Goal: Task Accomplishment & Management: Complete application form

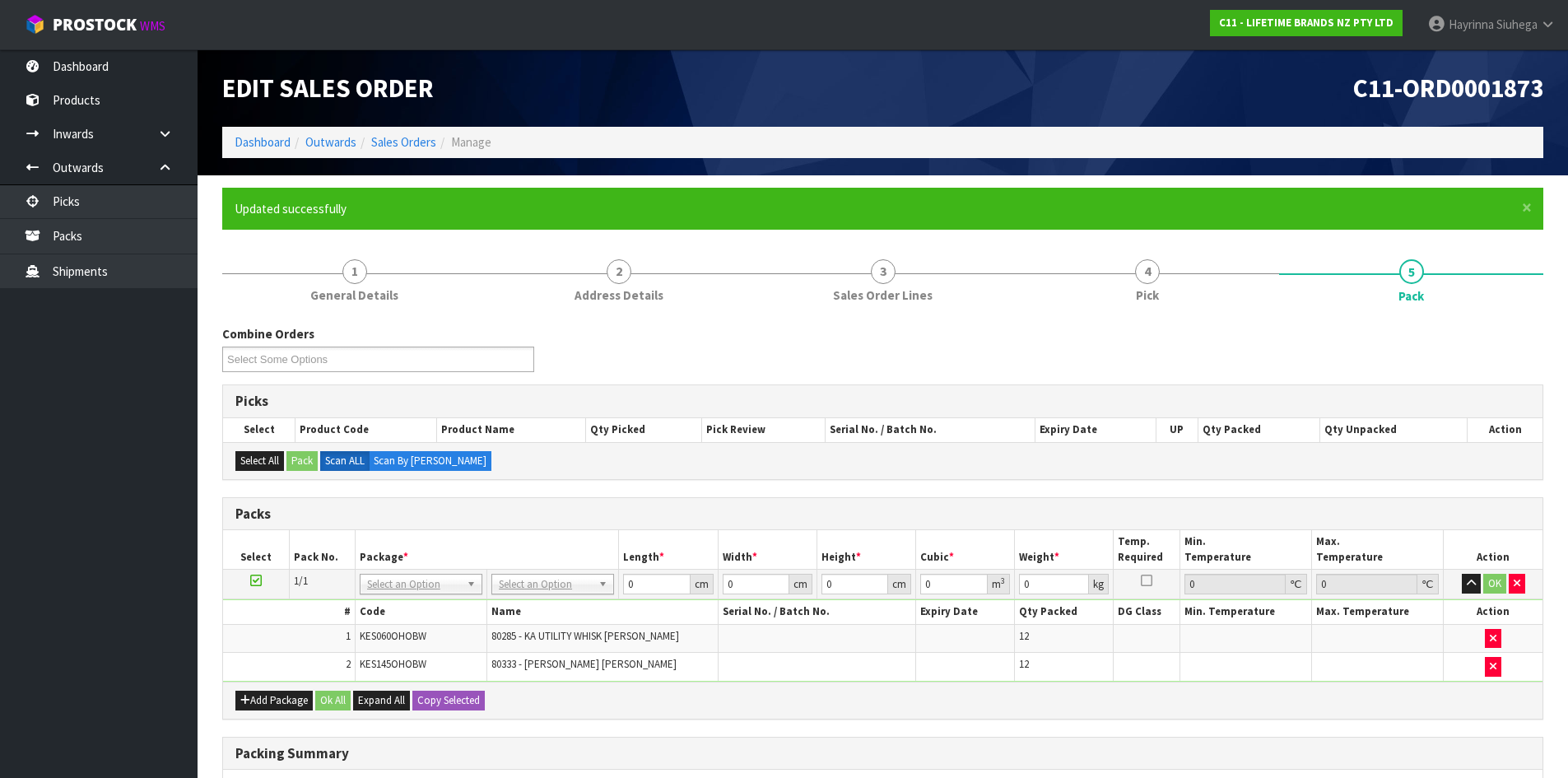
scroll to position [216, 0]
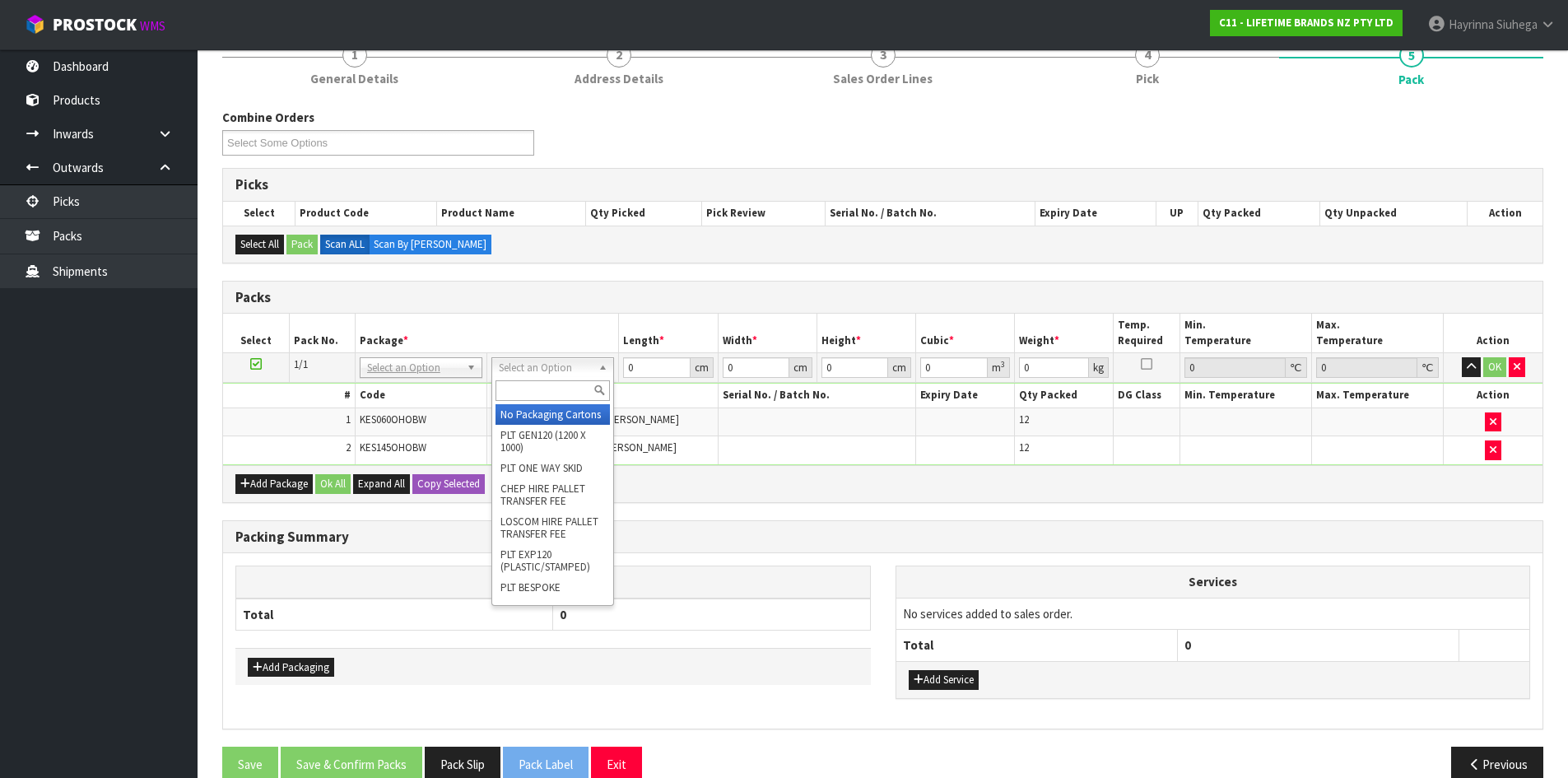
click at [544, 389] on input "text" at bounding box center [552, 391] width 114 height 20
type input "CTN6"
drag, startPoint x: 524, startPoint y: 431, endPoint x: 634, endPoint y: 412, distance: 111.6
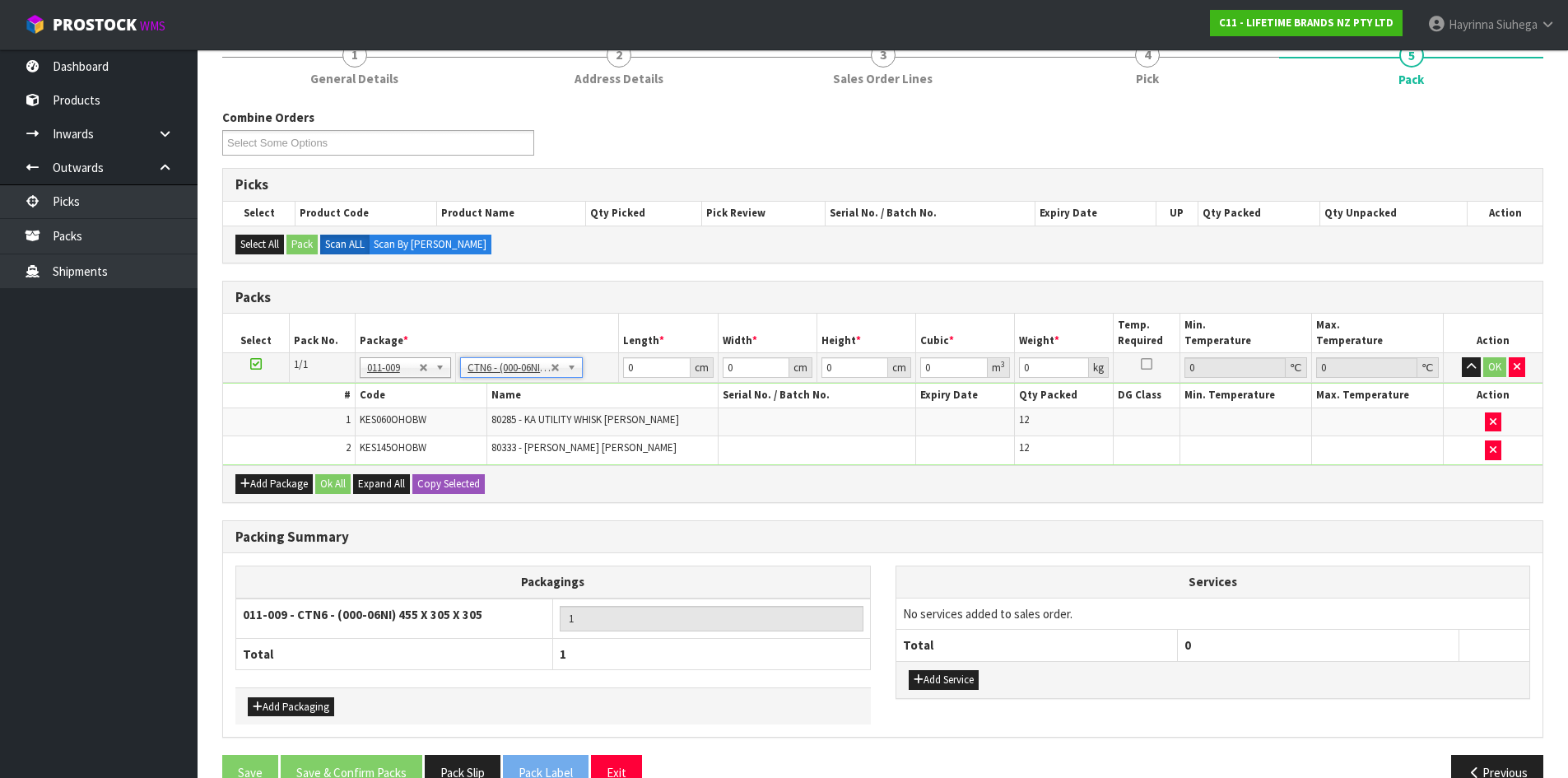
type input "45.5"
type input "30.5"
type input "0.042326"
type input "4.2"
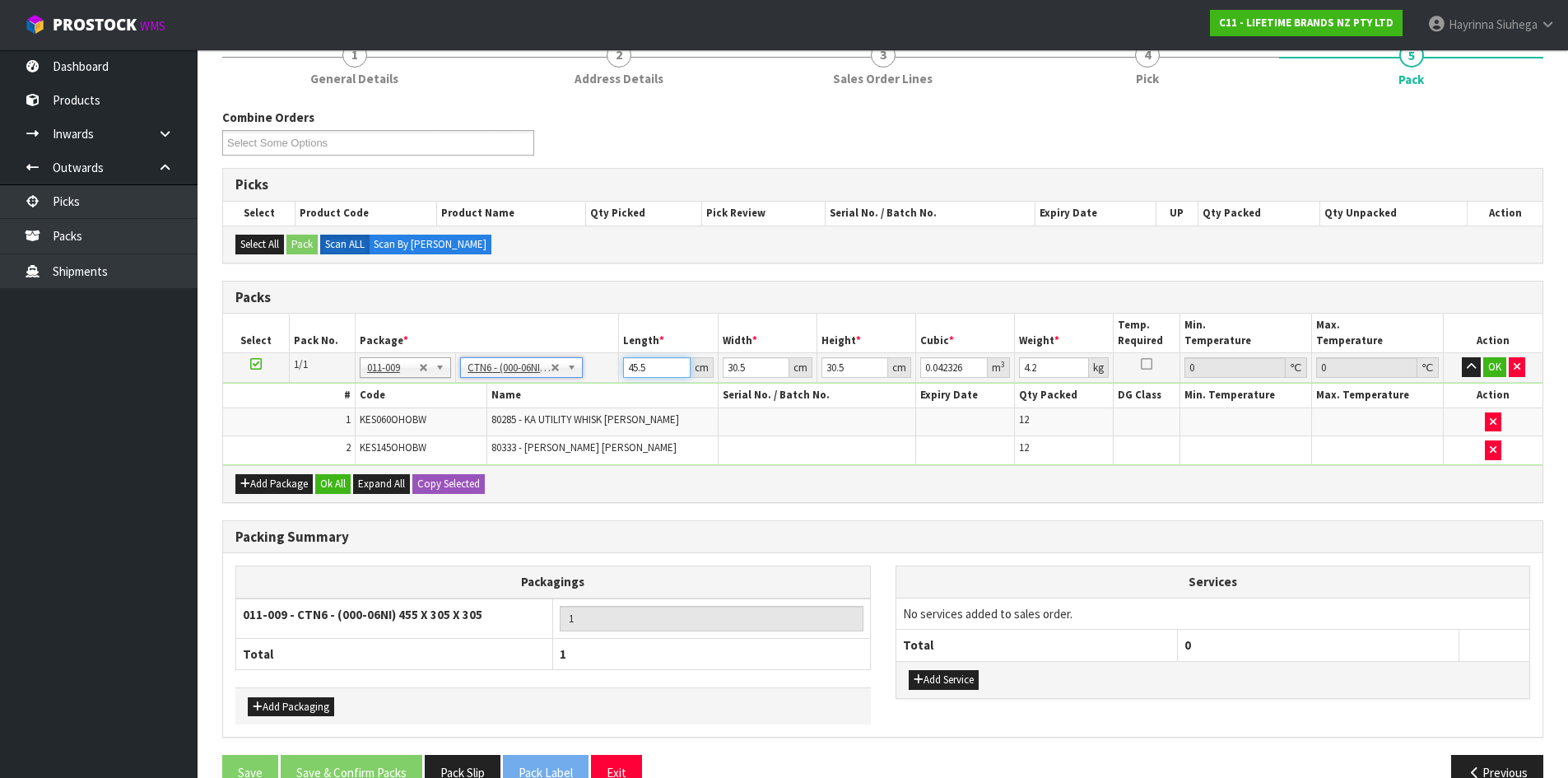
click at [623, 363] on input "45.5" at bounding box center [656, 368] width 66 height 20
drag, startPoint x: 623, startPoint y: 363, endPoint x: 1511, endPoint y: 569, distance: 911.6
click at [721, 396] on tbody "1/1 NONE 007-001 007-002 007-004 007-009 007-013 007-014 007-015 007-017 007-01…" at bounding box center [882, 409] width 1320 height 112
type input "4"
type input "0.003721"
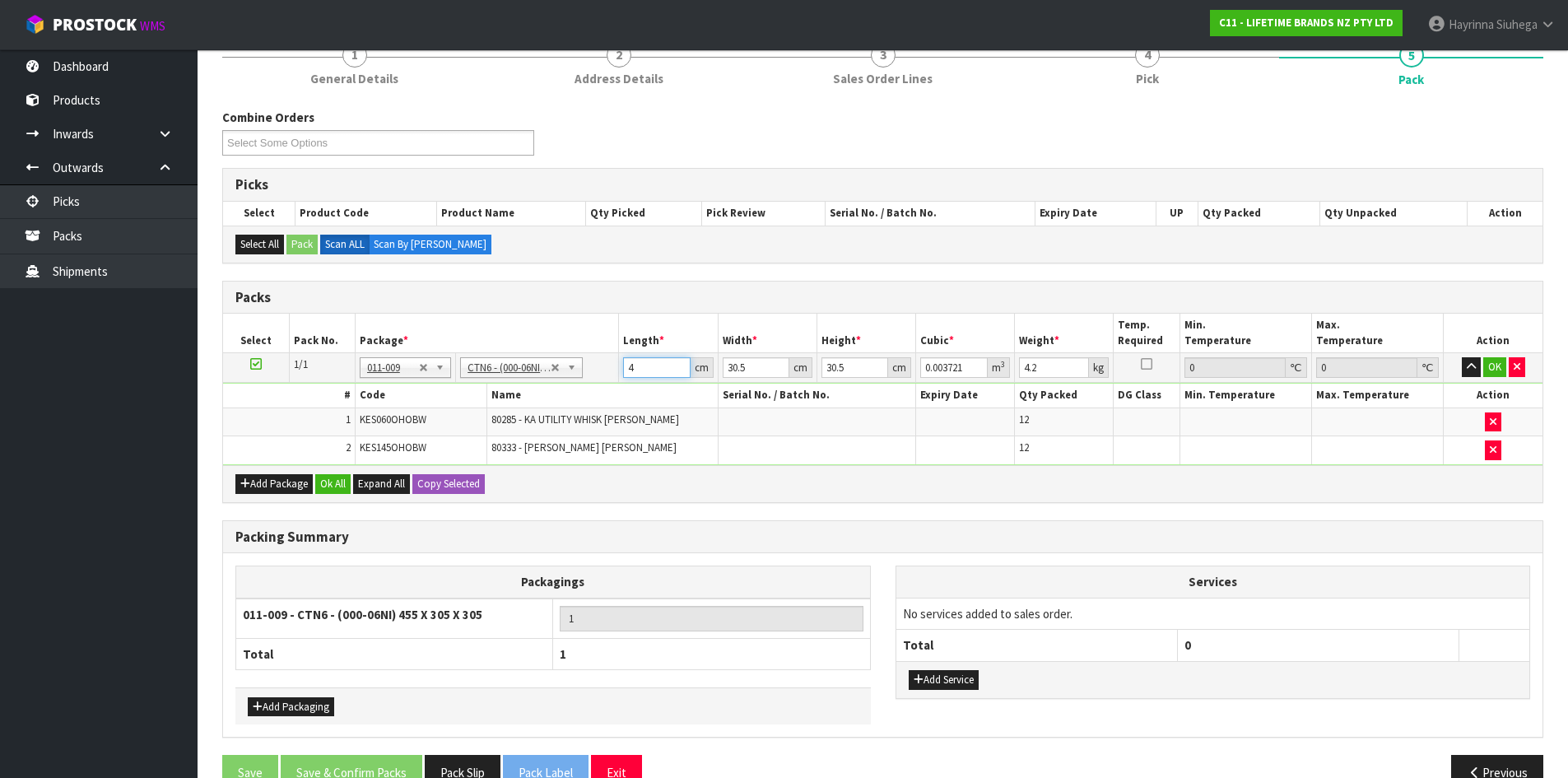
type input "47"
type input "0.043722"
type input "47"
type input "3"
type input "0.0043"
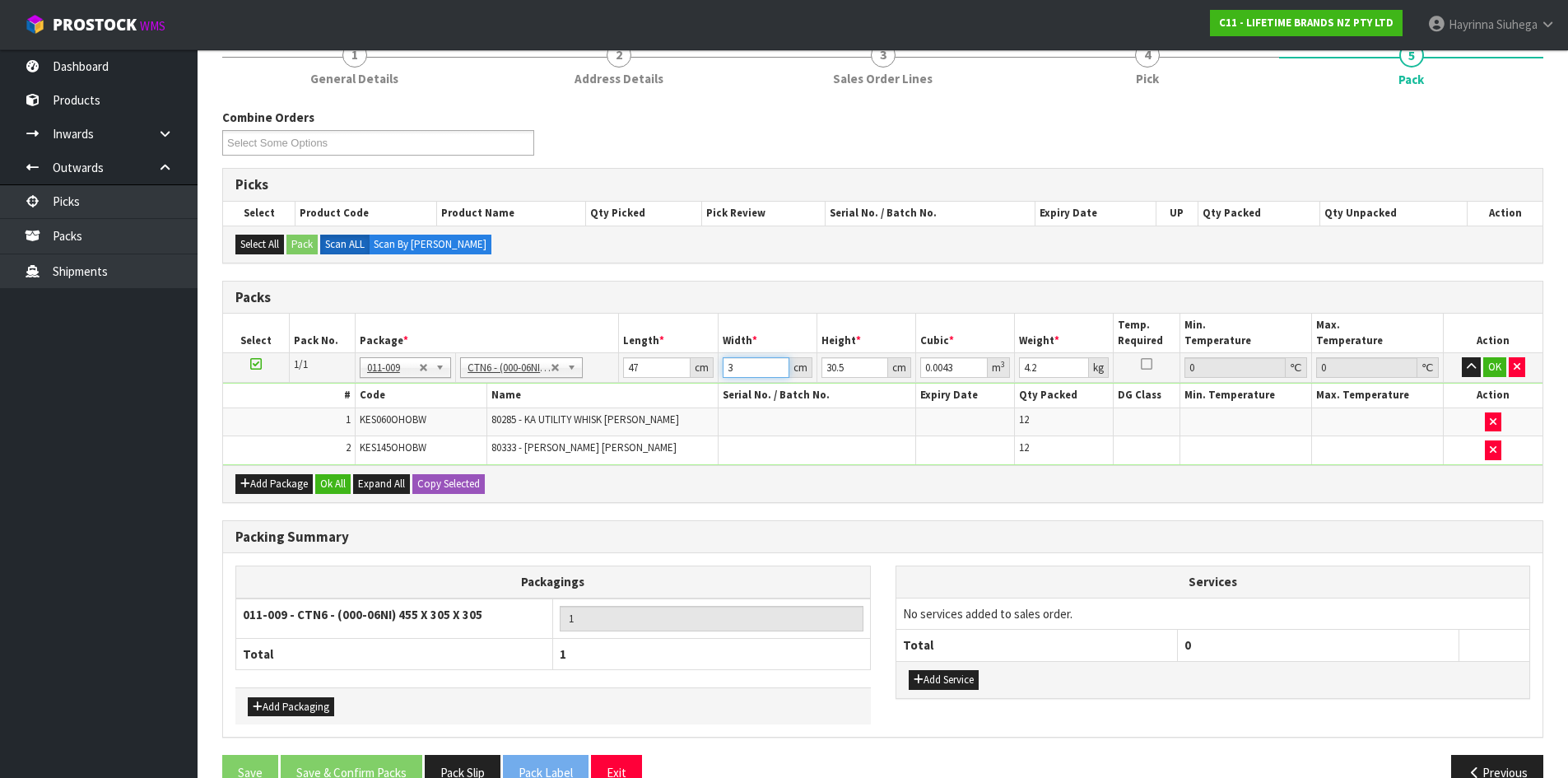
type input "32"
type input "0.045872"
type input "32"
type input "3"
type input "0.004512"
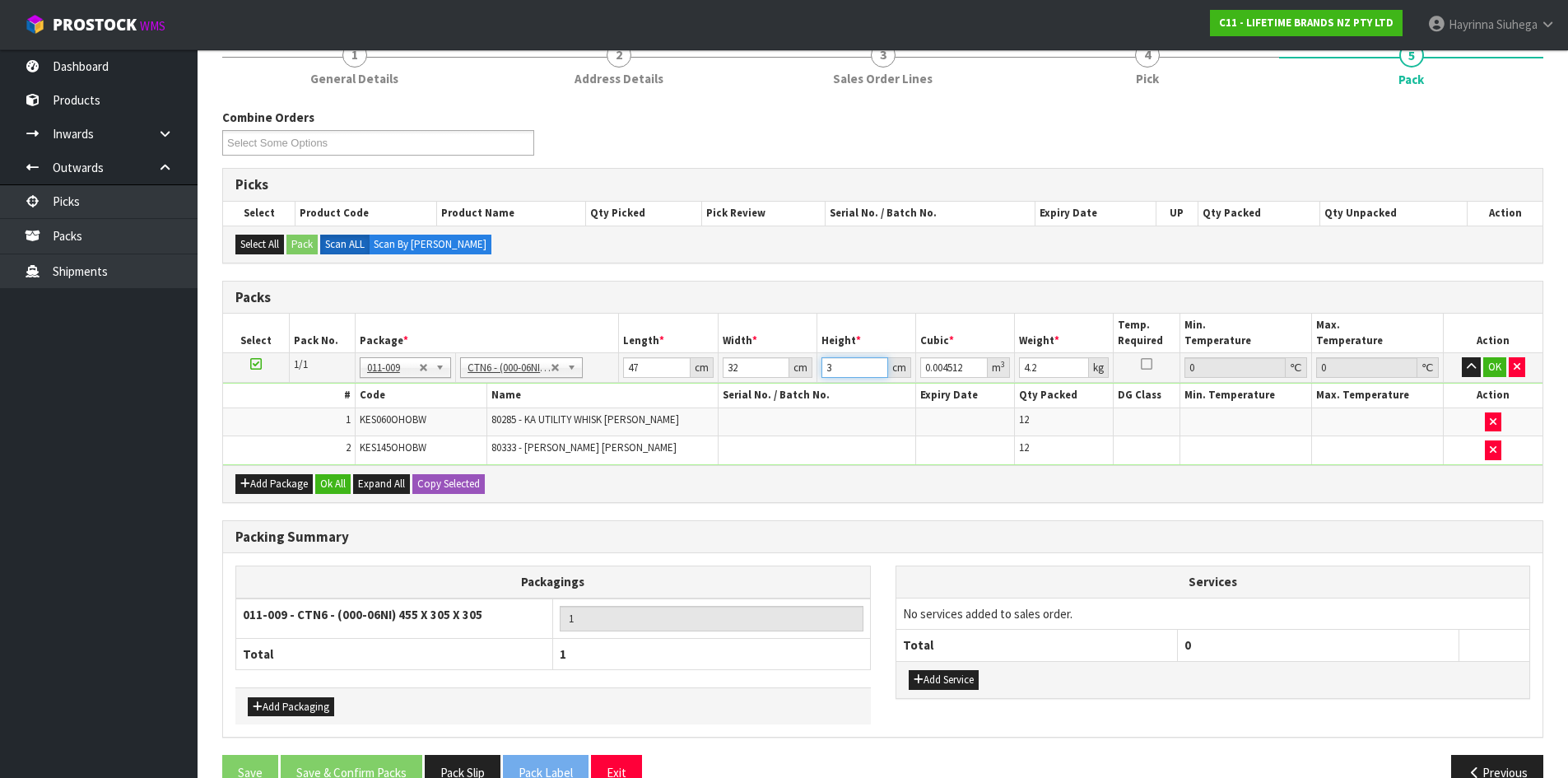
type input "33"
type input "0.049632"
type input "33"
type input "5"
click button "OK" at bounding box center [1494, 367] width 23 height 20
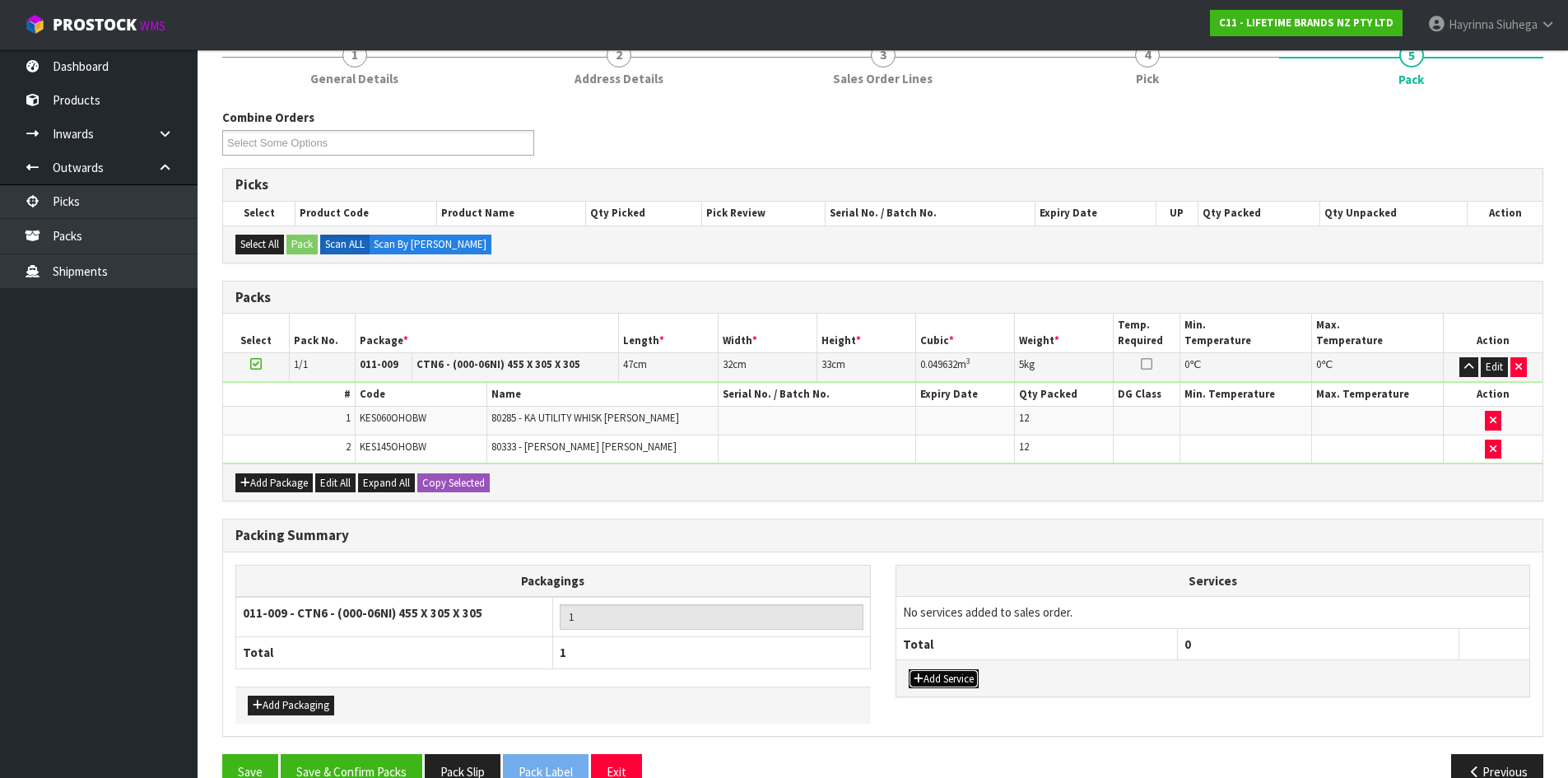
click at [971, 688] on button "Add Service" at bounding box center [944, 678] width 70 height 20
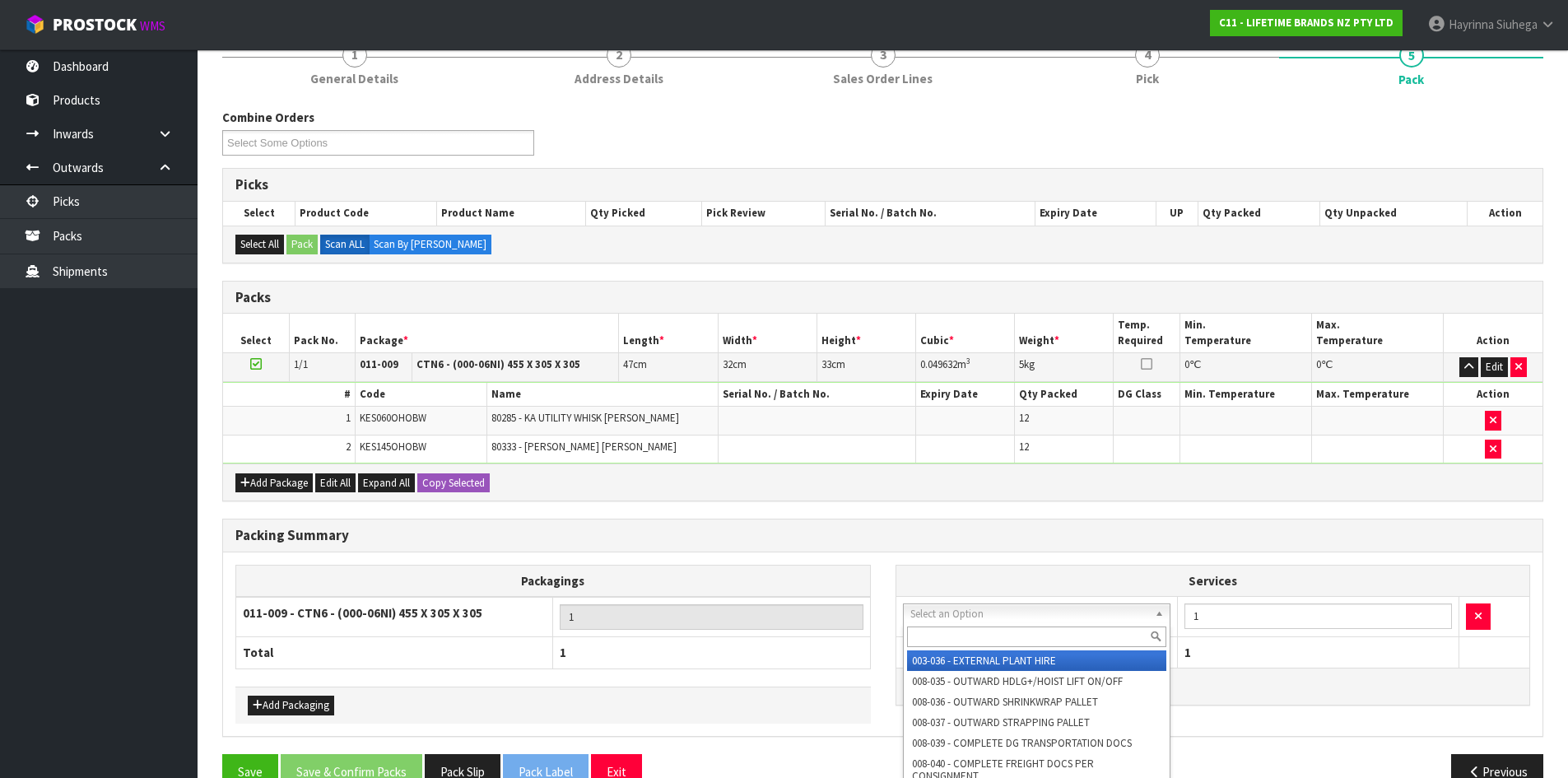
click at [953, 633] on input "text" at bounding box center [1037, 637] width 260 height 20
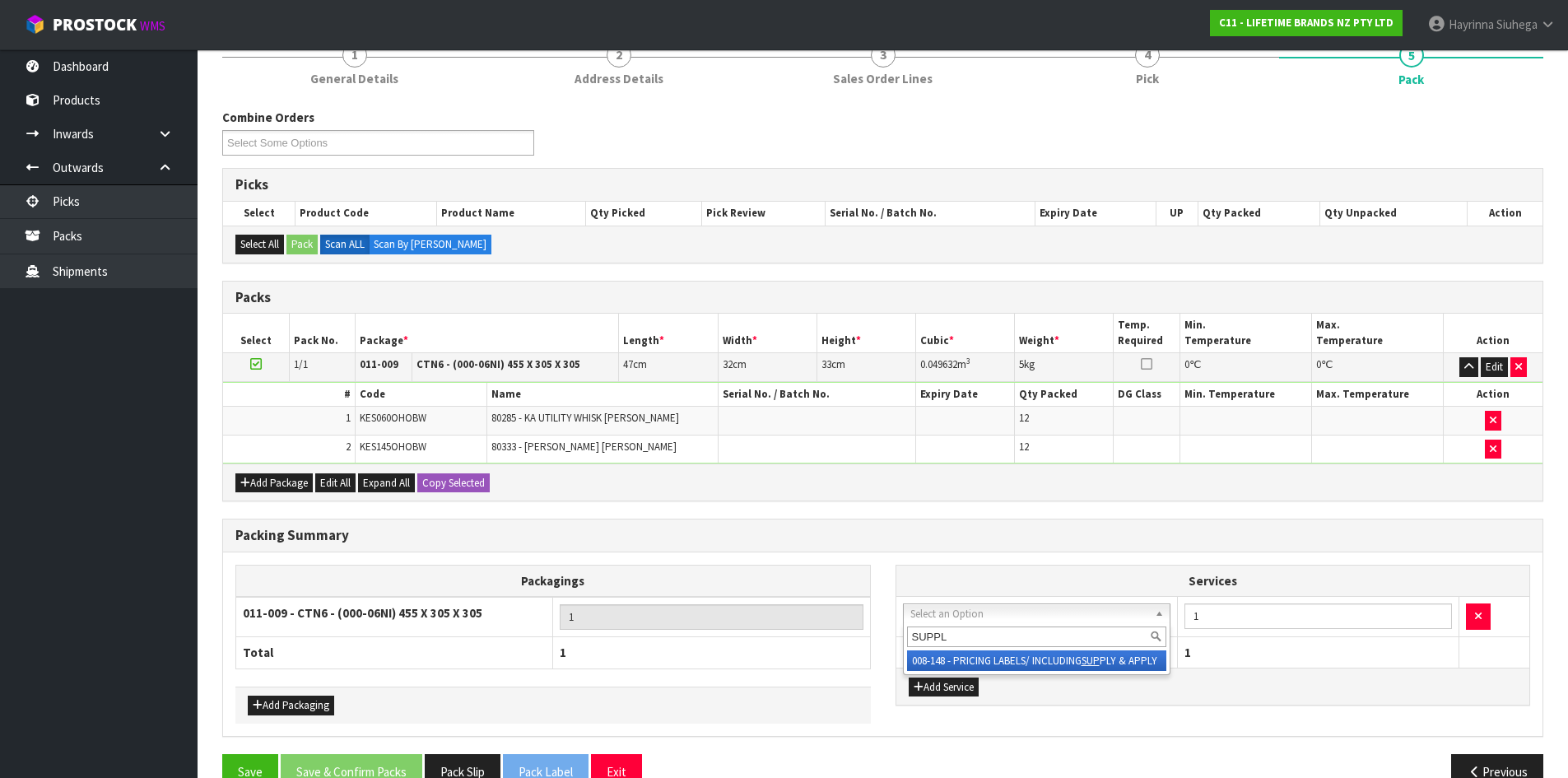
type input "SUPPLY"
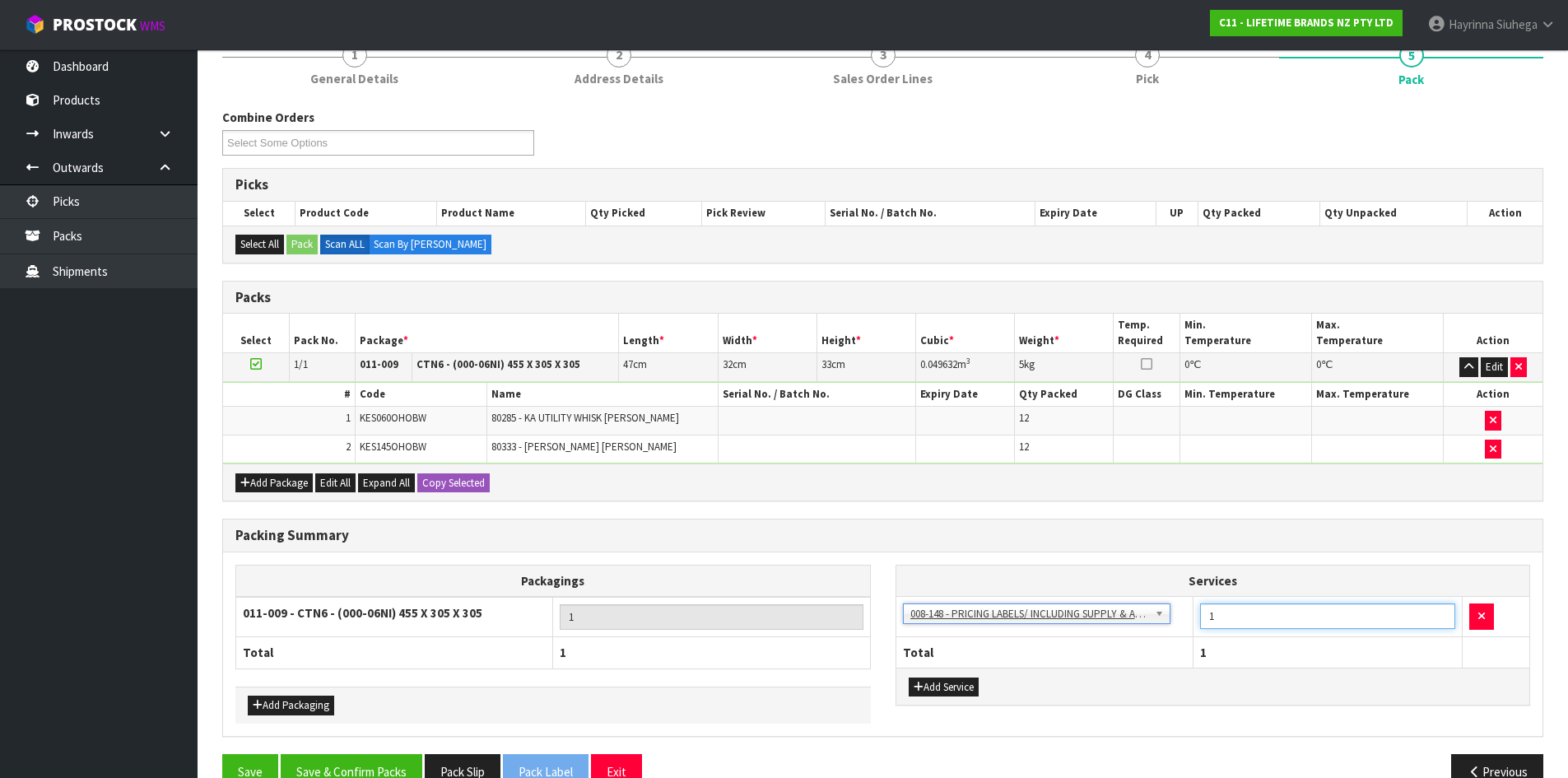
drag, startPoint x: 1254, startPoint y: 628, endPoint x: 1033, endPoint y: 628, distance: 221.0
click at [1032, 628] on tr "003-036 - EXTERNAL PLANT HIRE 008-035 - OUTWARD HDLG+/HOIST LIFT ON/OFF 008-036…" at bounding box center [1212, 616] width 634 height 40
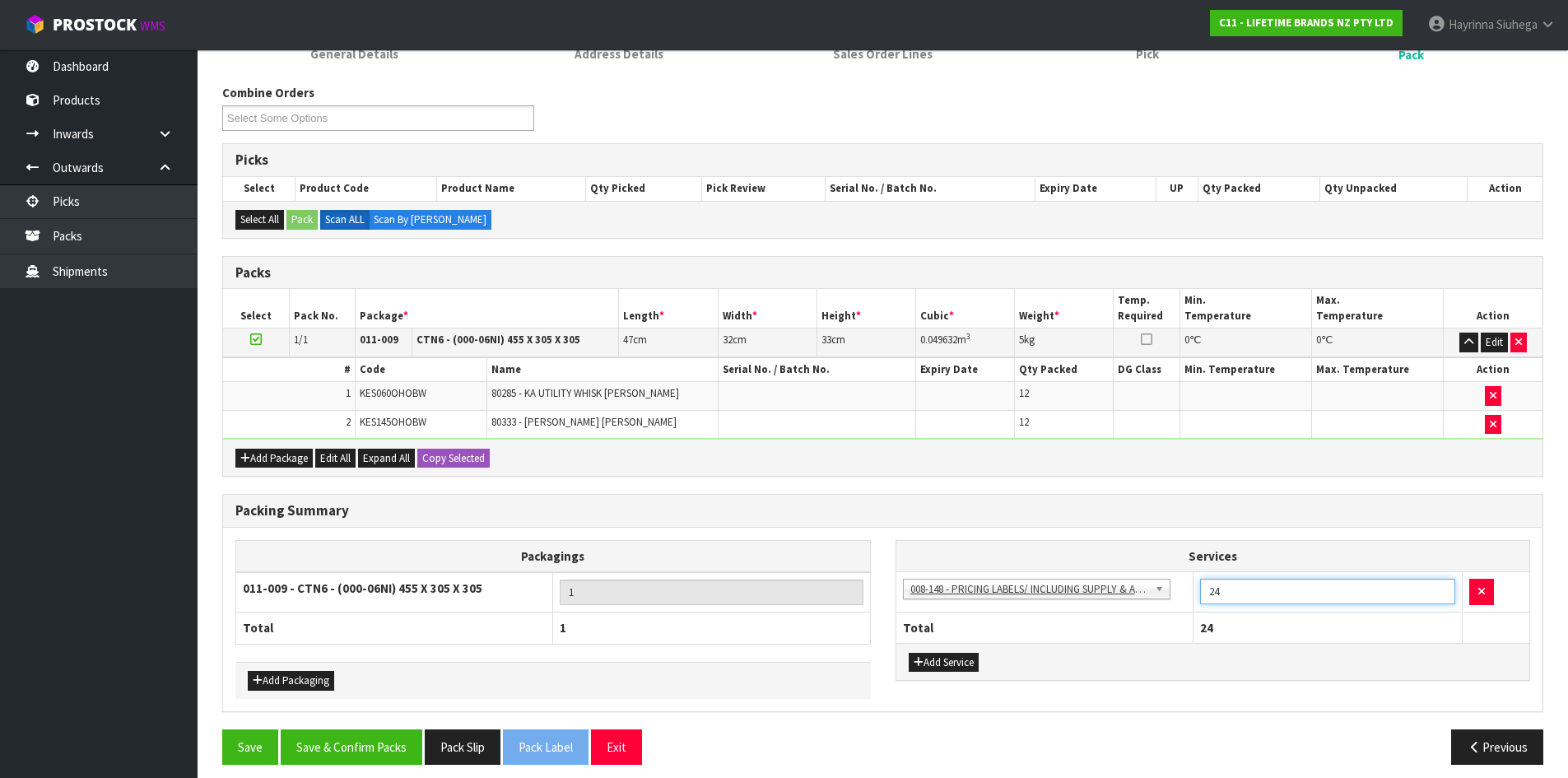
scroll to position [253, 0]
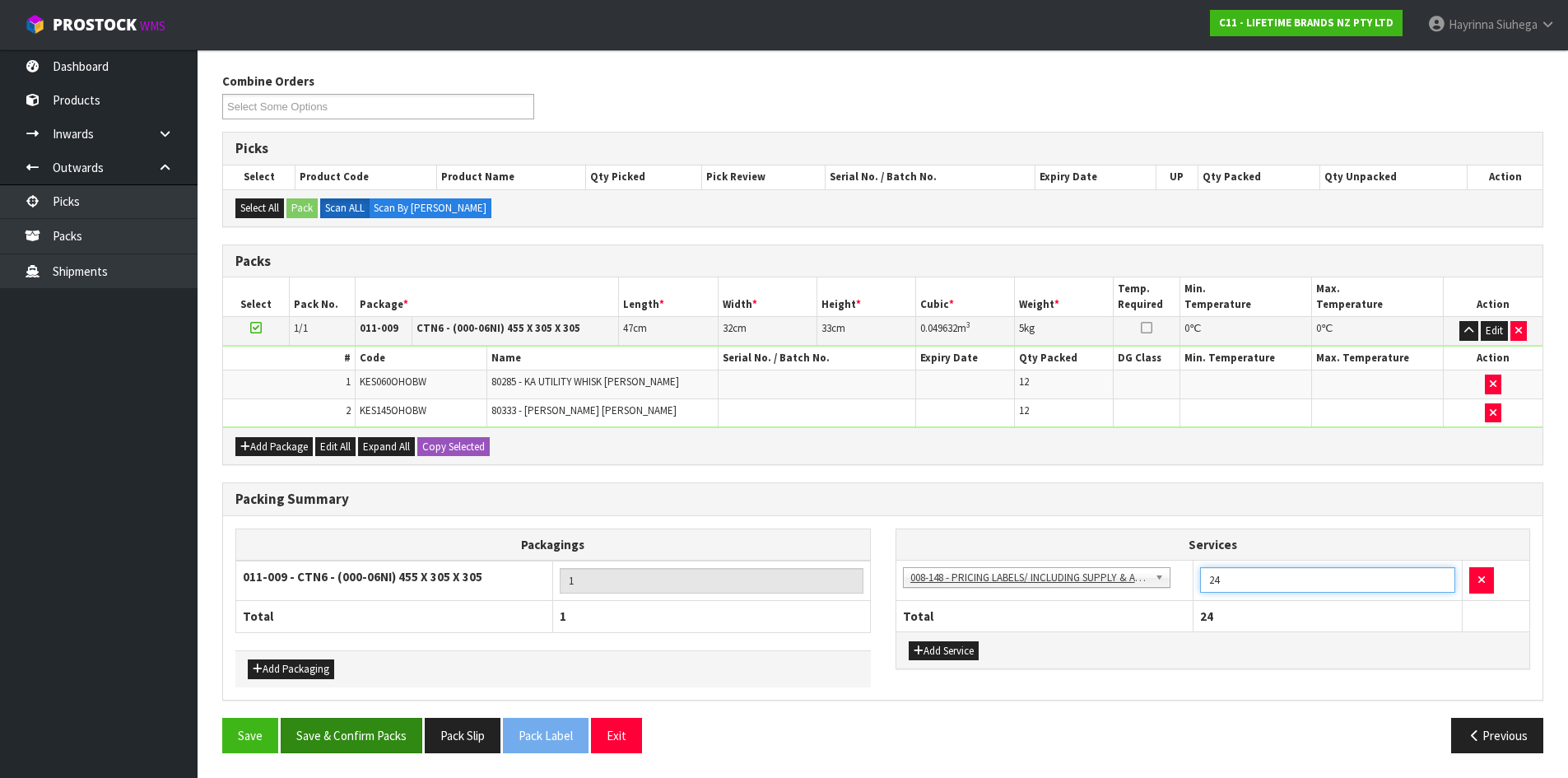
type input "24"
click at [335, 735] on button "Save & Confirm Packs" at bounding box center [351, 736] width 141 height 36
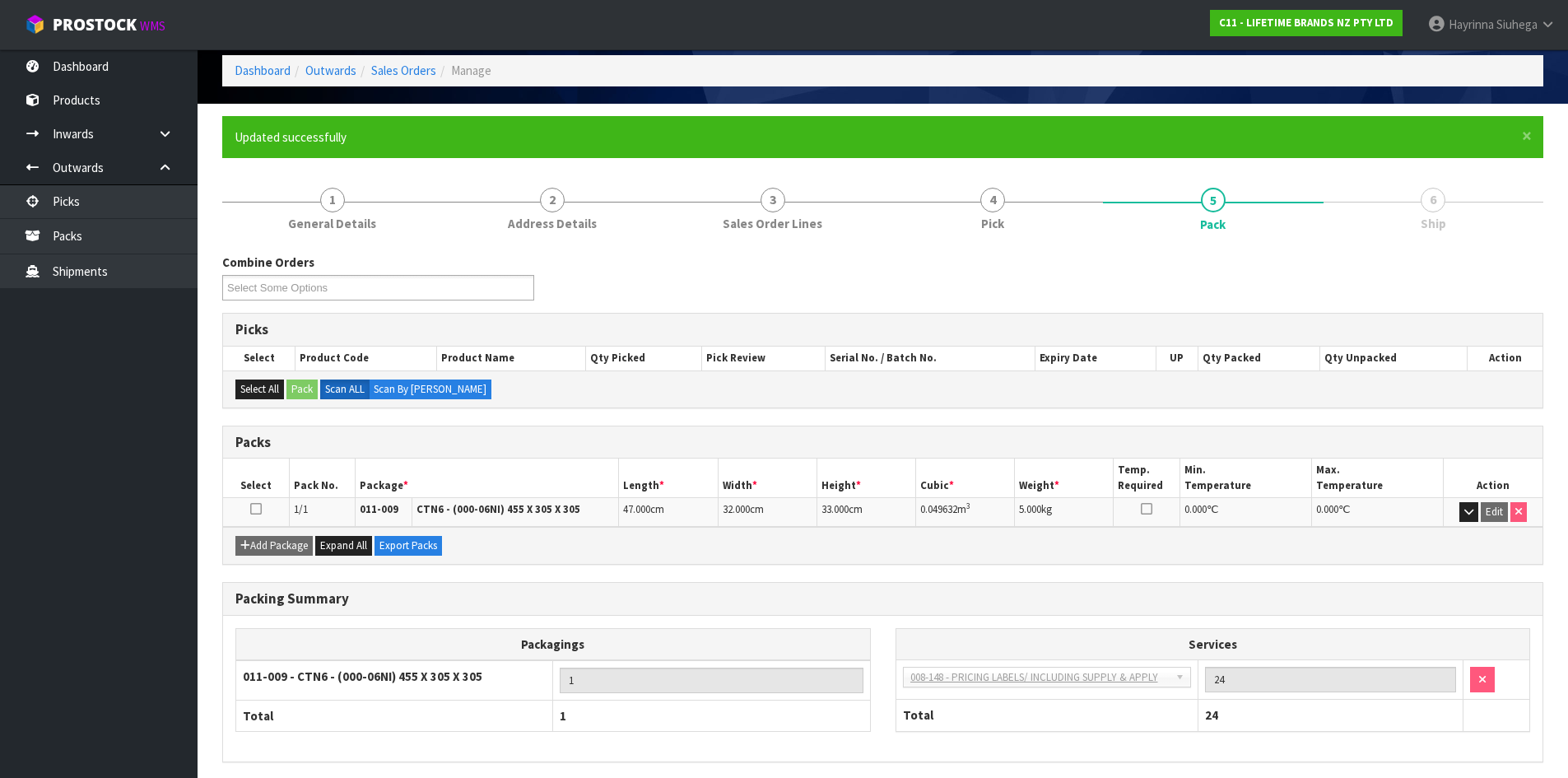
scroll to position [134, 0]
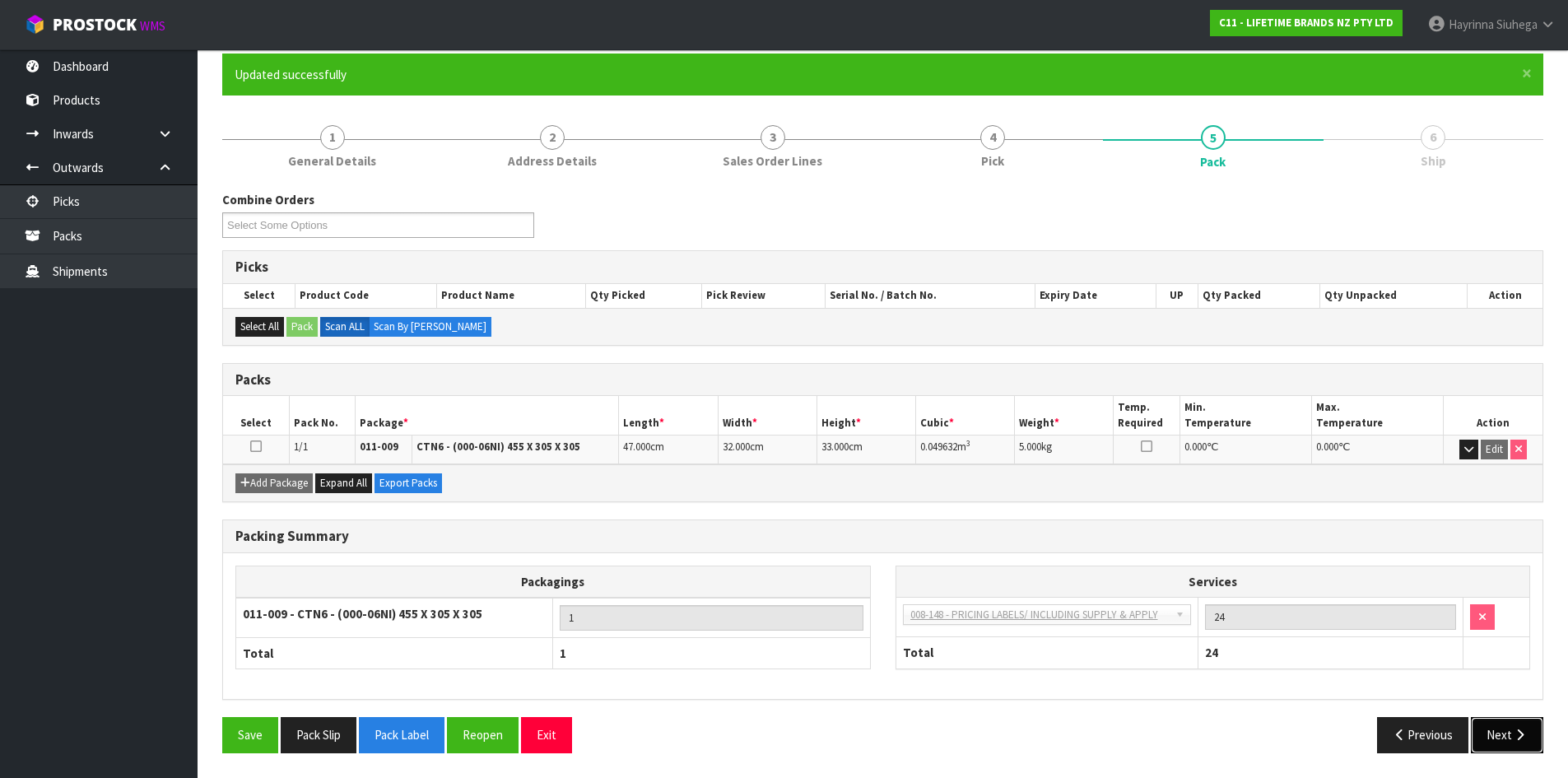
click at [1506, 737] on button "Next" at bounding box center [1507, 735] width 72 height 36
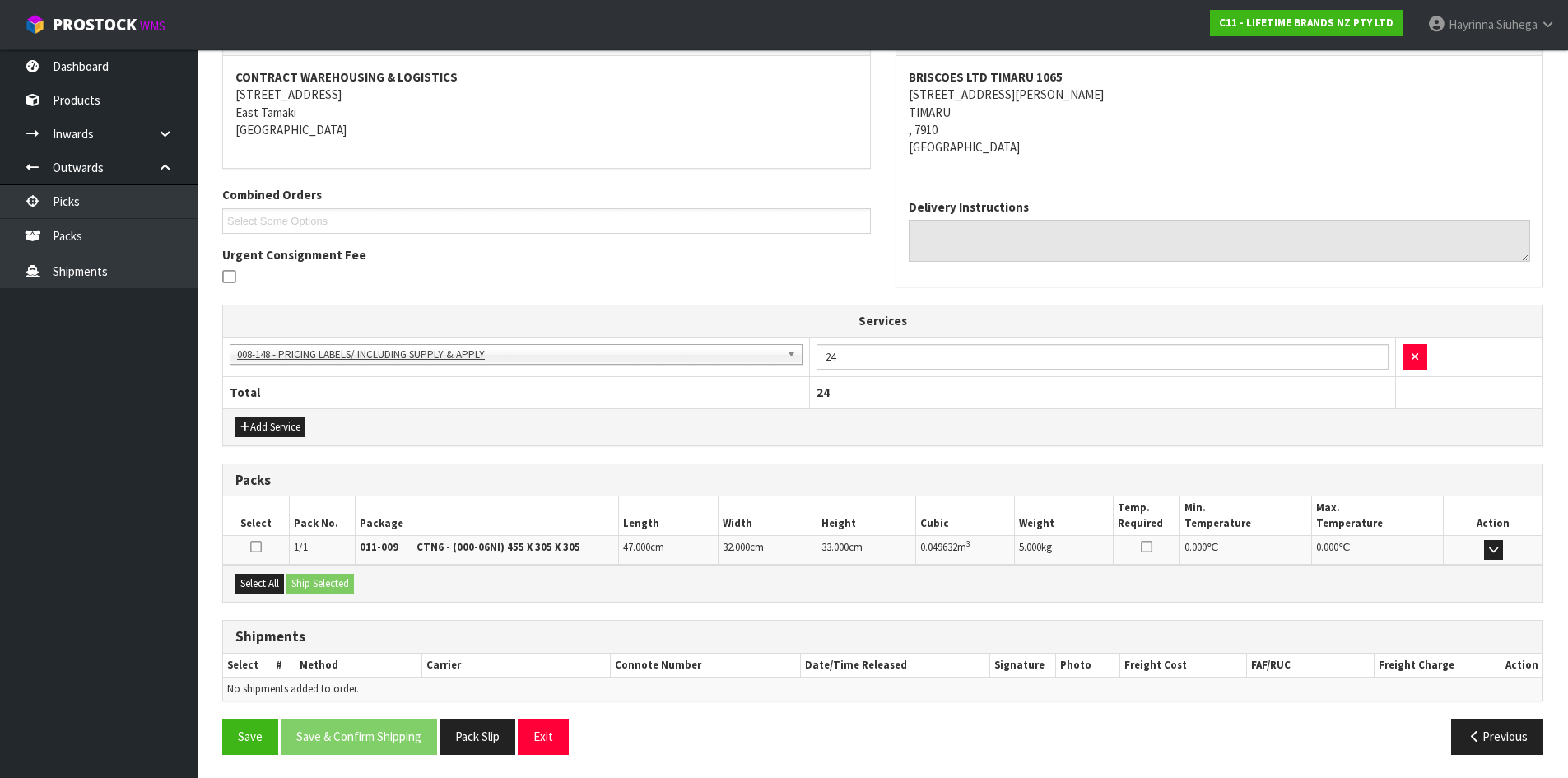
scroll to position [305, 0]
click at [261, 577] on button "Select All" at bounding box center [259, 581] width 48 height 20
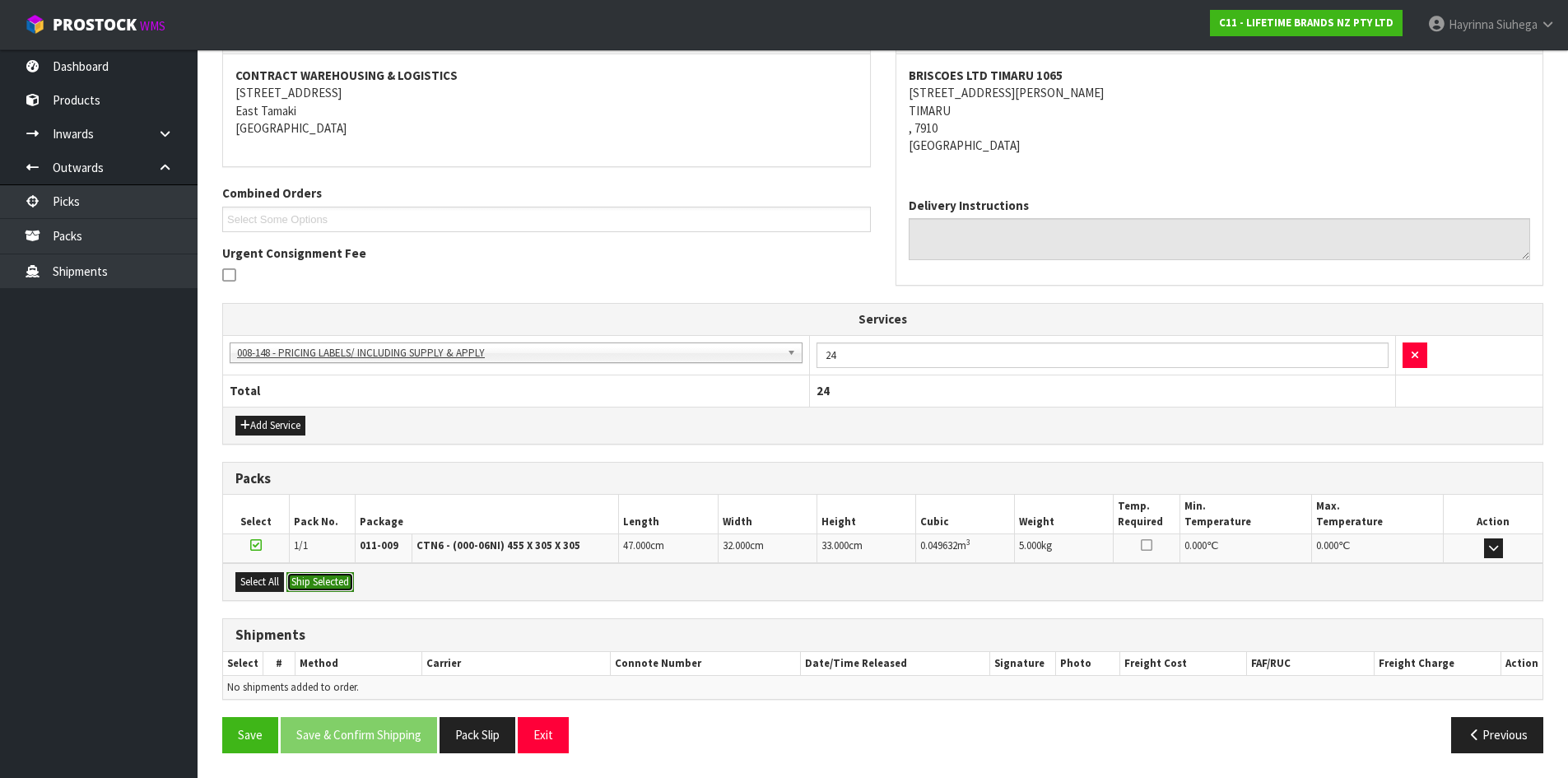
click at [320, 582] on button "Ship Selected" at bounding box center [320, 581] width 67 height 20
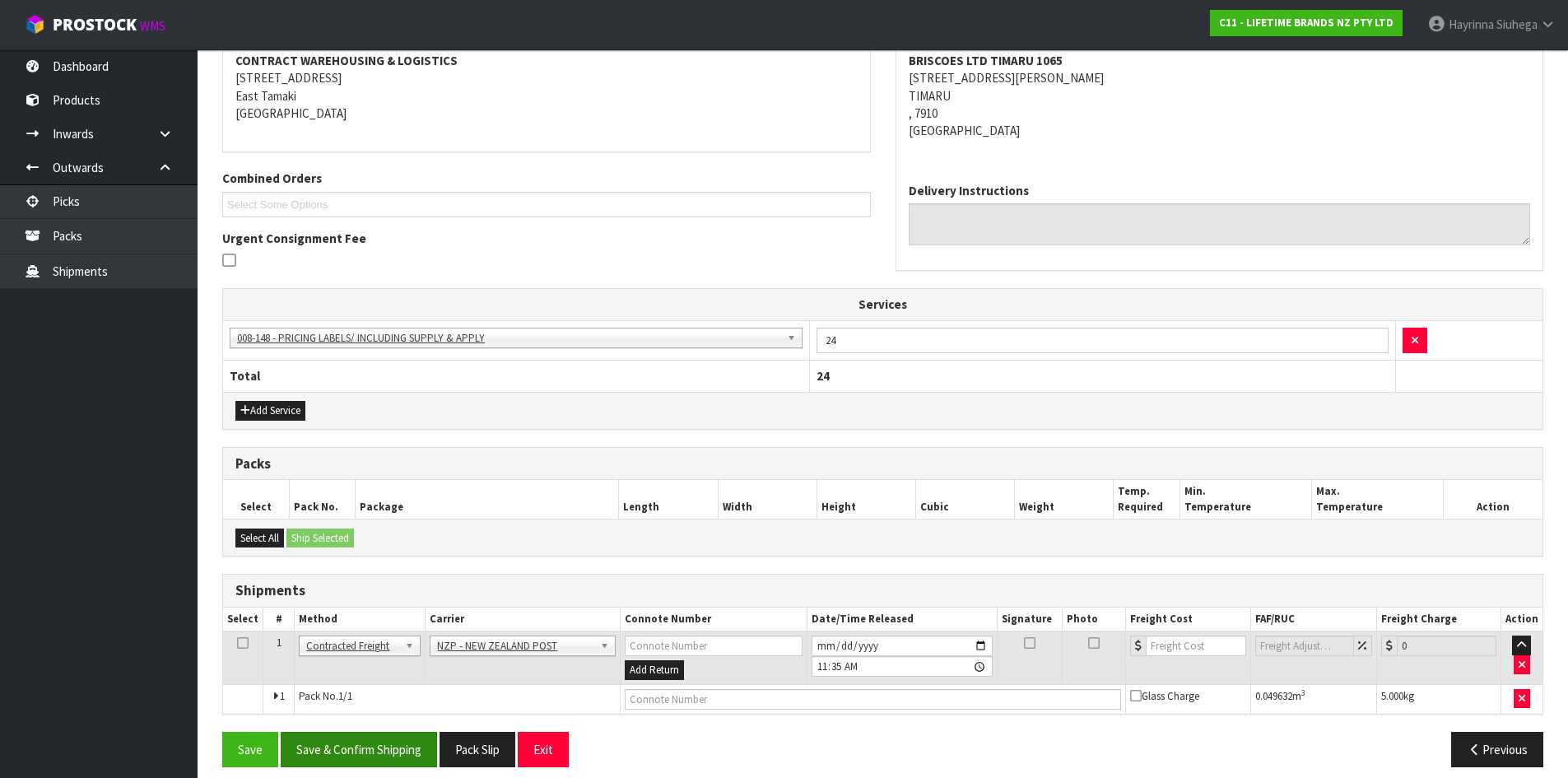
scroll to position [334, 0]
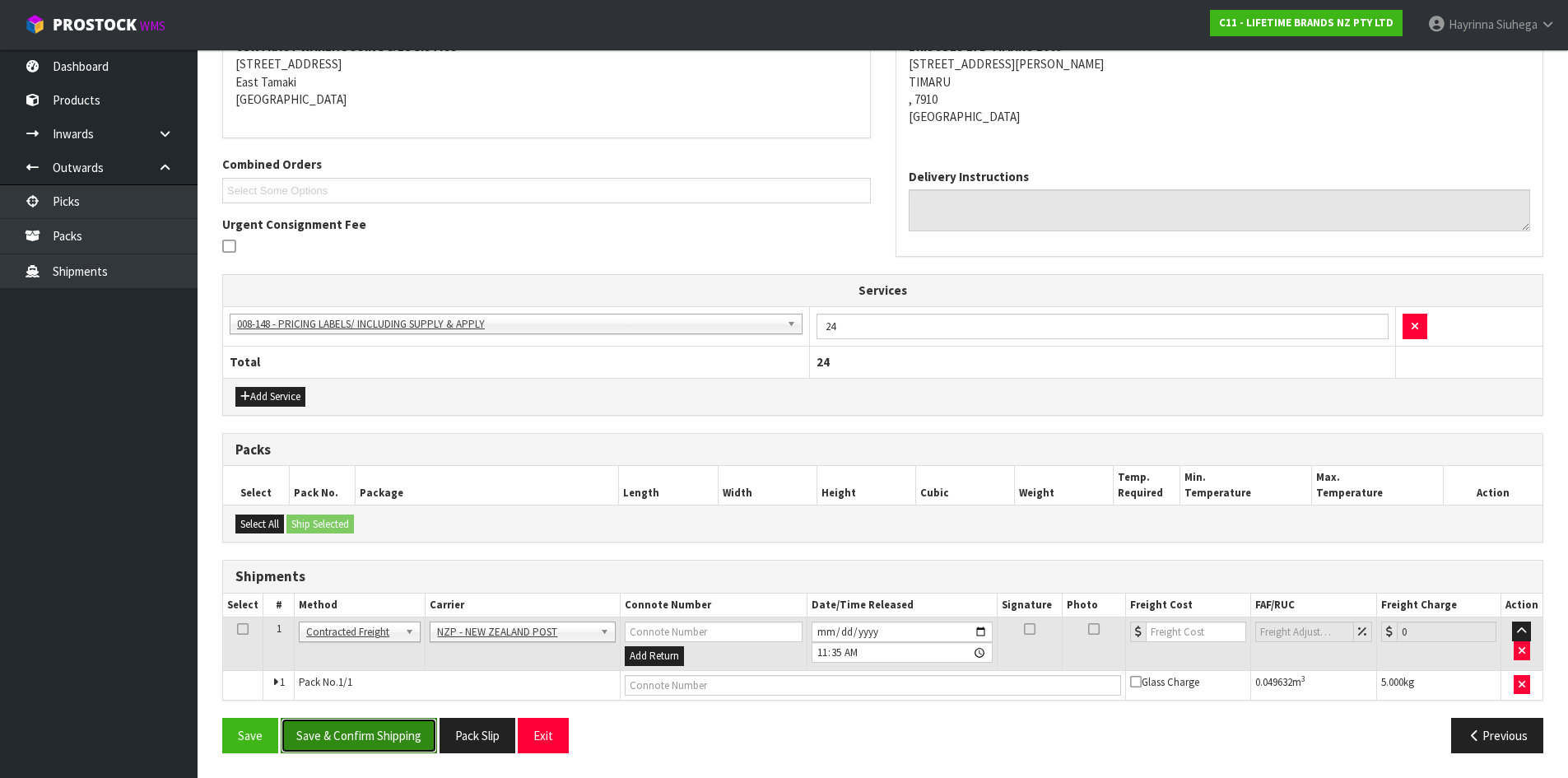
click at [393, 747] on button "Save & Confirm Shipping" at bounding box center [359, 736] width 157 height 36
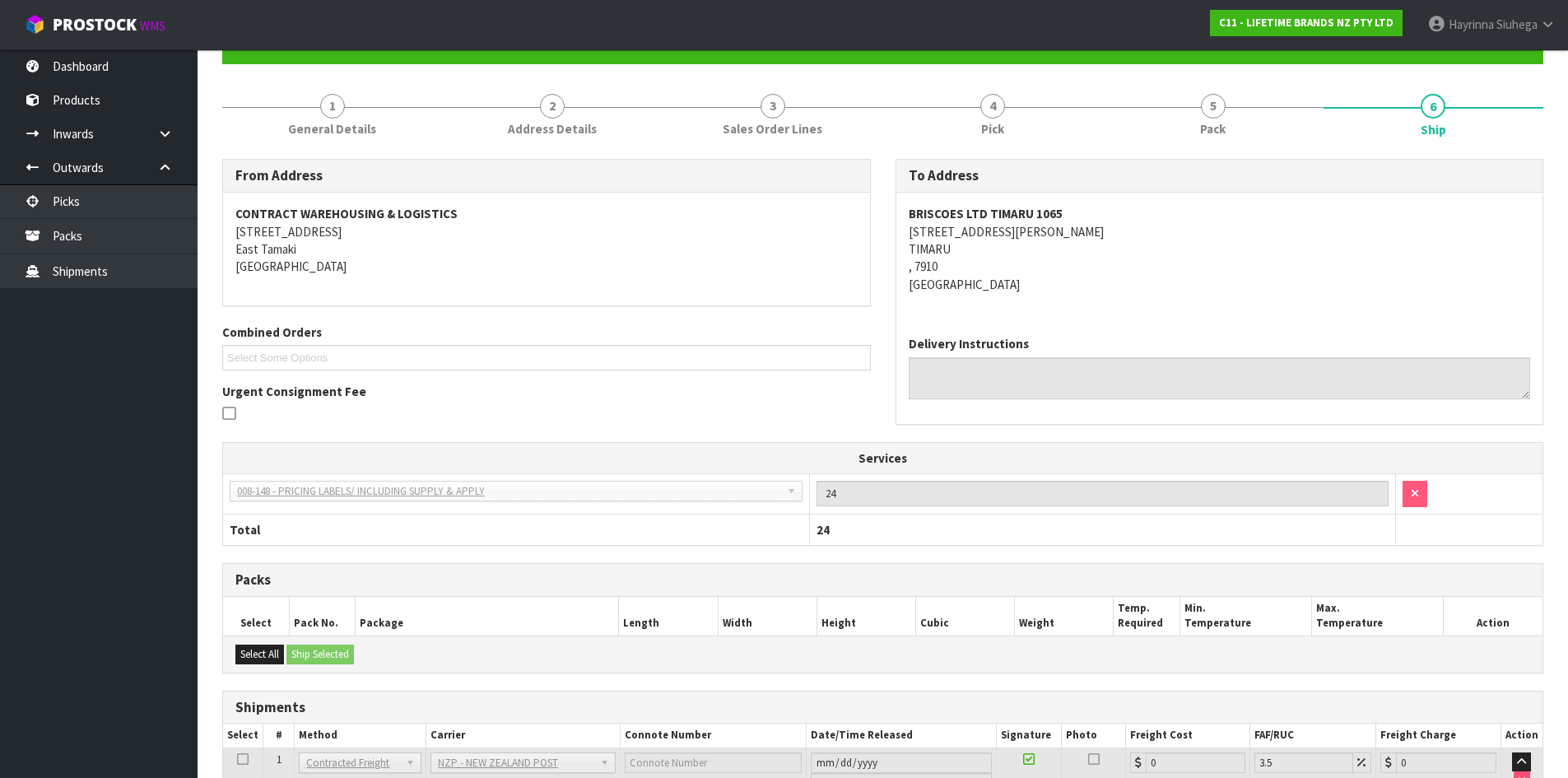
scroll to position [311, 0]
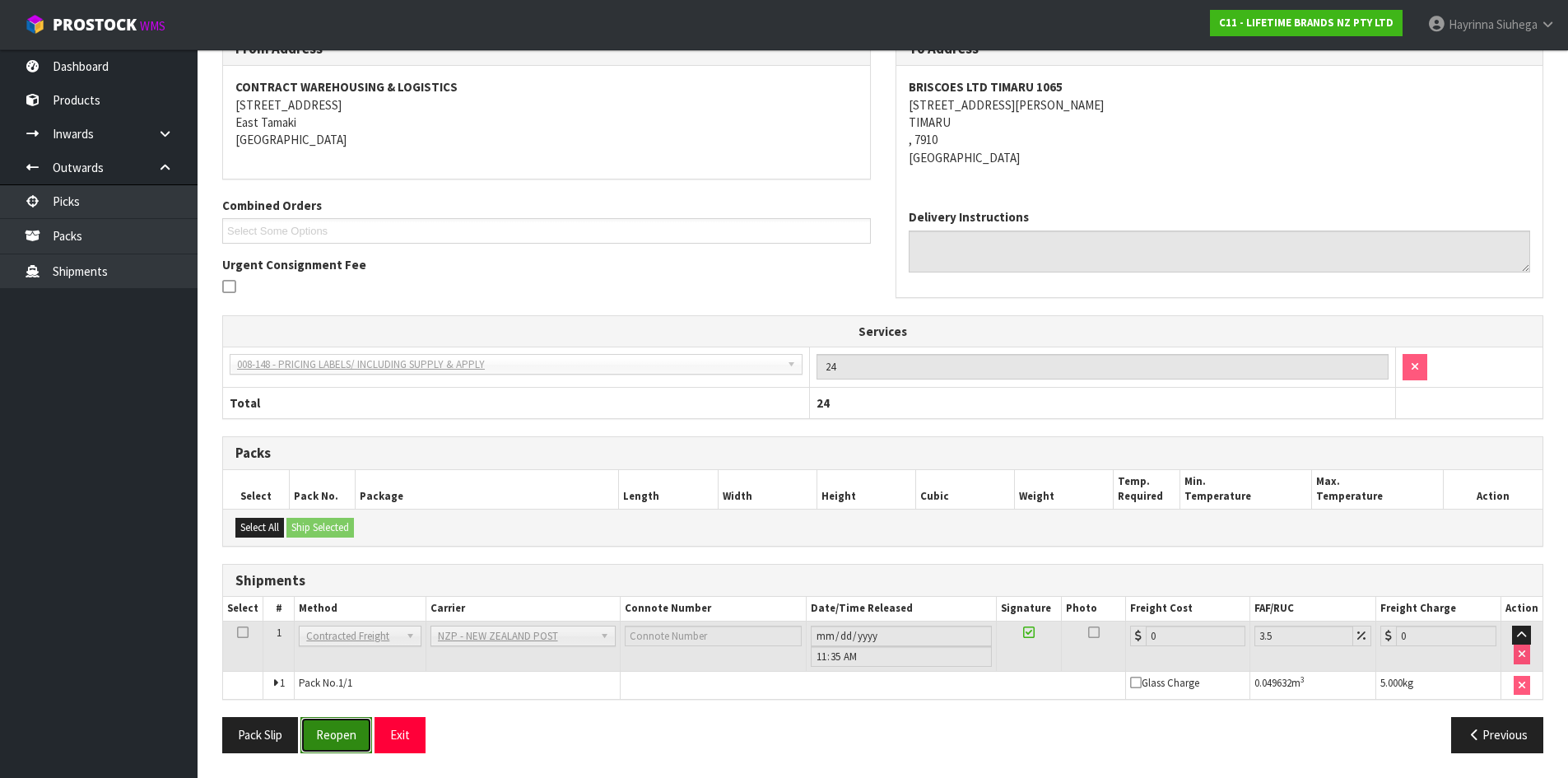
click at [354, 729] on button "Reopen" at bounding box center [336, 735] width 71 height 36
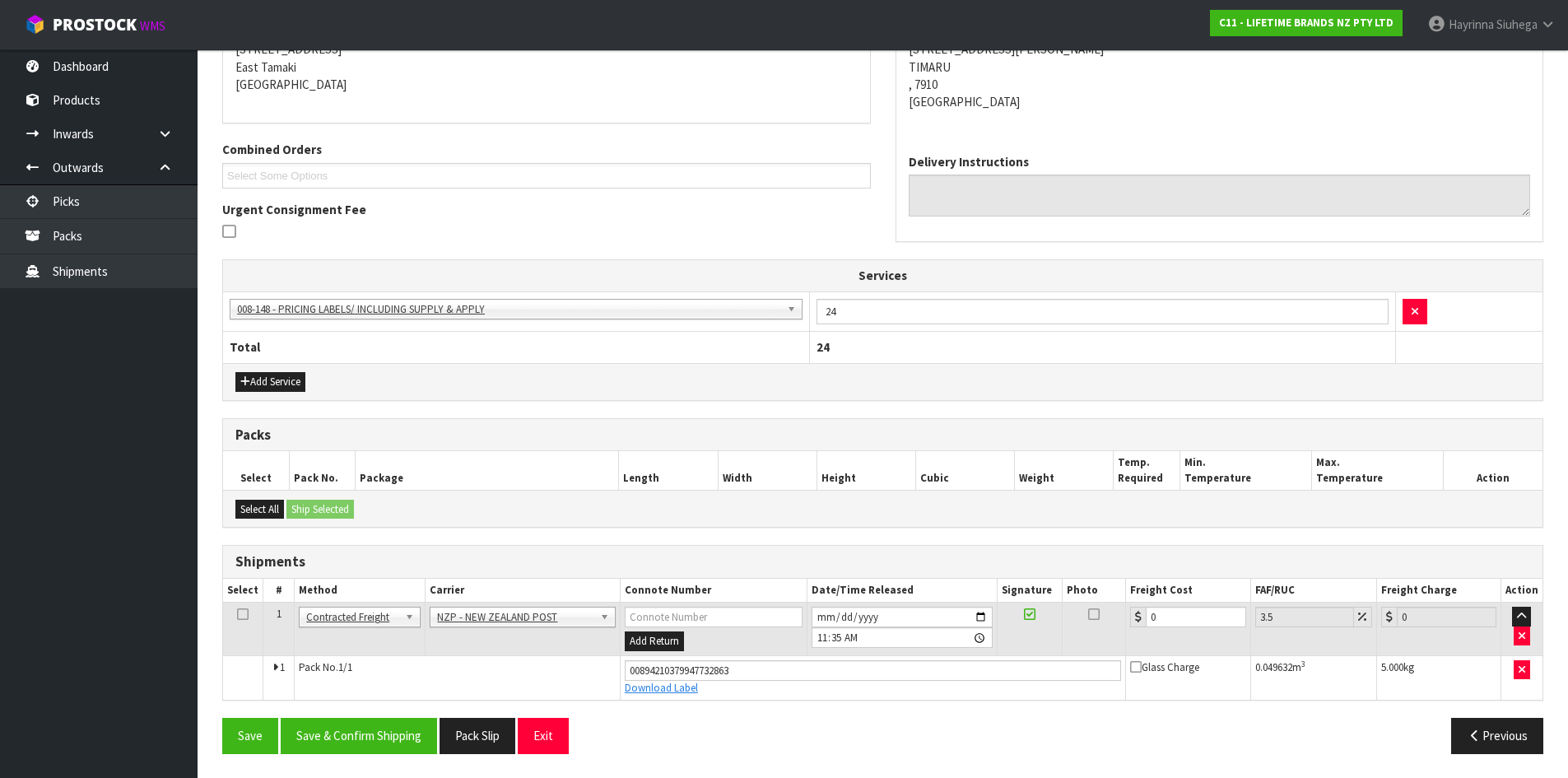
scroll to position [349, 0]
drag, startPoint x: 1202, startPoint y: 611, endPoint x: 1047, endPoint y: 617, distance: 155.1
click at [1047, 617] on tr "1 Client Local Pickup Customer Local Pickup Company Freight Contracted Freight …" at bounding box center [882, 628] width 1320 height 54
type input "1"
type input "1.03"
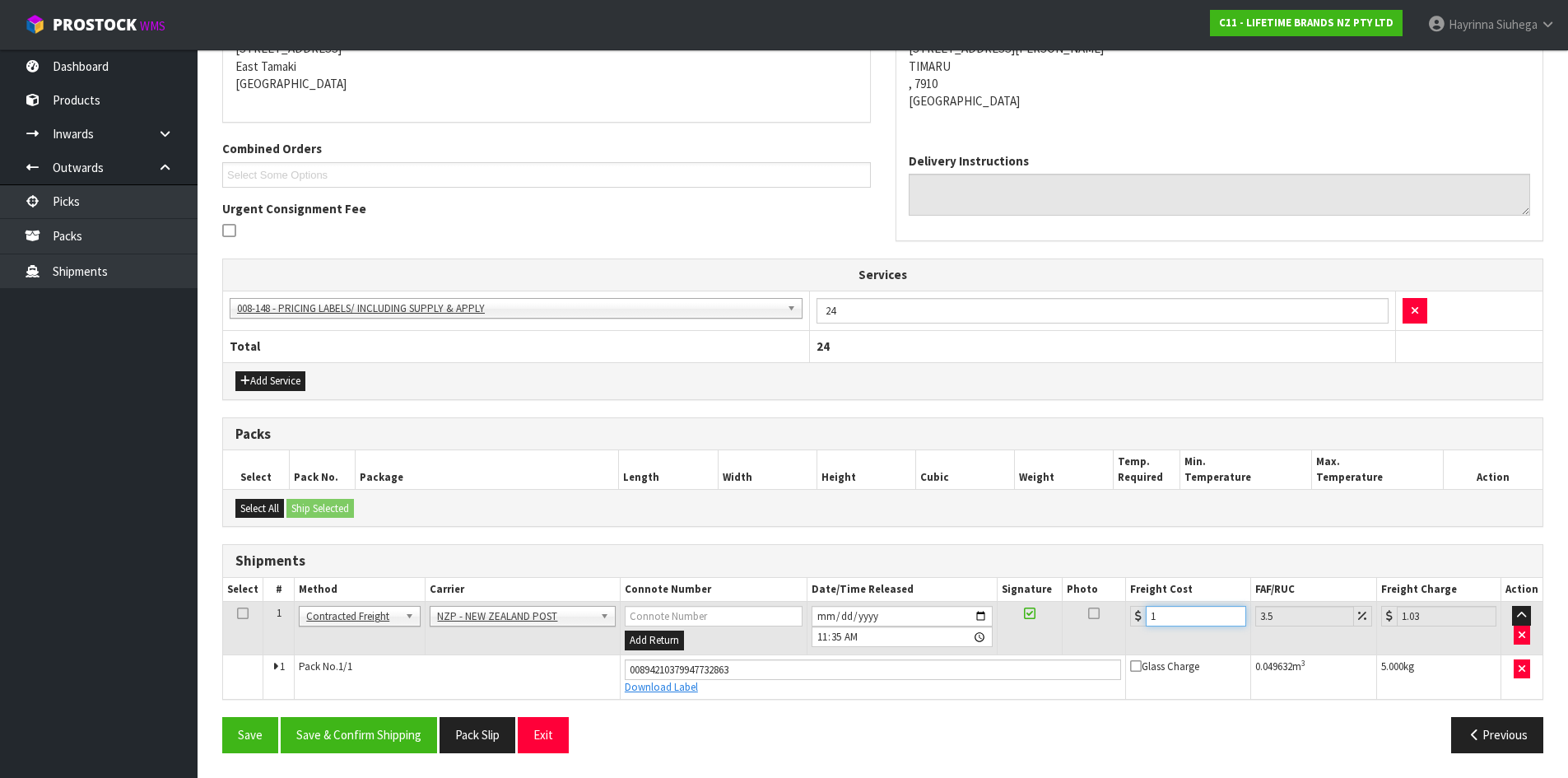
type input "11"
type input "11.38"
type input "11.6"
type input "12.01"
type input "11.61"
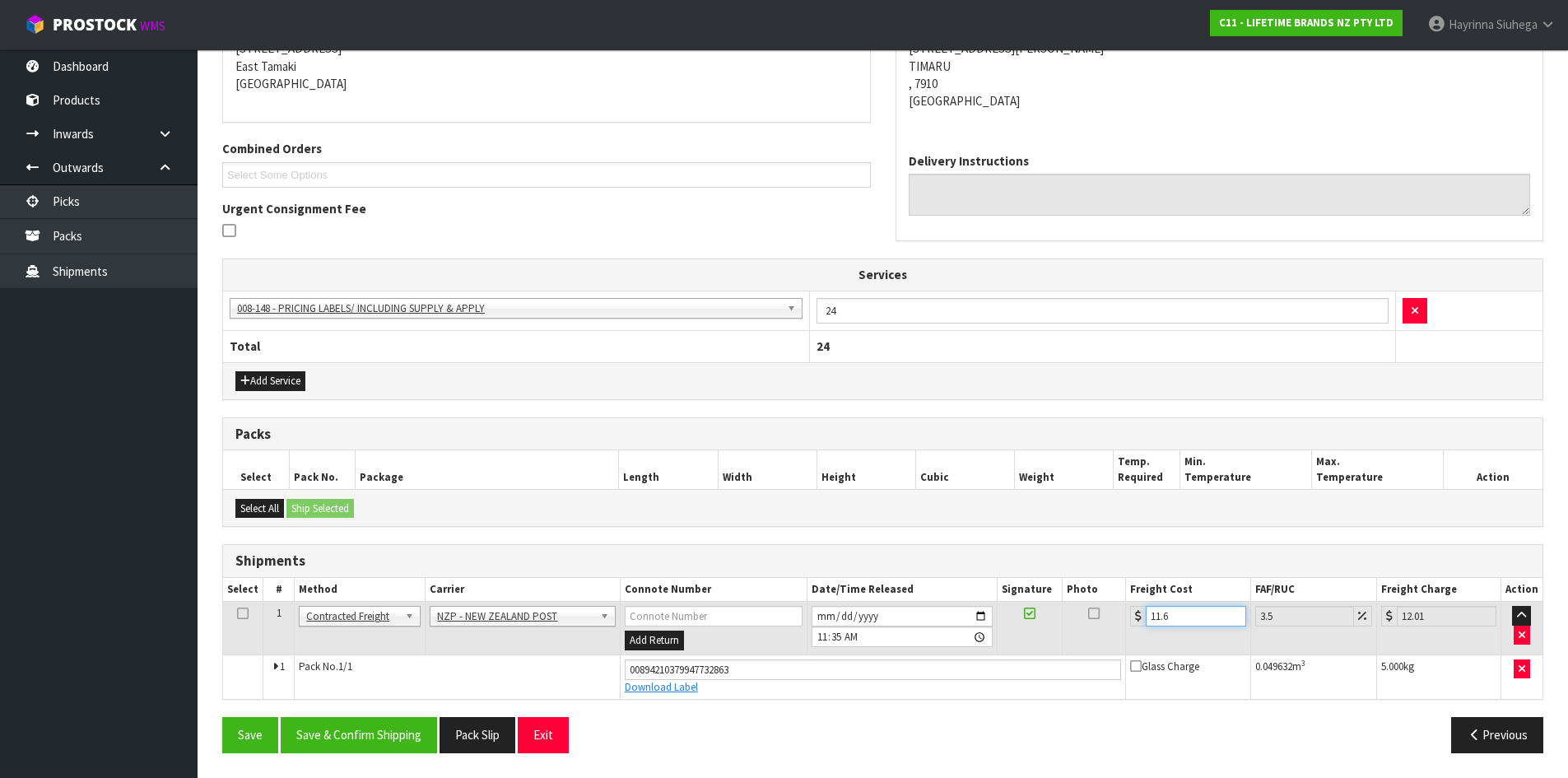
type input "12.02"
type input "11.61"
click at [222, 718] on button "Save" at bounding box center [250, 735] width 56 height 36
click at [411, 726] on button "Save & Confirm Shipping" at bounding box center [359, 735] width 157 height 36
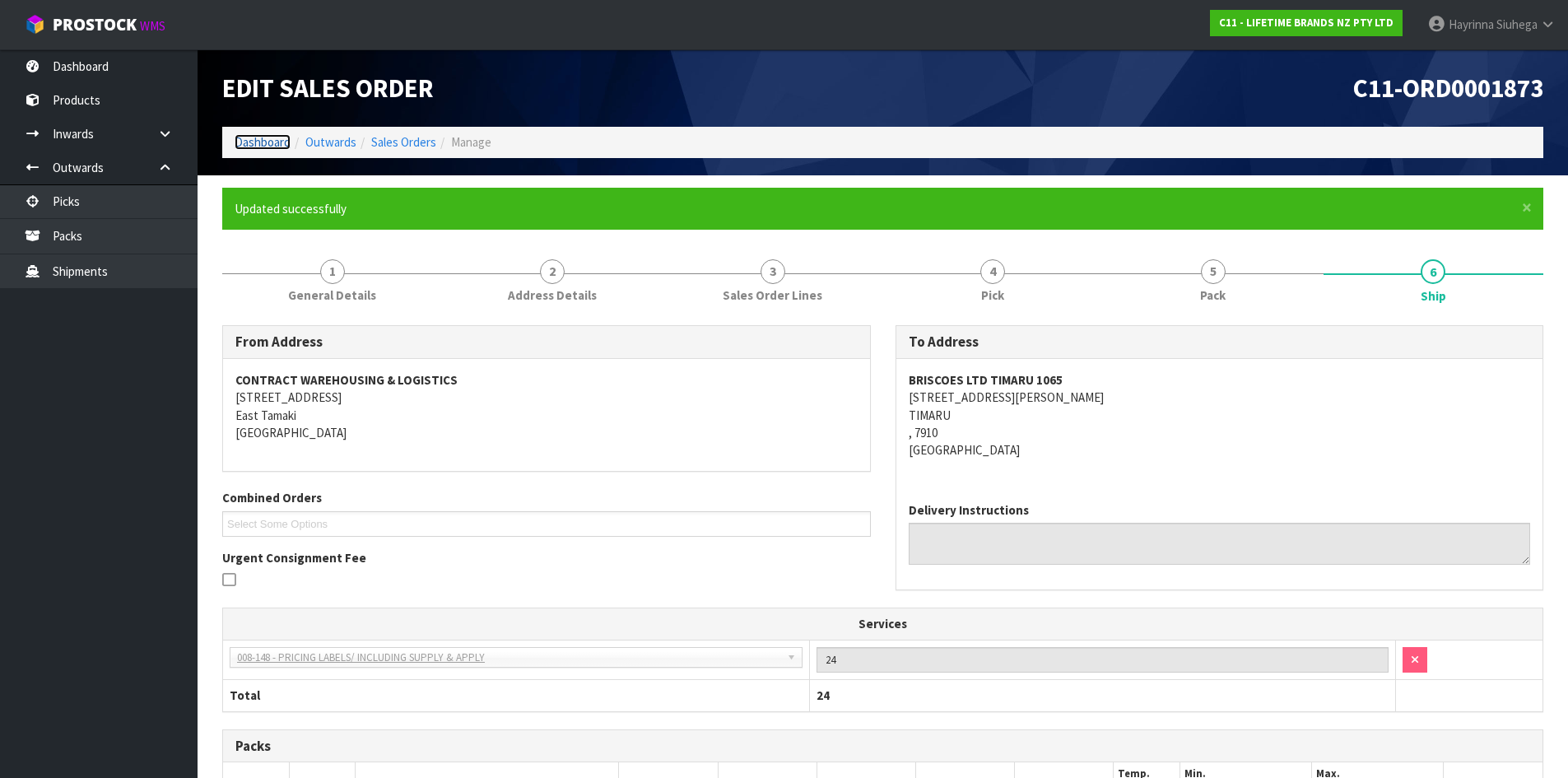
click at [268, 143] on link "Dashboard" at bounding box center [263, 142] width 56 height 15
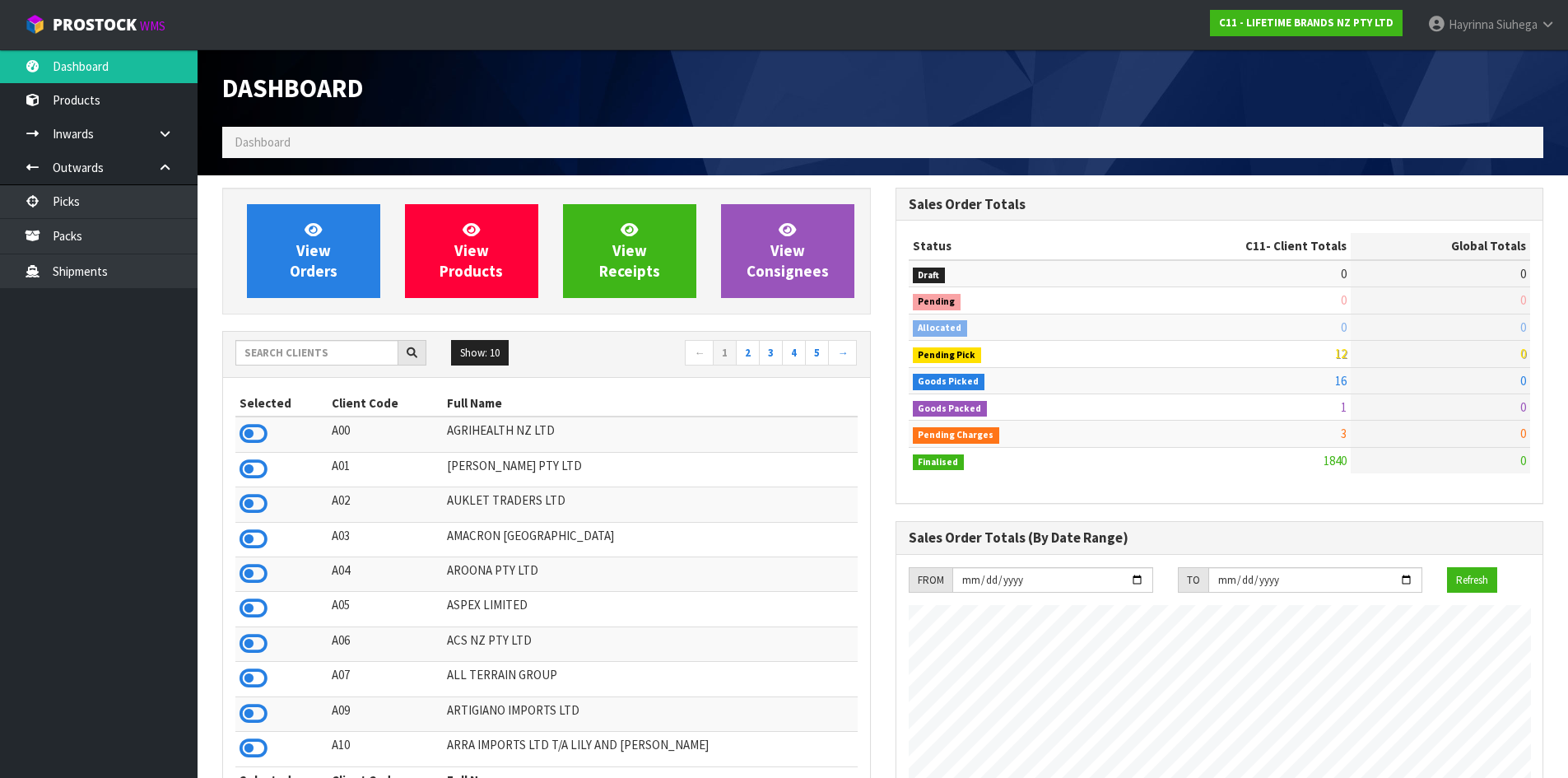
scroll to position [1248, 672]
click at [339, 260] on link "View Orders" at bounding box center [313, 251] width 134 height 94
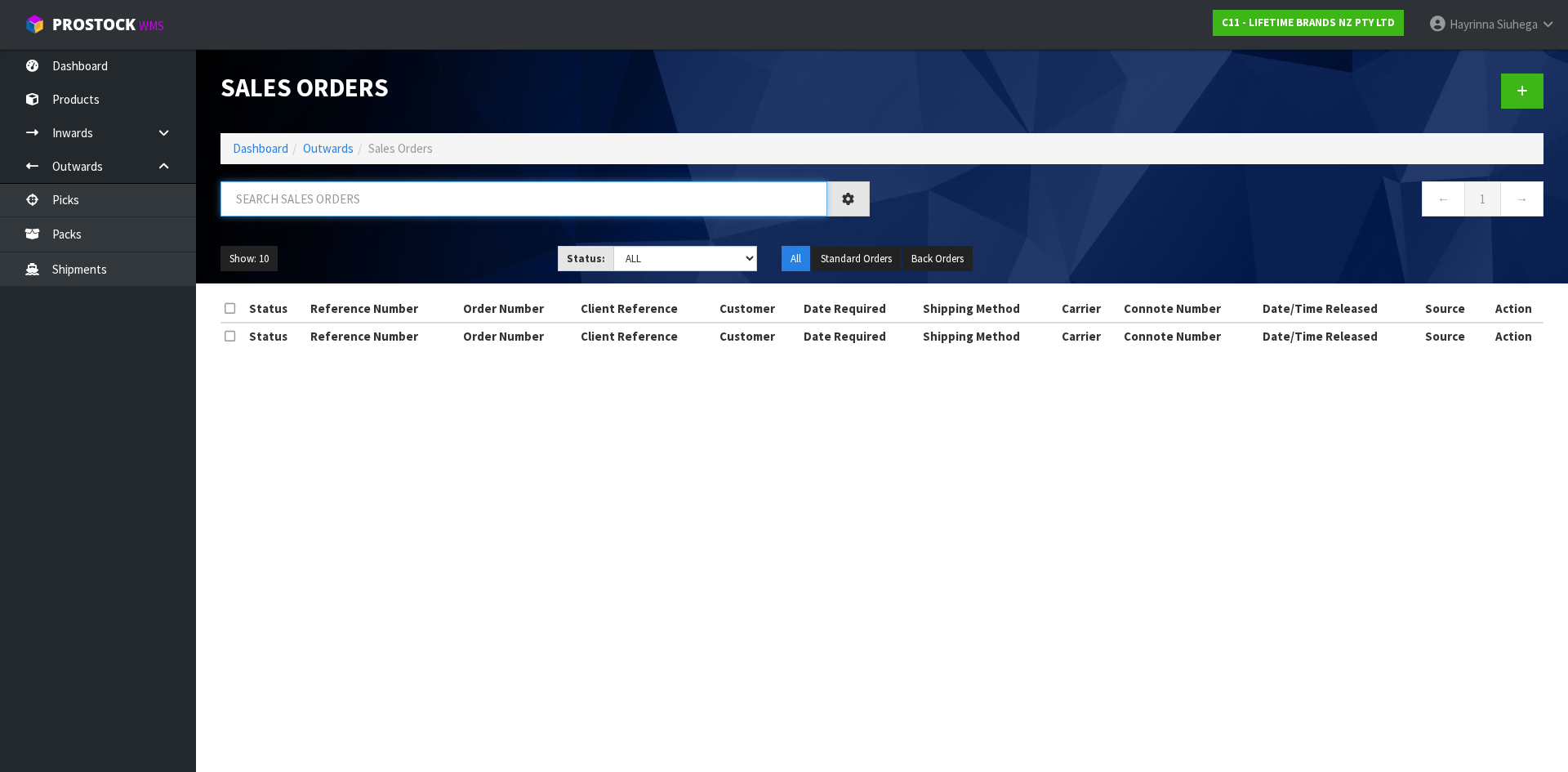
click at [361, 208] on input "text" at bounding box center [524, 199] width 607 height 35
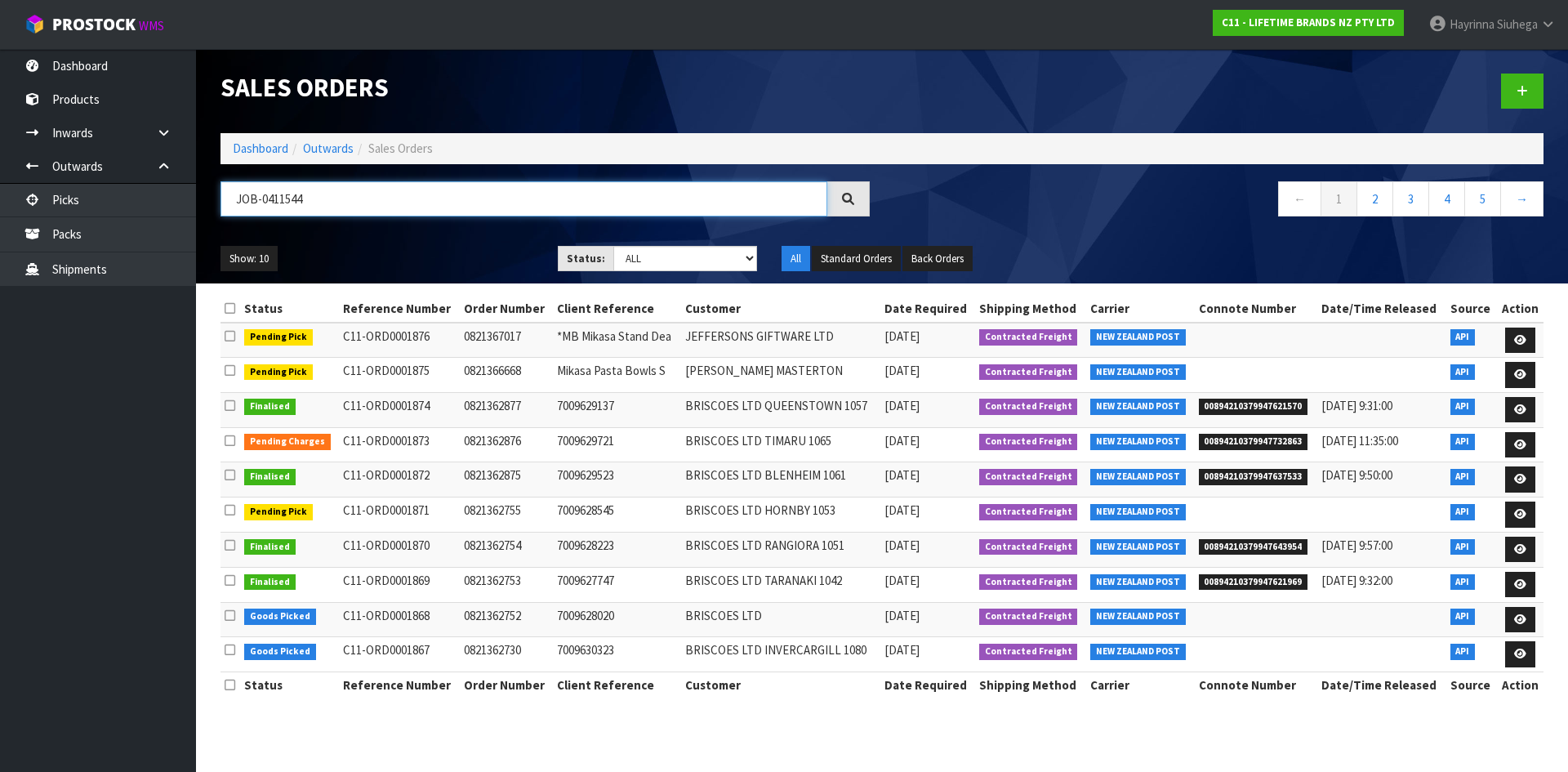
type input "JOB-0411544"
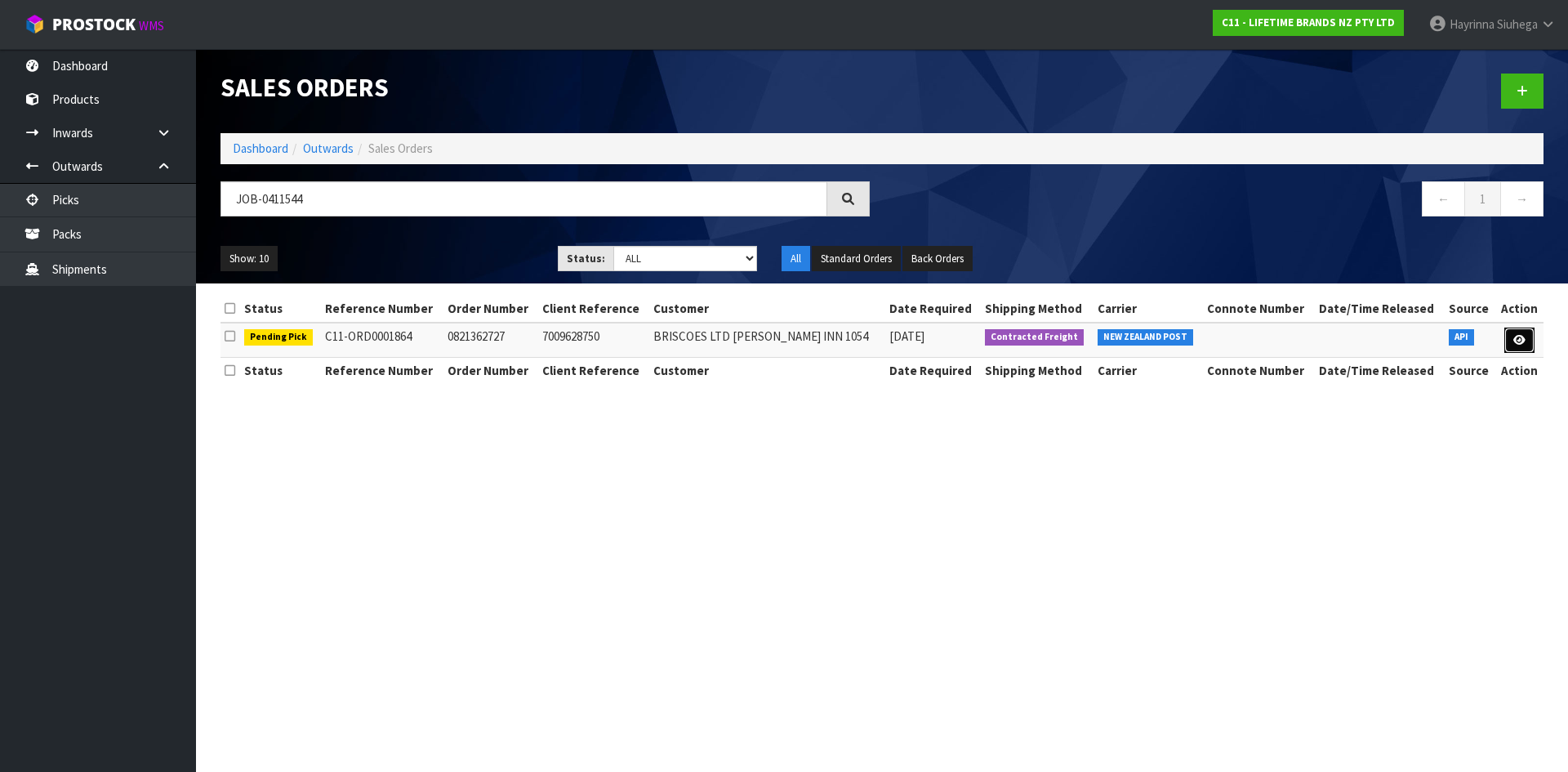
click at [1521, 341] on icon at bounding box center [1520, 340] width 13 height 11
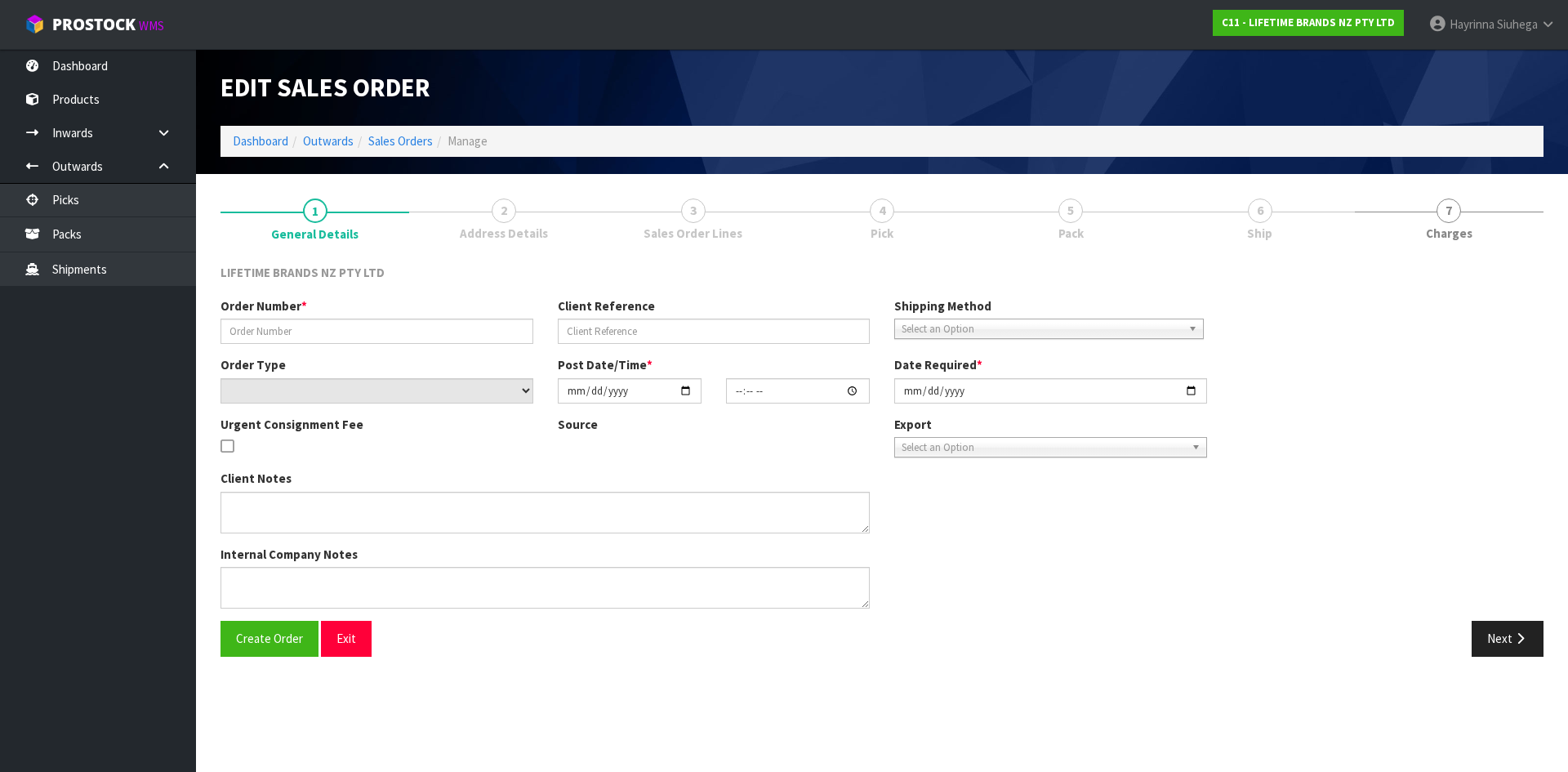
type input "0821362727"
type input "7009628750"
select select "number:0"
type input "[DATE]"
type input "12:08:58.000"
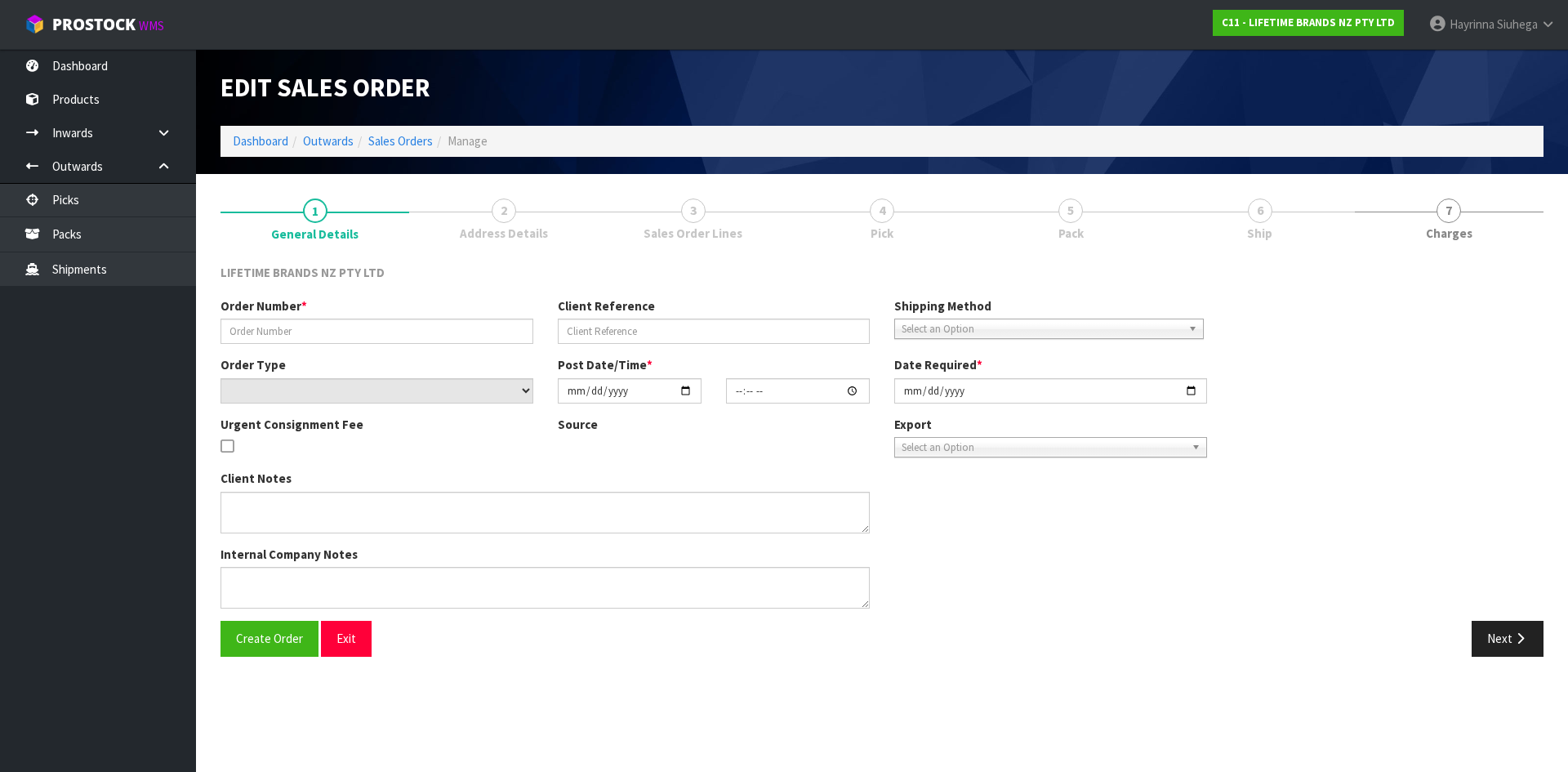
type input "[DATE]"
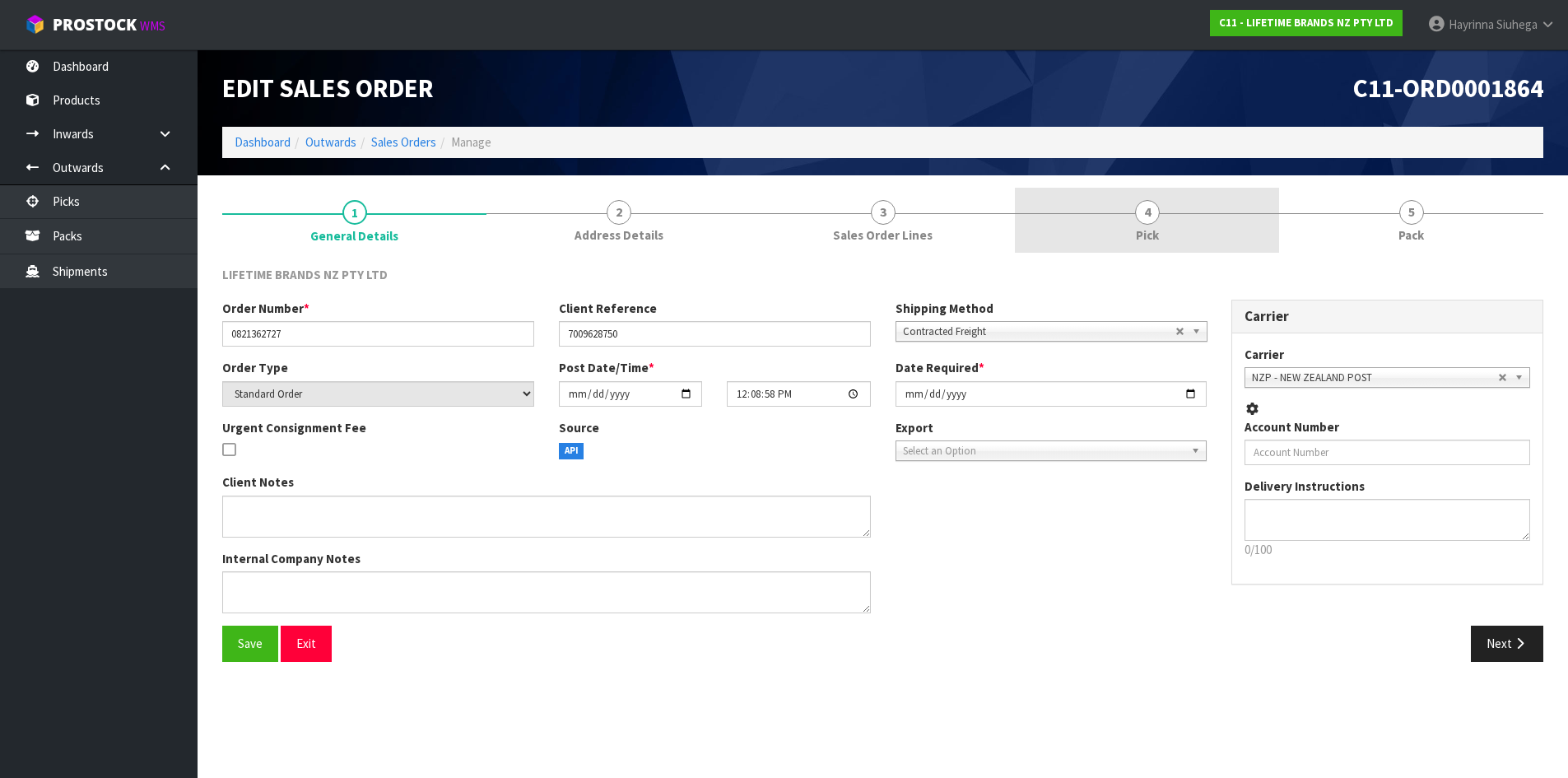
click at [1213, 225] on link "4 Pick" at bounding box center [1147, 220] width 265 height 65
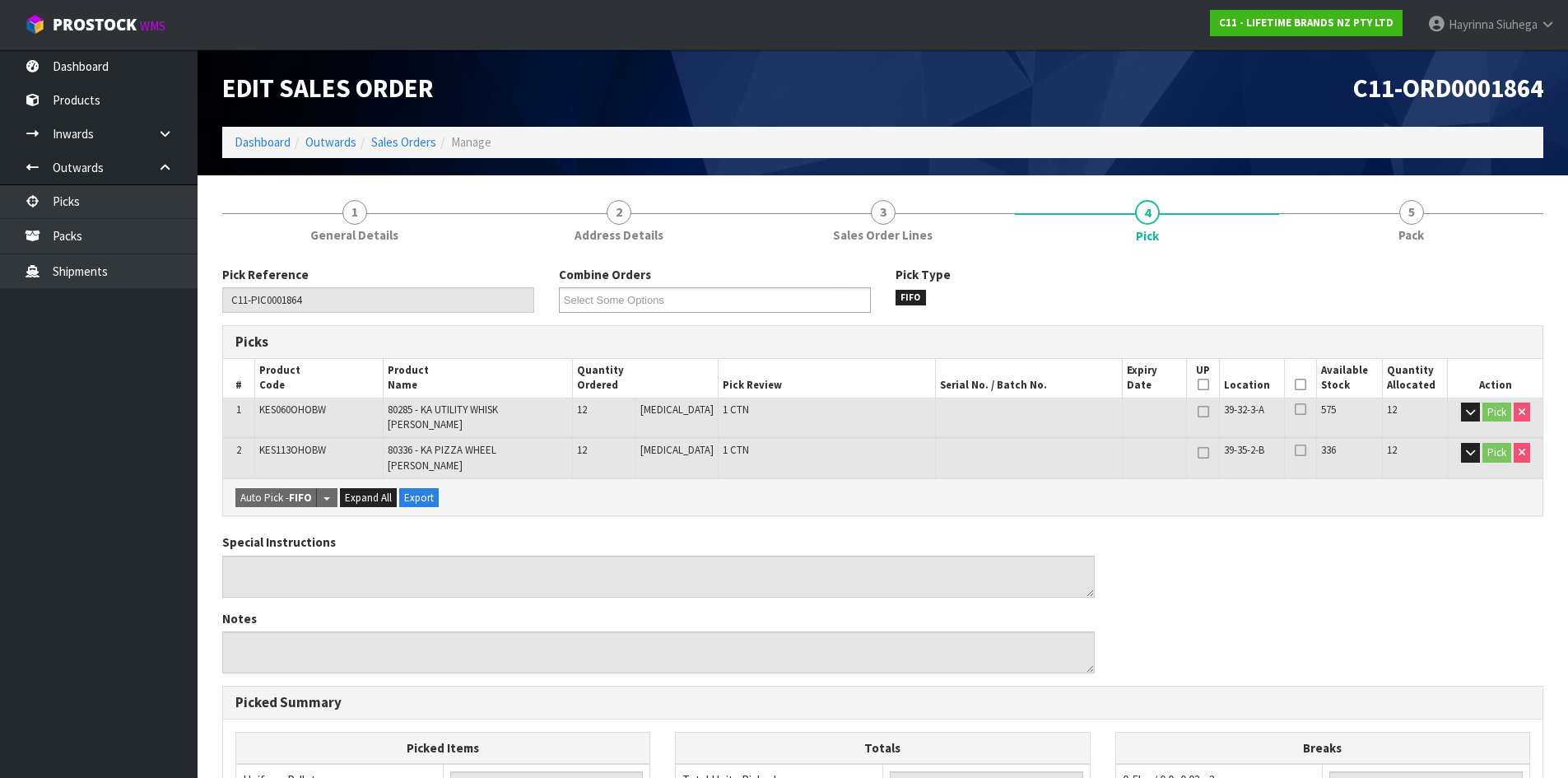
click at [1295, 385] on icon at bounding box center [1301, 385] width 12 height 1
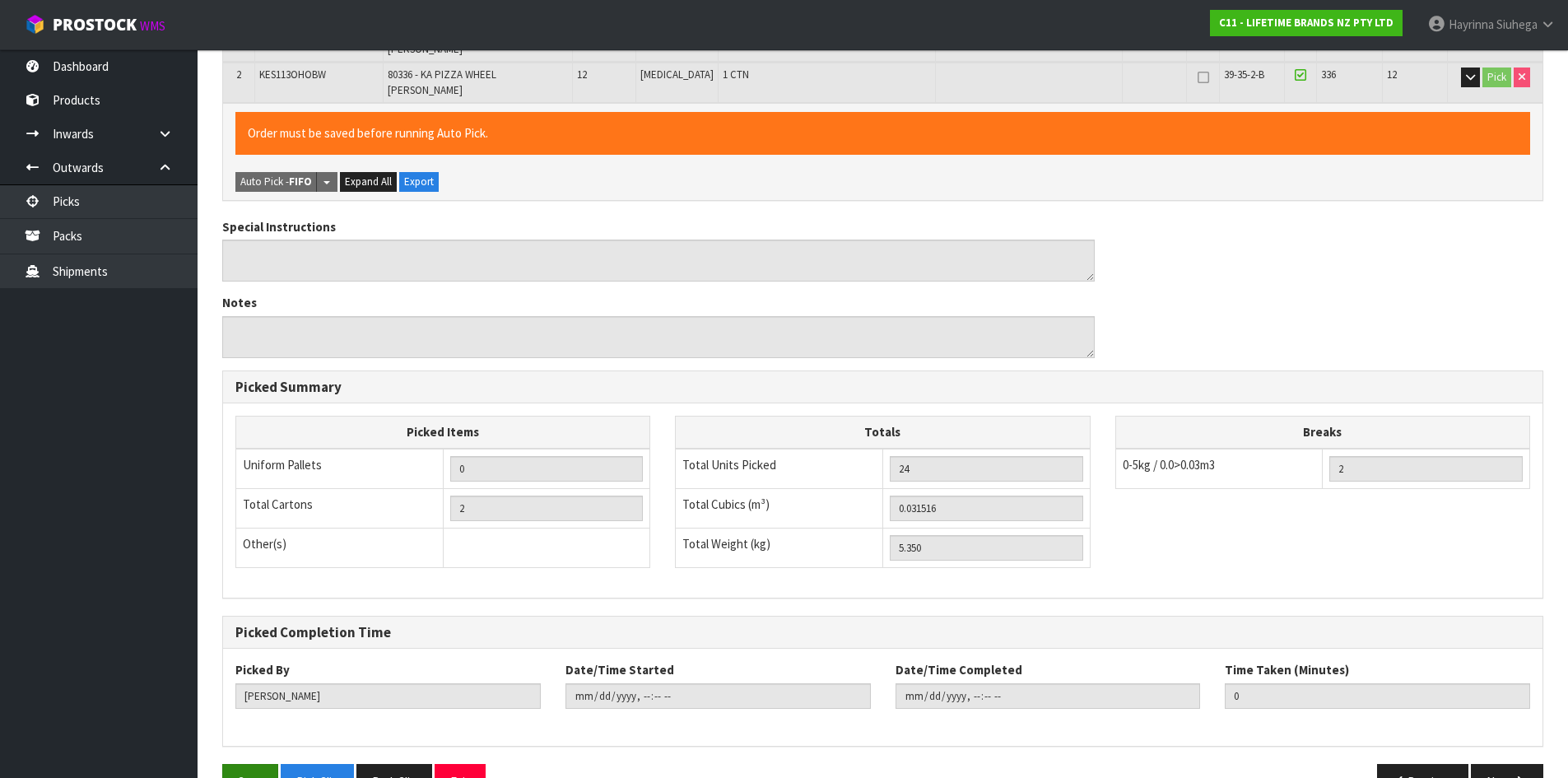
scroll to position [400, 0]
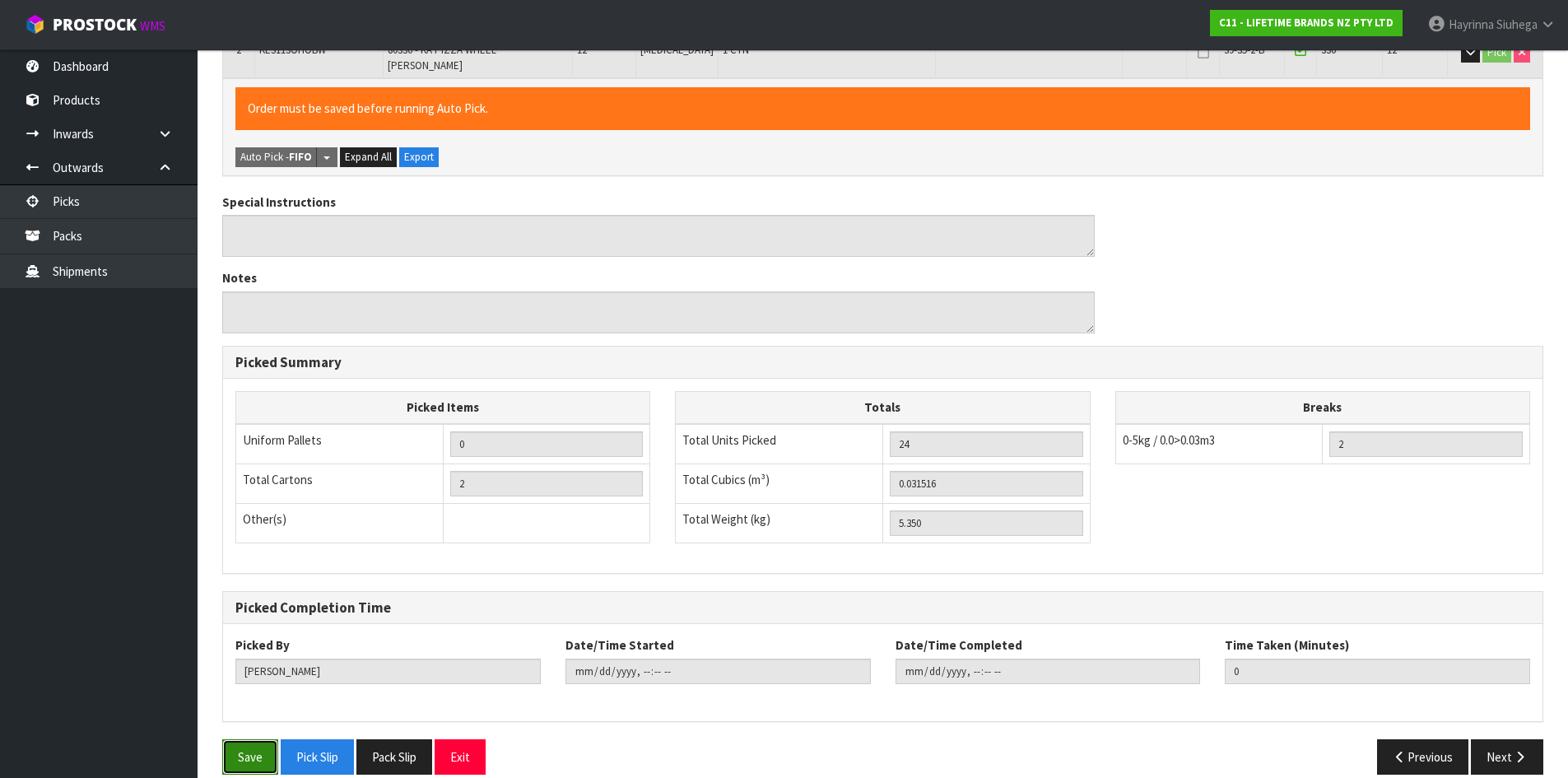
click at [244, 747] on button "Save" at bounding box center [250, 758] width 56 height 36
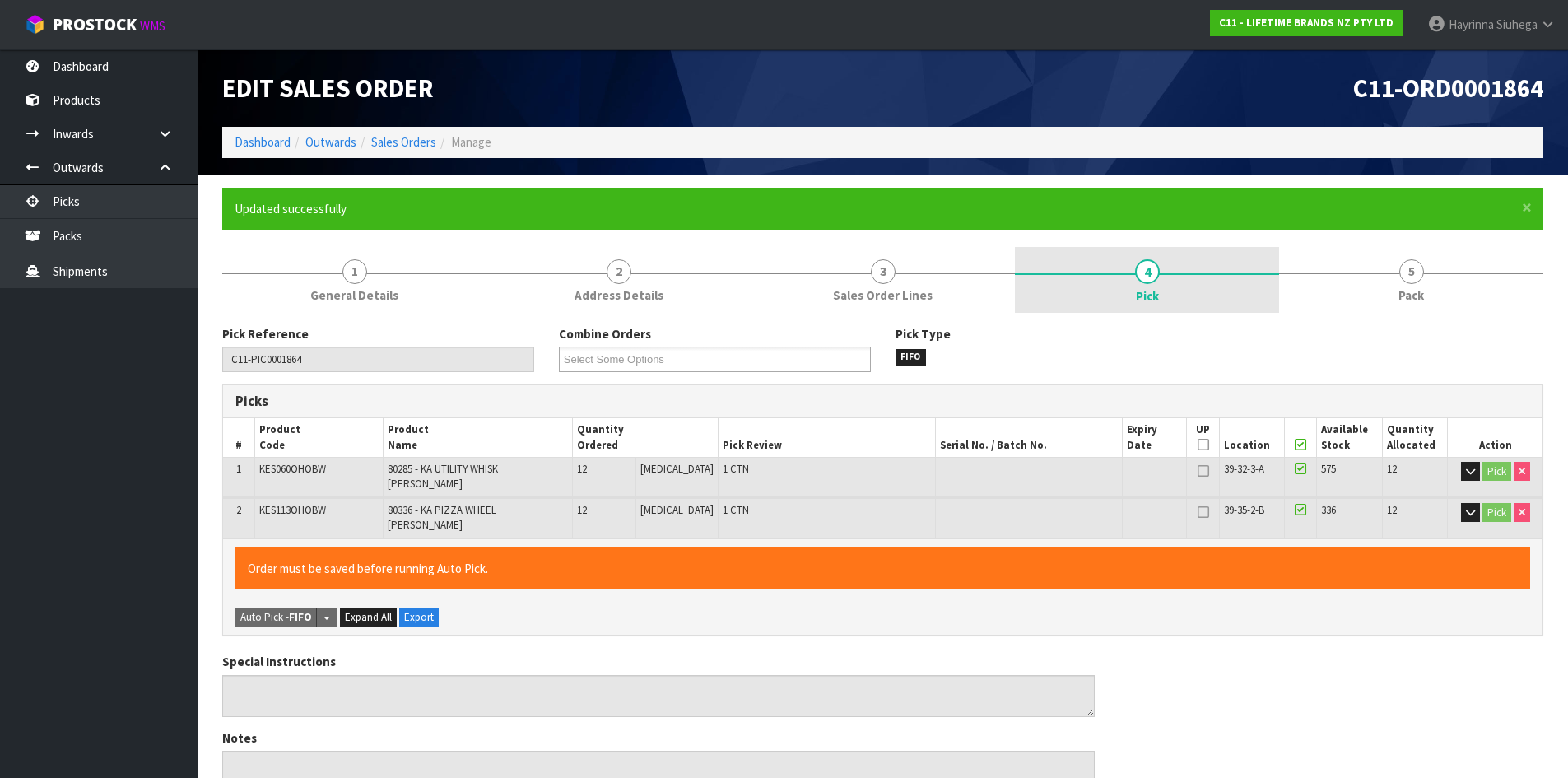
type input "[PERSON_NAME]"
type input "[DATE]T11:37:15"
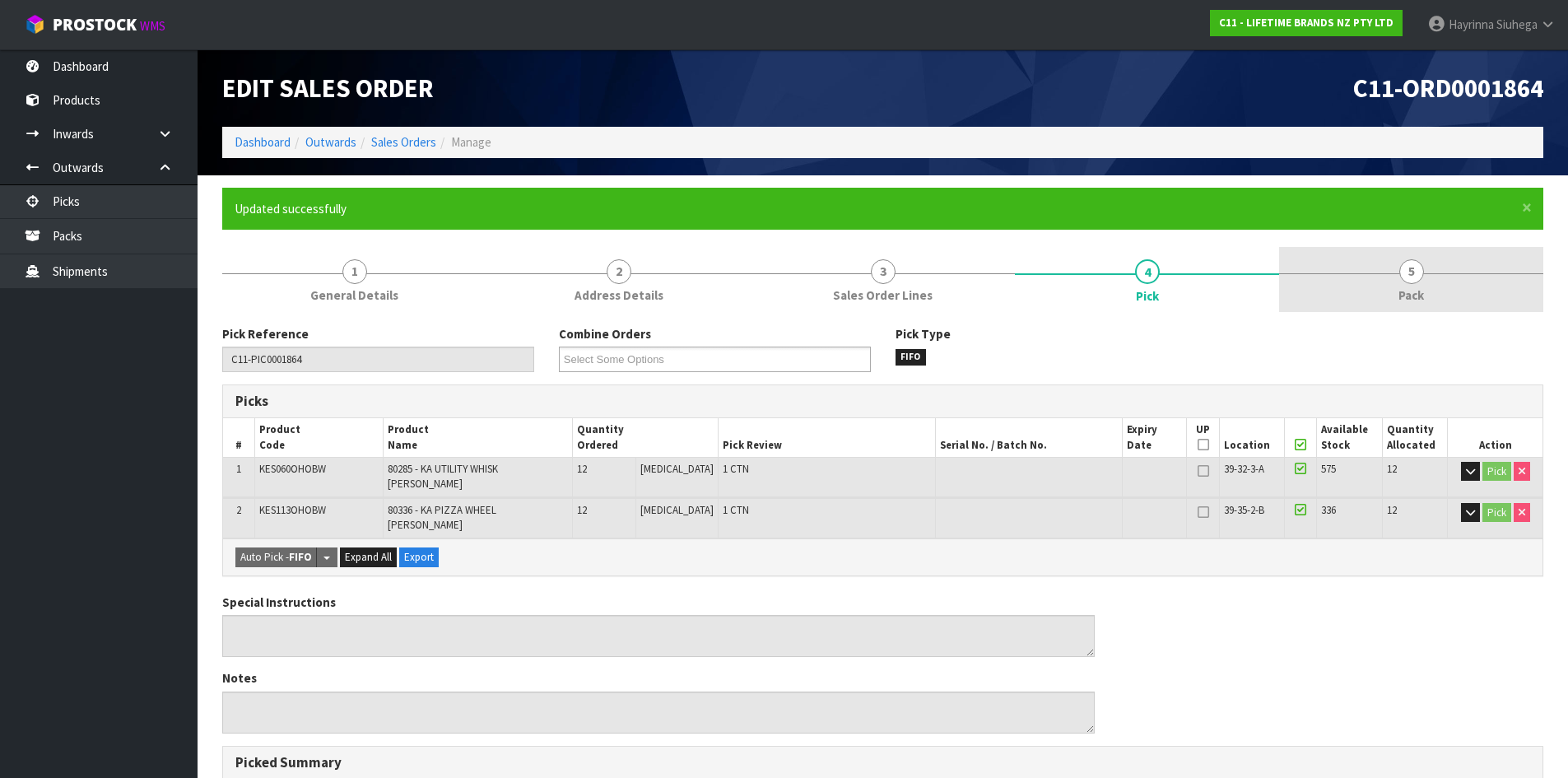
click at [1392, 290] on link "5 Pack" at bounding box center [1411, 279] width 265 height 65
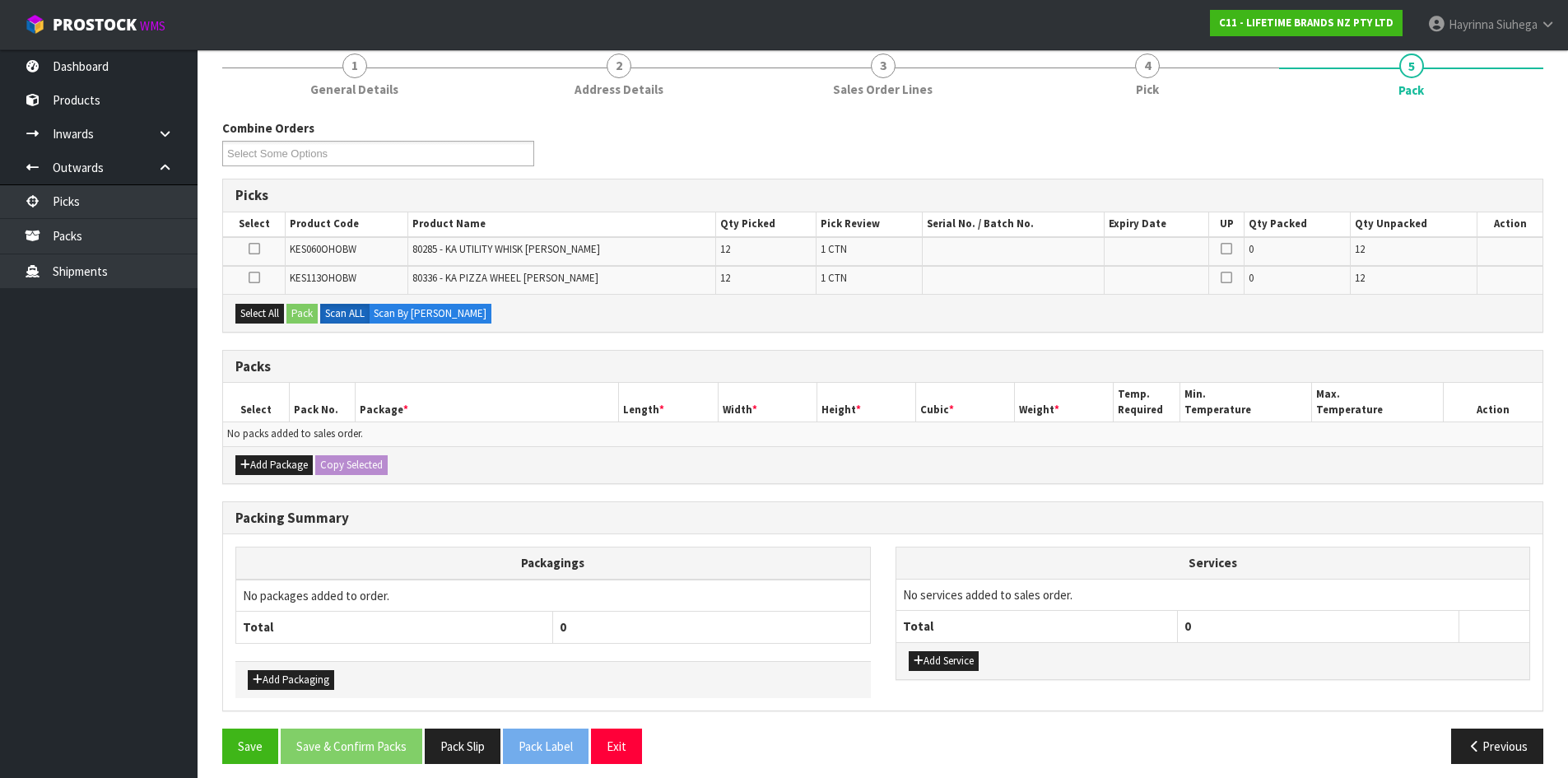
scroll to position [216, 0]
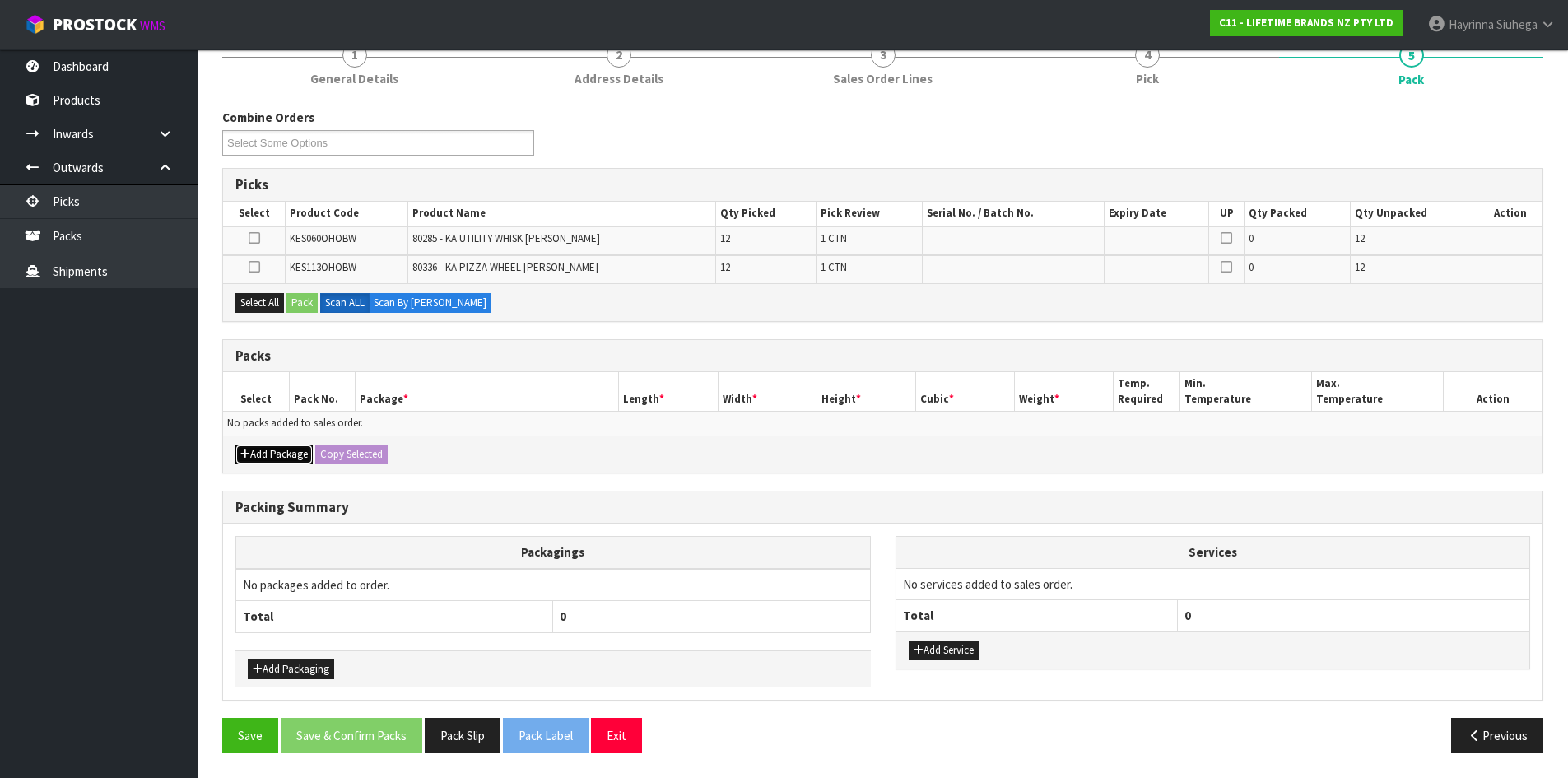
click at [265, 456] on button "Add Package" at bounding box center [274, 454] width 77 height 20
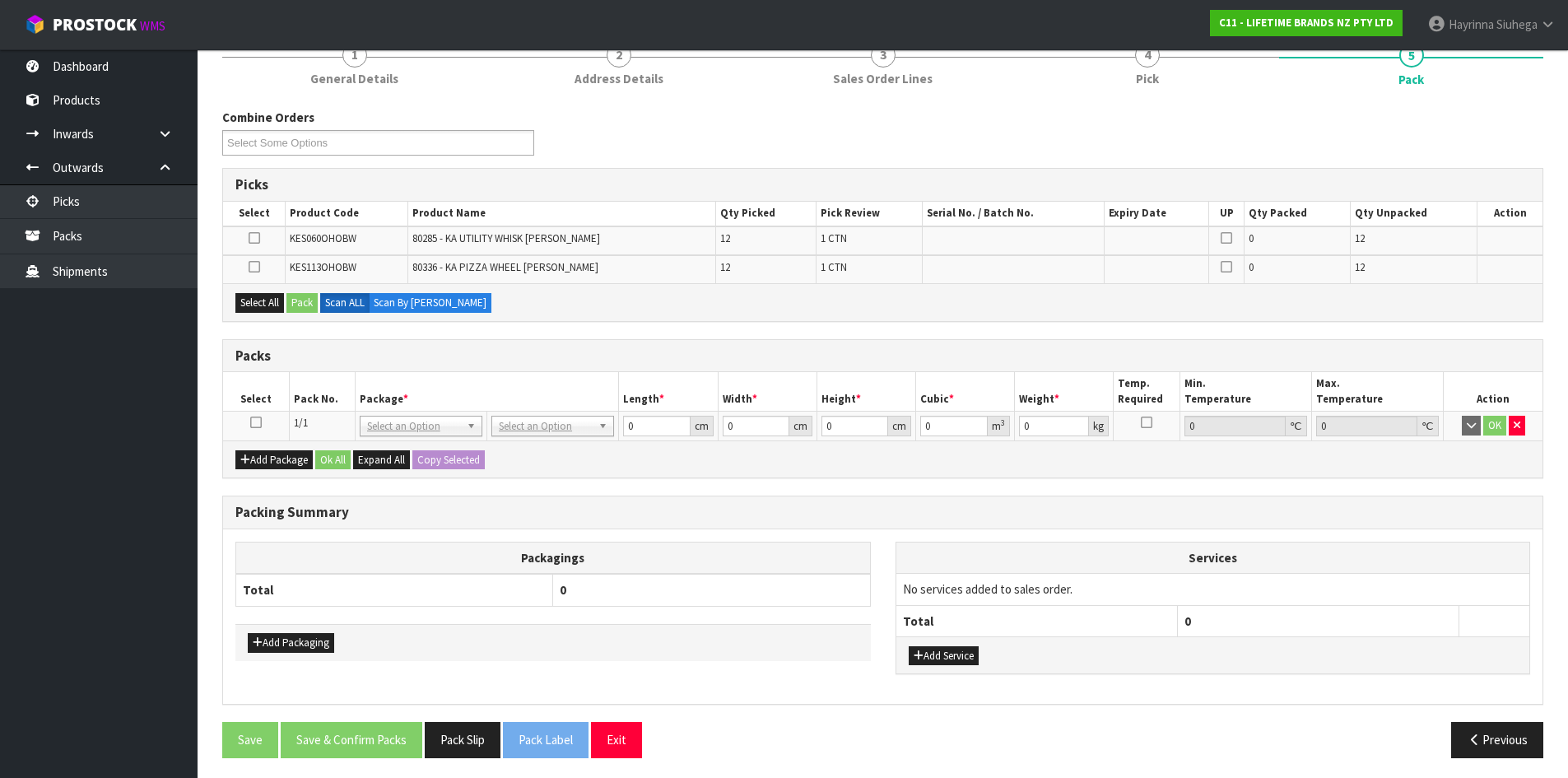
click at [250, 422] on icon at bounding box center [256, 422] width 12 height 1
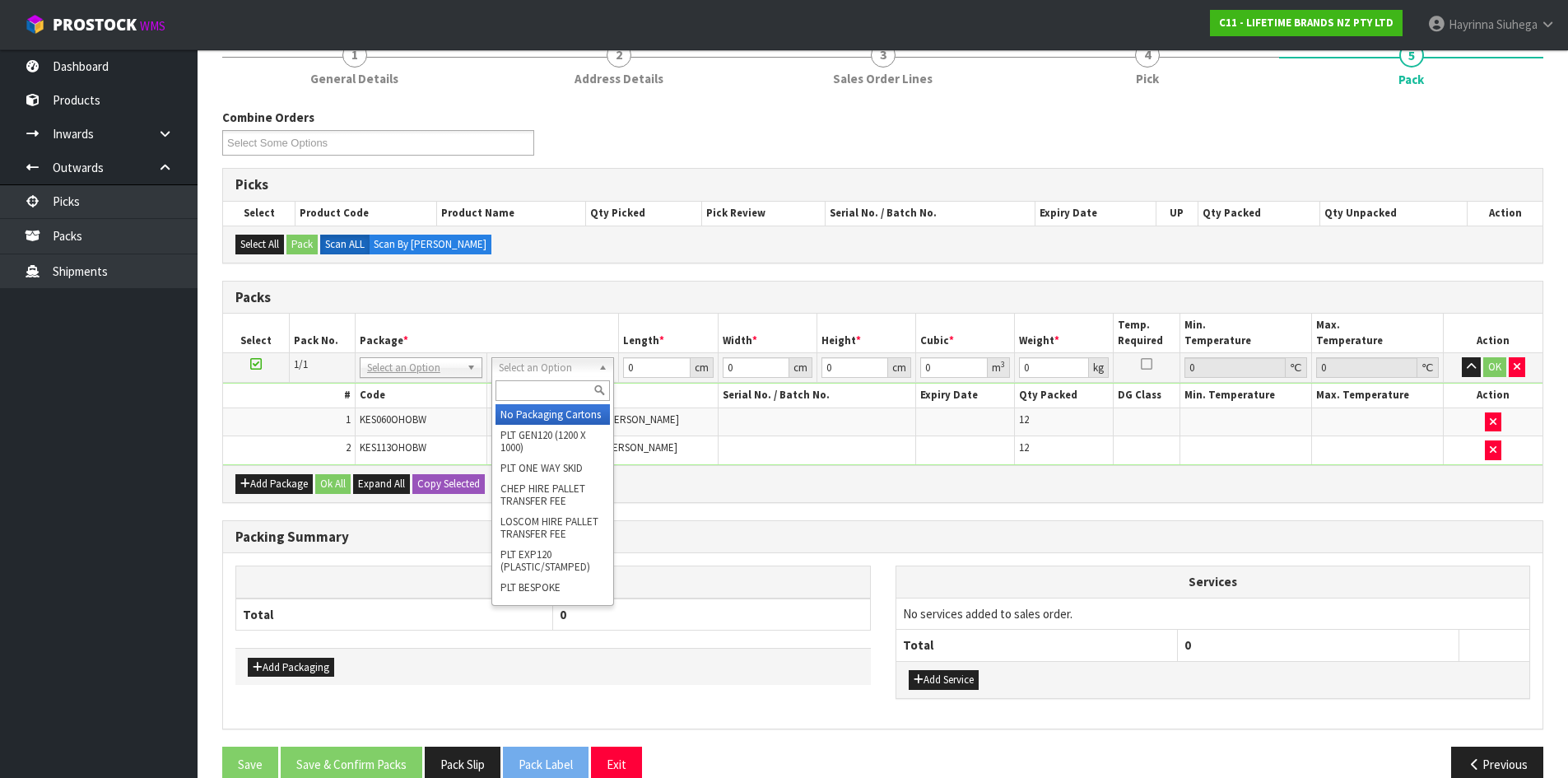
click at [548, 396] on input "text" at bounding box center [552, 391] width 114 height 20
type input "CTN6"
drag, startPoint x: 569, startPoint y: 426, endPoint x: 591, endPoint y: 416, distance: 24.2
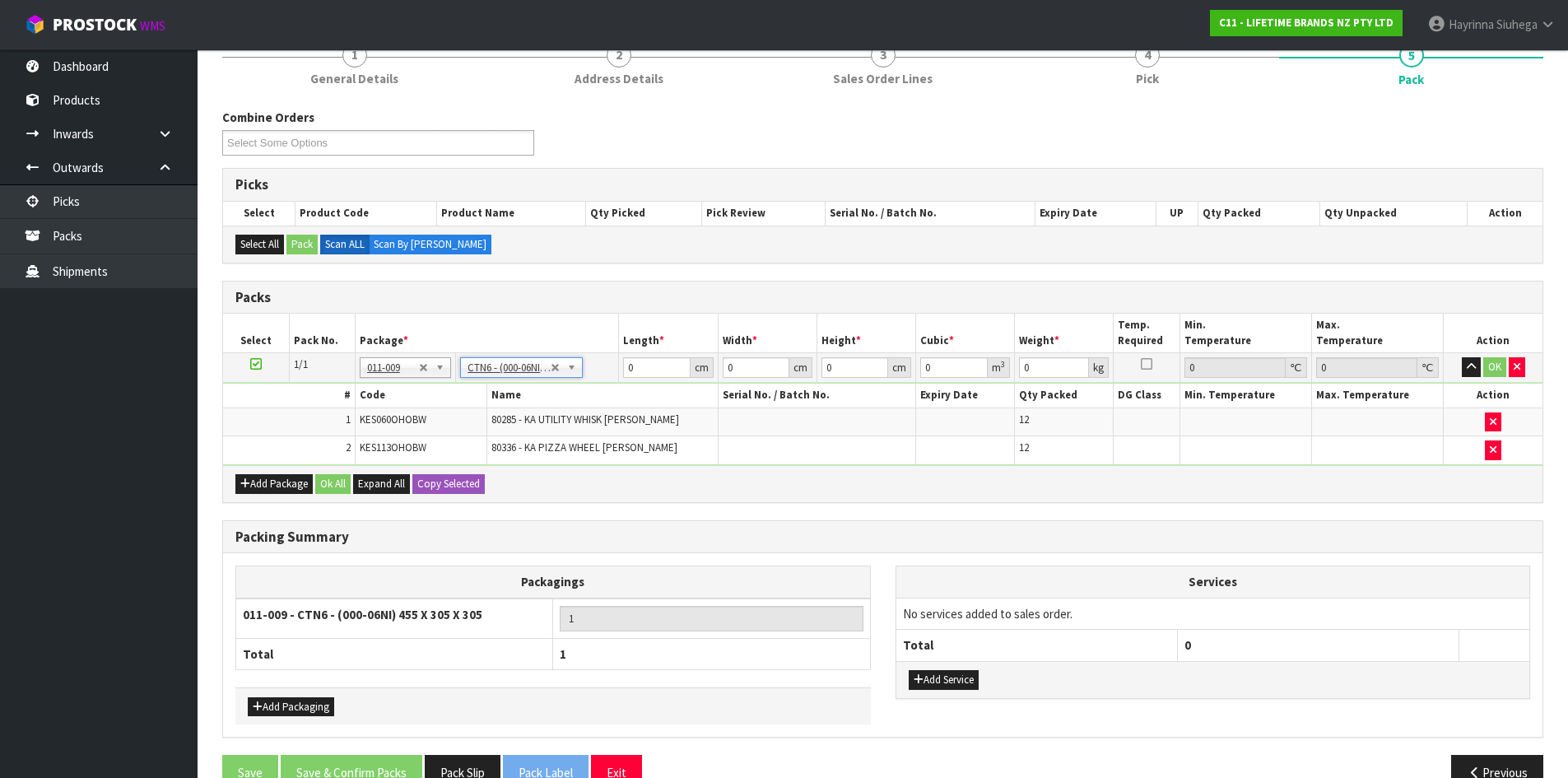
type input "45.5"
type input "30.5"
type input "0.042326"
type input "5.55"
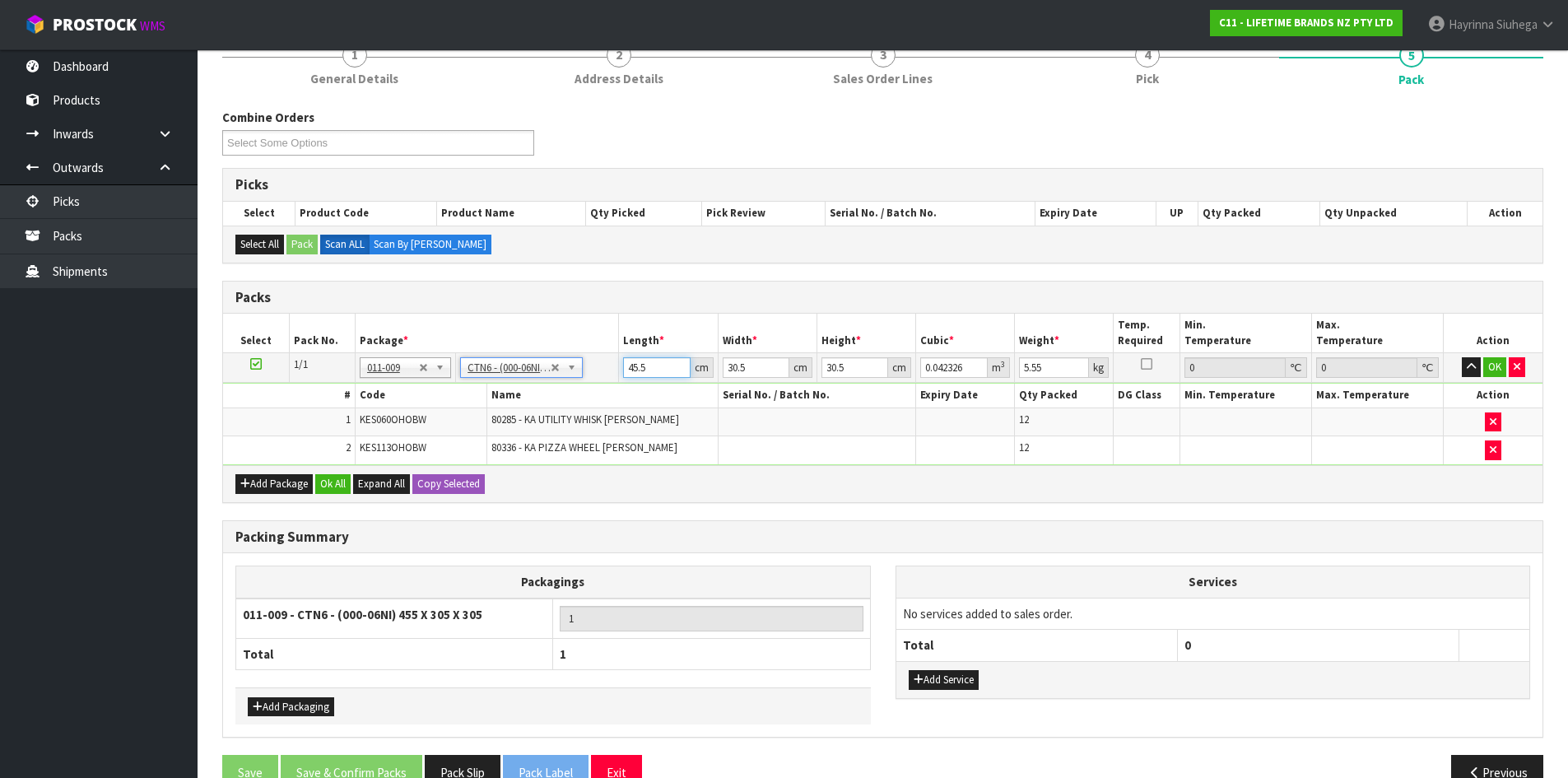
click at [633, 369] on input "45.5" at bounding box center [656, 368] width 66 height 20
type input "4"
type input "0.003721"
type input "47"
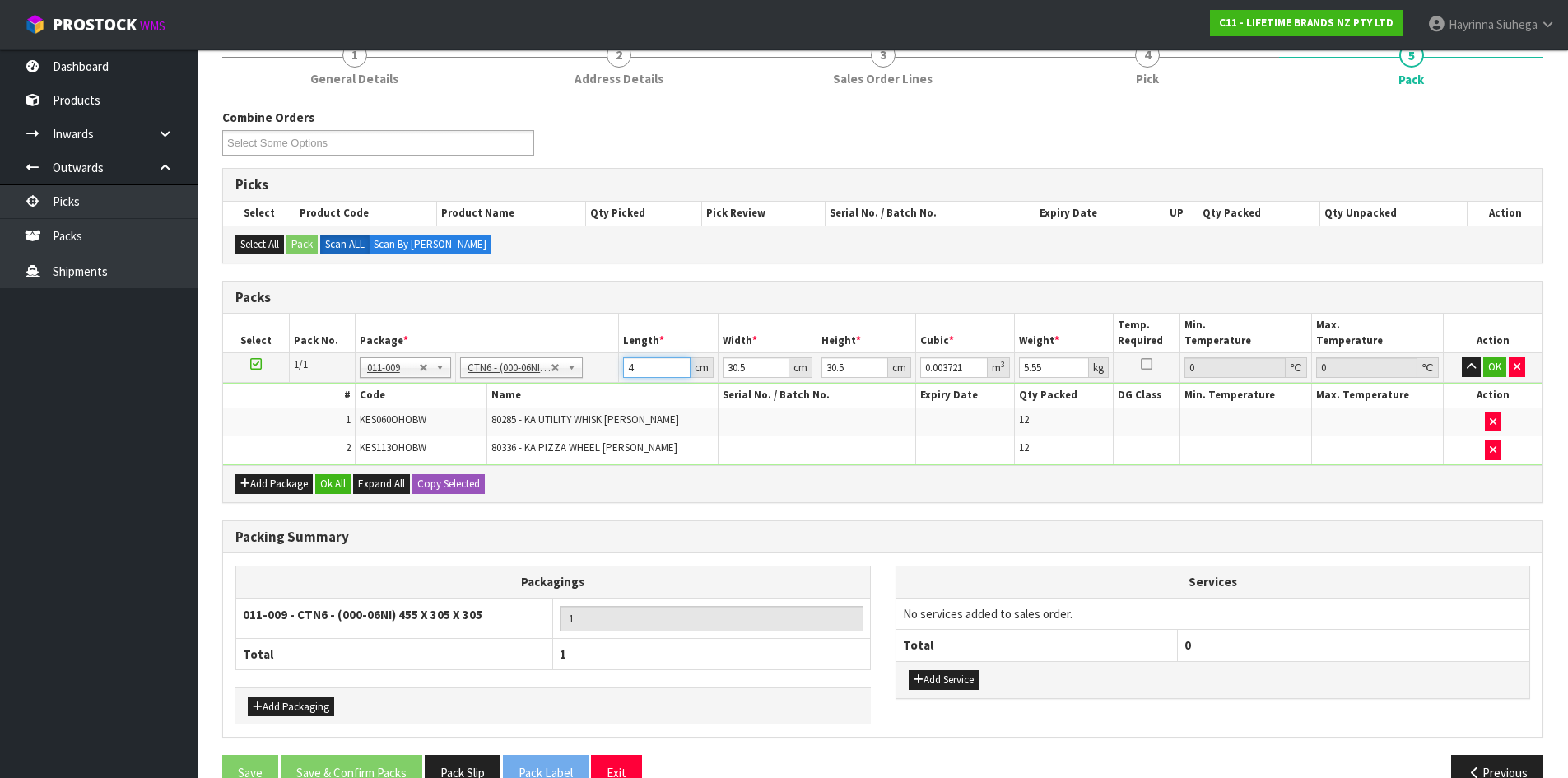
type input "0.043722"
type input "47"
type input "3"
type input "0.0043"
type input "32"
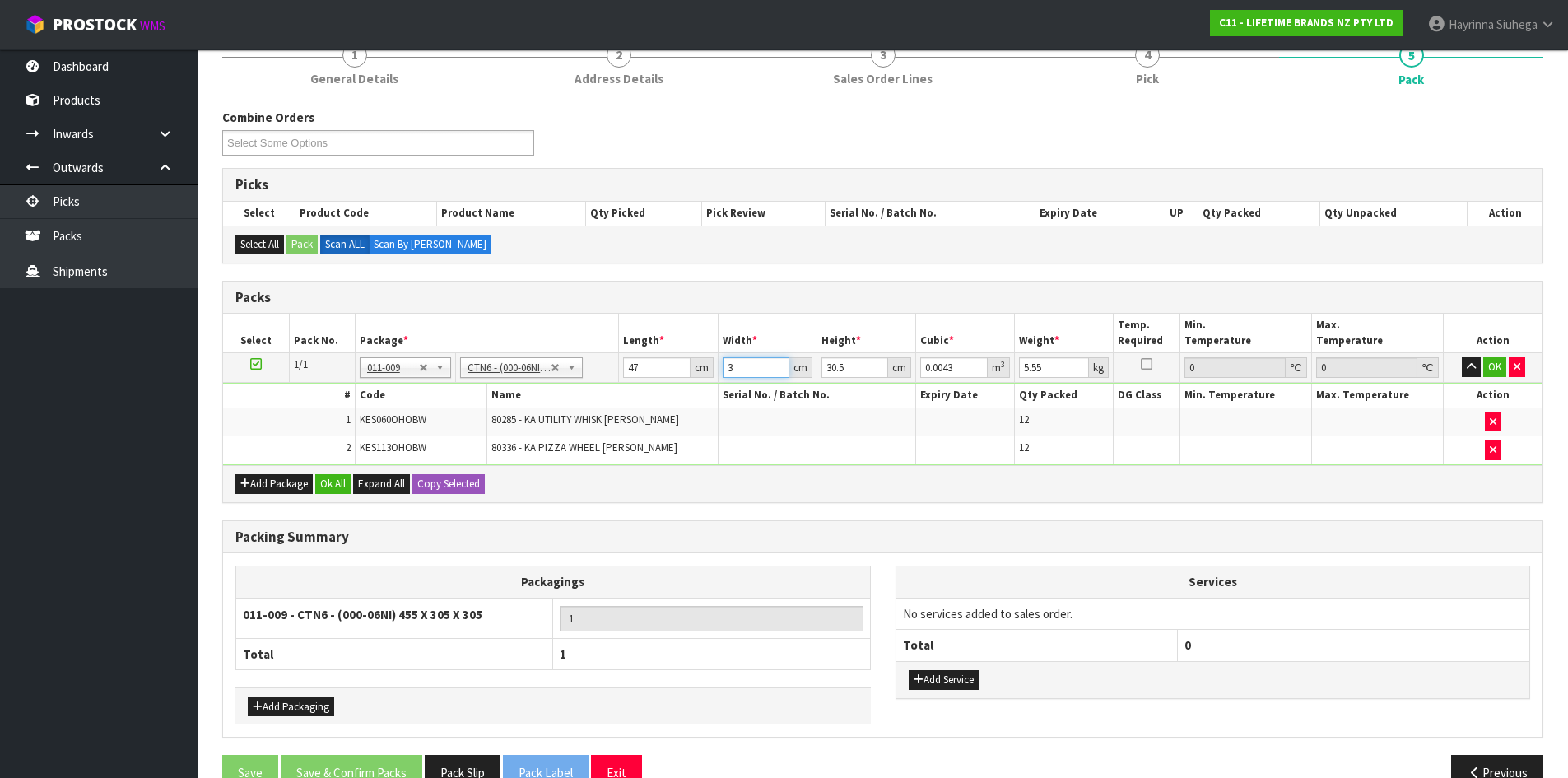
type input "0.045872"
type input "32"
type input "3"
type input "0.004512"
type input "33"
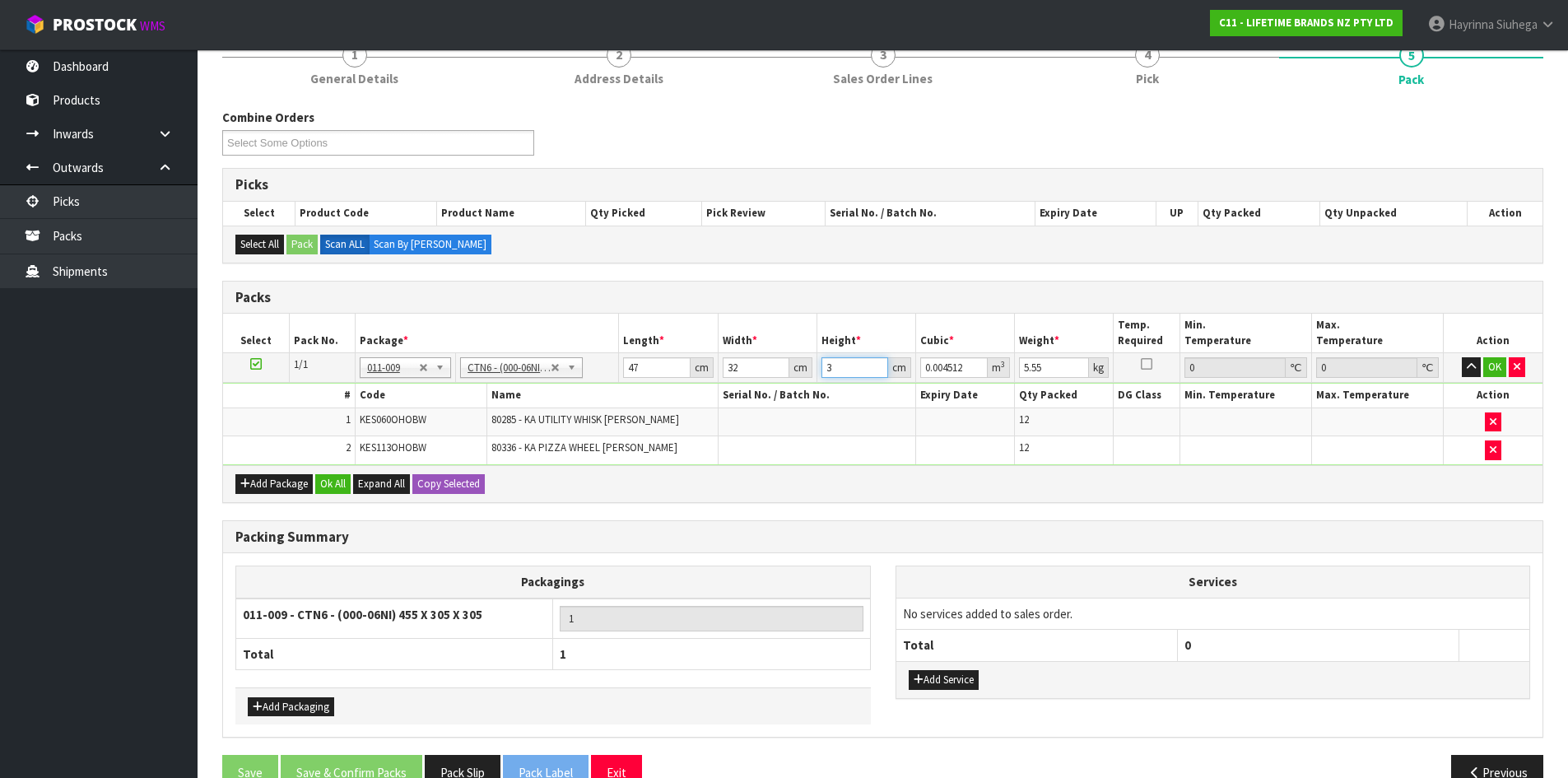
type input "0.049632"
type input "33"
type input "6"
click button "OK" at bounding box center [1494, 367] width 23 height 20
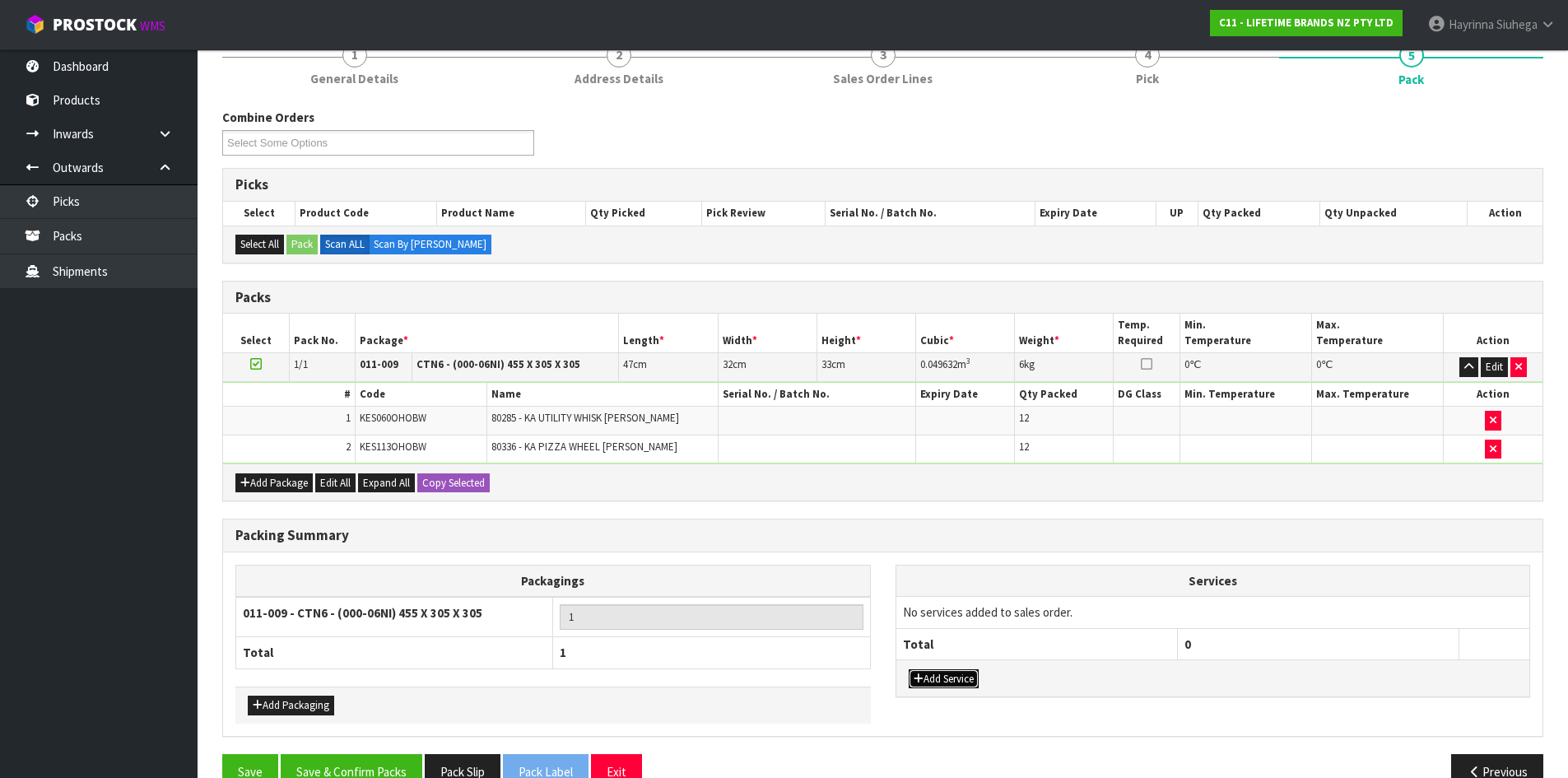
click at [964, 684] on button "Add Service" at bounding box center [944, 678] width 70 height 20
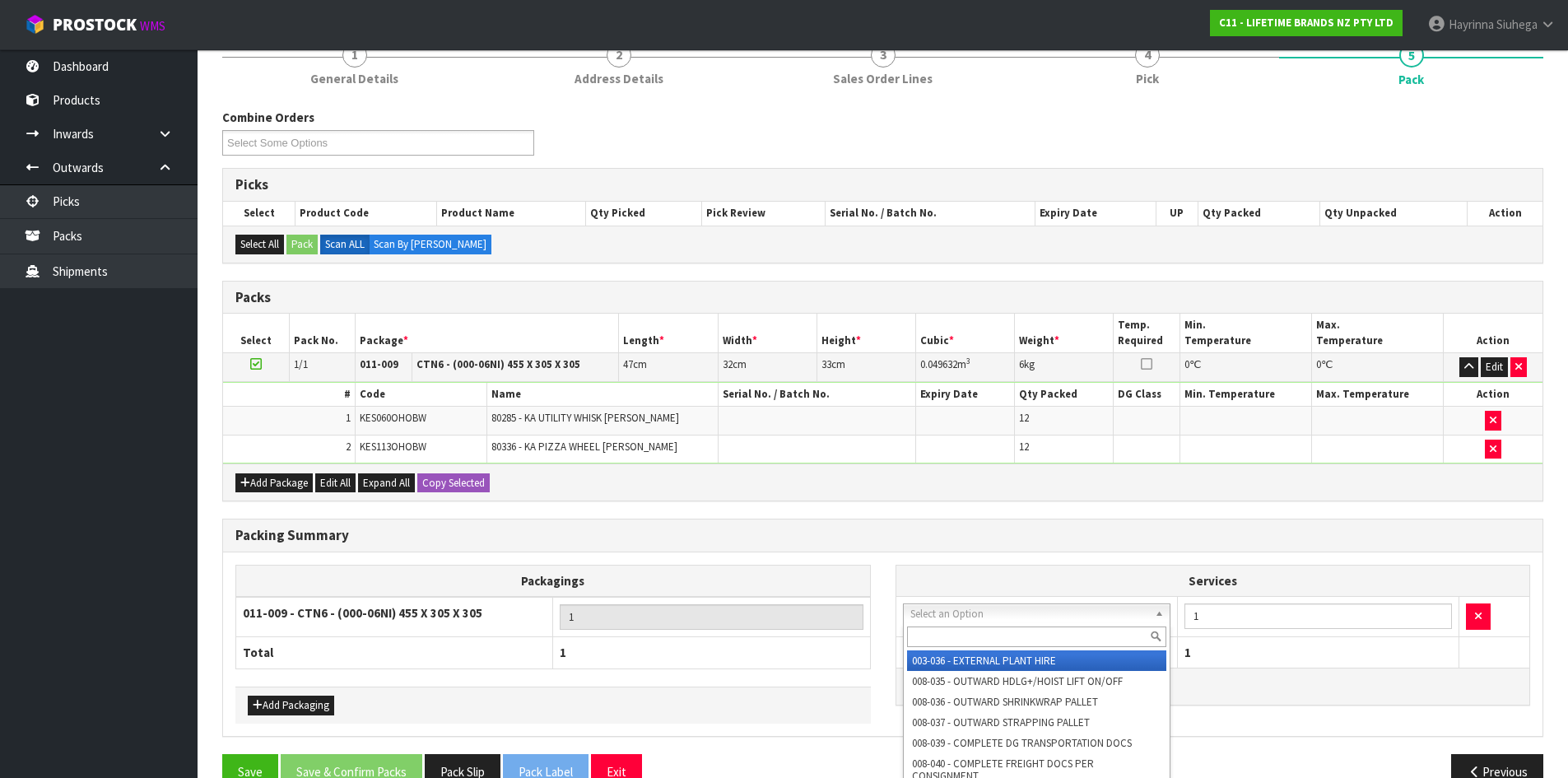
click at [973, 645] on input "text" at bounding box center [1037, 637] width 260 height 20
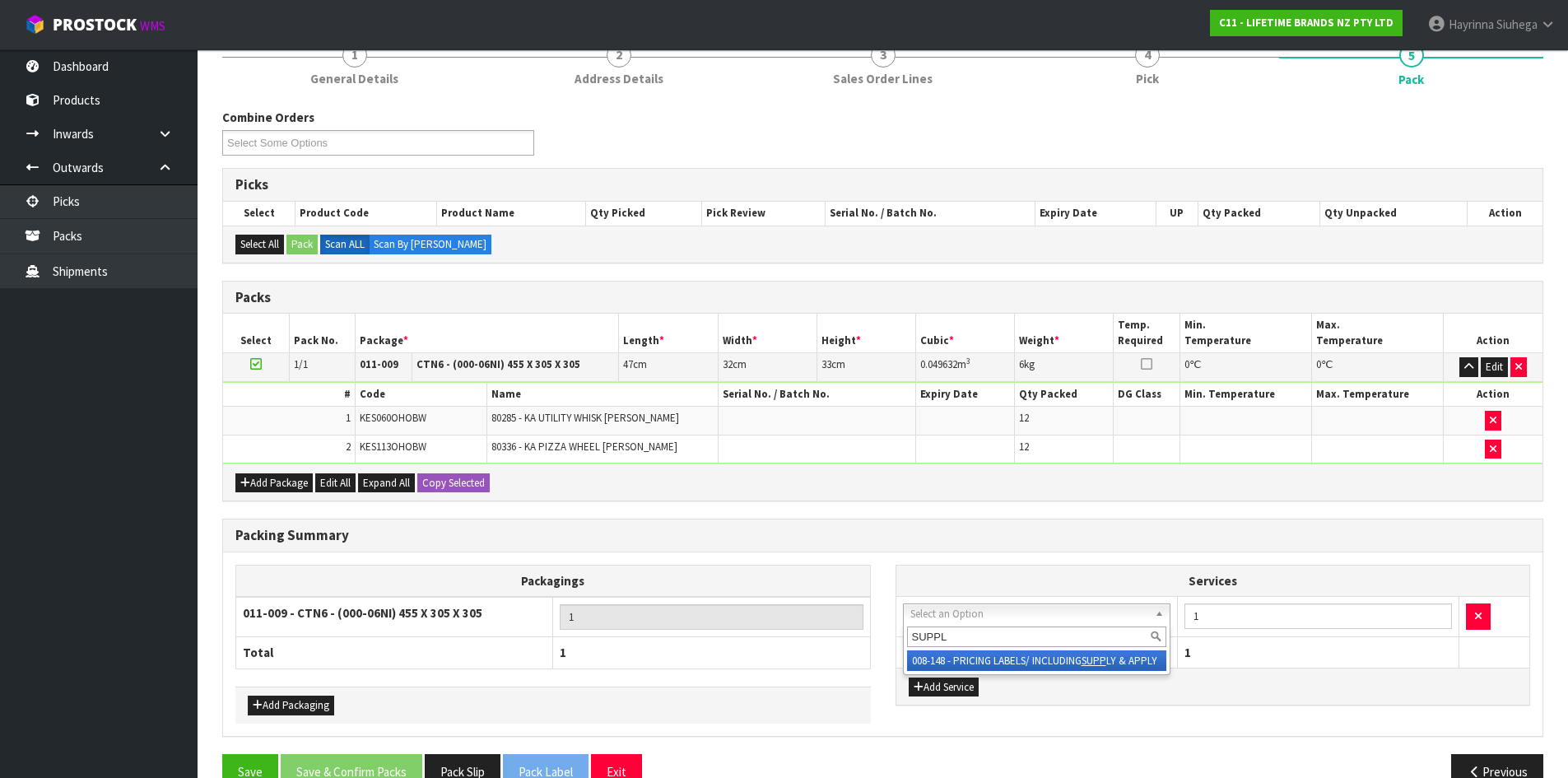
type input "SUPPLY"
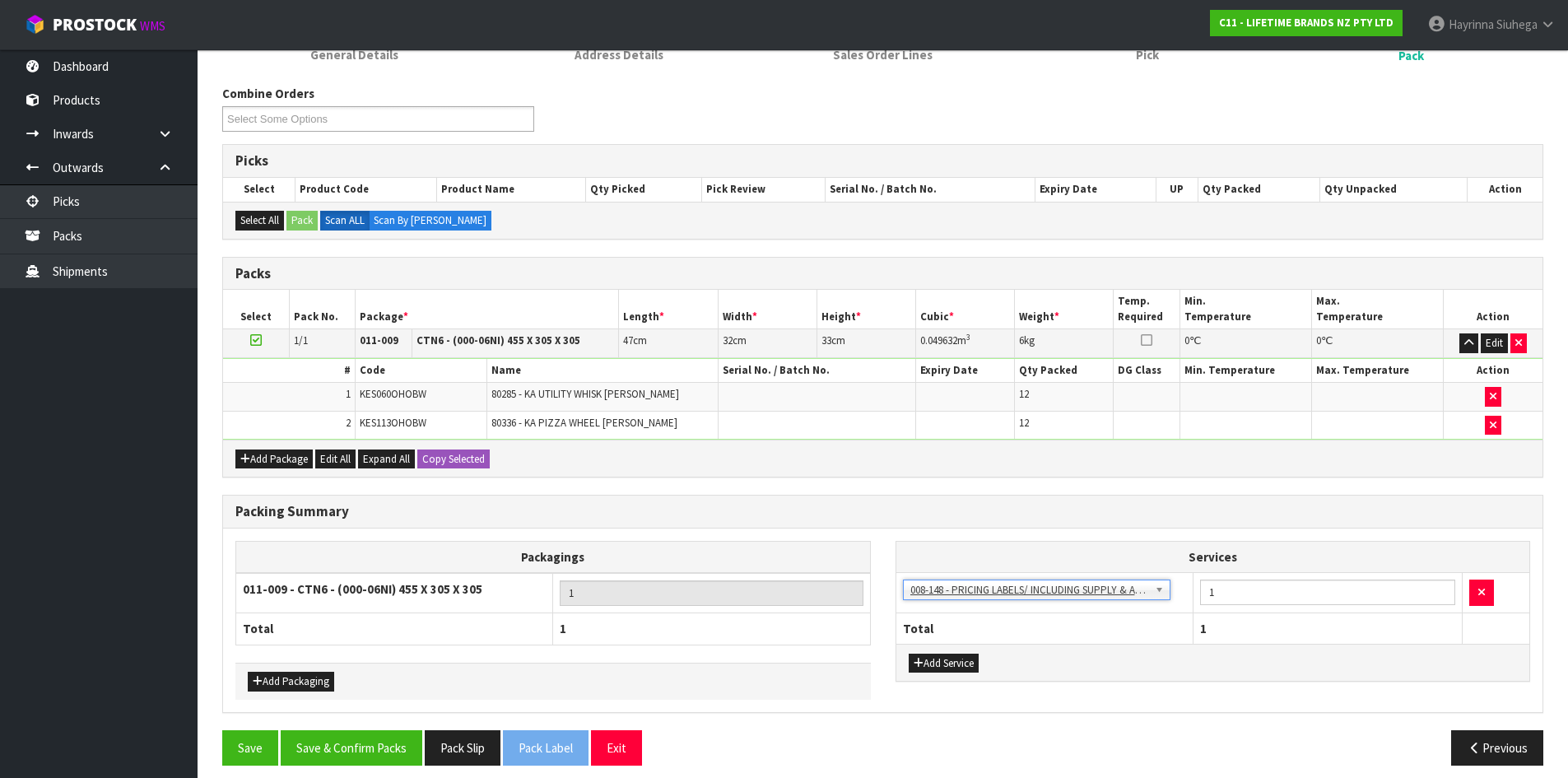
scroll to position [253, 0]
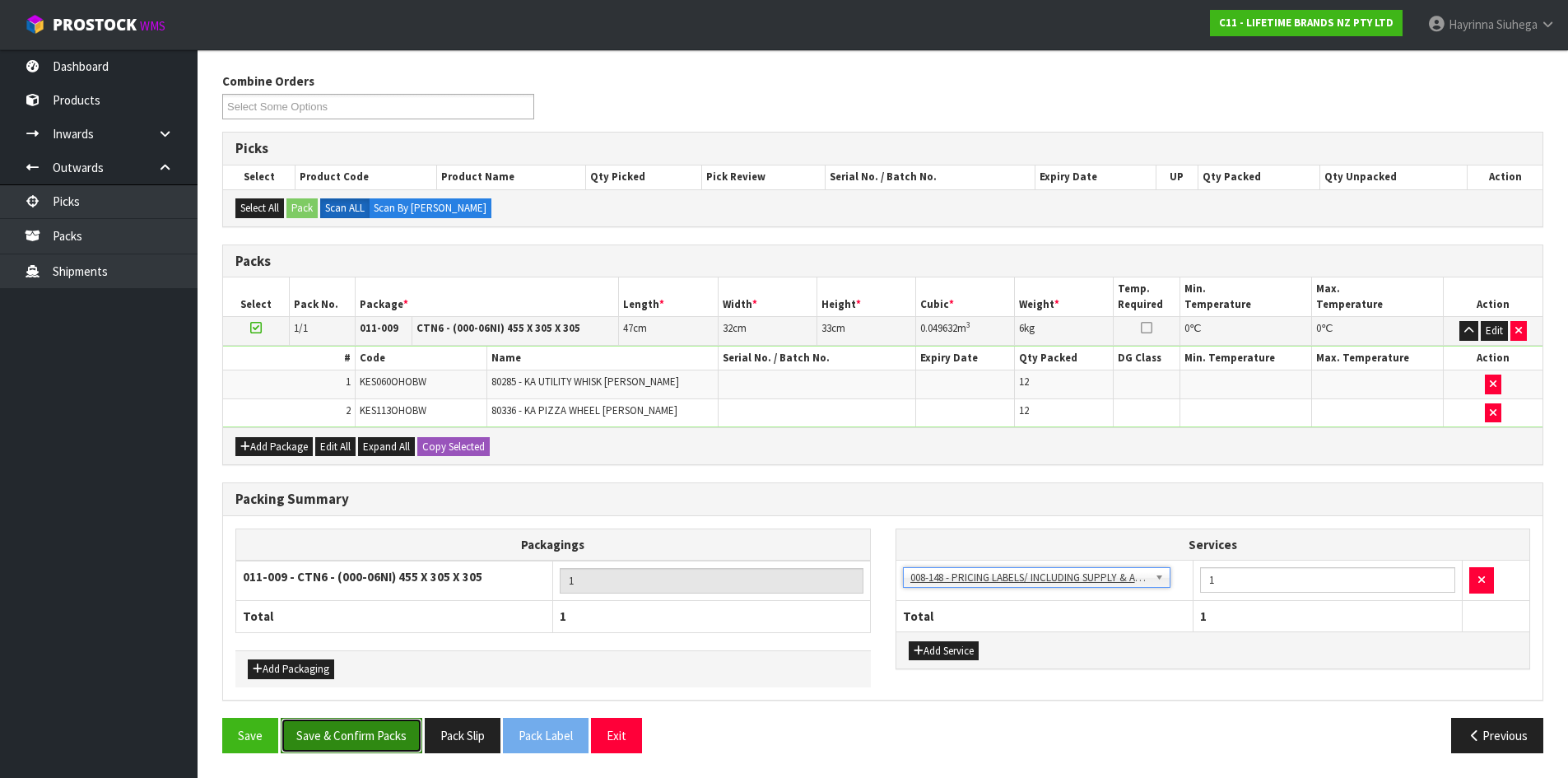
click at [360, 735] on button "Save & Confirm Packs" at bounding box center [351, 736] width 141 height 36
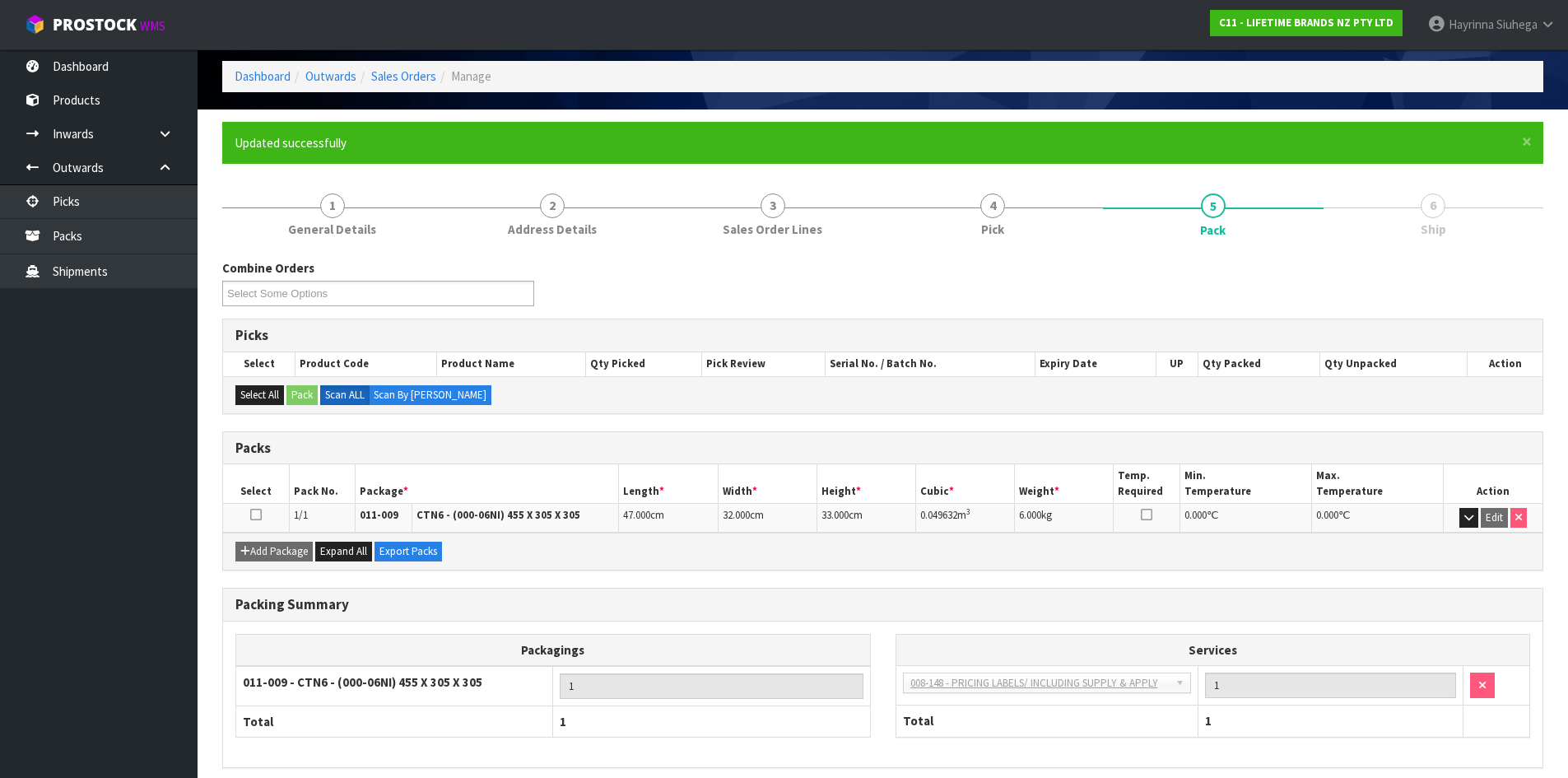
scroll to position [134, 0]
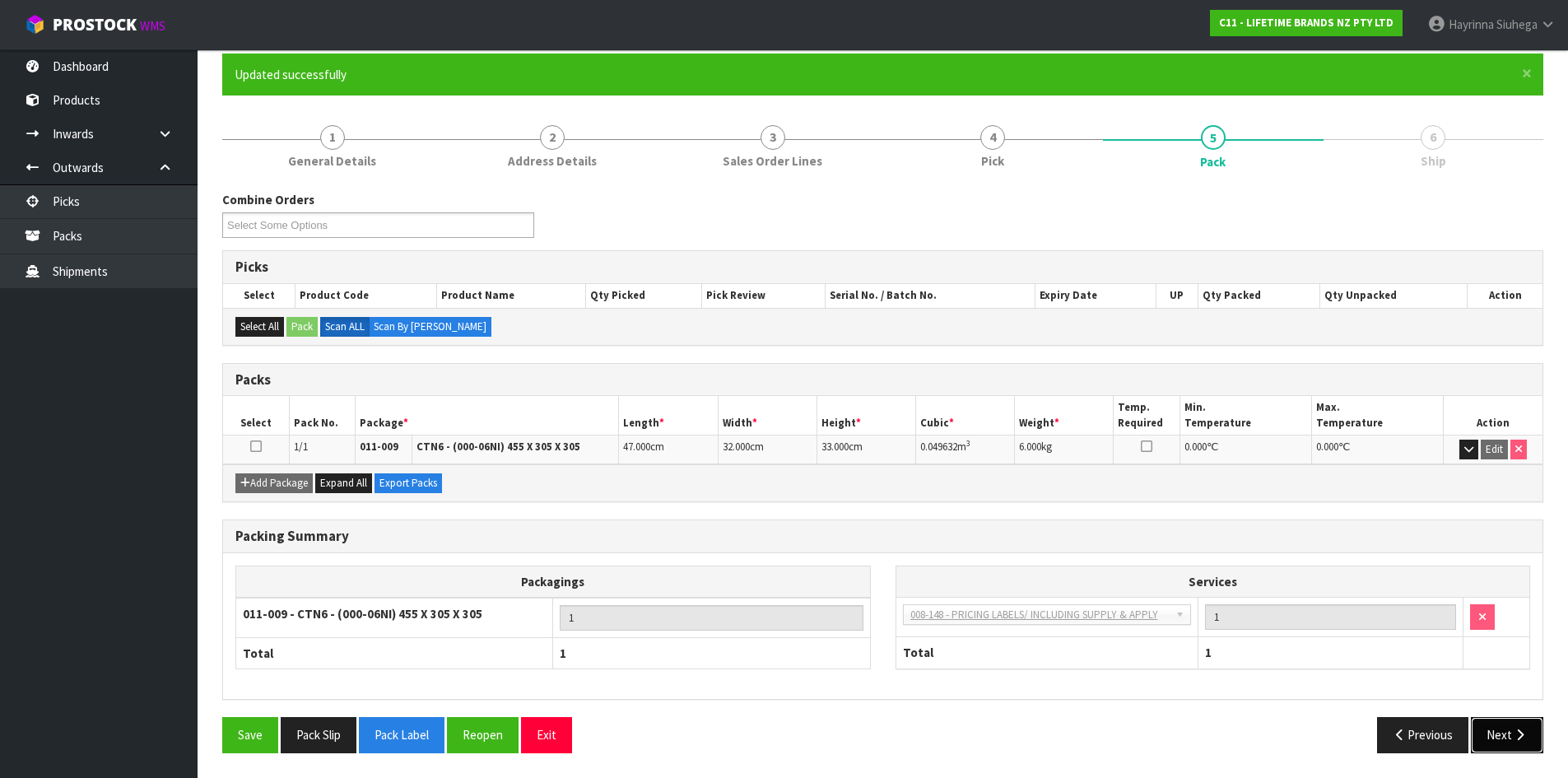
click at [1512, 741] on icon "button" at bounding box center [1520, 735] width 15 height 13
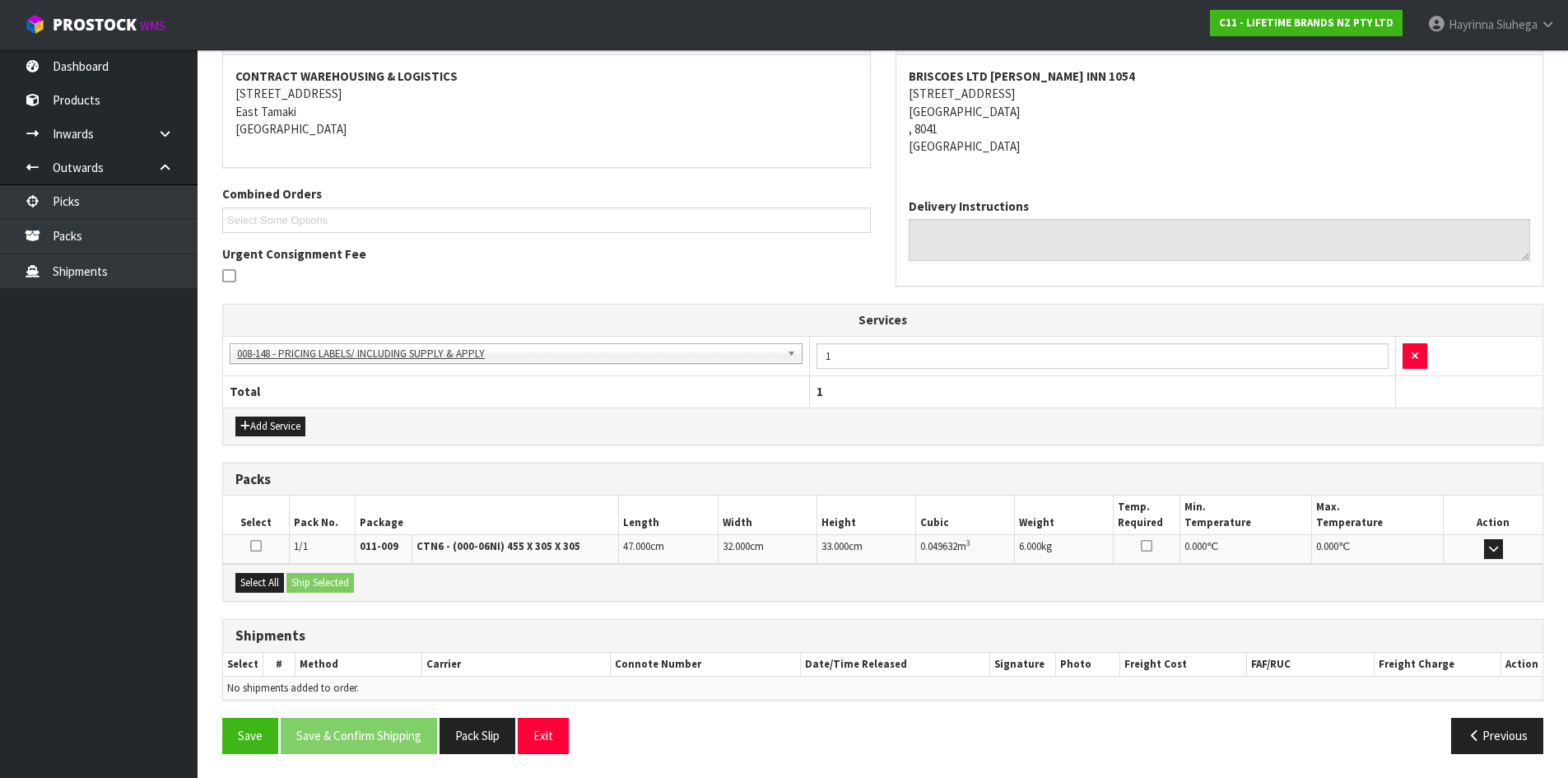
scroll to position [305, 0]
drag, startPoint x: 249, startPoint y: 576, endPoint x: 334, endPoint y: 581, distance: 85.1
click at [253, 578] on button "Select All" at bounding box center [259, 581] width 48 height 20
click at [341, 578] on button "Ship Selected" at bounding box center [320, 581] width 67 height 20
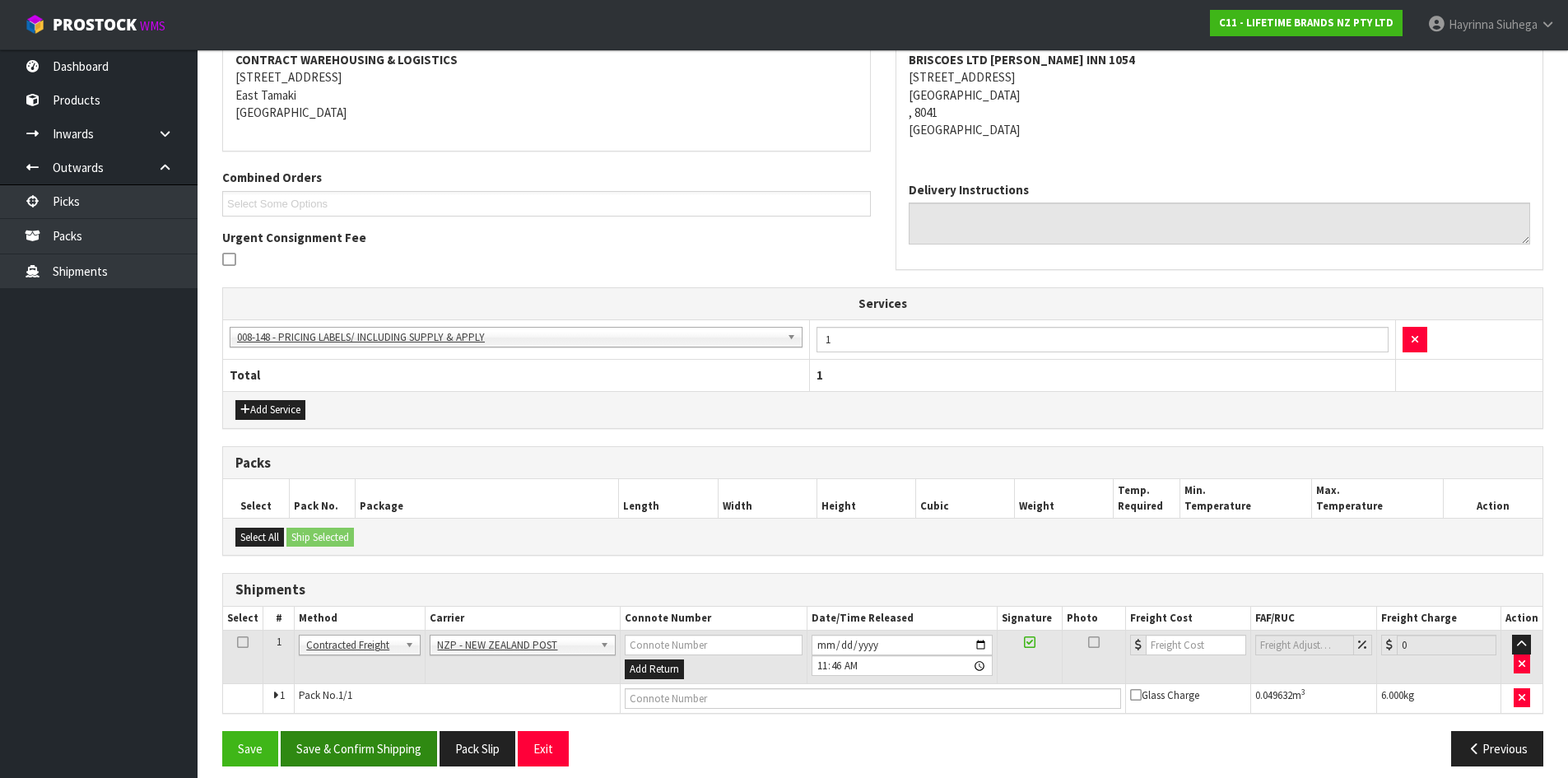
scroll to position [334, 0]
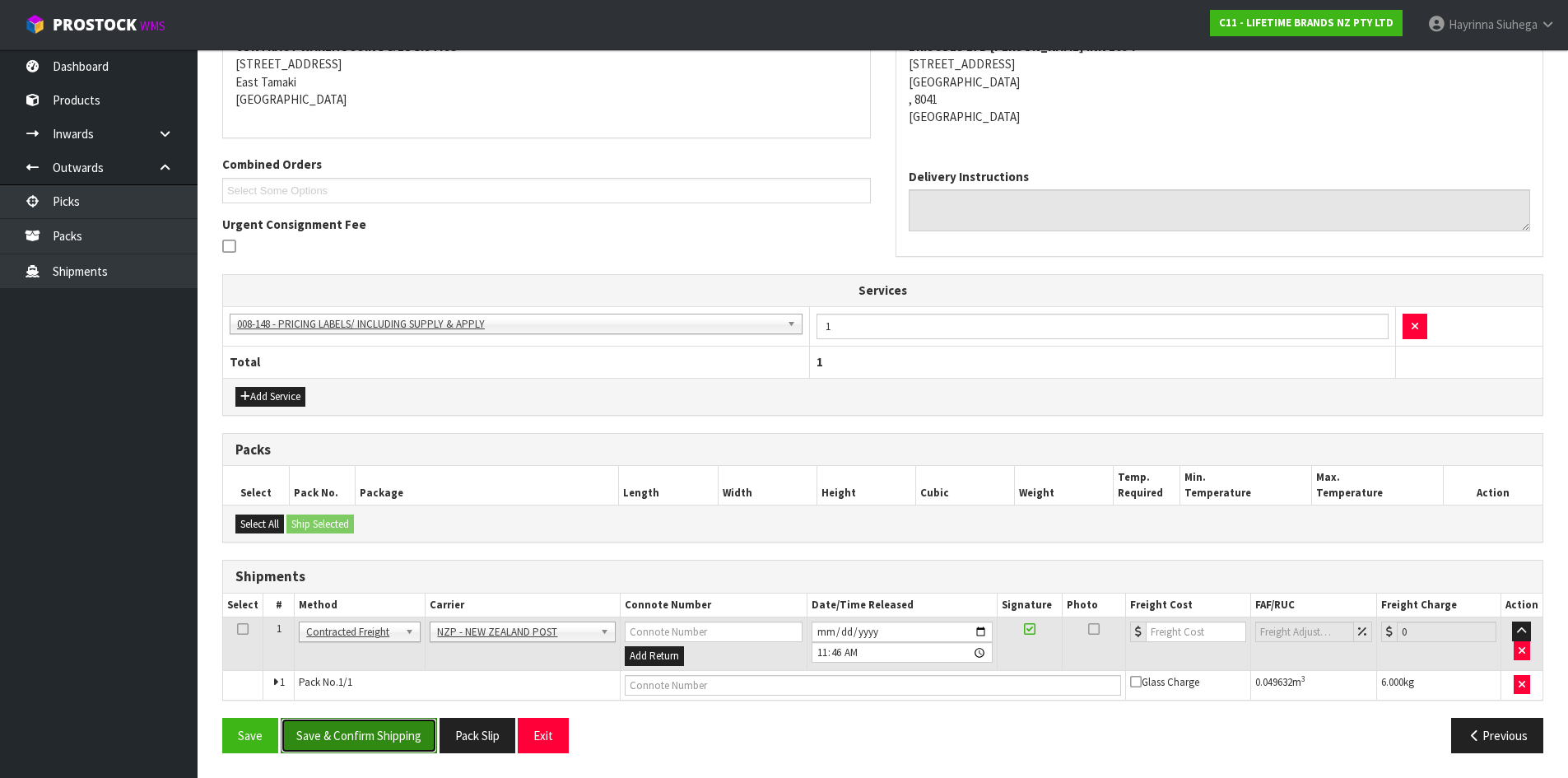
click at [391, 740] on button "Save & Confirm Shipping" at bounding box center [359, 736] width 157 height 36
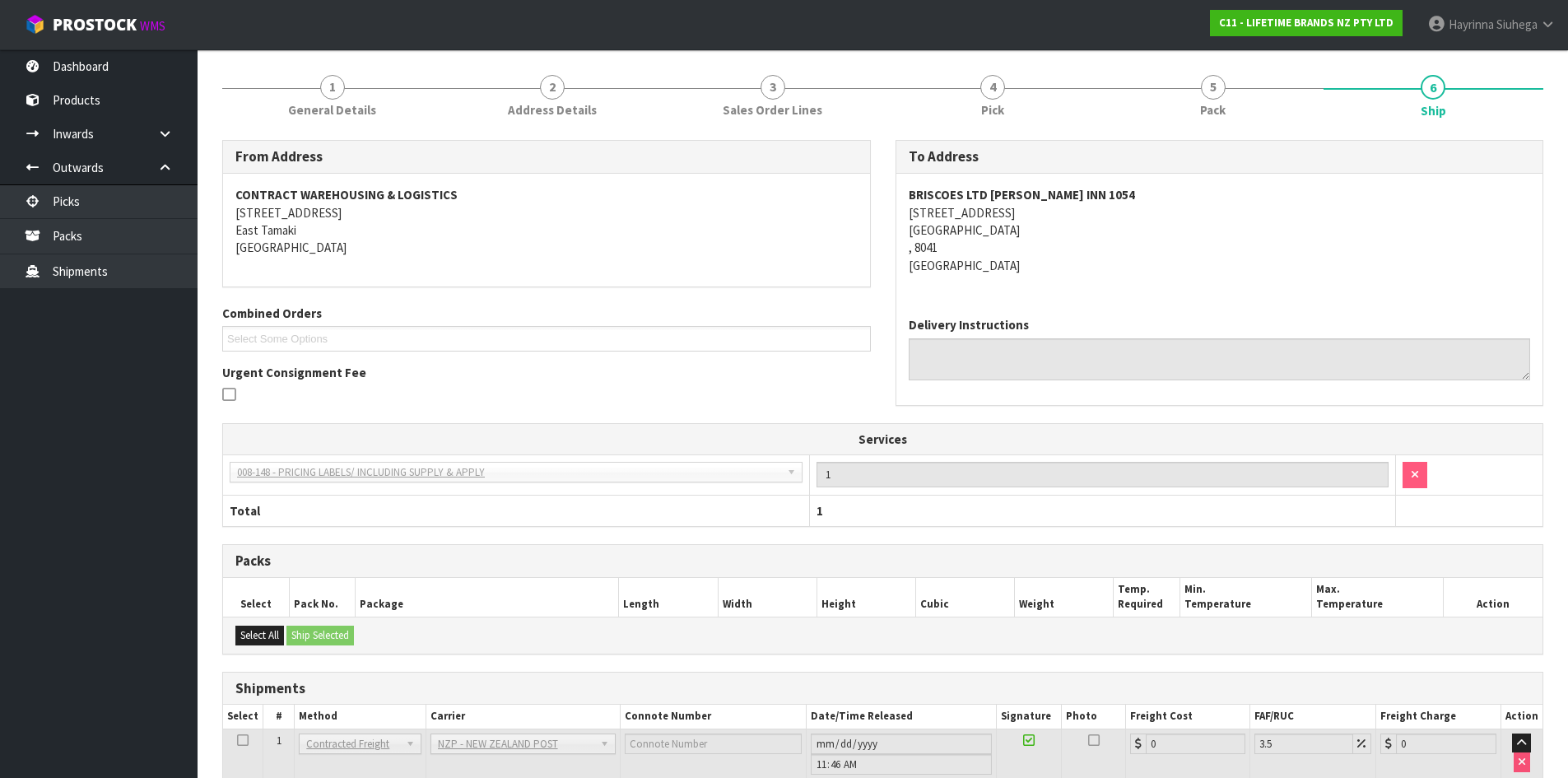
scroll to position [311, 0]
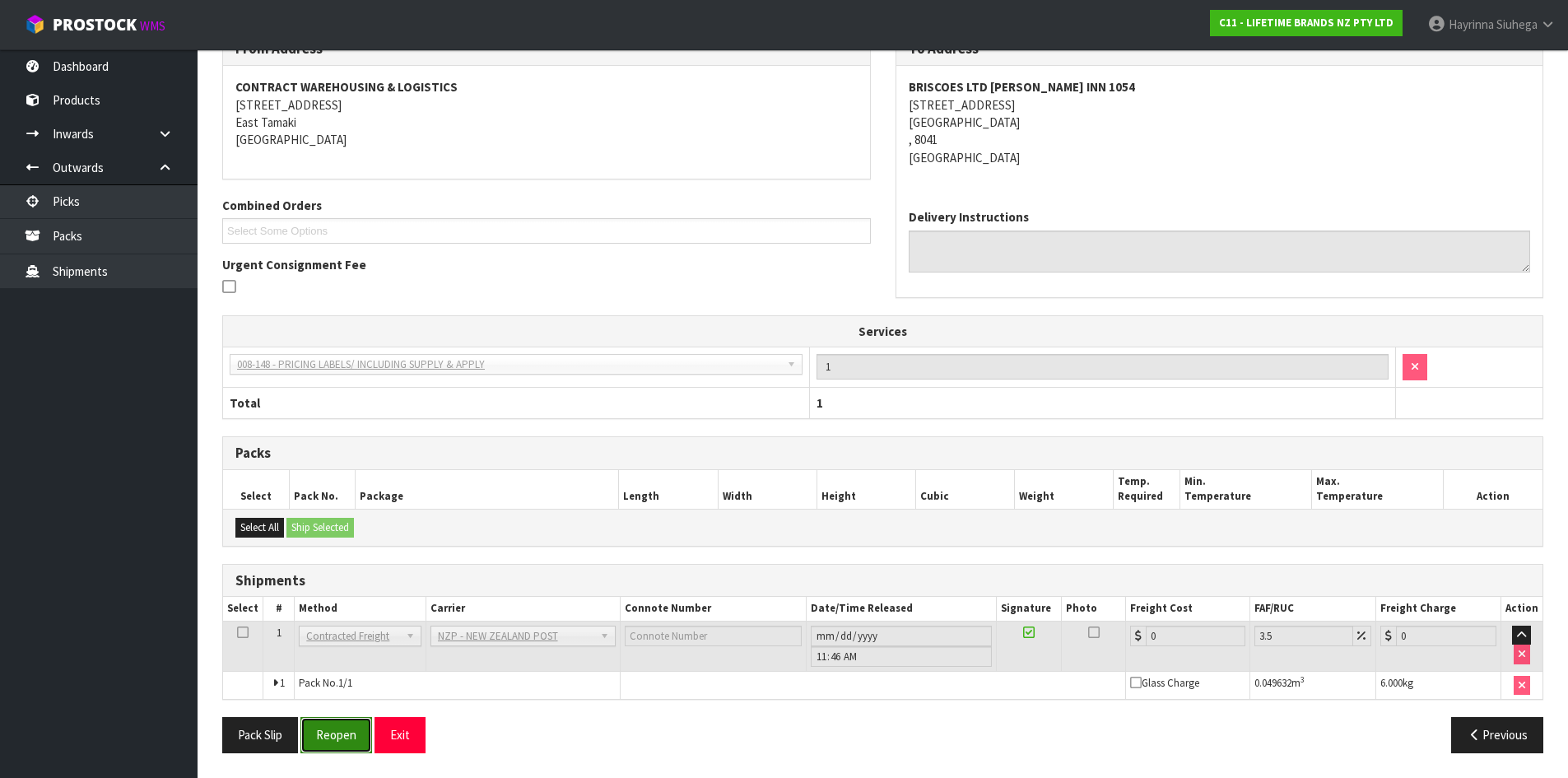
click at [368, 738] on button "Reopen" at bounding box center [336, 735] width 71 height 36
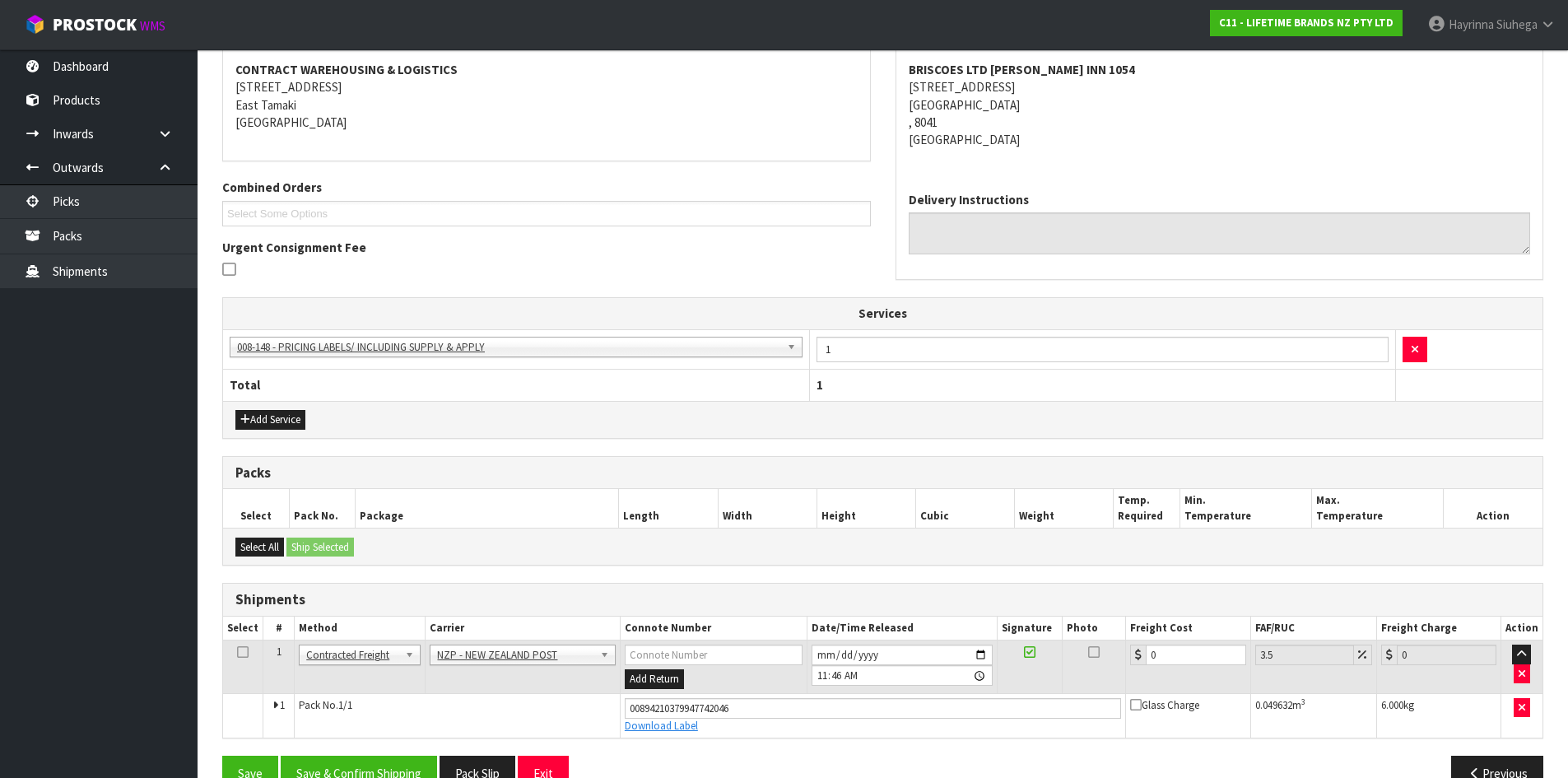
scroll to position [349, 0]
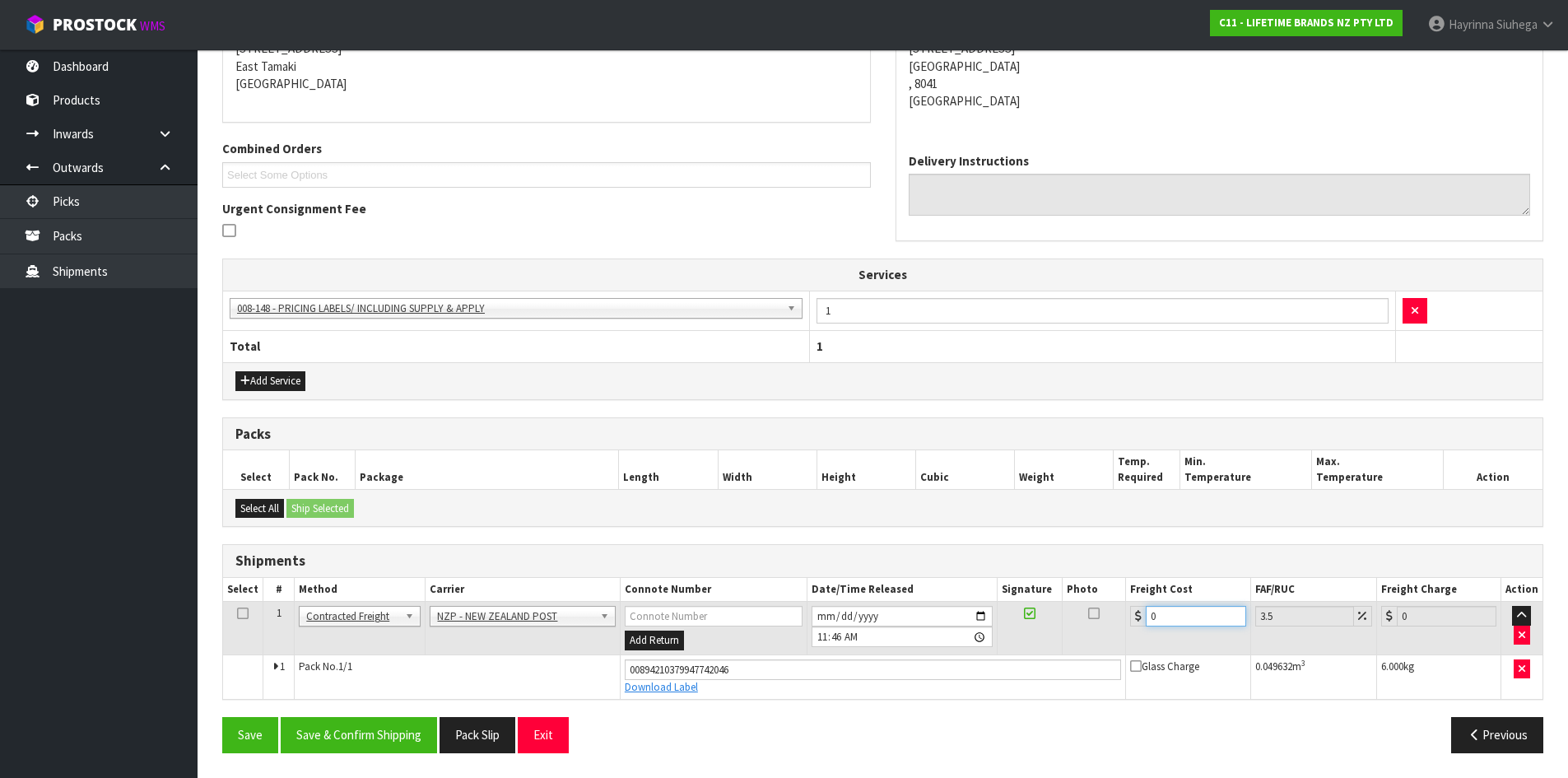
drag, startPoint x: 1173, startPoint y: 615, endPoint x: 1104, endPoint y: 611, distance: 69.1
click at [1107, 609] on tr "1 Client Local Pickup Customer Local Pickup Company Freight Contracted Freight …" at bounding box center [882, 628] width 1320 height 54
type input "1"
type input "1.03"
type input "11"
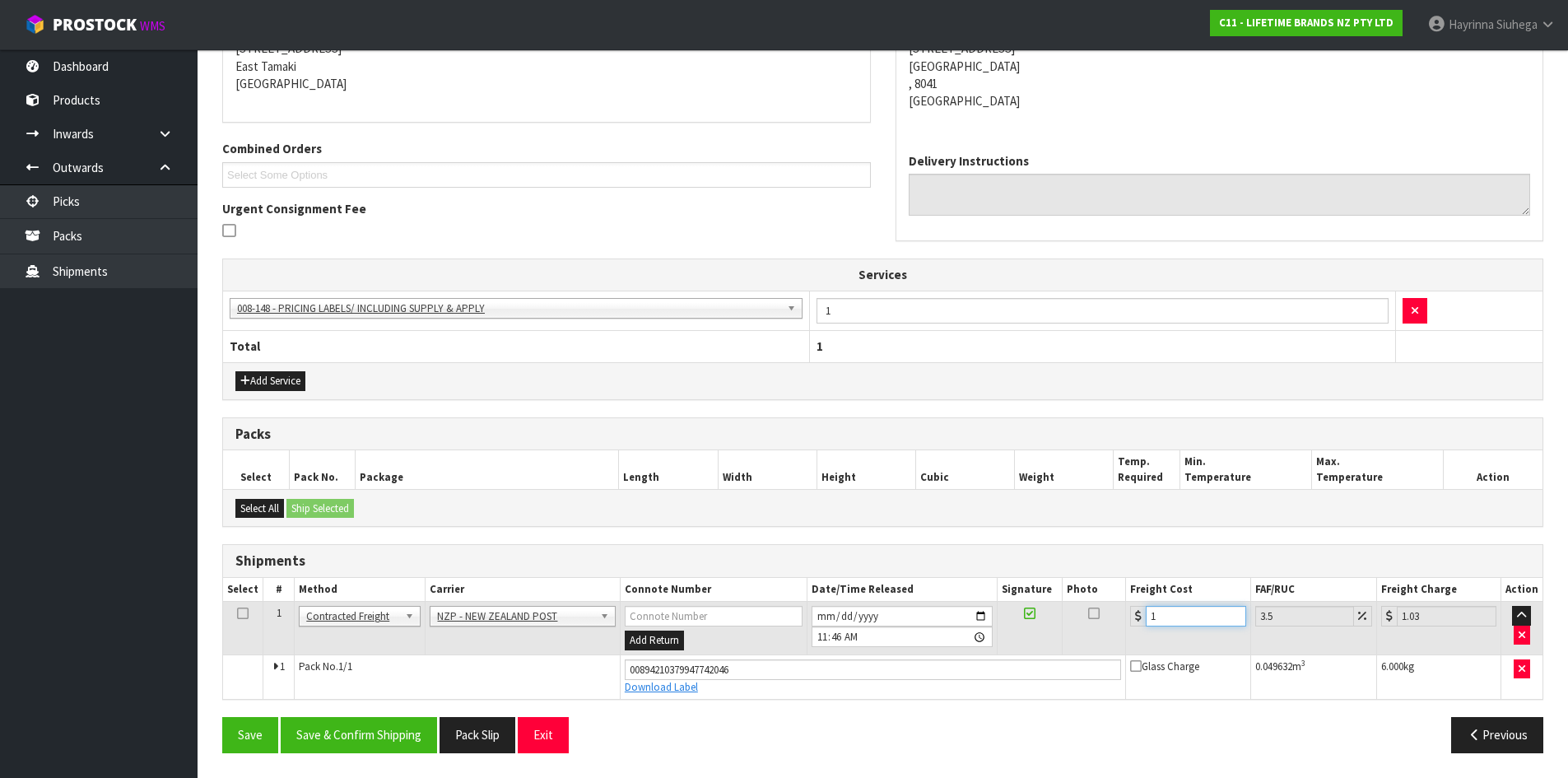
type input "11.38"
type input "11.6"
type input "12.01"
type input "11.61"
type input "12.02"
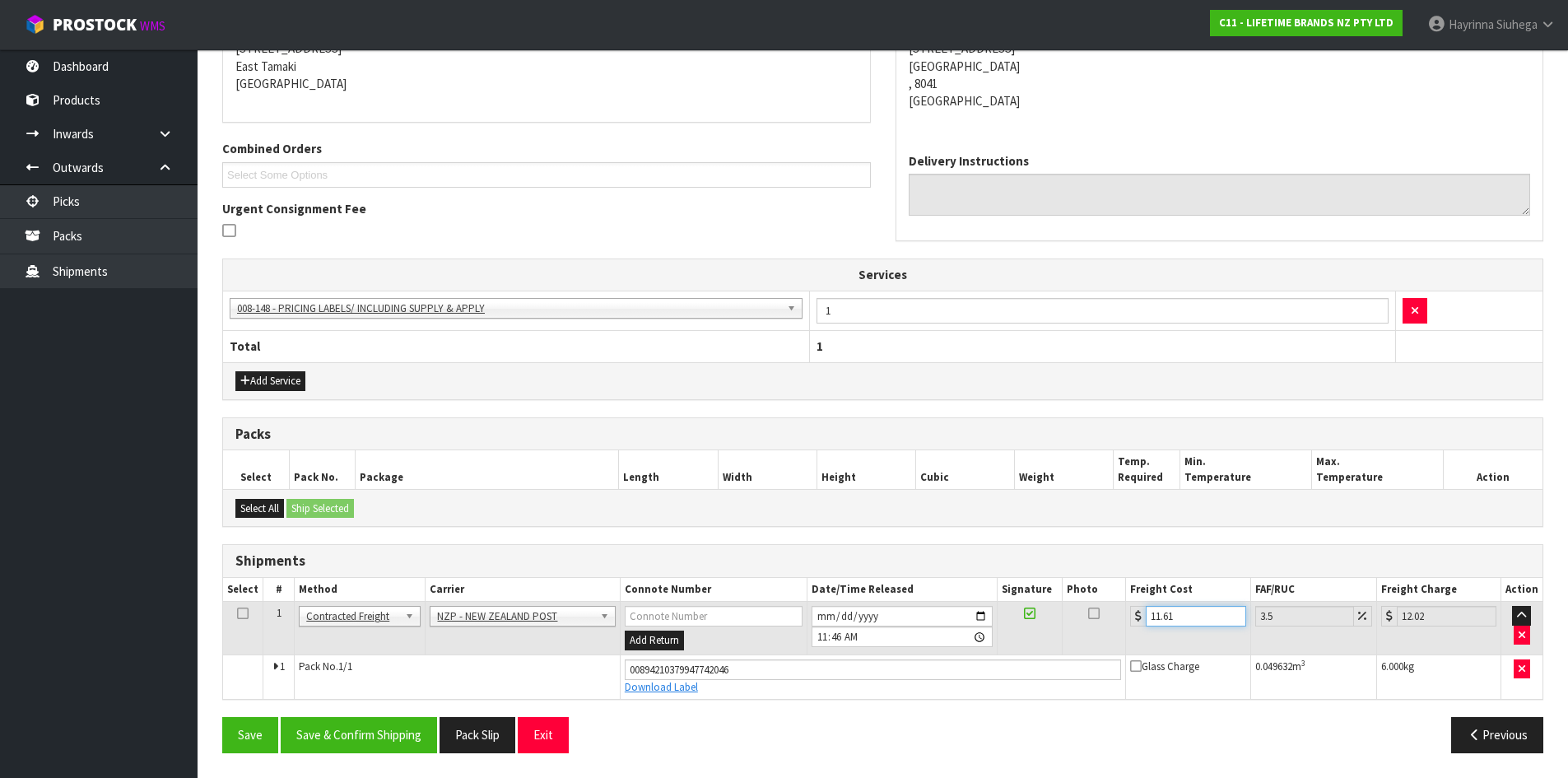
type input "11.61"
click at [222, 718] on button "Save" at bounding box center [250, 735] width 56 height 36
click at [393, 735] on button "Save & Confirm Shipping" at bounding box center [359, 735] width 157 height 36
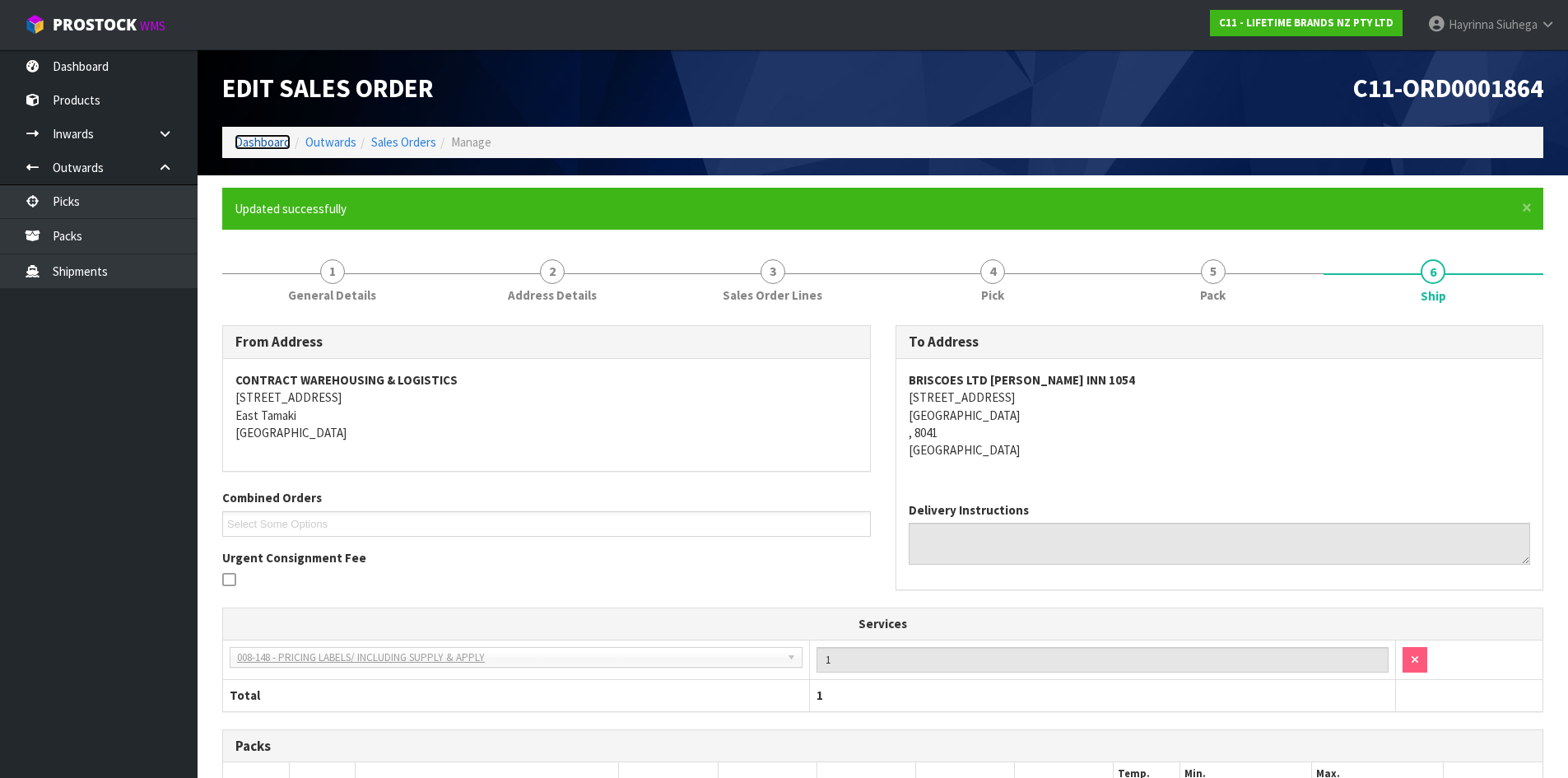
click at [283, 147] on link "Dashboard" at bounding box center [263, 142] width 56 height 15
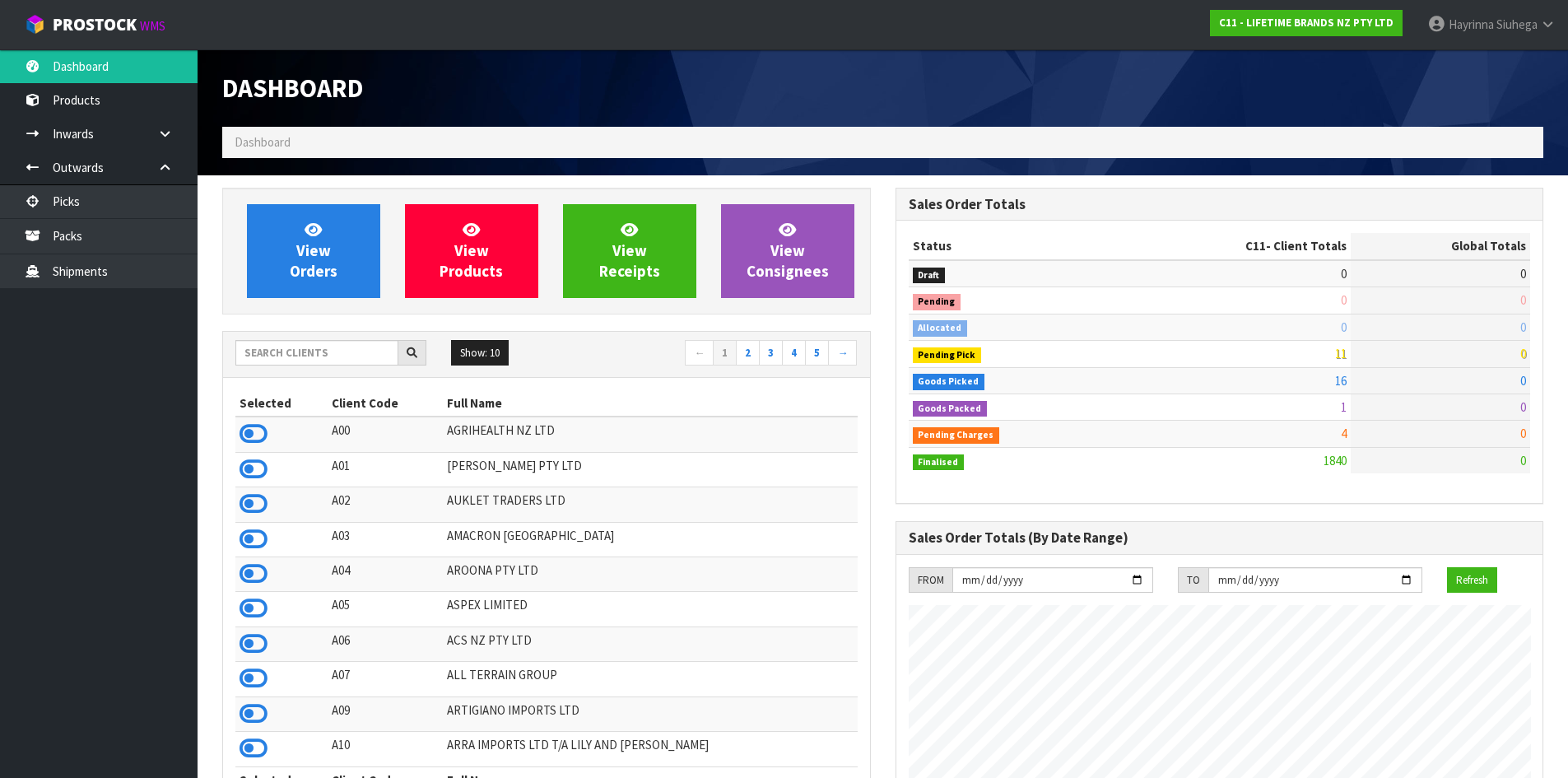
scroll to position [1248, 672]
click at [155, 238] on link "Packs" at bounding box center [99, 236] width 197 height 34
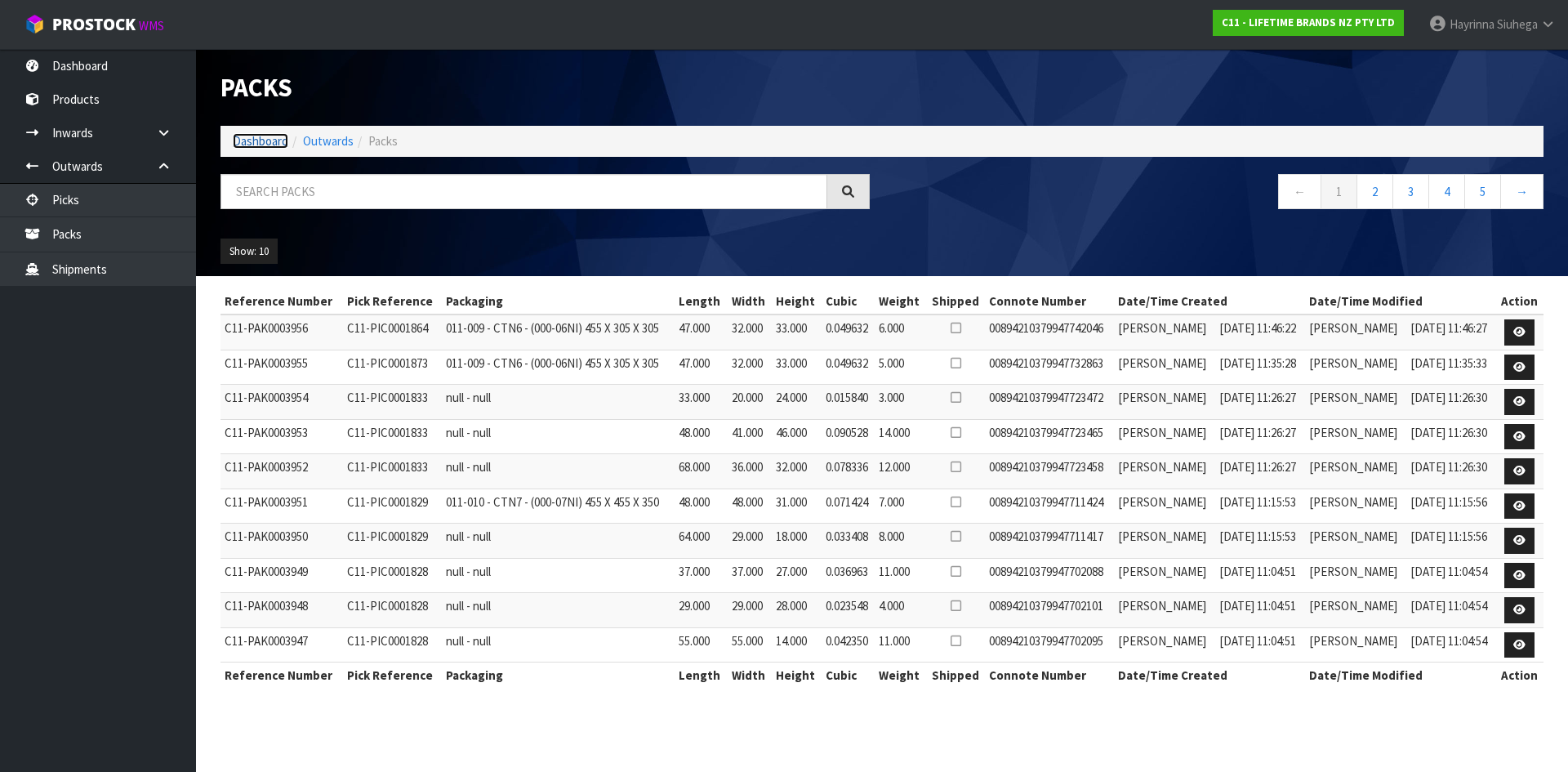
click at [236, 138] on link "Dashboard" at bounding box center [261, 141] width 56 height 15
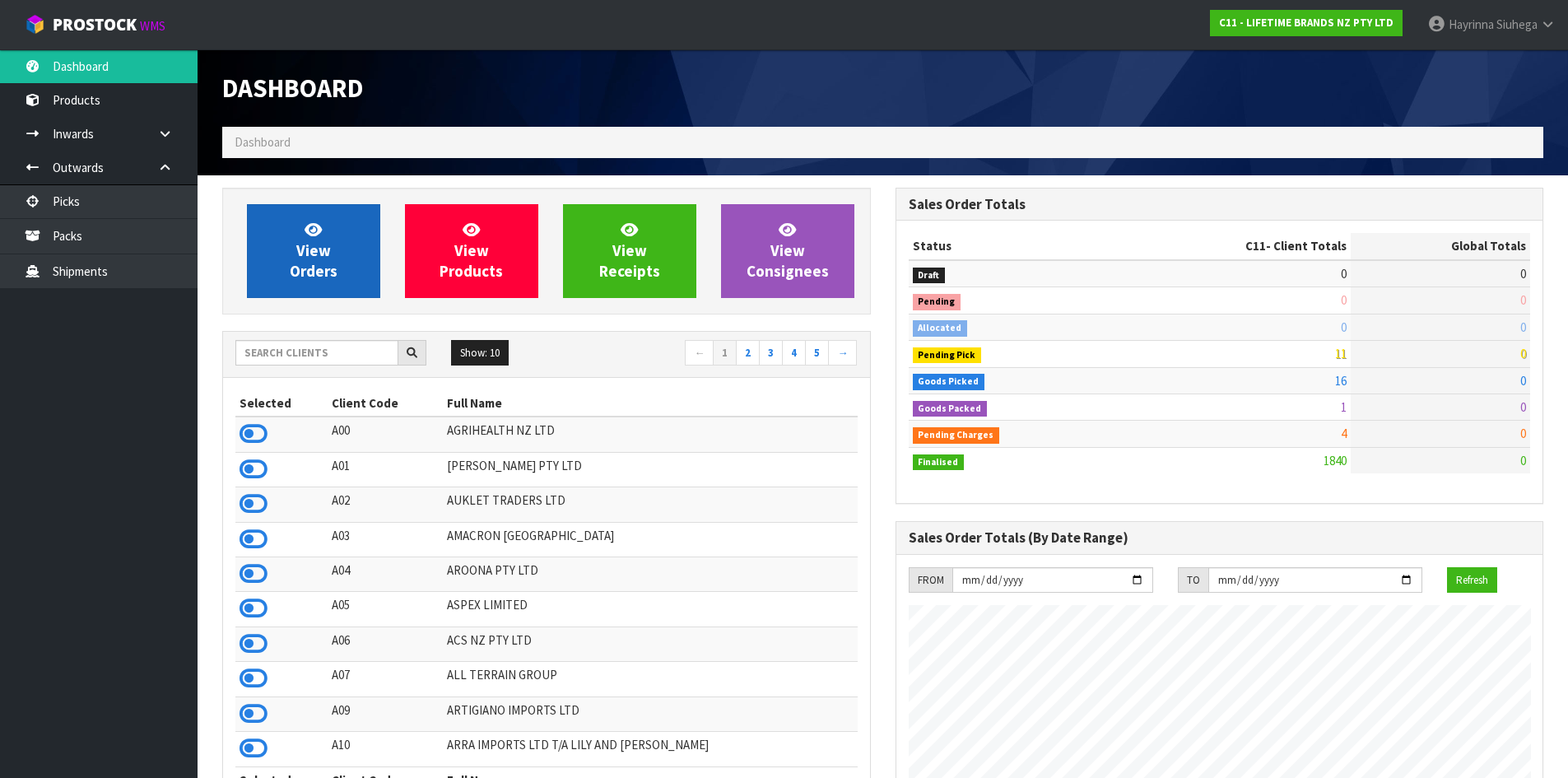
scroll to position [1248, 672]
click at [339, 260] on link "View Orders" at bounding box center [313, 251] width 134 height 94
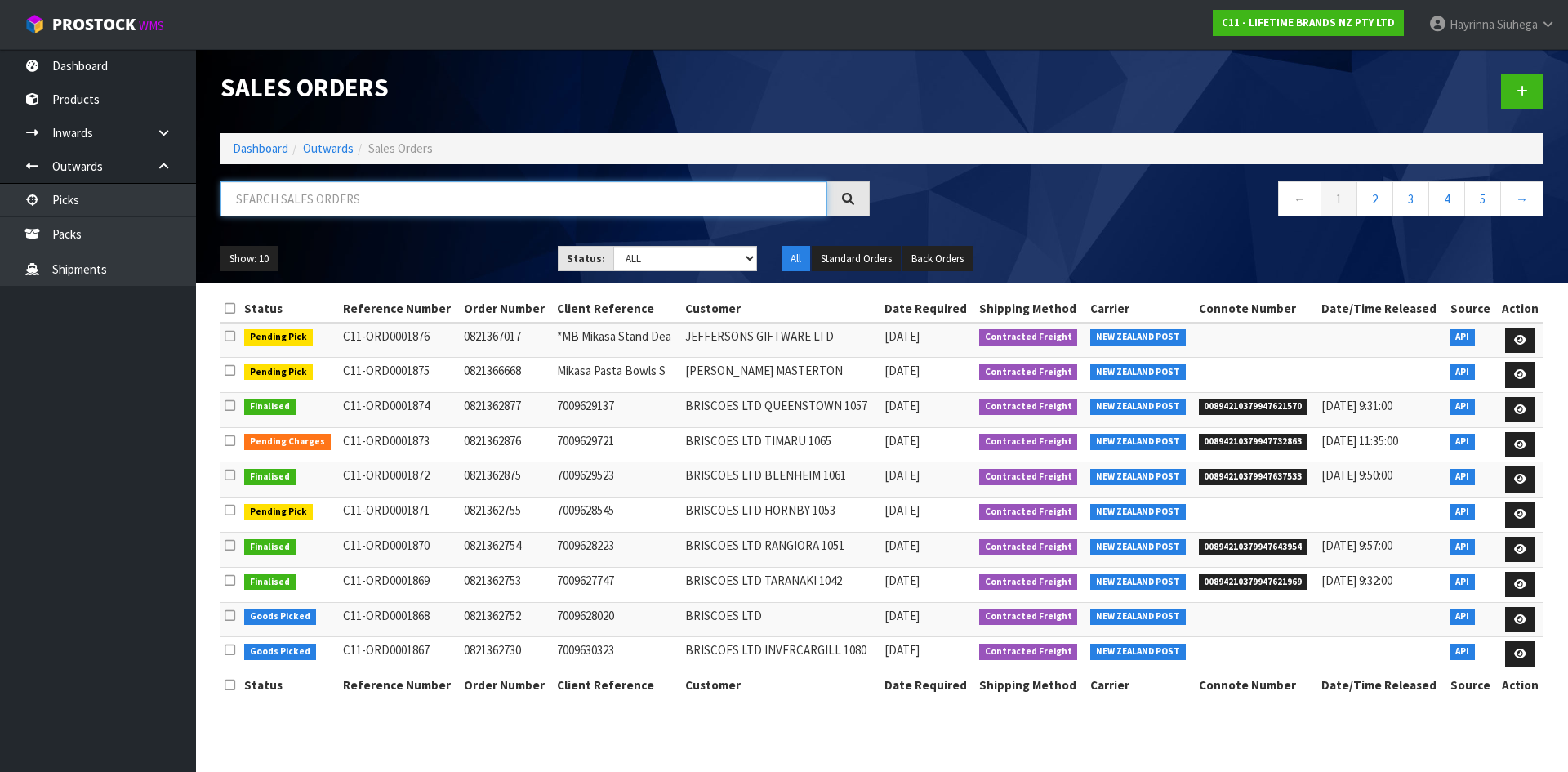
click at [378, 202] on input "text" at bounding box center [524, 199] width 607 height 35
type input "JOB-0411475"
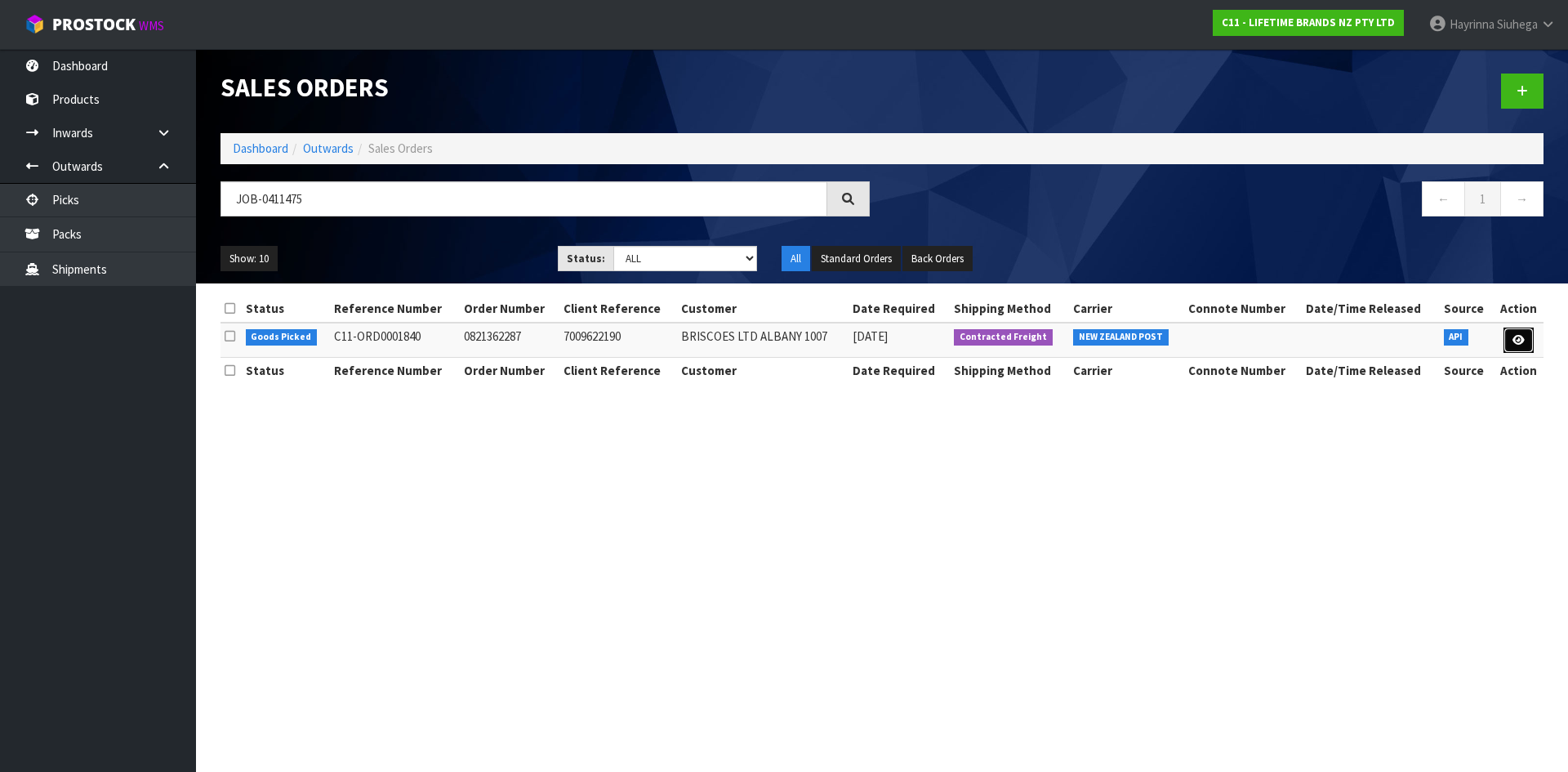
click at [1516, 340] on icon at bounding box center [1519, 340] width 13 height 11
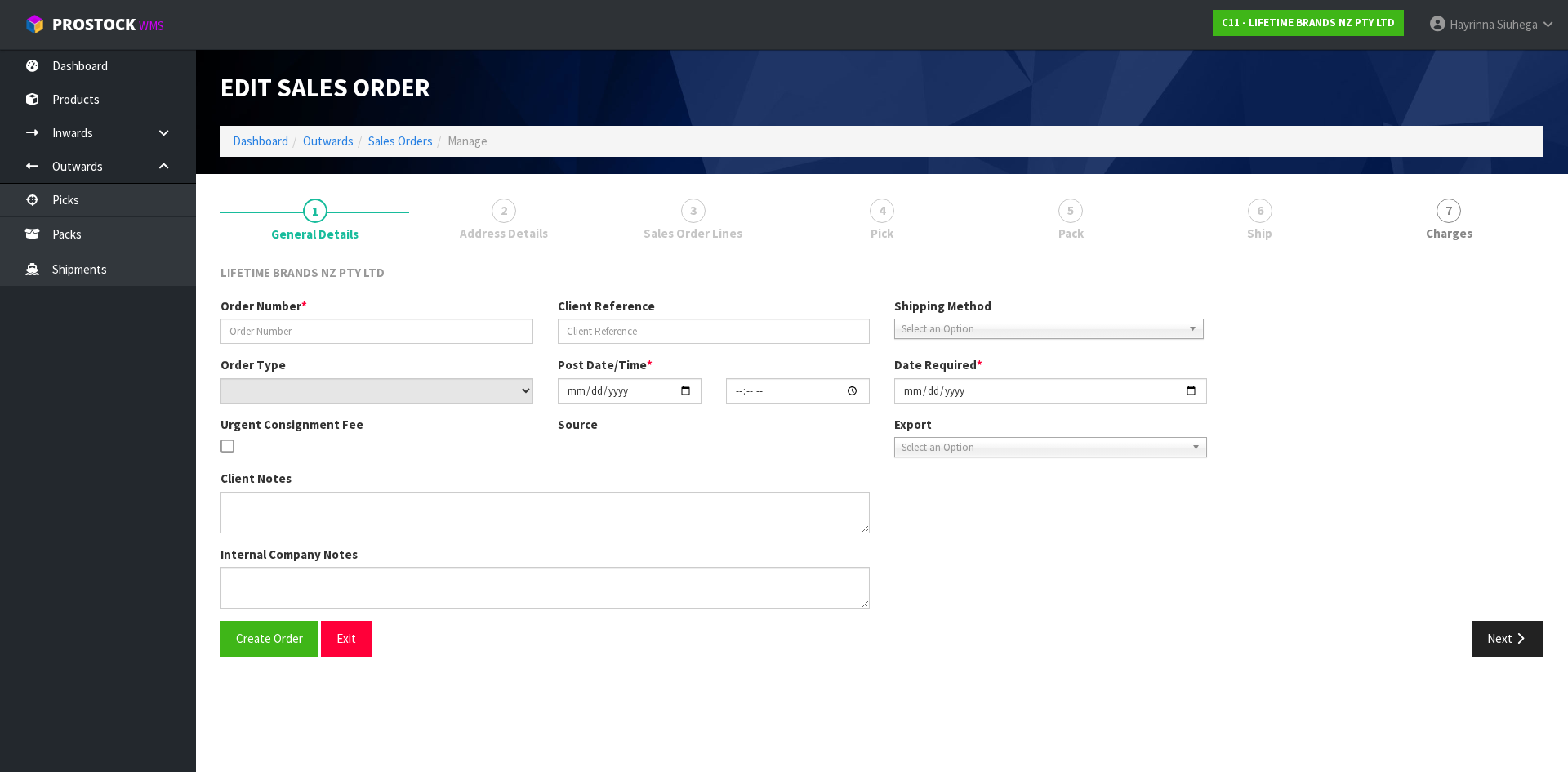
type input "0821362287"
type input "7009622190"
select select "number:0"
type input "[DATE]"
type input "10:43:54.000"
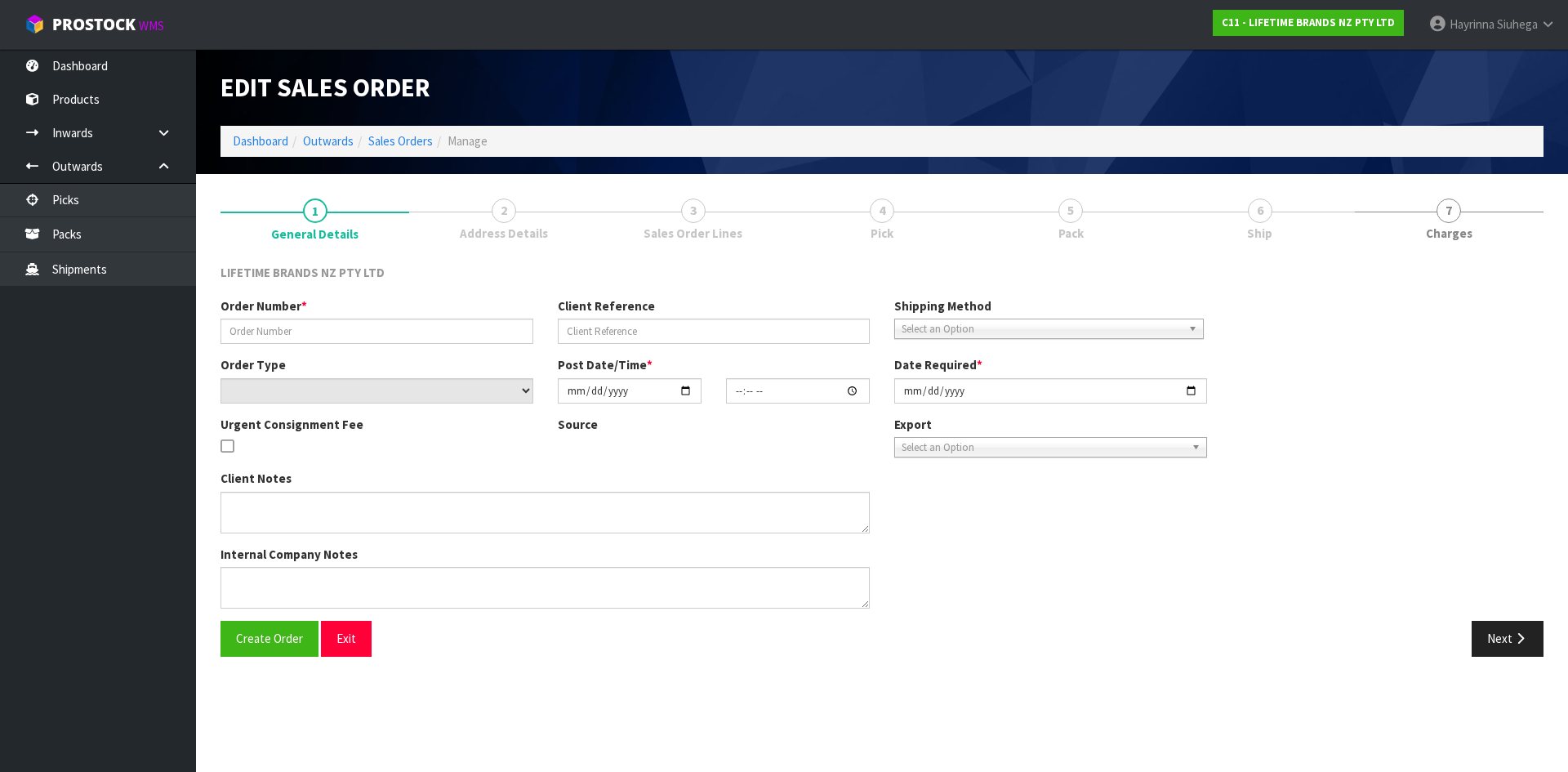
type input "[DATE]"
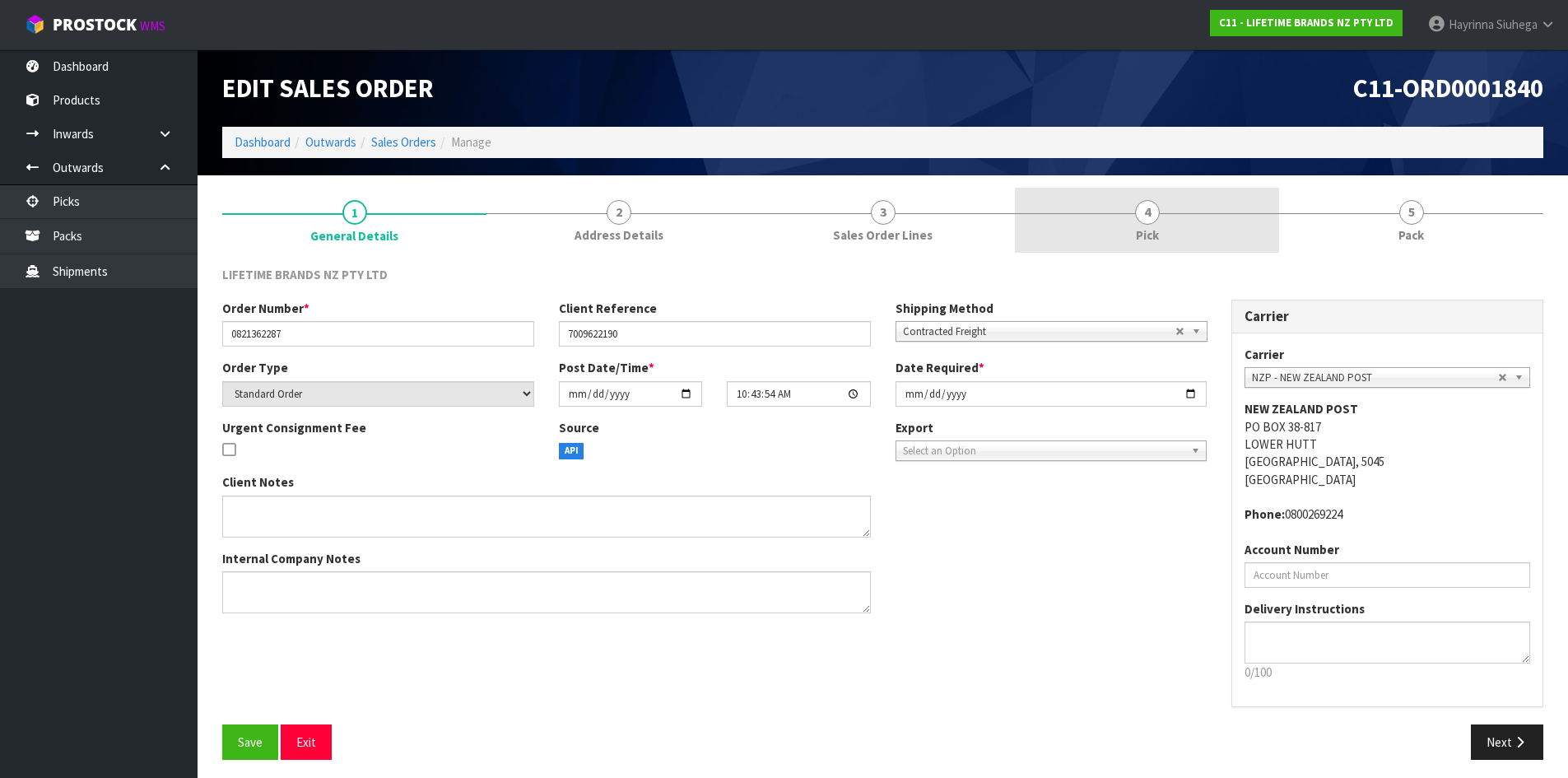
drag, startPoint x: 1162, startPoint y: 226, endPoint x: 1228, endPoint y: 243, distance: 68.2
click at [1162, 231] on link "4 Pick" at bounding box center [1147, 220] width 265 height 65
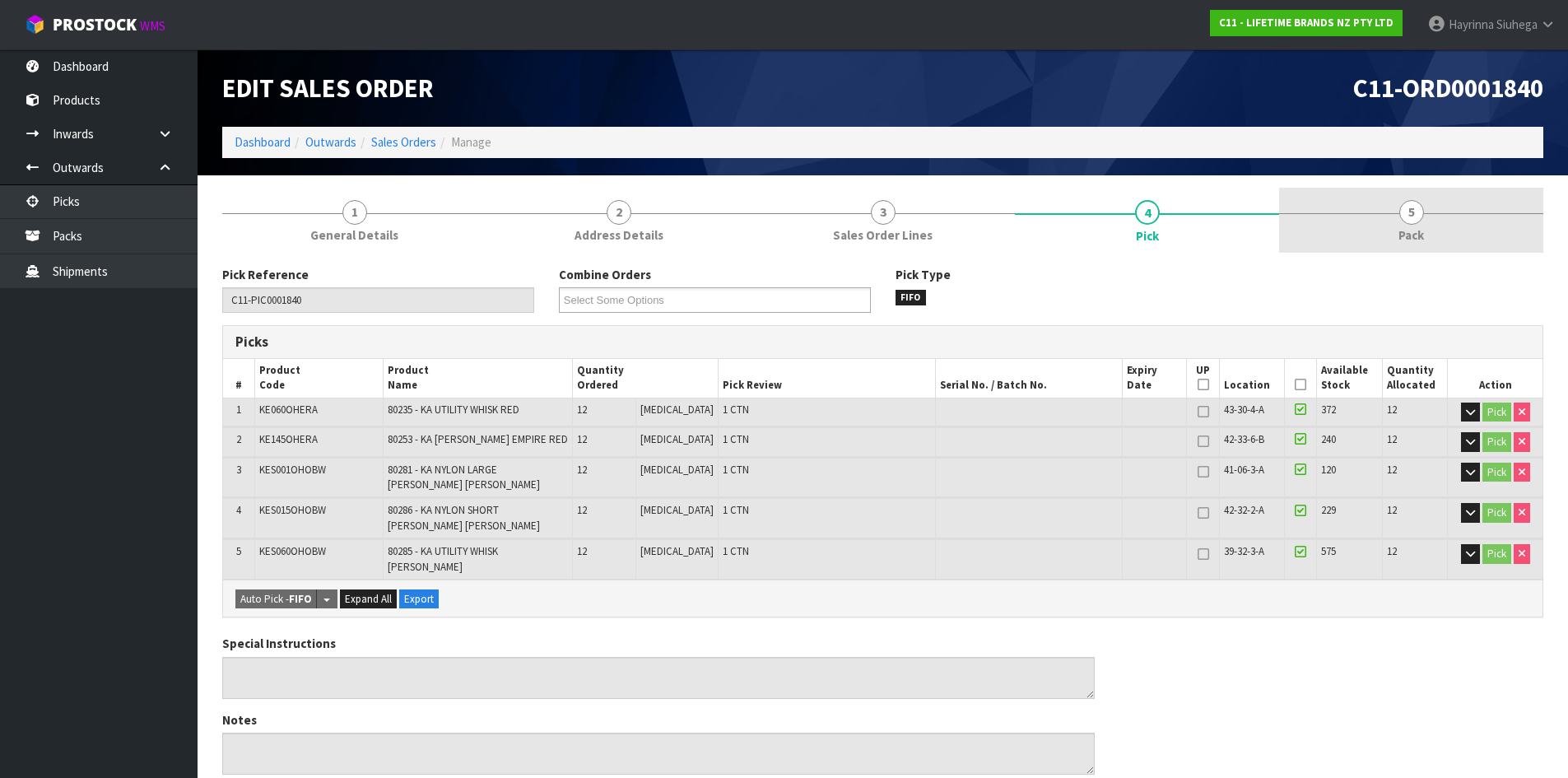
click at [1348, 197] on link "5 Pack" at bounding box center [1411, 220] width 265 height 65
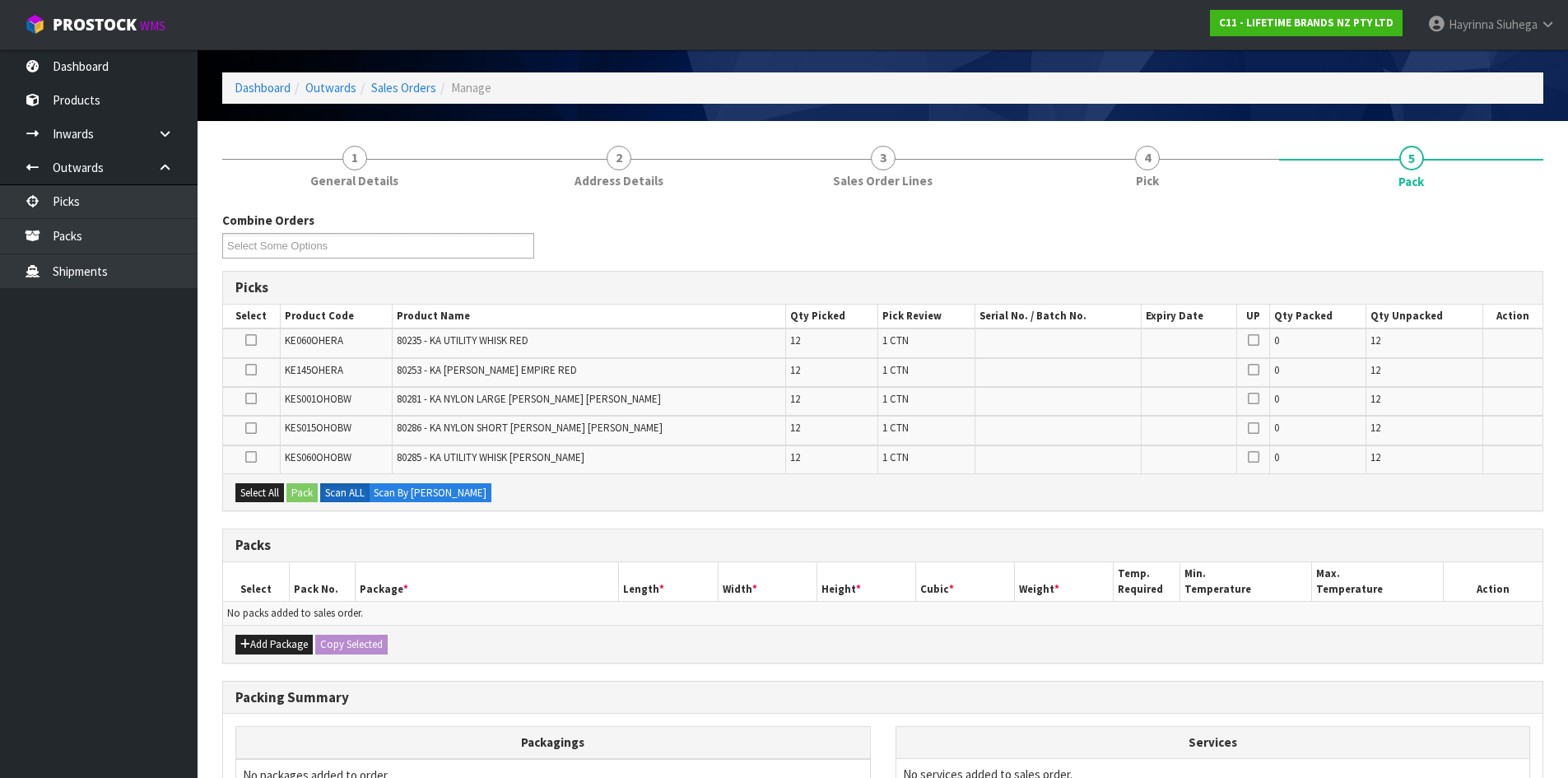
scroll to position [83, 0]
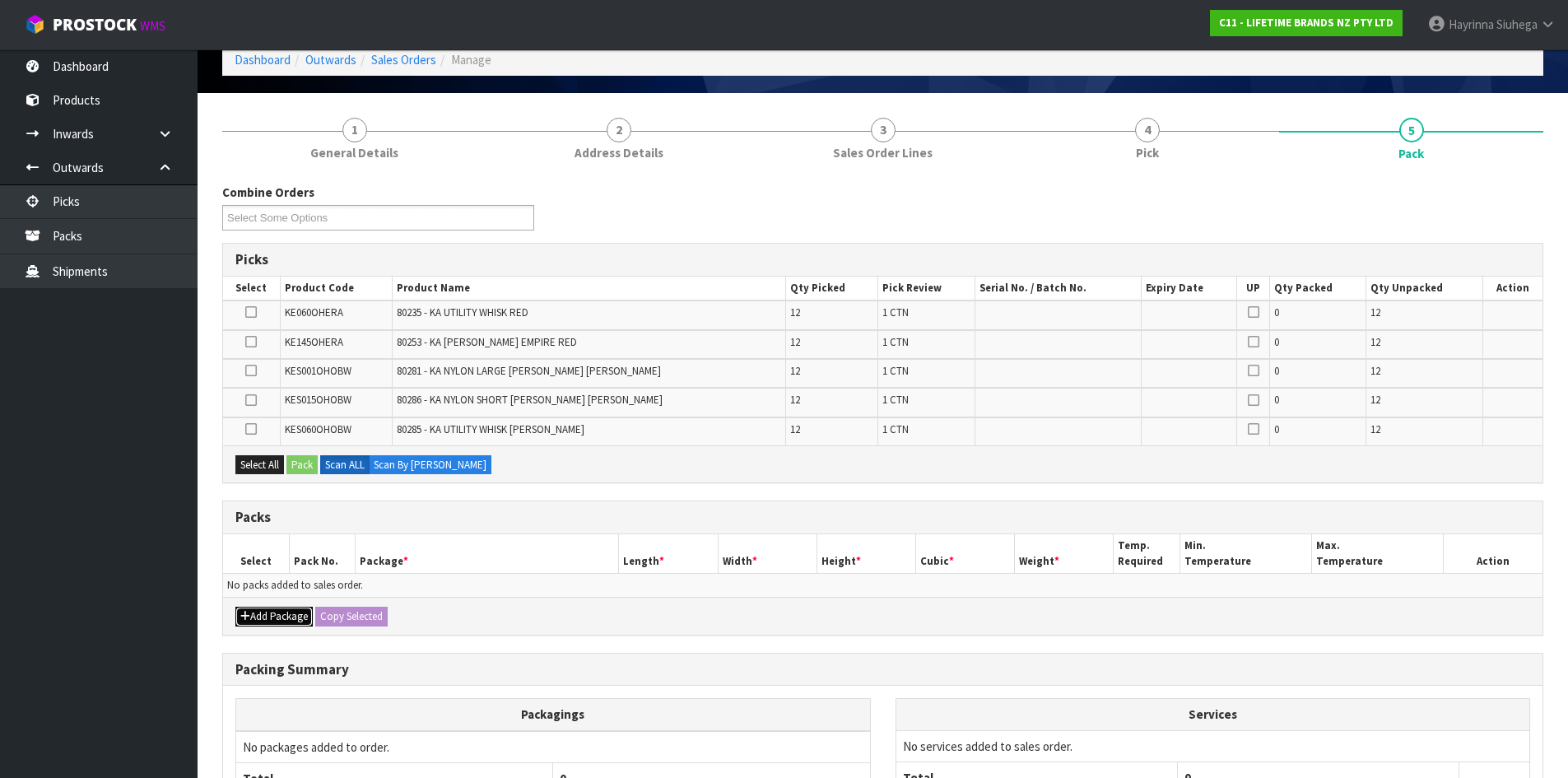
drag, startPoint x: 271, startPoint y: 617, endPoint x: 245, endPoint y: 605, distance: 28.6
click at [269, 617] on button "Add Package" at bounding box center [274, 616] width 77 height 20
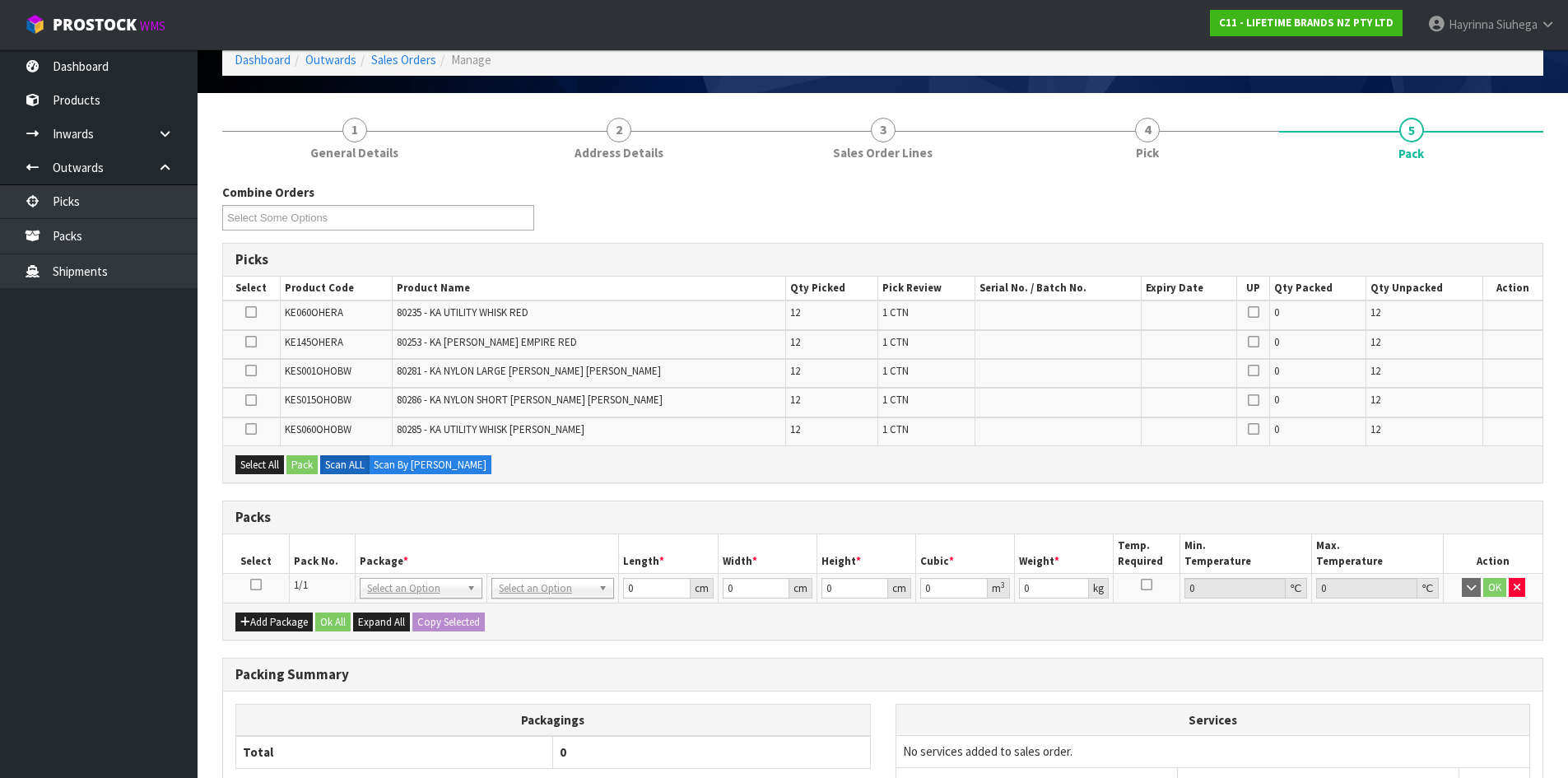
click at [255, 585] on icon at bounding box center [256, 585] width 12 height 1
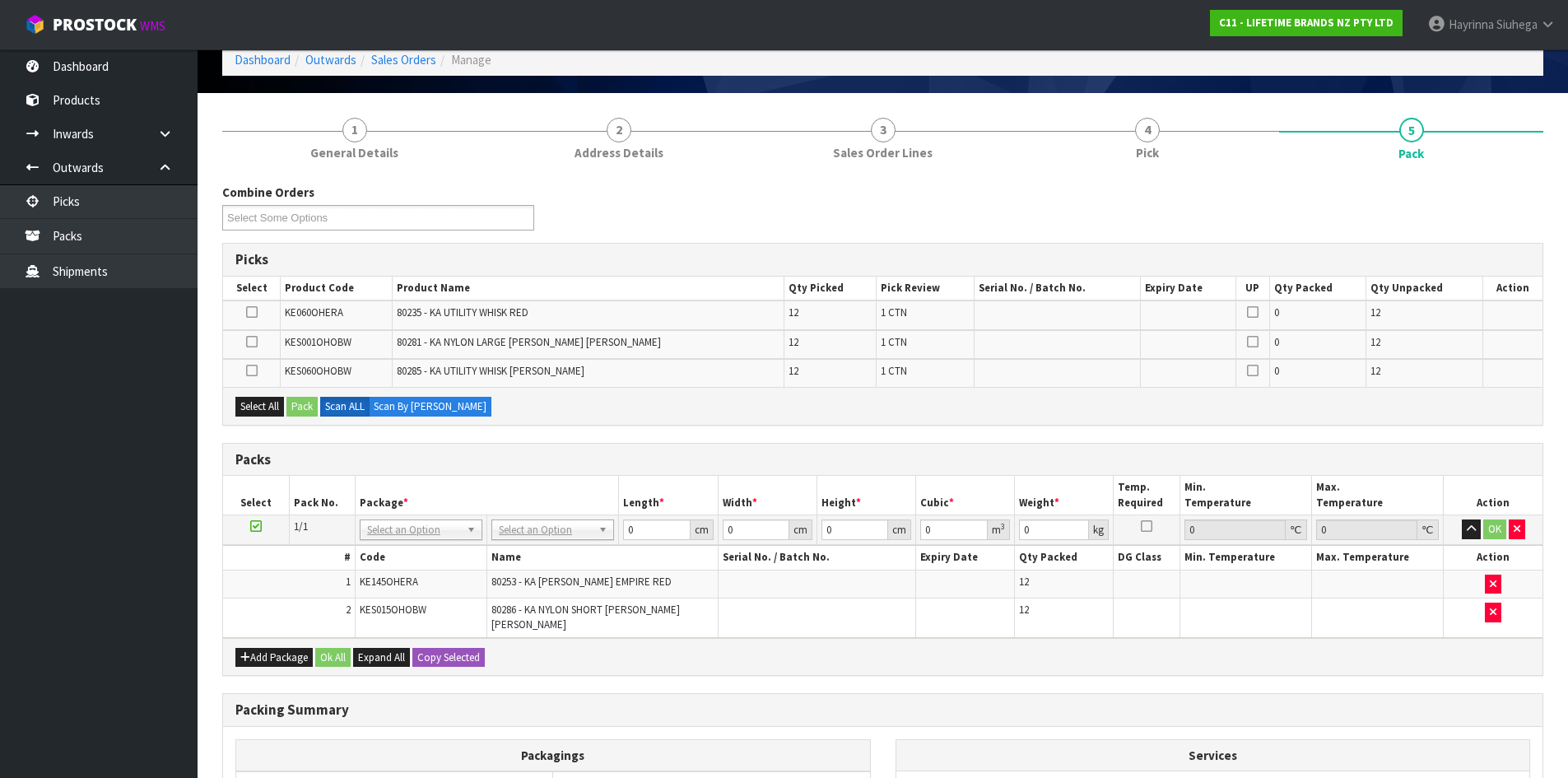
click at [907, 638] on div "Add Package Ok All Expand All Copy Selected" at bounding box center [882, 657] width 1320 height 37
click at [253, 467] on h3 "Packs" at bounding box center [883, 460] width 1295 height 15
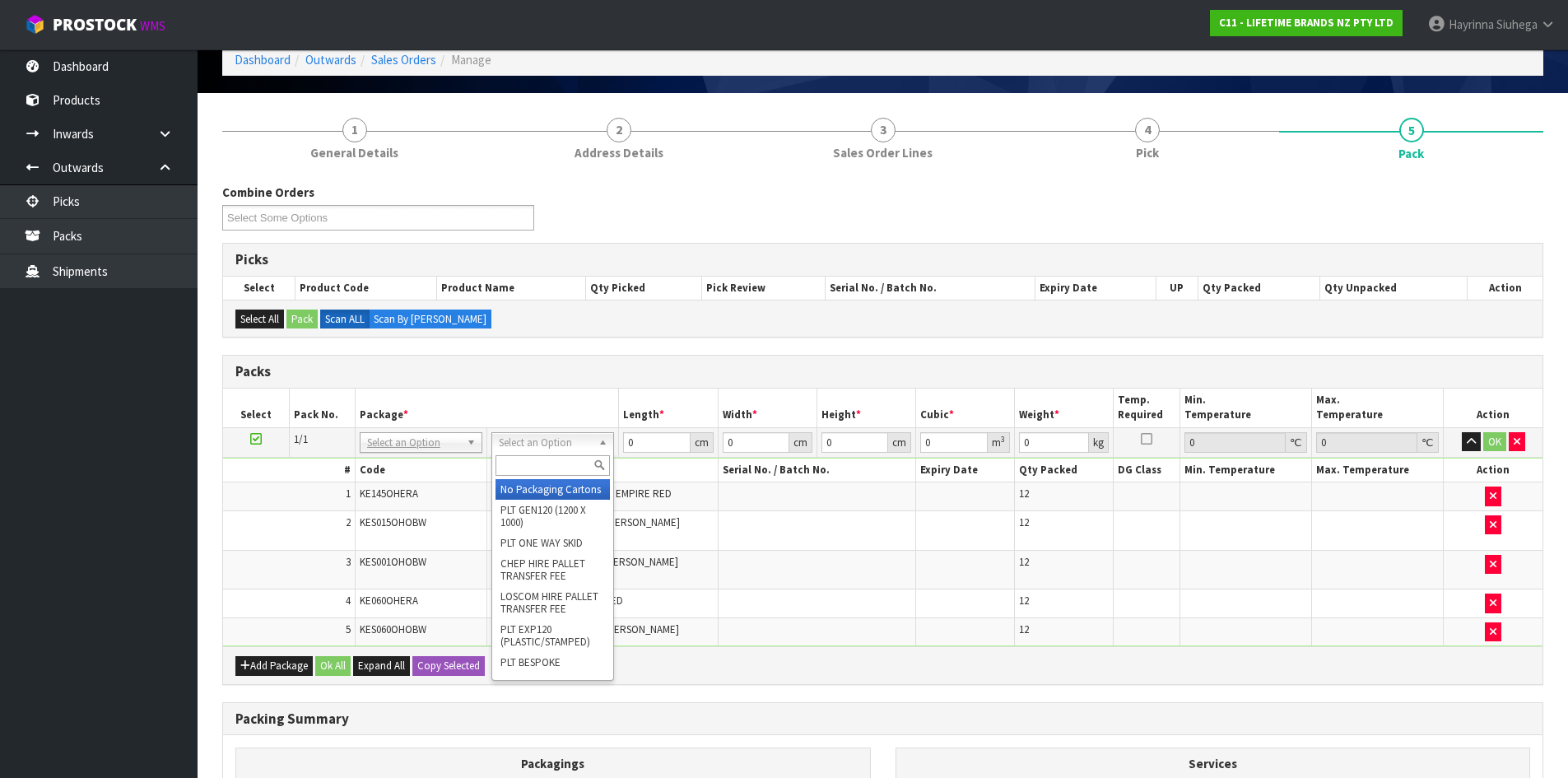
click at [548, 460] on input "text" at bounding box center [552, 466] width 114 height 20
type input "CTN9"
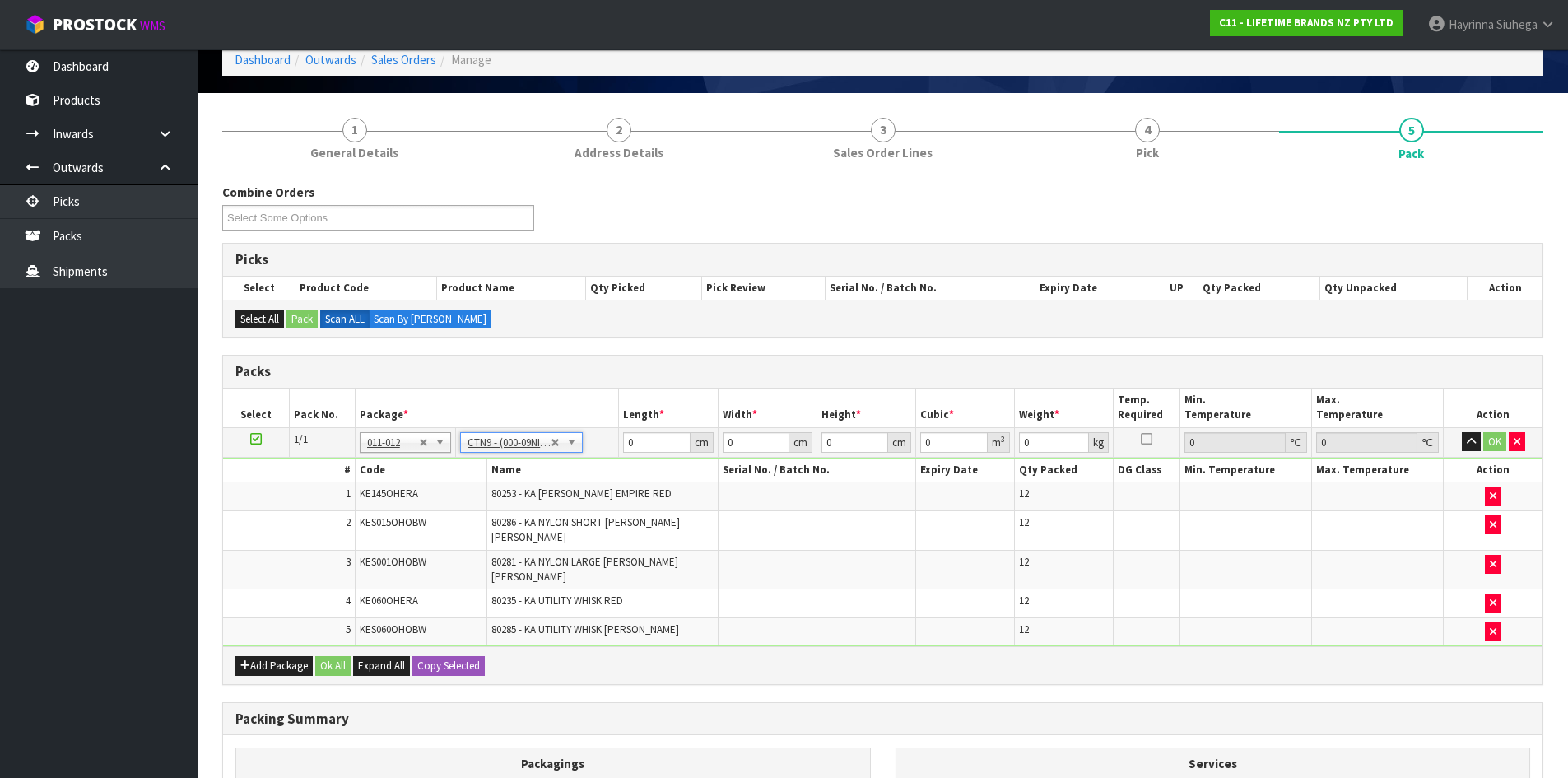
type input "51"
type input "38"
type input "58.5"
type input "0.113373"
type input "12.3"
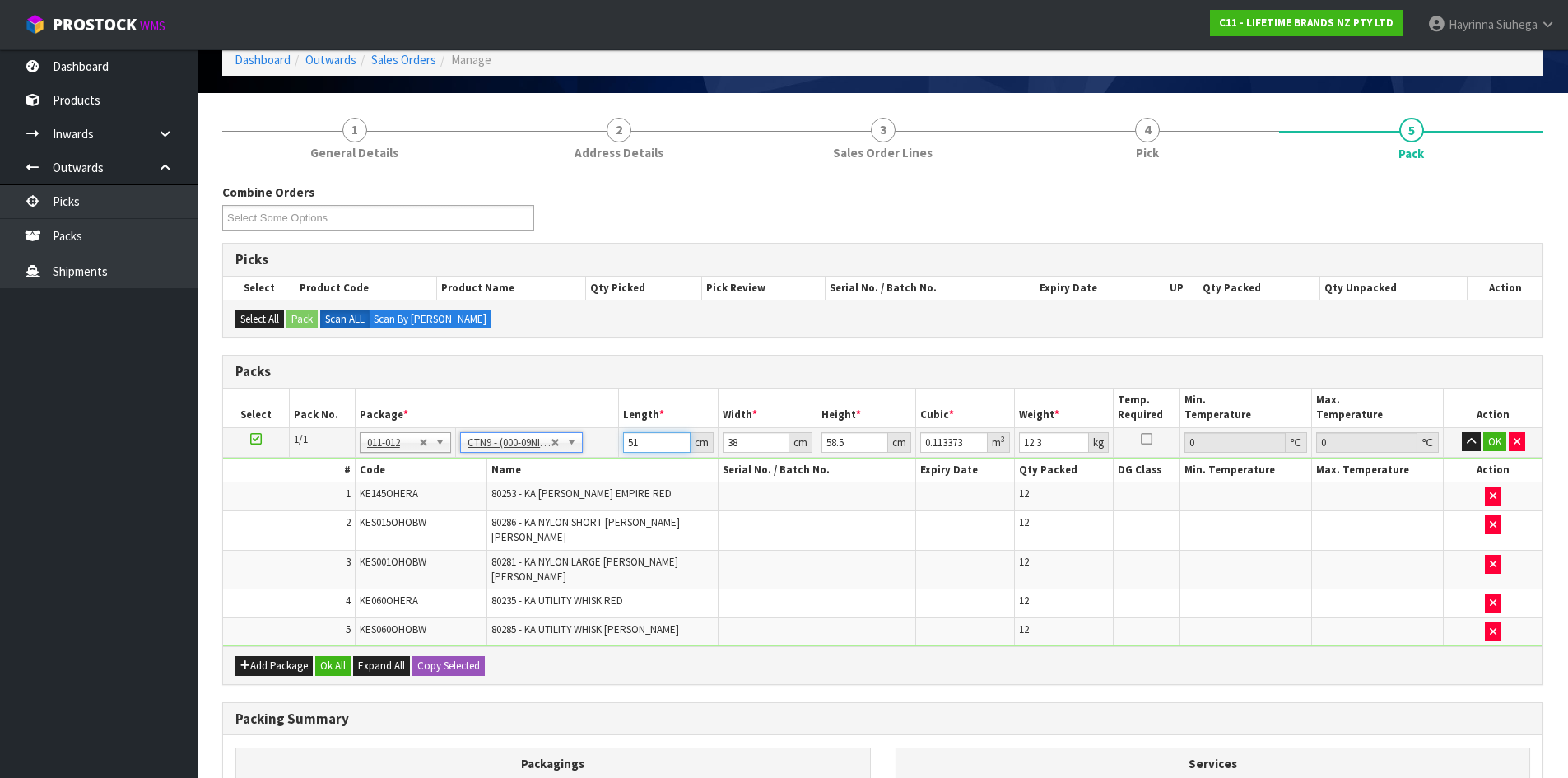
click at [630, 444] on input "51" at bounding box center [656, 443] width 66 height 20
type input "5"
type input "0.011115"
type input "52"
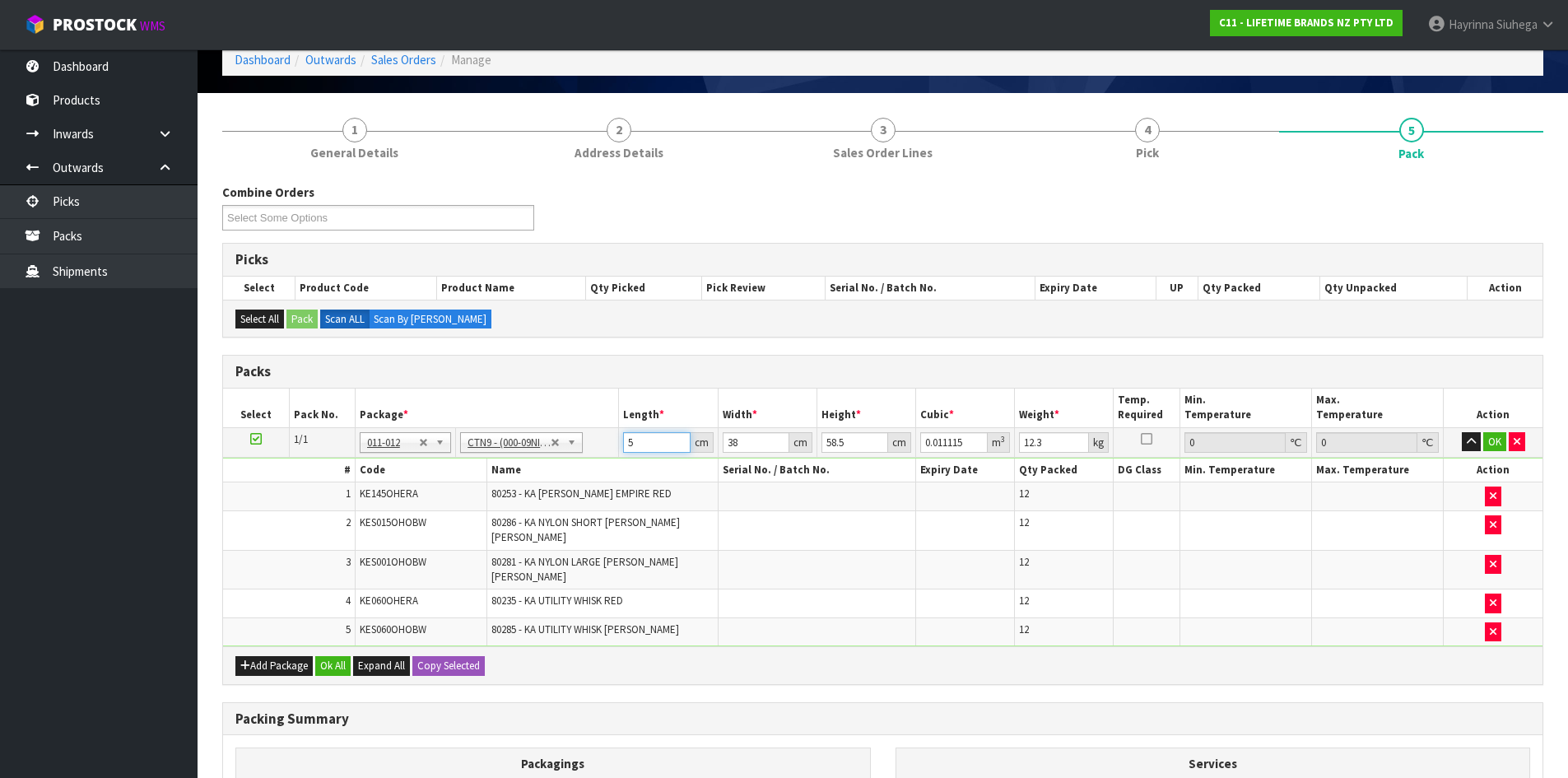
type input "0.115596"
type input "52"
type input "4"
type input "0.012168"
type input "40"
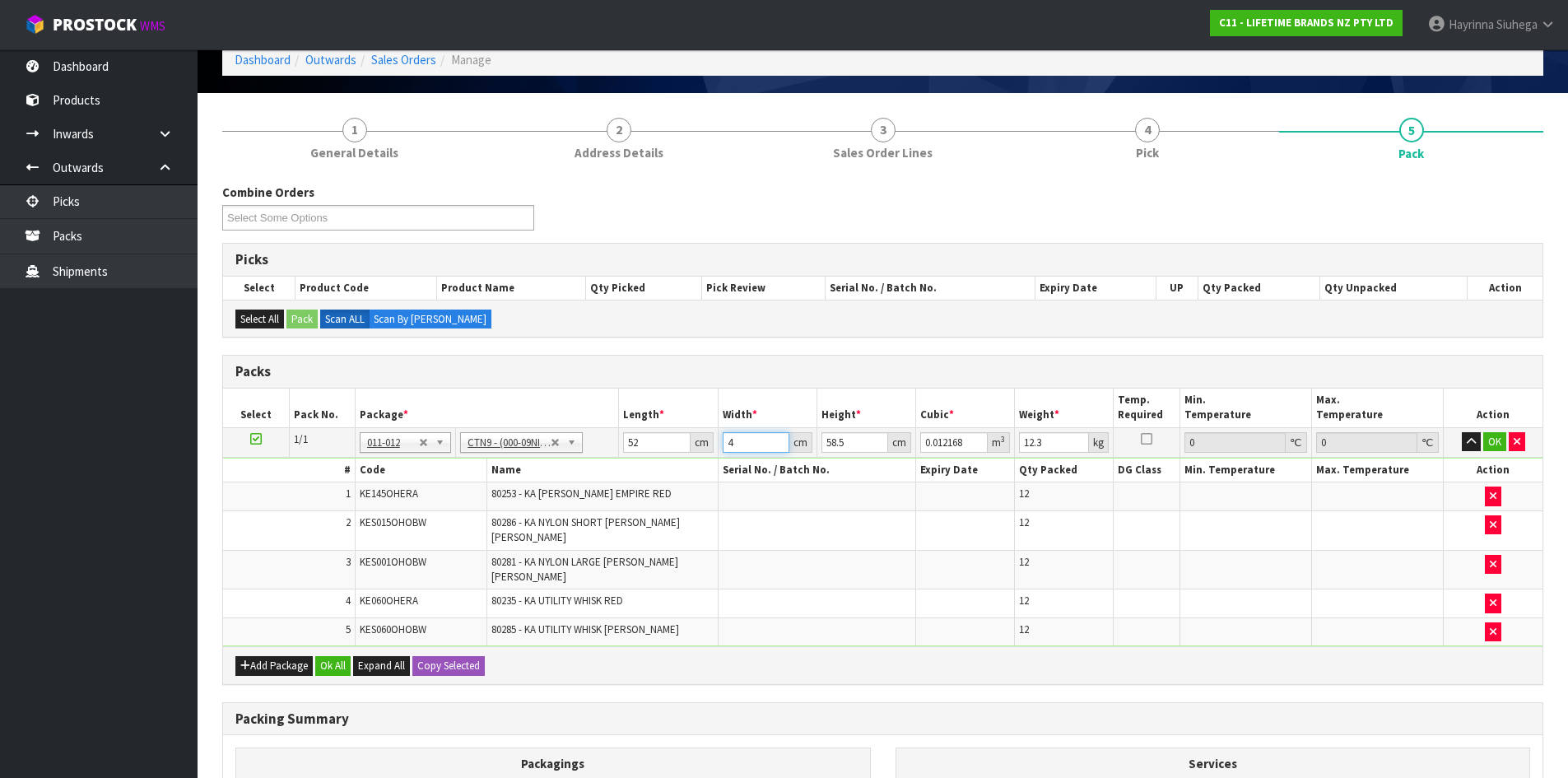
type input "0.12168"
type input "40"
type input "5"
type input "0.0104"
type input "54"
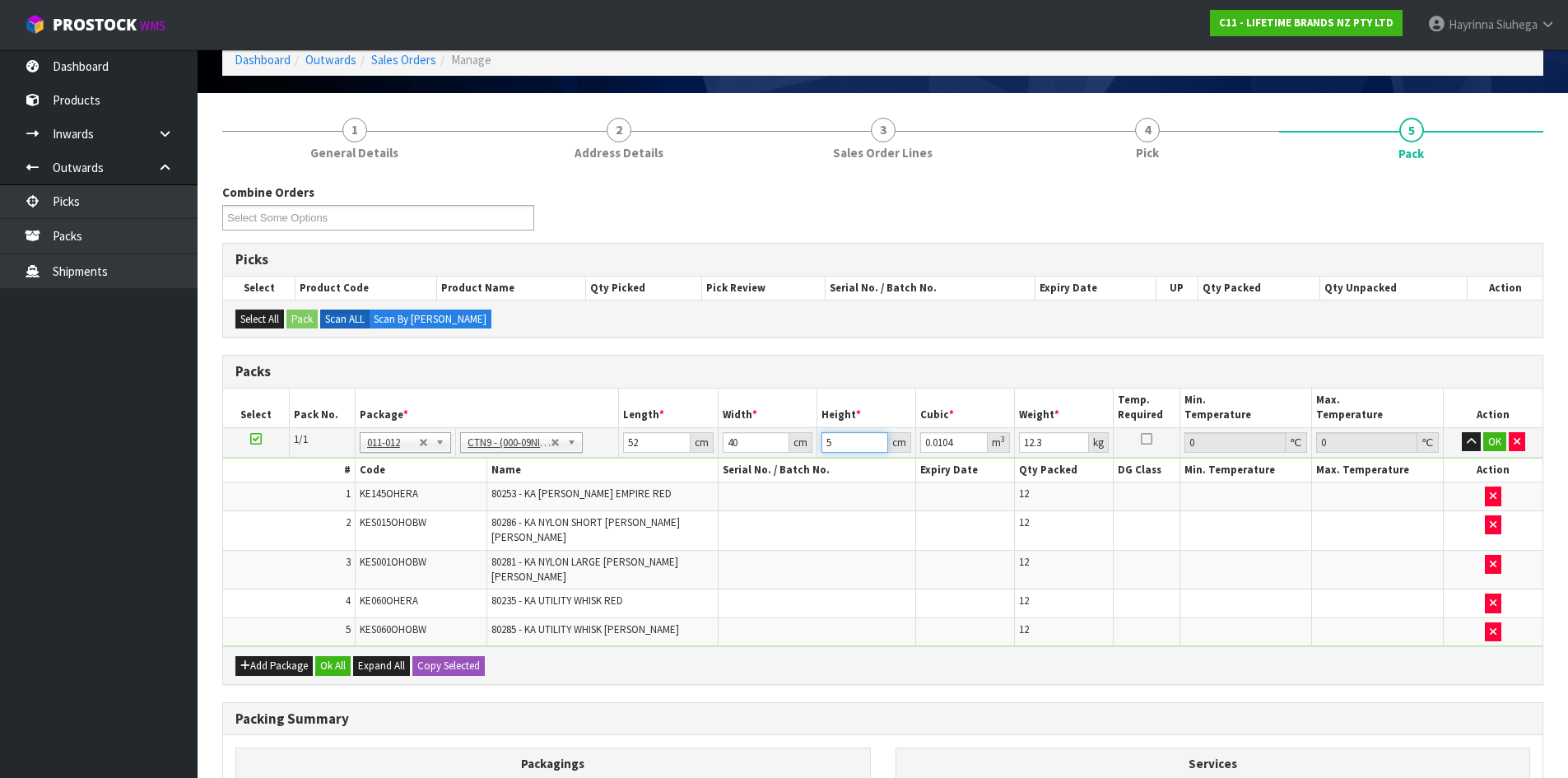
type input "0.11232"
type input "54"
type input "12"
click button "OK" at bounding box center [1494, 442] width 23 height 20
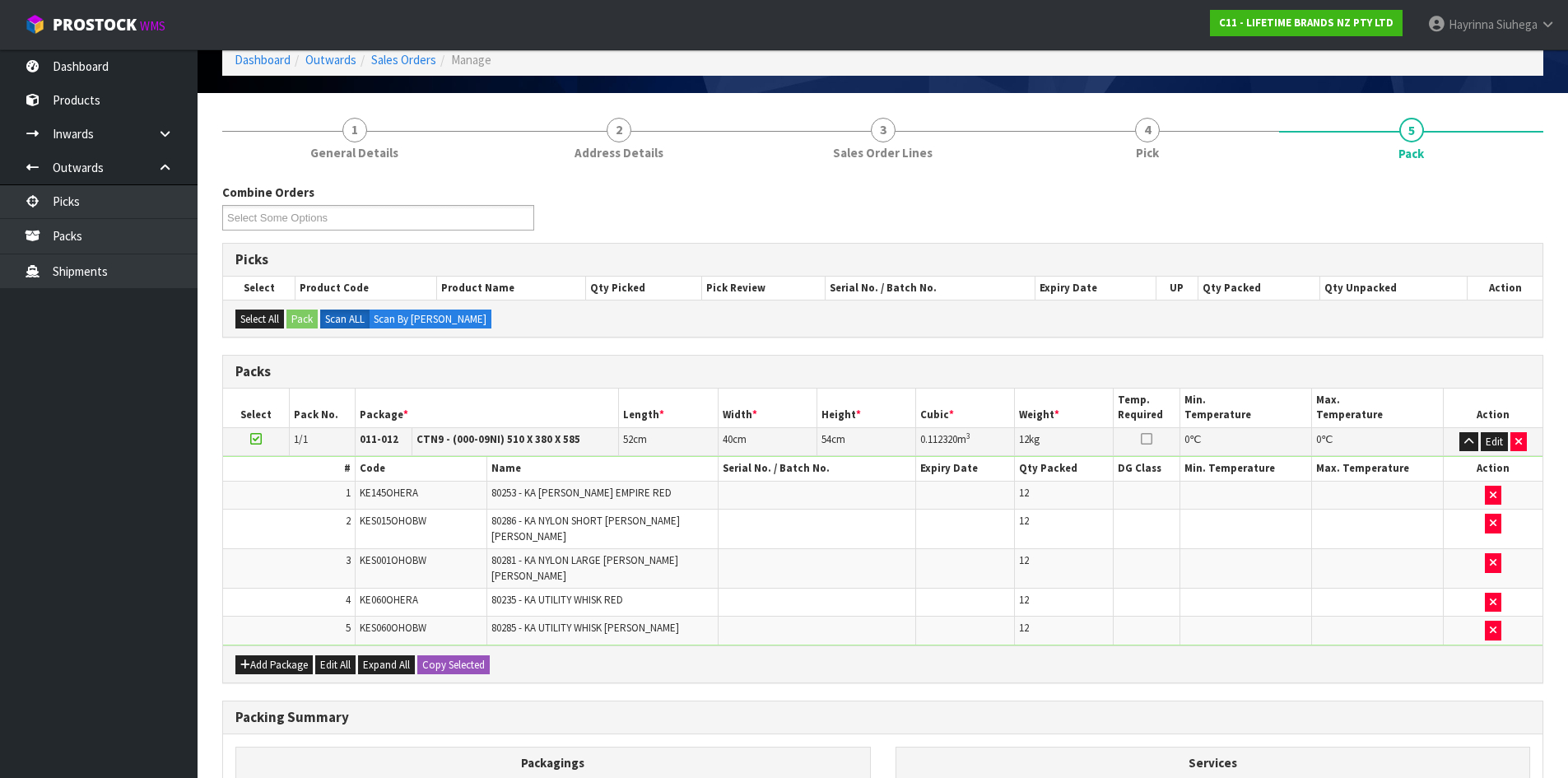
scroll to position [278, 0]
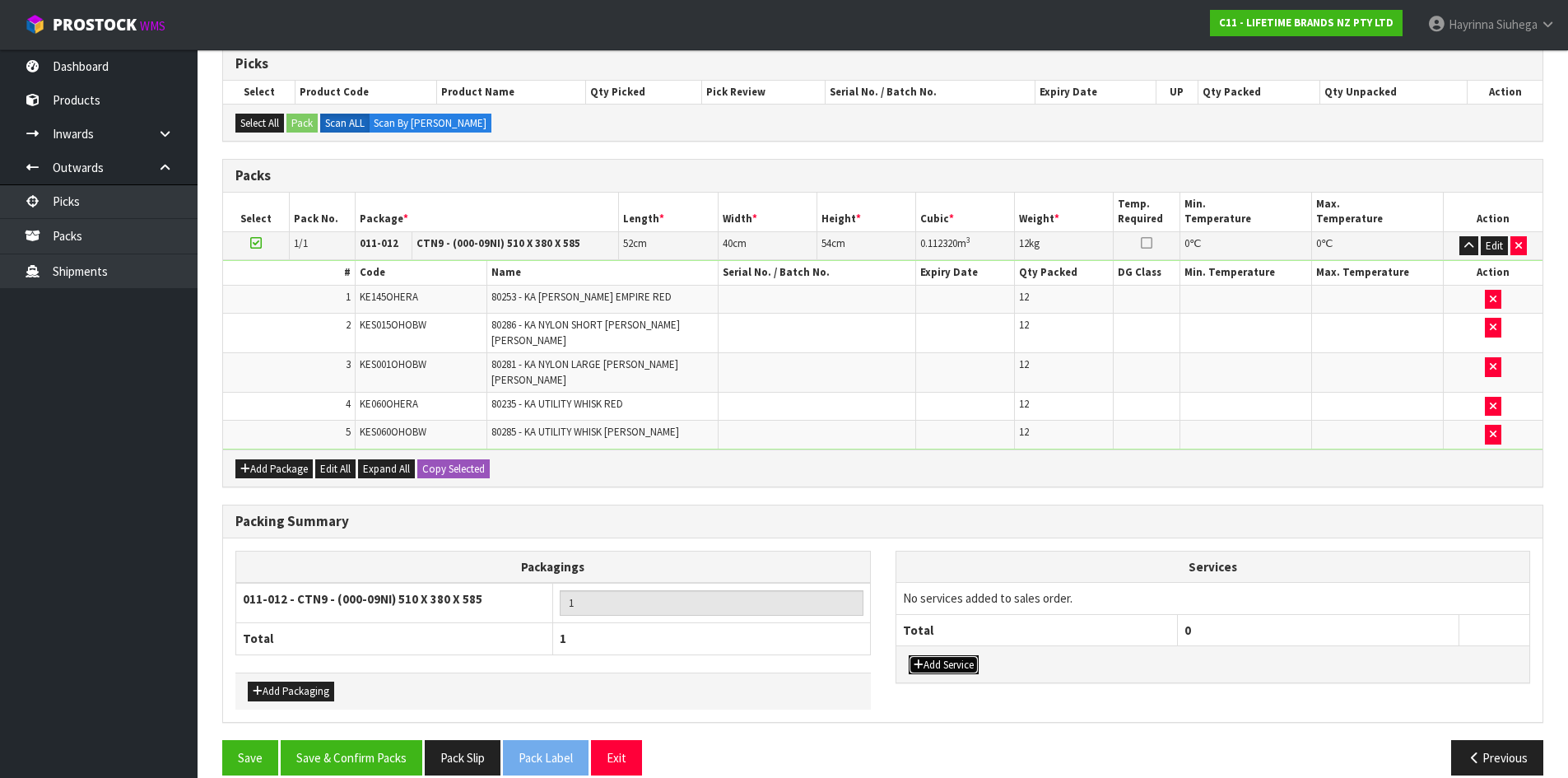
click at [959, 655] on button "Add Service" at bounding box center [944, 665] width 70 height 20
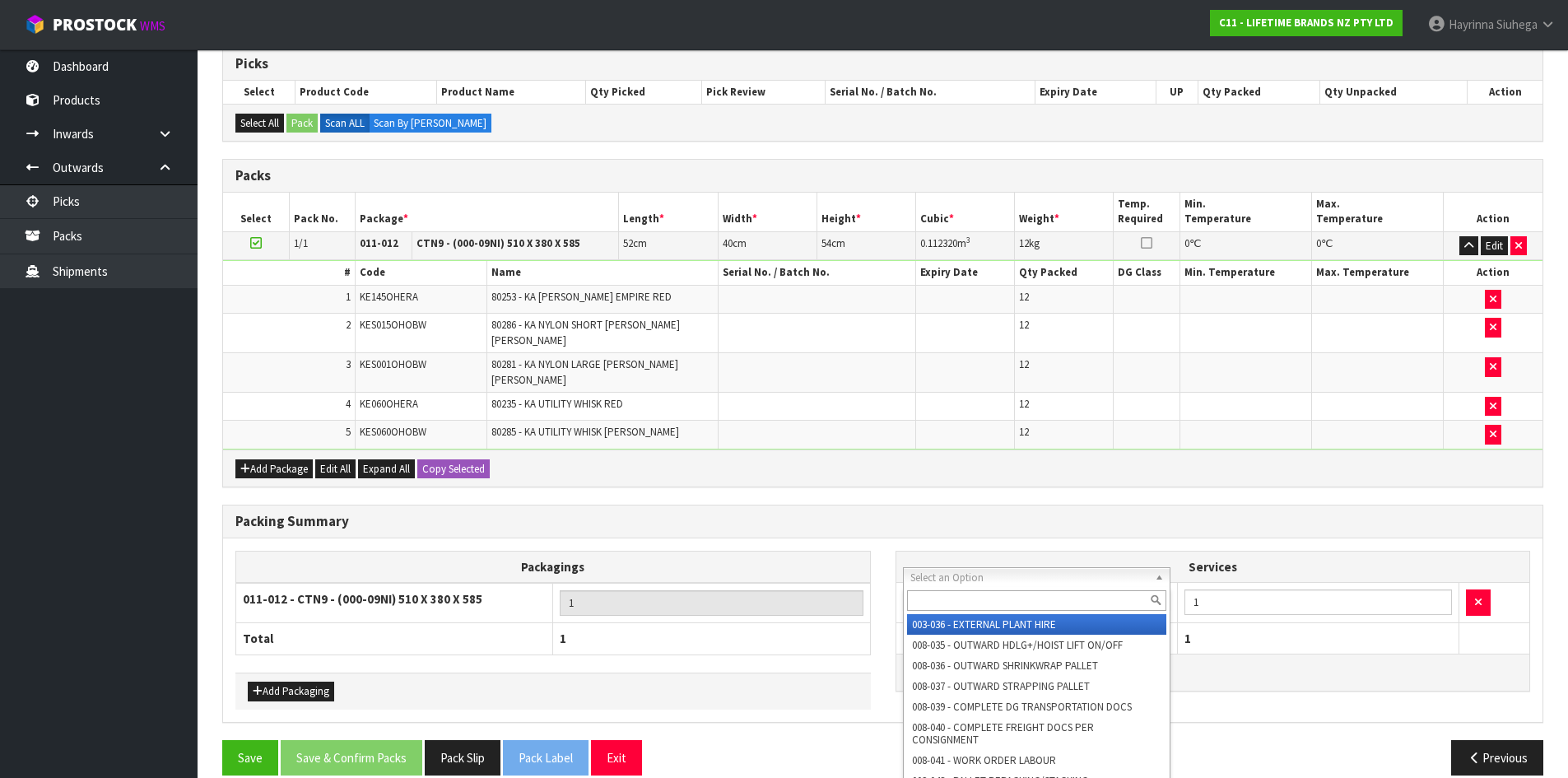
click at [970, 600] on input "text" at bounding box center [1037, 601] width 260 height 20
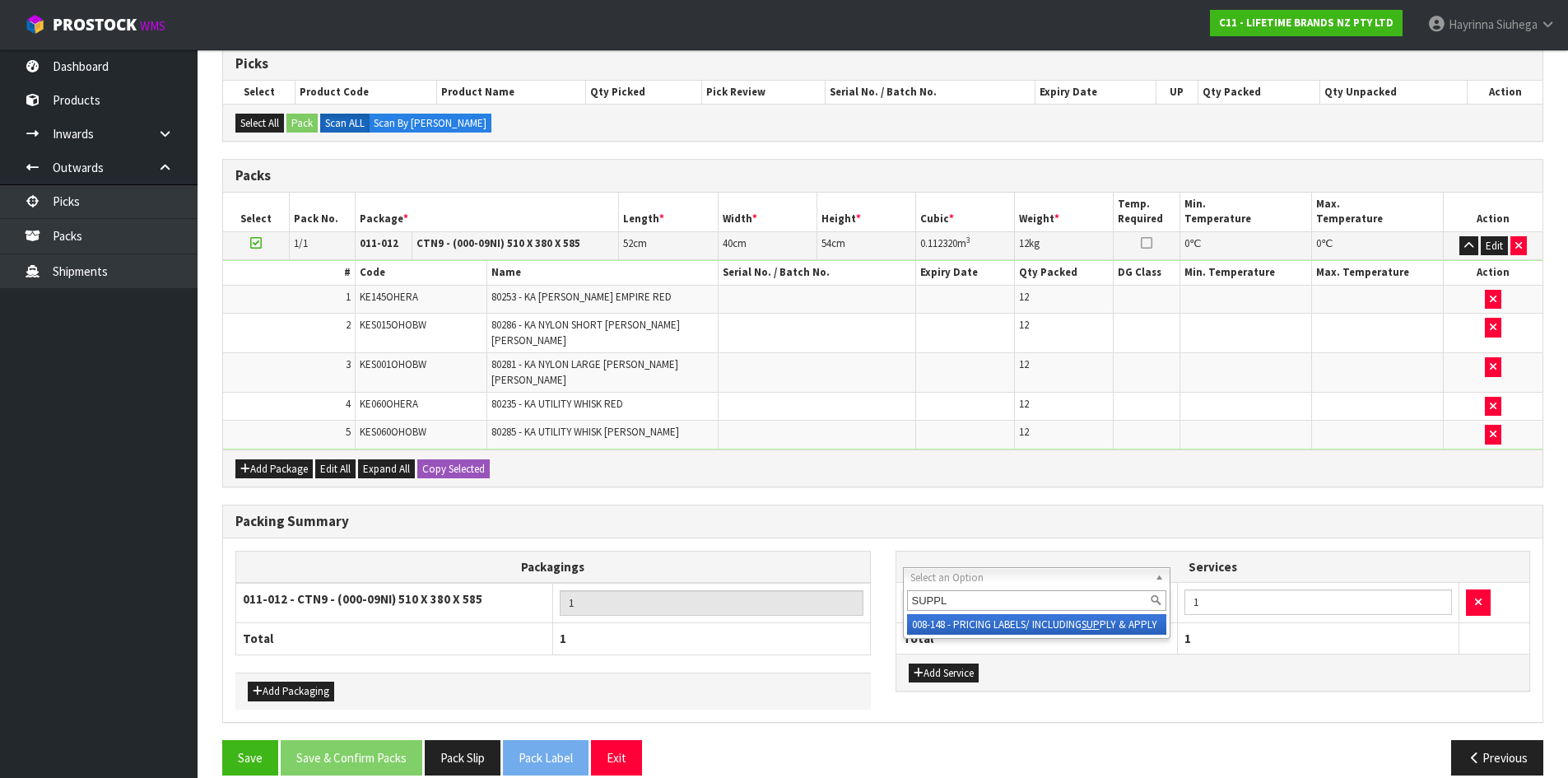
type input "SUPPLY"
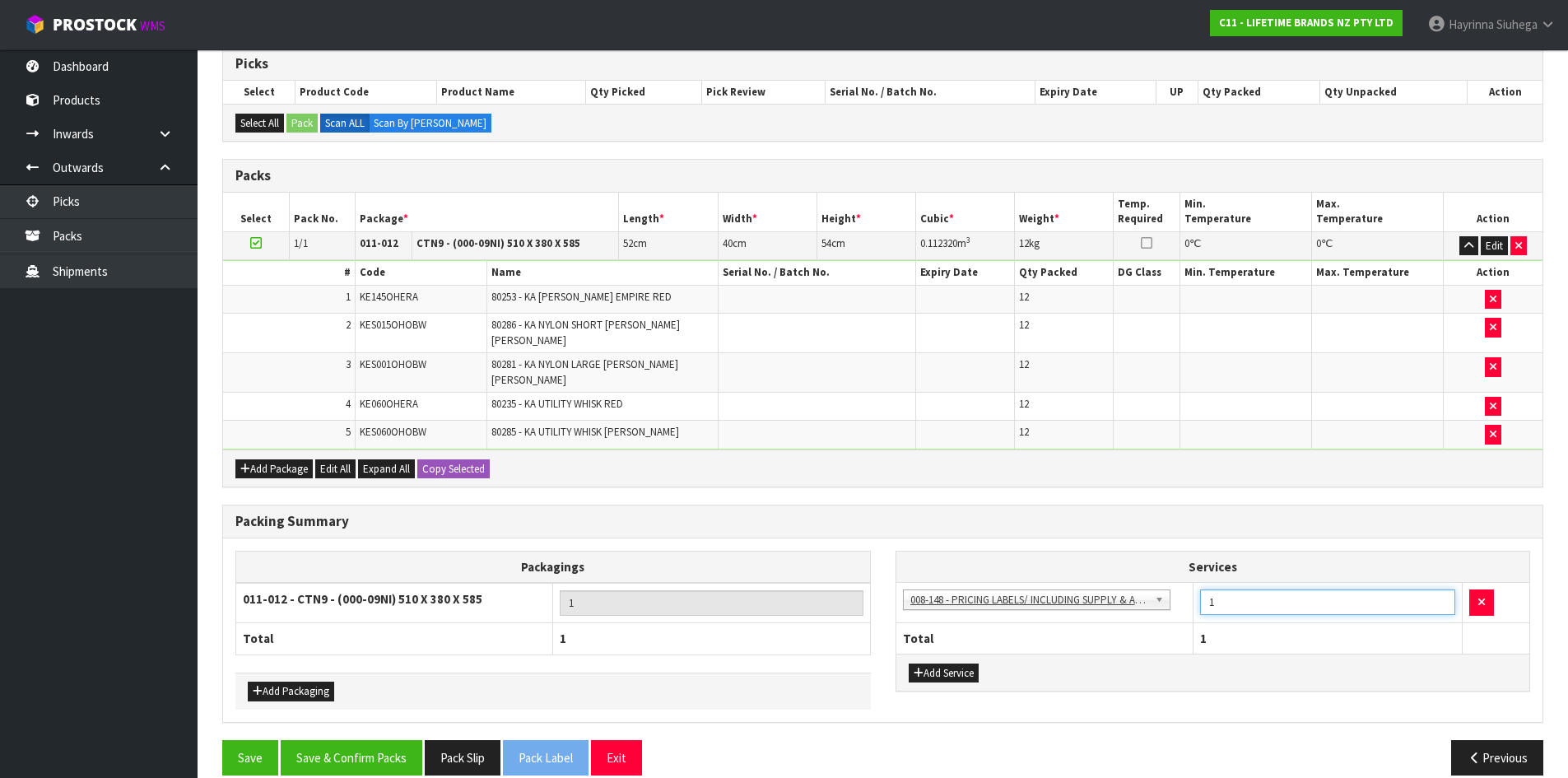
drag, startPoint x: 1233, startPoint y: 588, endPoint x: 1183, endPoint y: 590, distance: 50.0
click at [1183, 590] on tr "003-036 - EXTERNAL PLANT HIRE 008-035 - OUTWARD HDLG+/HOIST LIFT ON/OFF 008-036…" at bounding box center [1212, 603] width 634 height 40
type input "36"
click at [377, 741] on button "Save & Confirm Packs" at bounding box center [351, 758] width 141 height 36
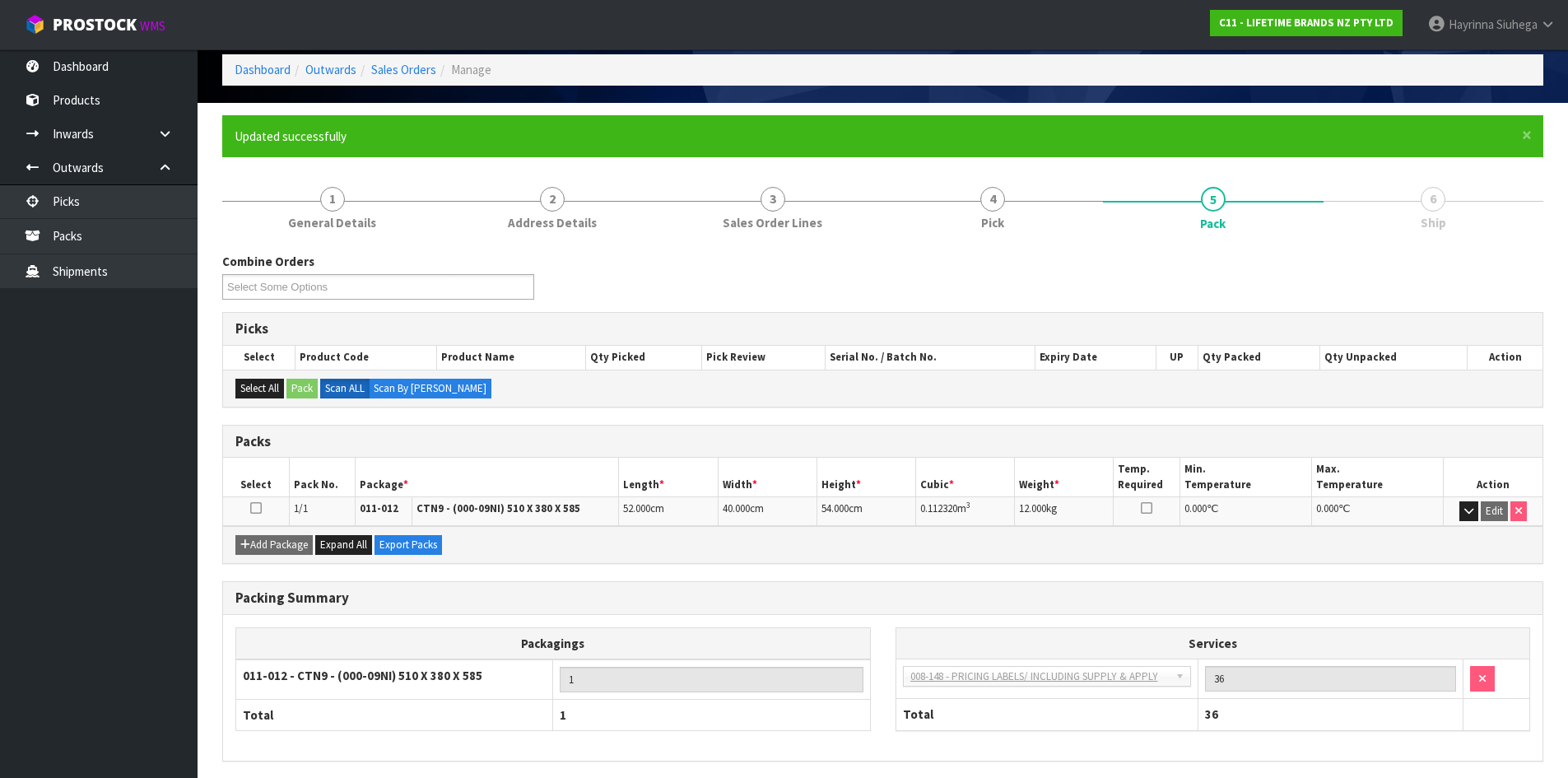
scroll to position [134, 0]
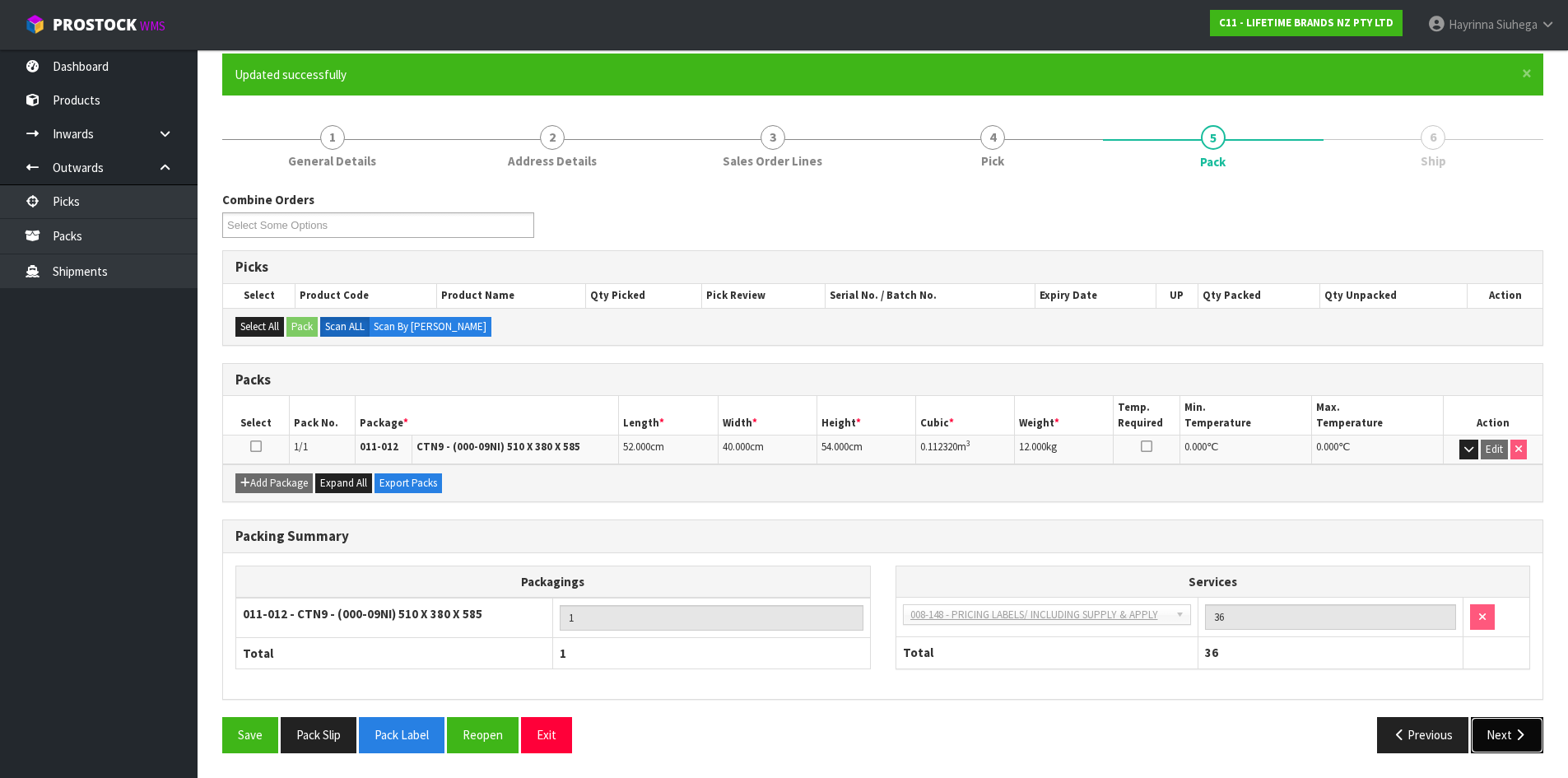
click at [1537, 732] on button "Next" at bounding box center [1507, 735] width 72 height 36
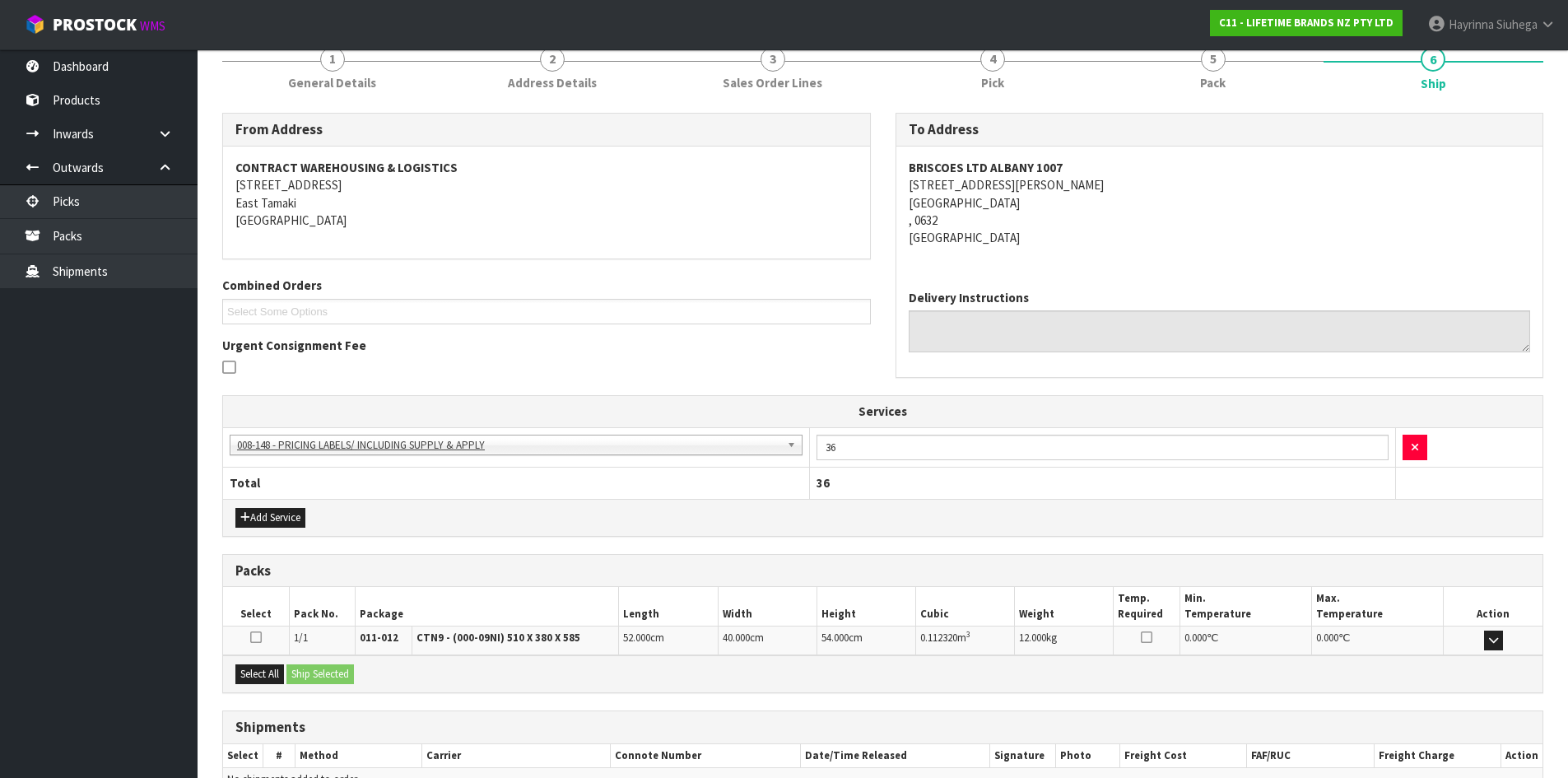
scroll to position [305, 0]
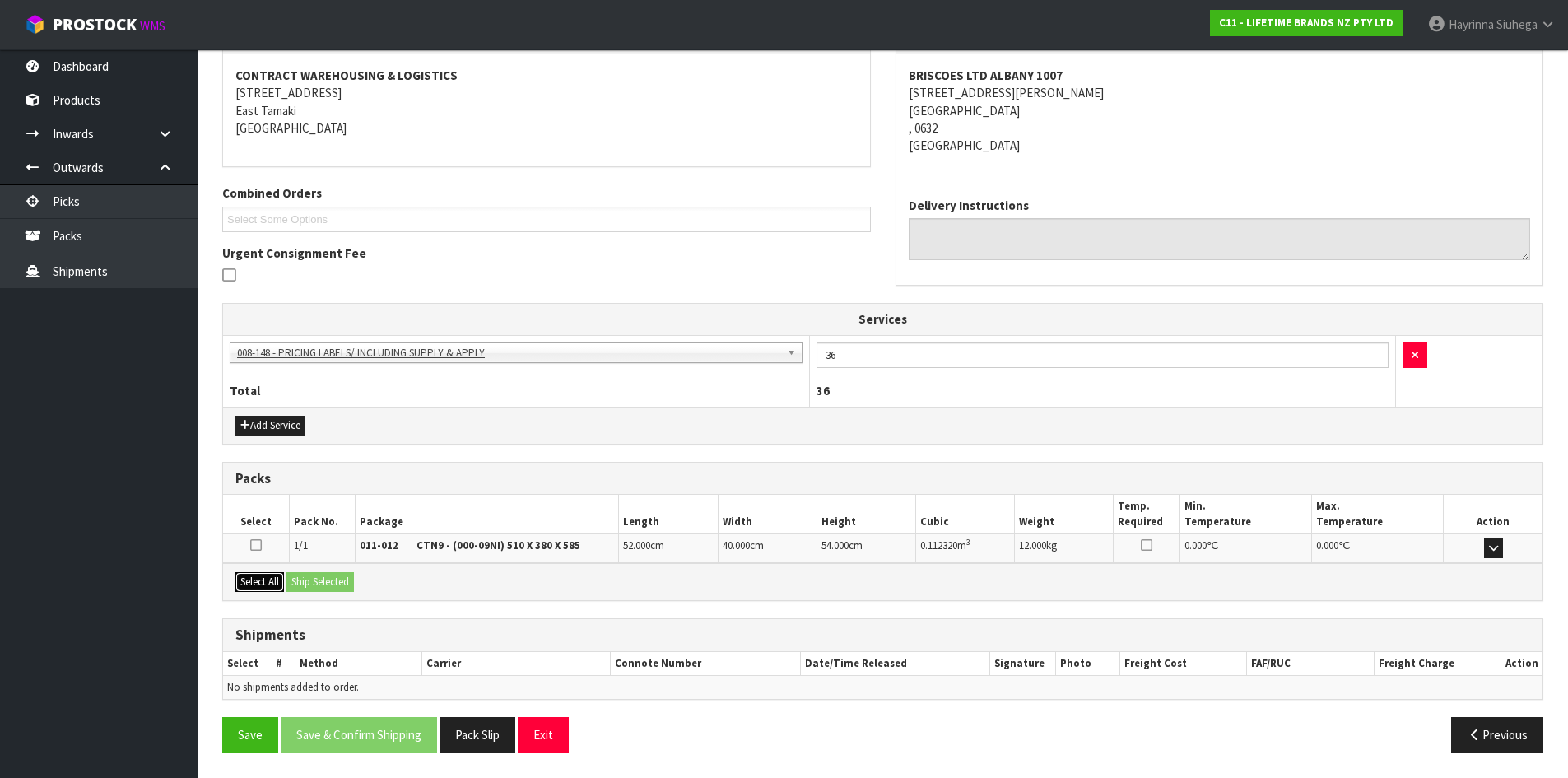
click at [254, 585] on button "Select All" at bounding box center [259, 581] width 48 height 20
click at [340, 593] on div "Select All Ship Selected" at bounding box center [882, 582] width 1320 height 37
click at [347, 593] on div "Select All Ship Selected" at bounding box center [882, 582] width 1320 height 37
click at [349, 585] on button "Ship Selected" at bounding box center [320, 581] width 67 height 20
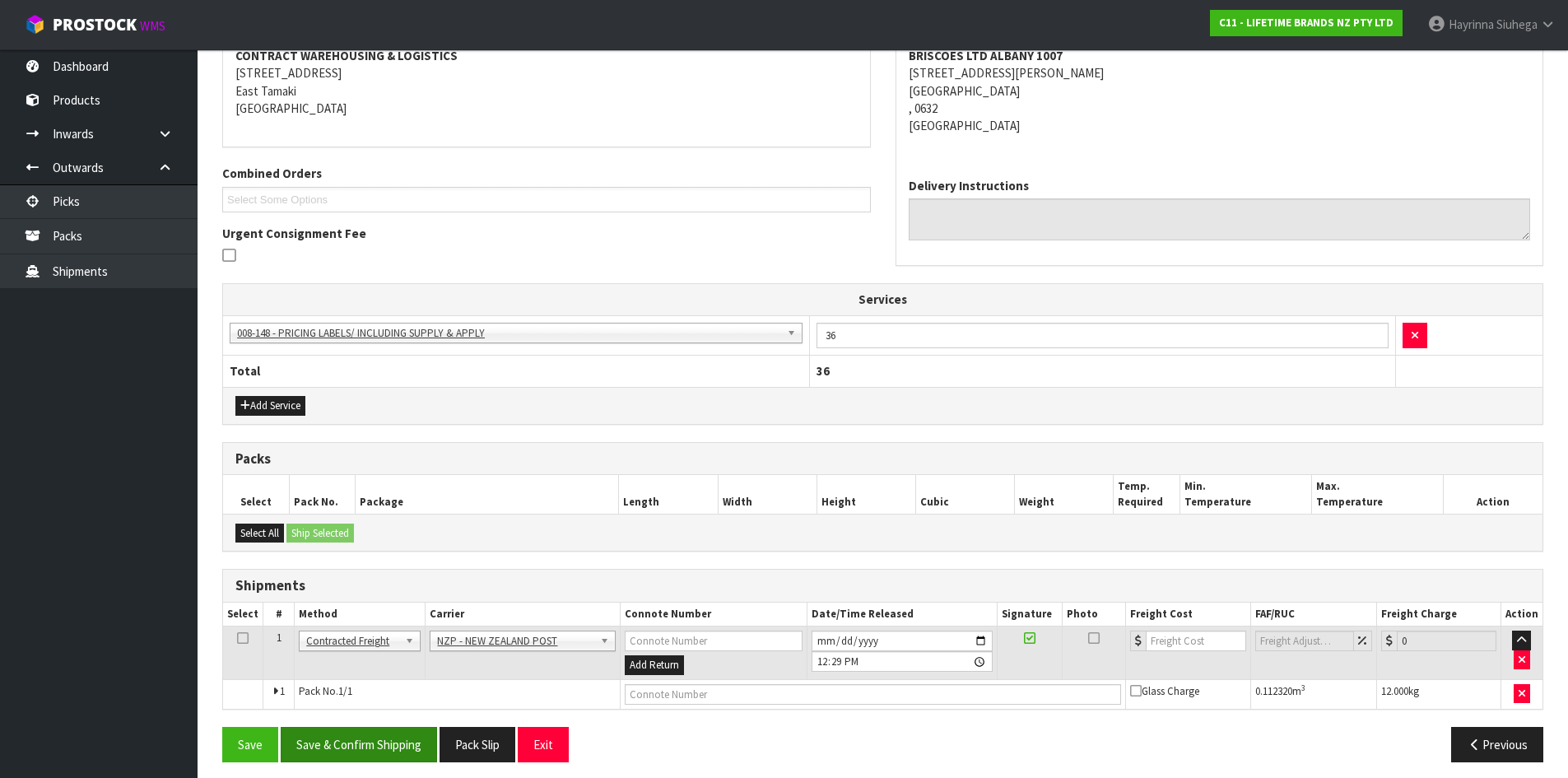
scroll to position [334, 0]
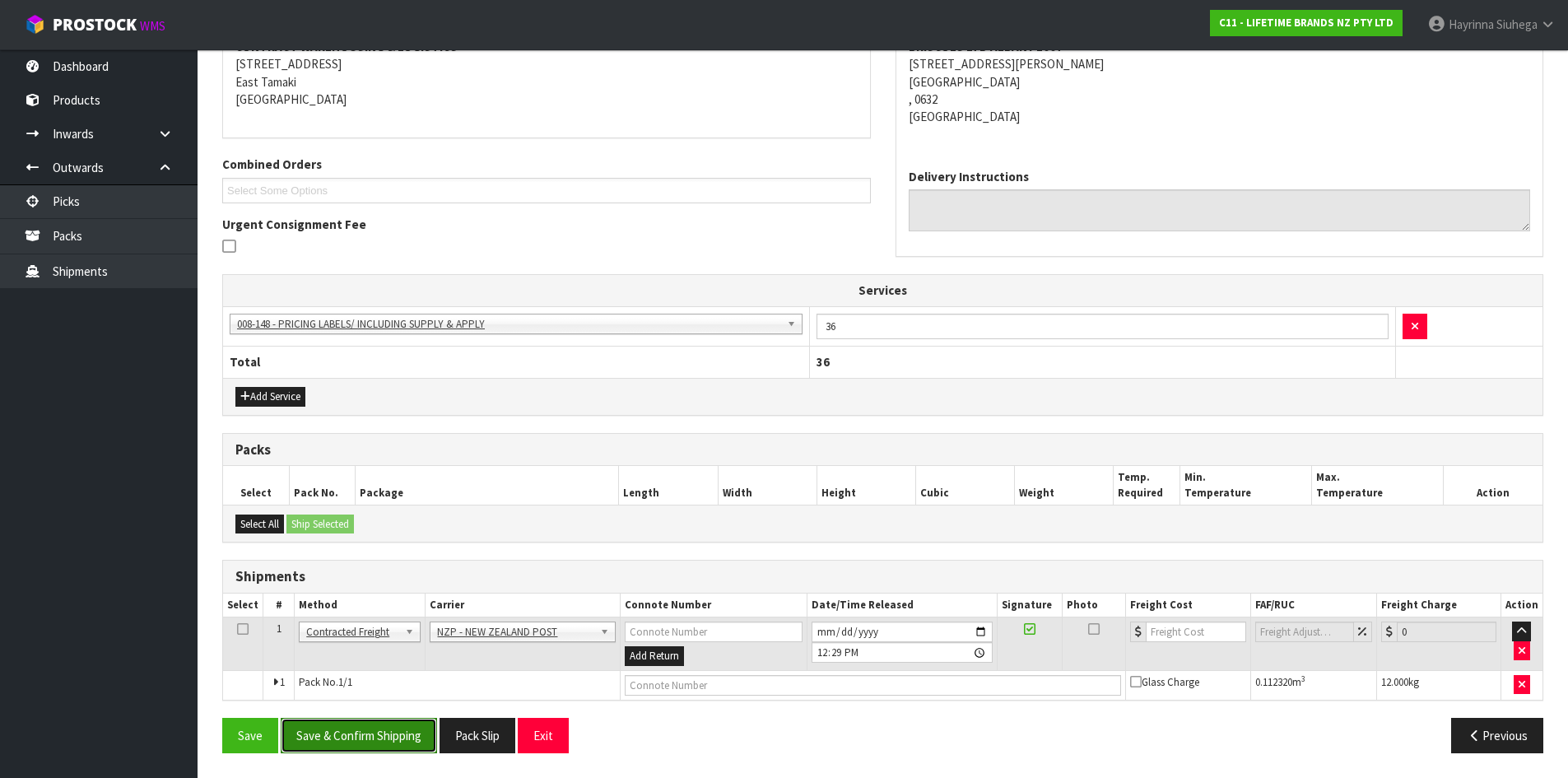
click at [373, 740] on button "Save & Confirm Shipping" at bounding box center [359, 736] width 157 height 36
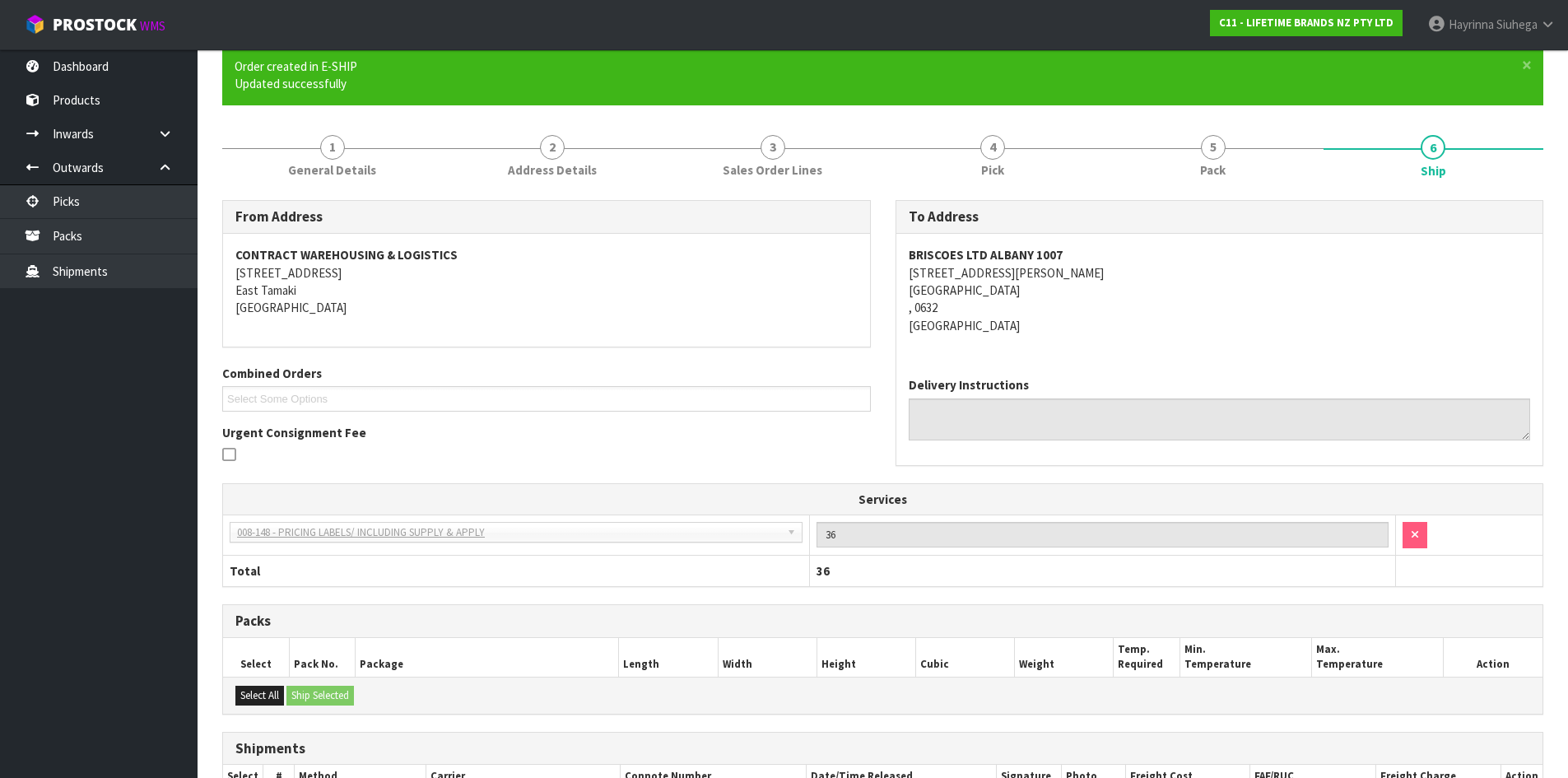
scroll to position [311, 0]
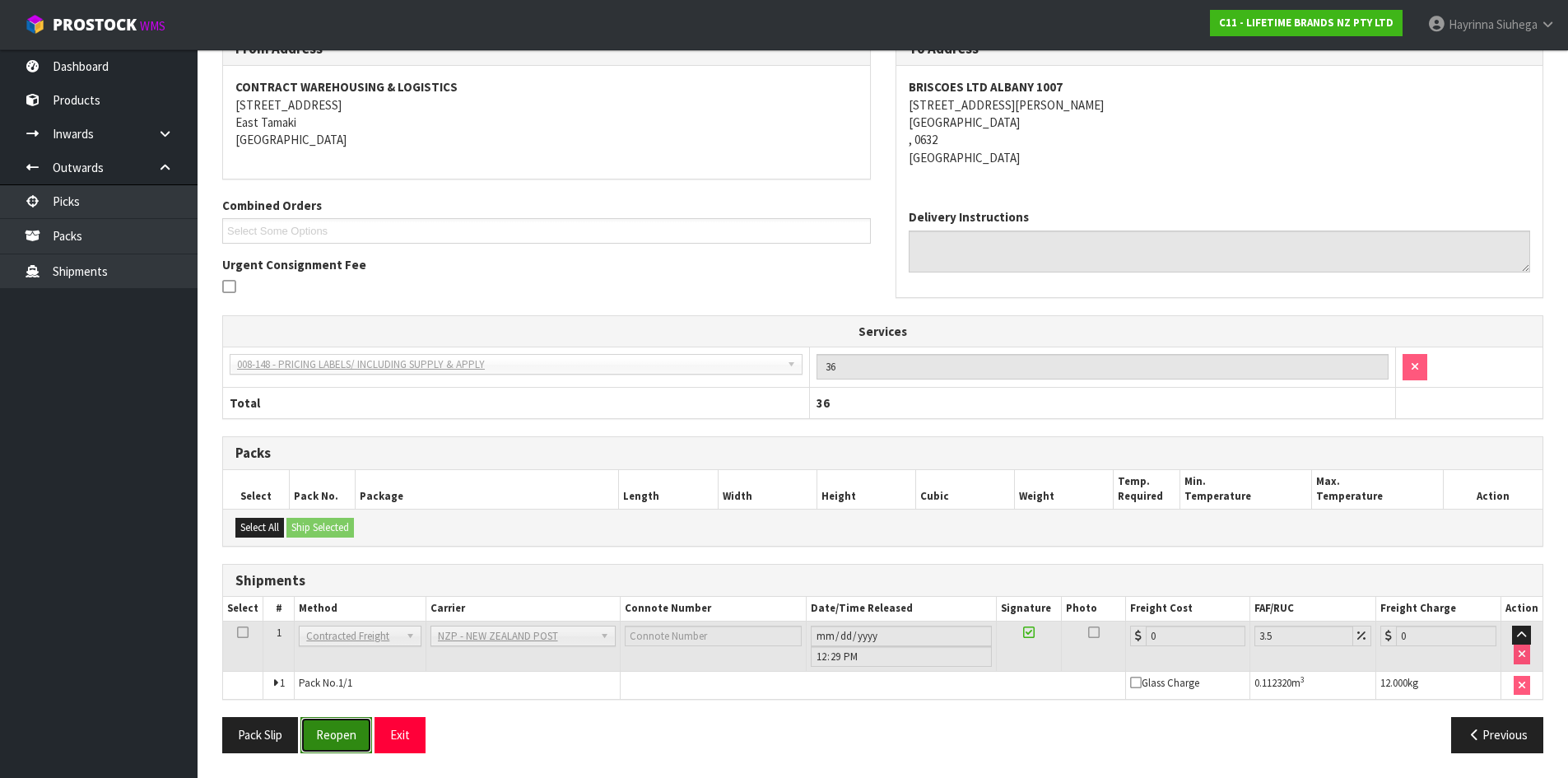
click at [321, 728] on button "Reopen" at bounding box center [336, 735] width 71 height 36
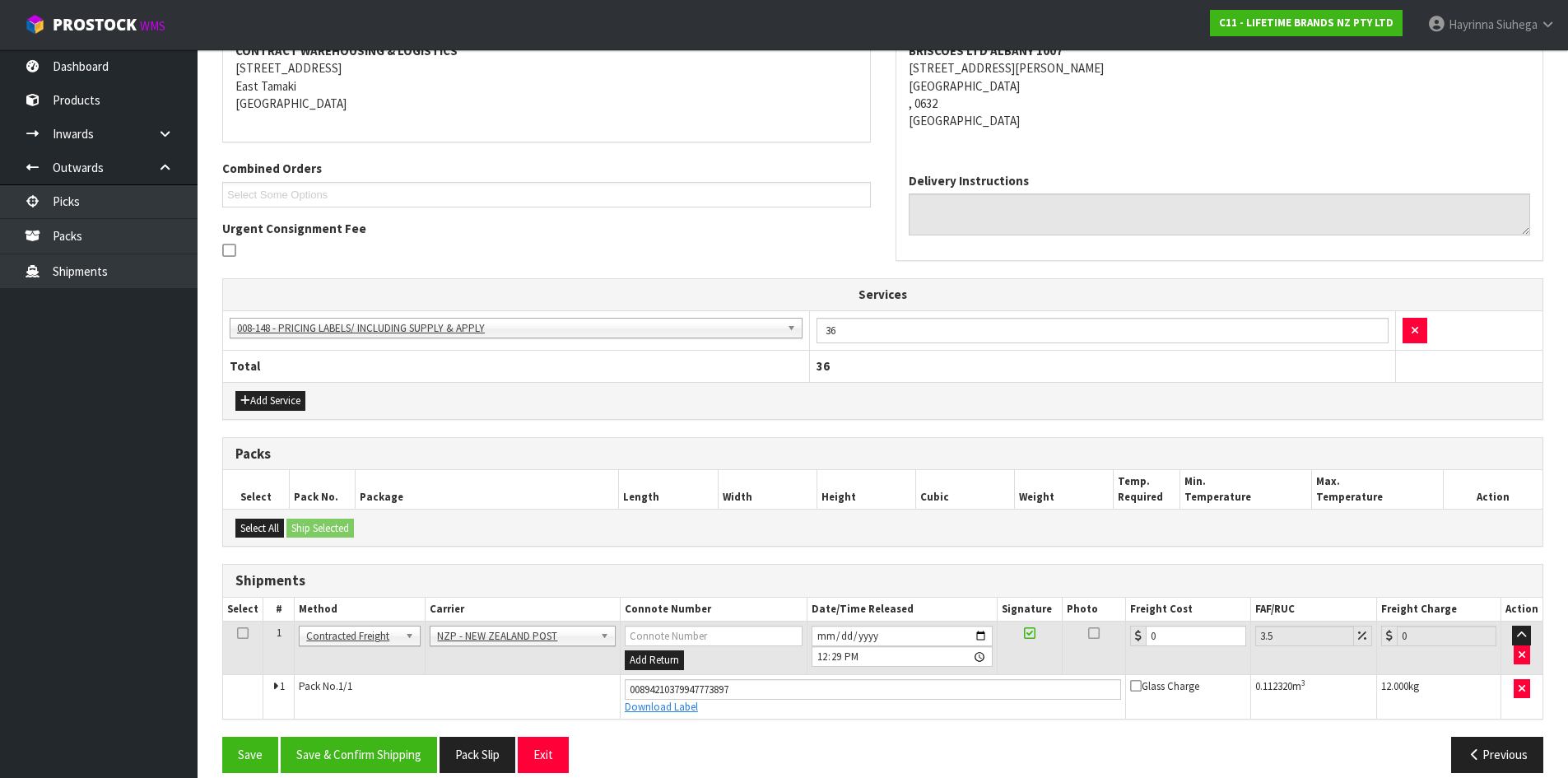
scroll to position [349, 0]
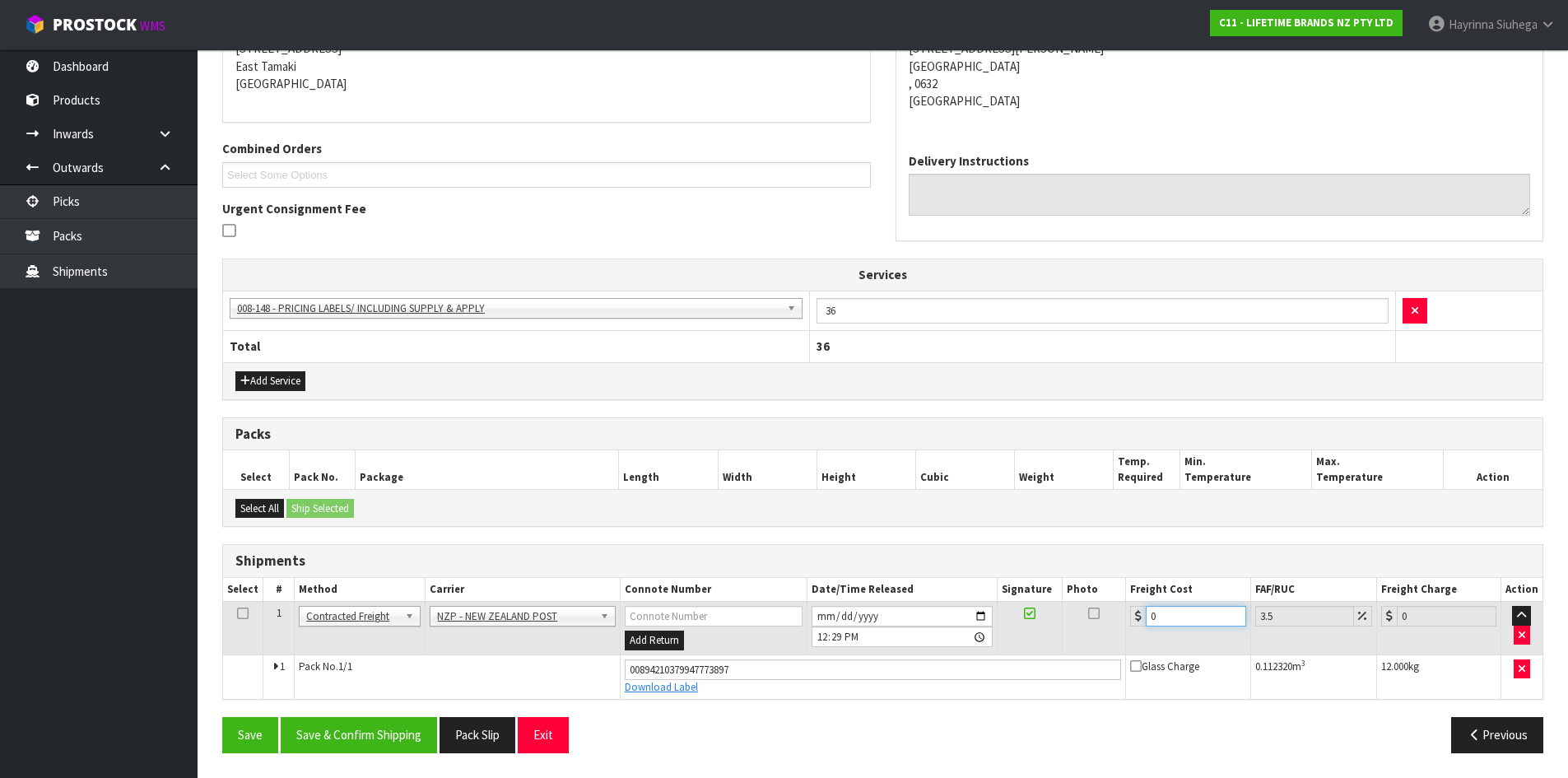
drag, startPoint x: 1191, startPoint y: 615, endPoint x: 1007, endPoint y: 639, distance: 185.6
click at [1007, 639] on tr "1 Client Local Pickup Customer Local Pickup Company Freight Contracted Freight …" at bounding box center [882, 628] width 1320 height 54
type input "4"
type input "4.14"
type input "4.3"
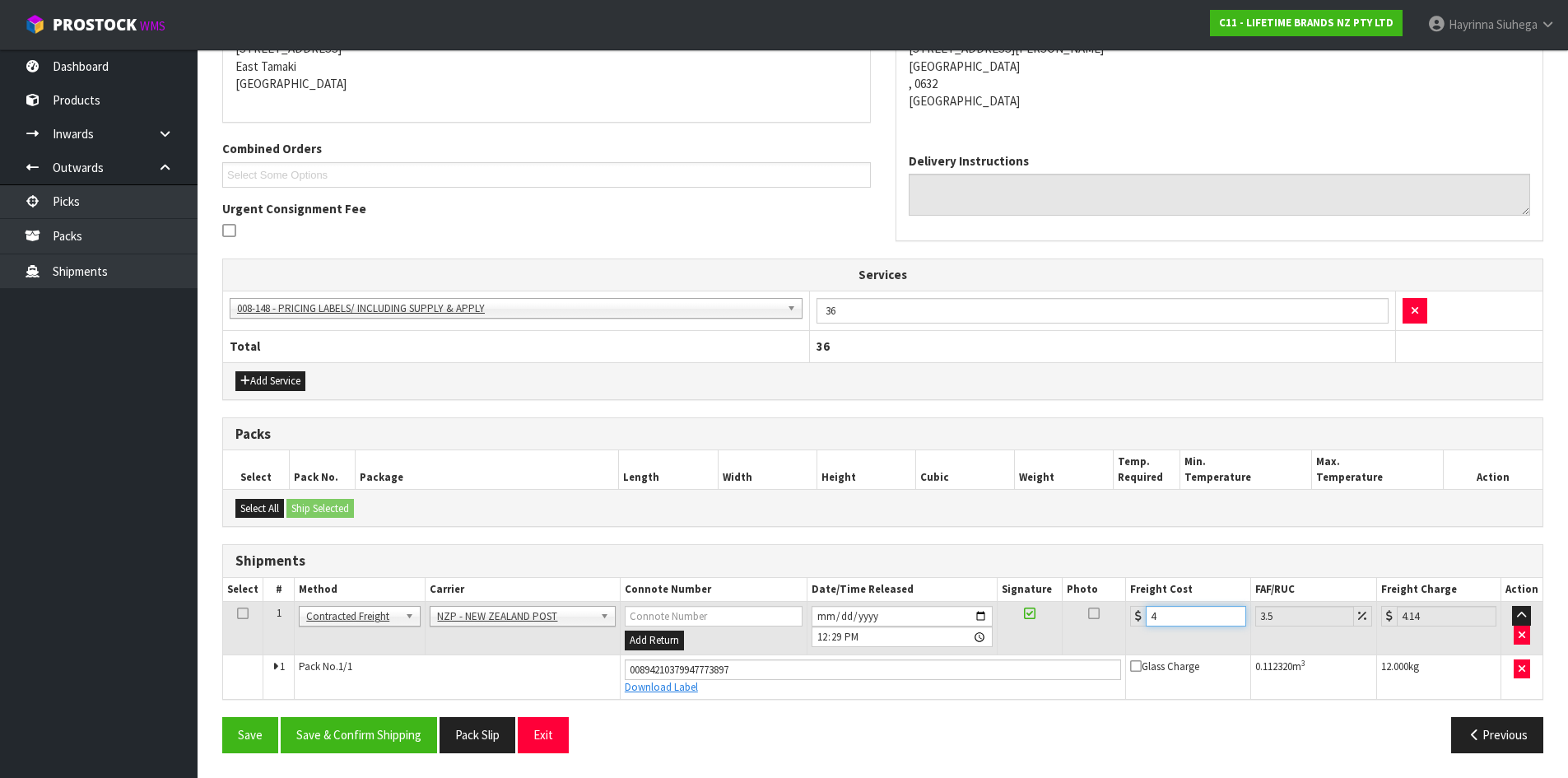
type input "4.45"
type input "4.33"
type input "4.48"
type input "4.33"
click at [222, 718] on button "Save" at bounding box center [250, 735] width 56 height 36
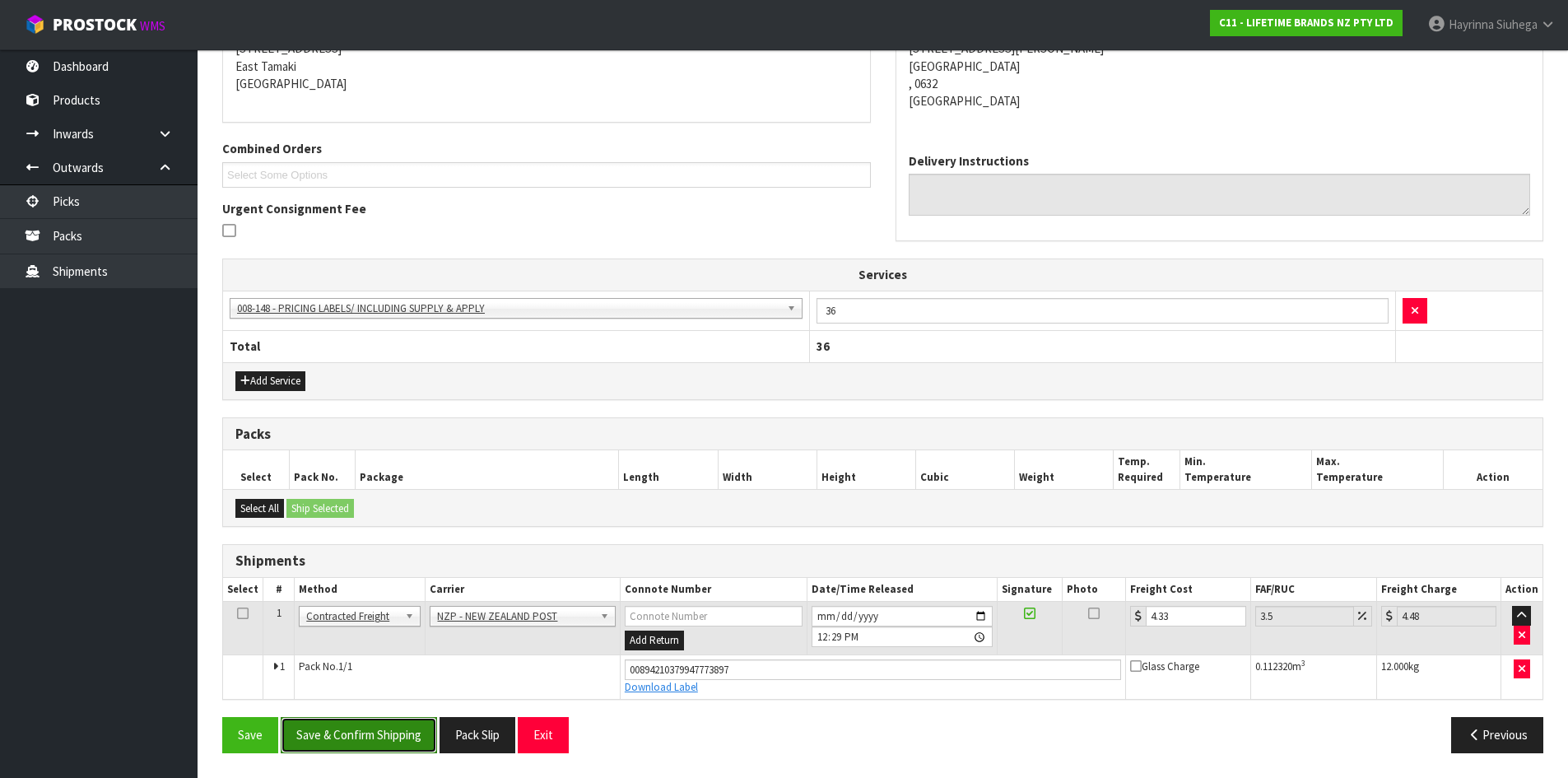
click at [362, 729] on button "Save & Confirm Shipping" at bounding box center [359, 735] width 157 height 36
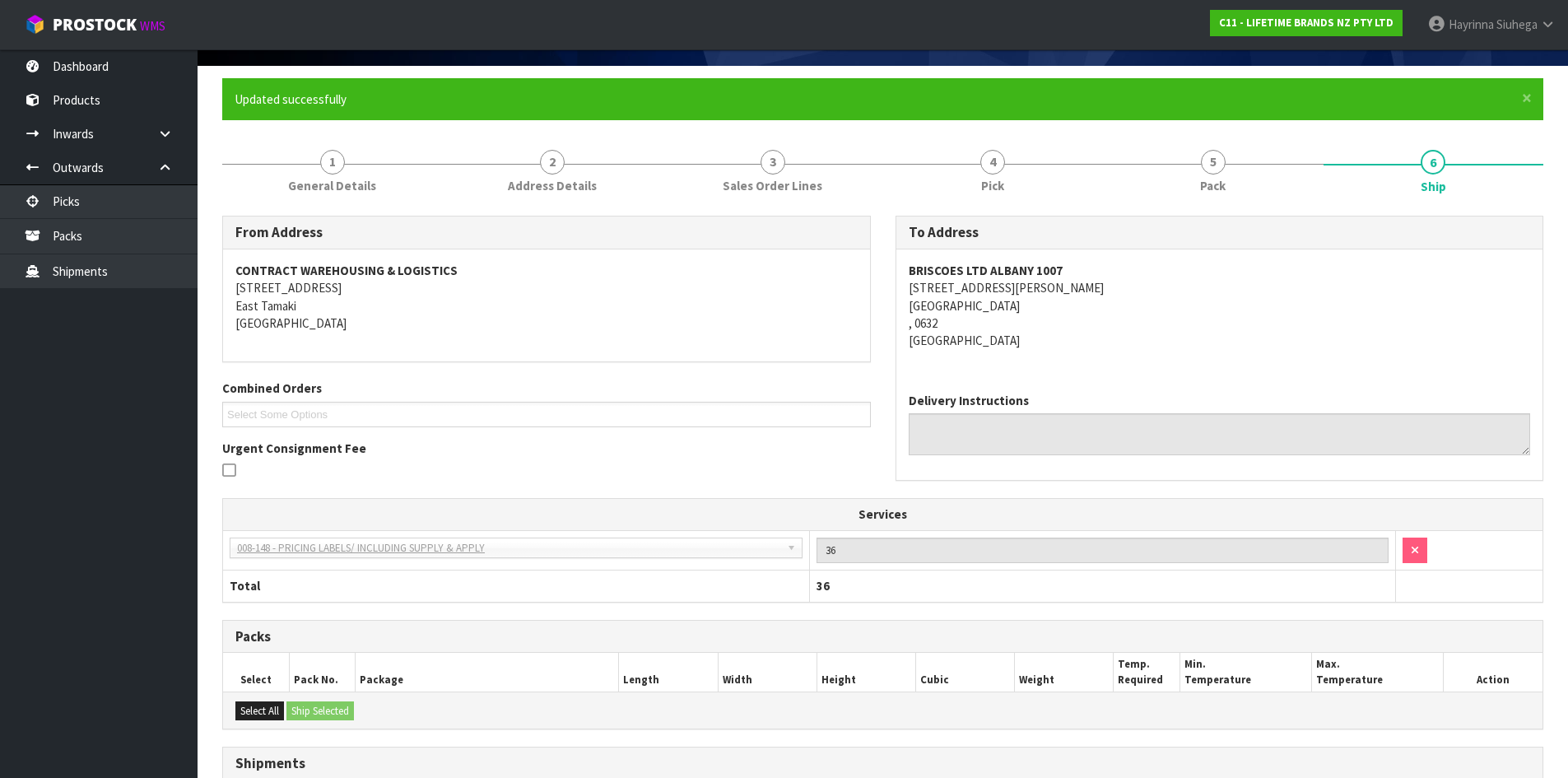
scroll to position [0, 0]
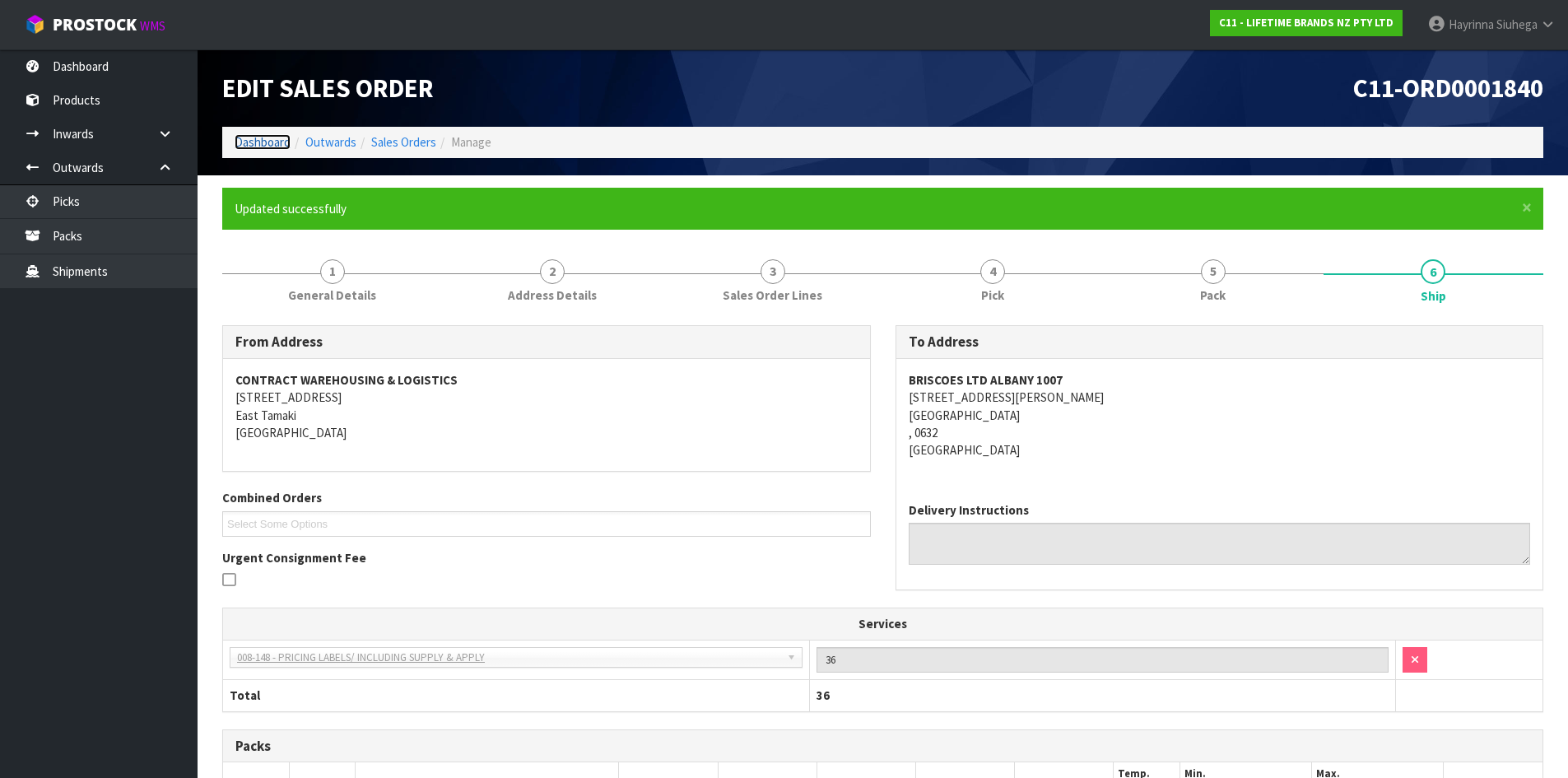
click at [274, 140] on link "Dashboard" at bounding box center [263, 142] width 56 height 15
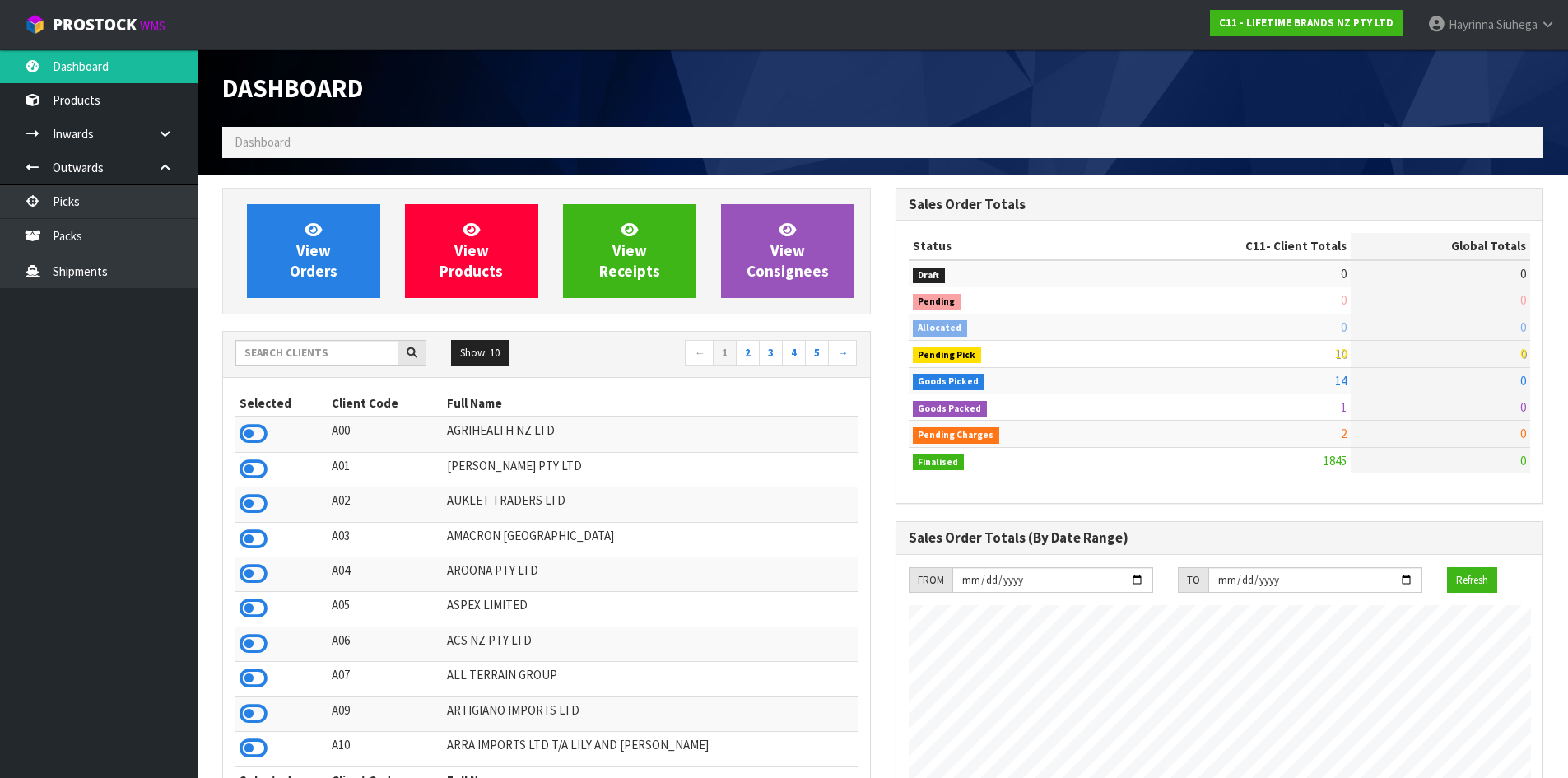
scroll to position [1248, 672]
click at [147, 249] on link "Packs" at bounding box center [99, 236] width 197 height 34
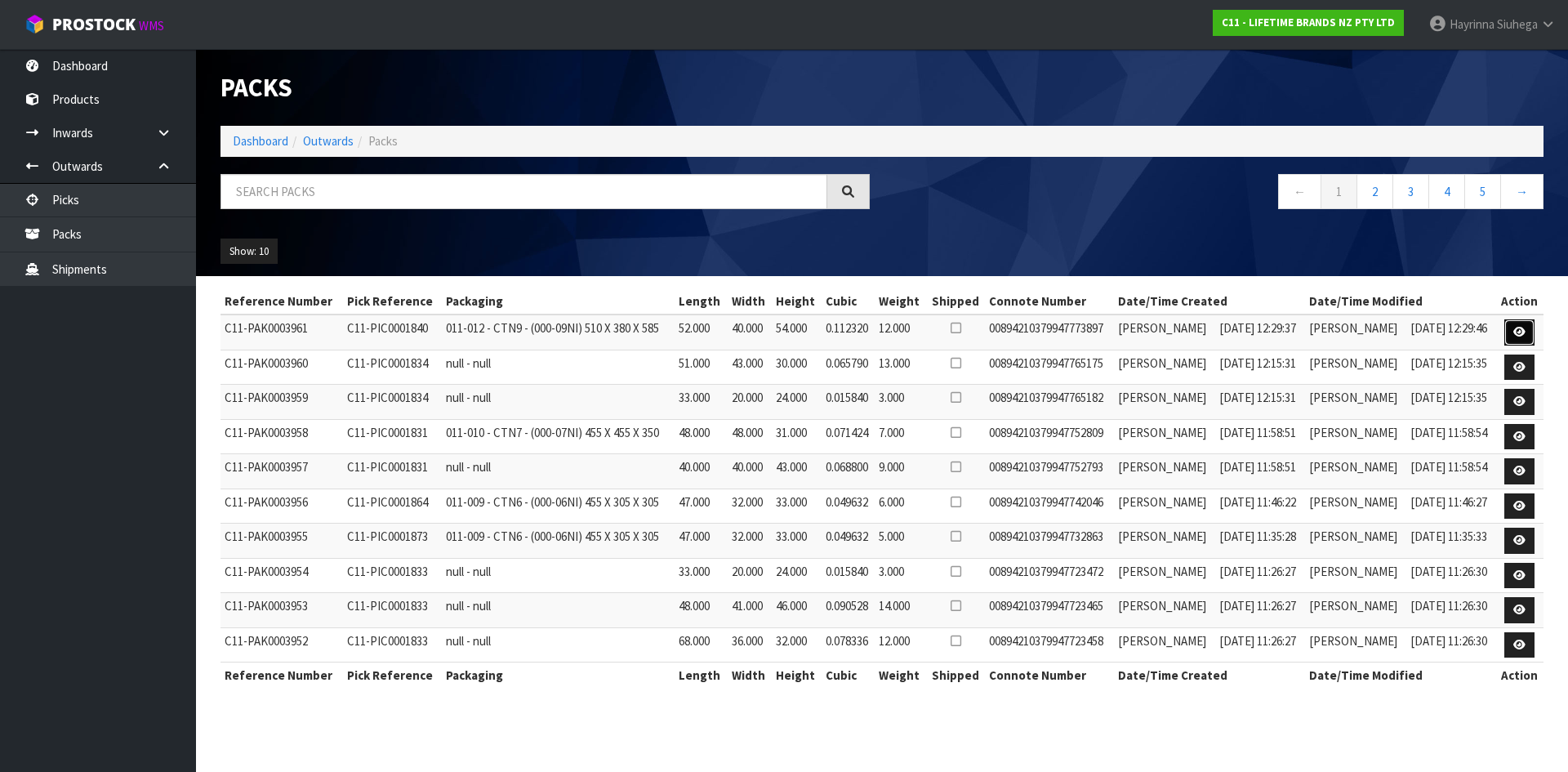
click at [1518, 323] on link at bounding box center [1520, 332] width 30 height 26
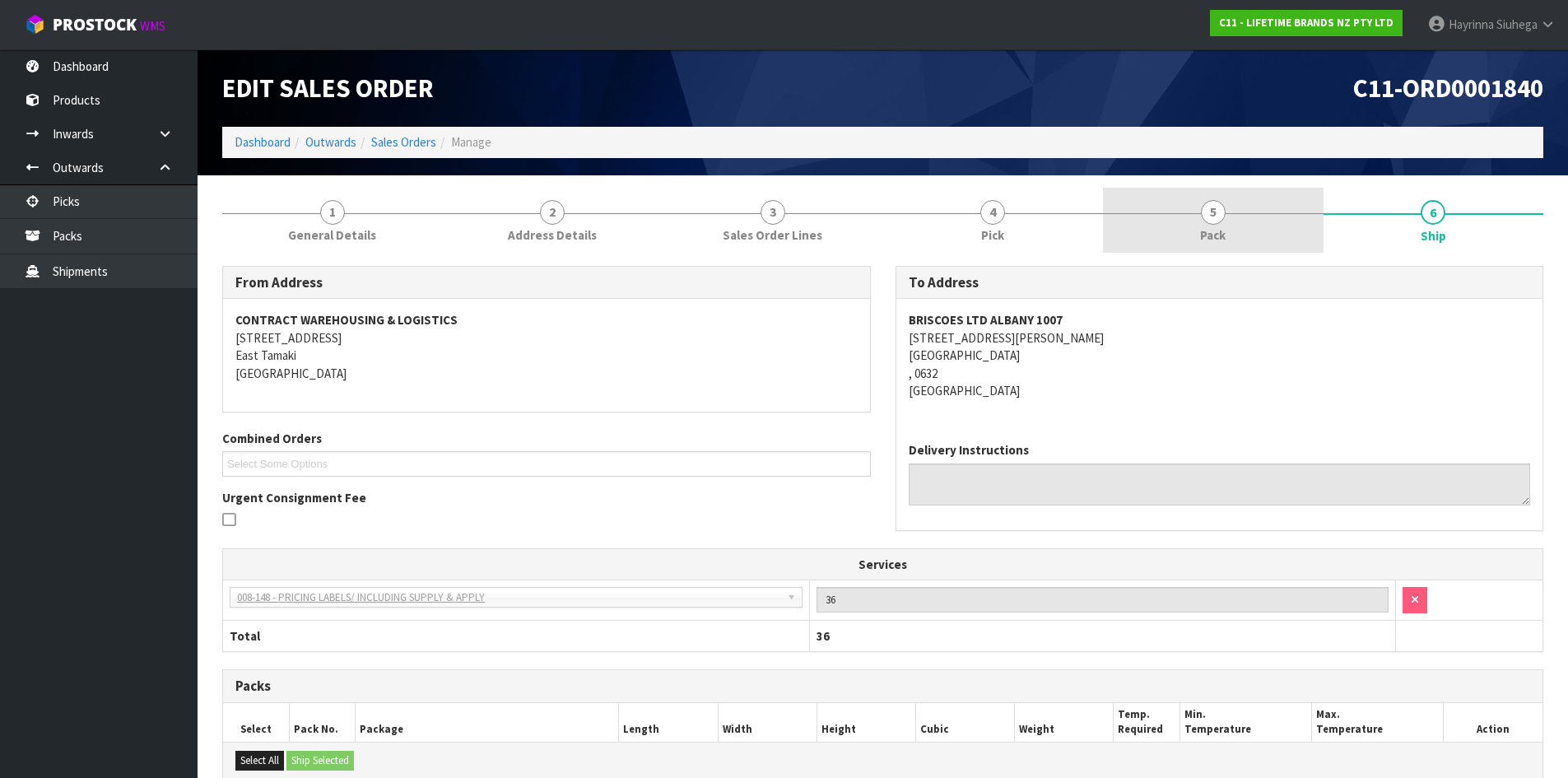
click at [1172, 210] on link "5 Pack" at bounding box center [1212, 220] width 220 height 65
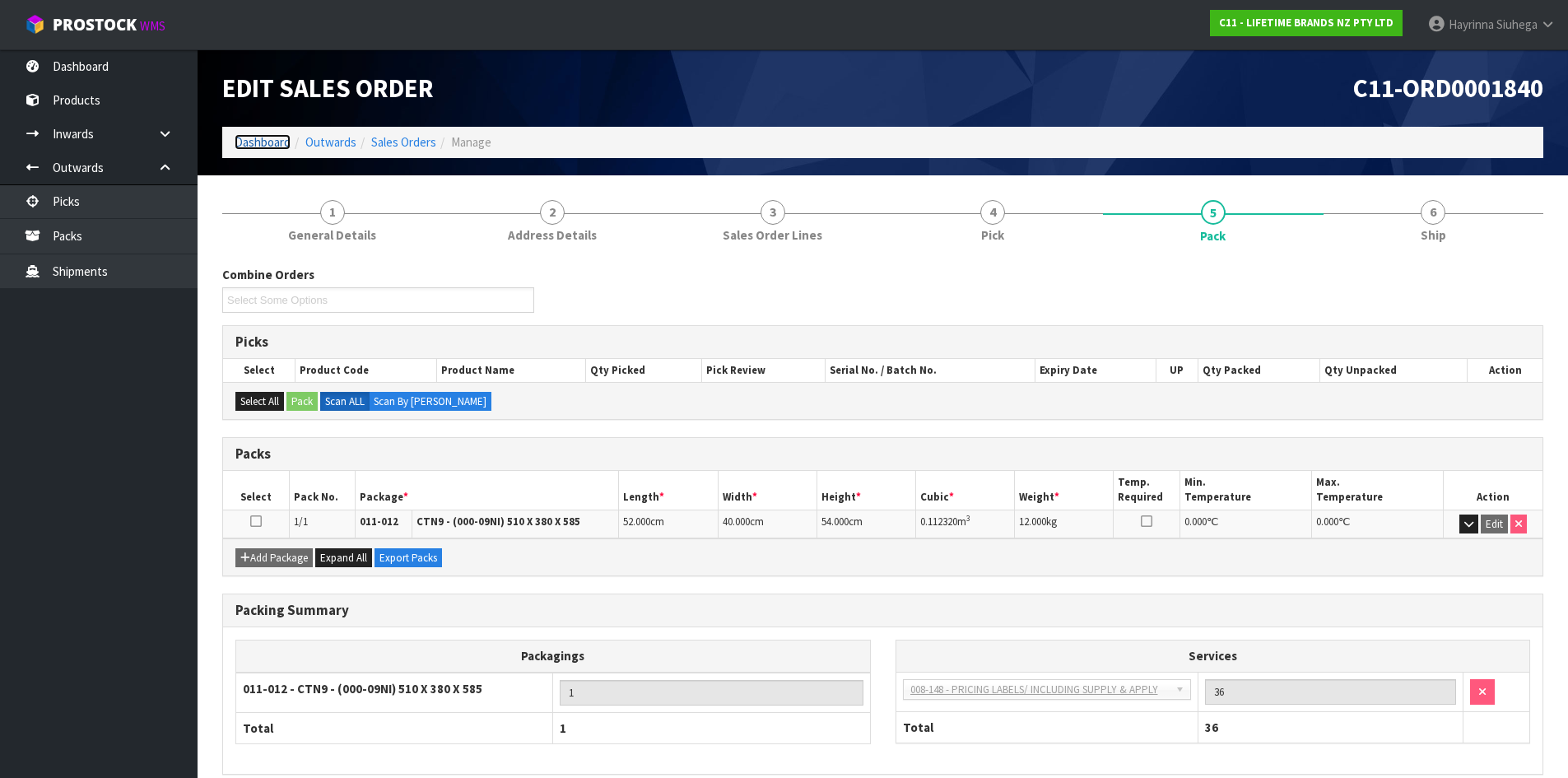
click at [286, 141] on link "Dashboard" at bounding box center [263, 142] width 56 height 15
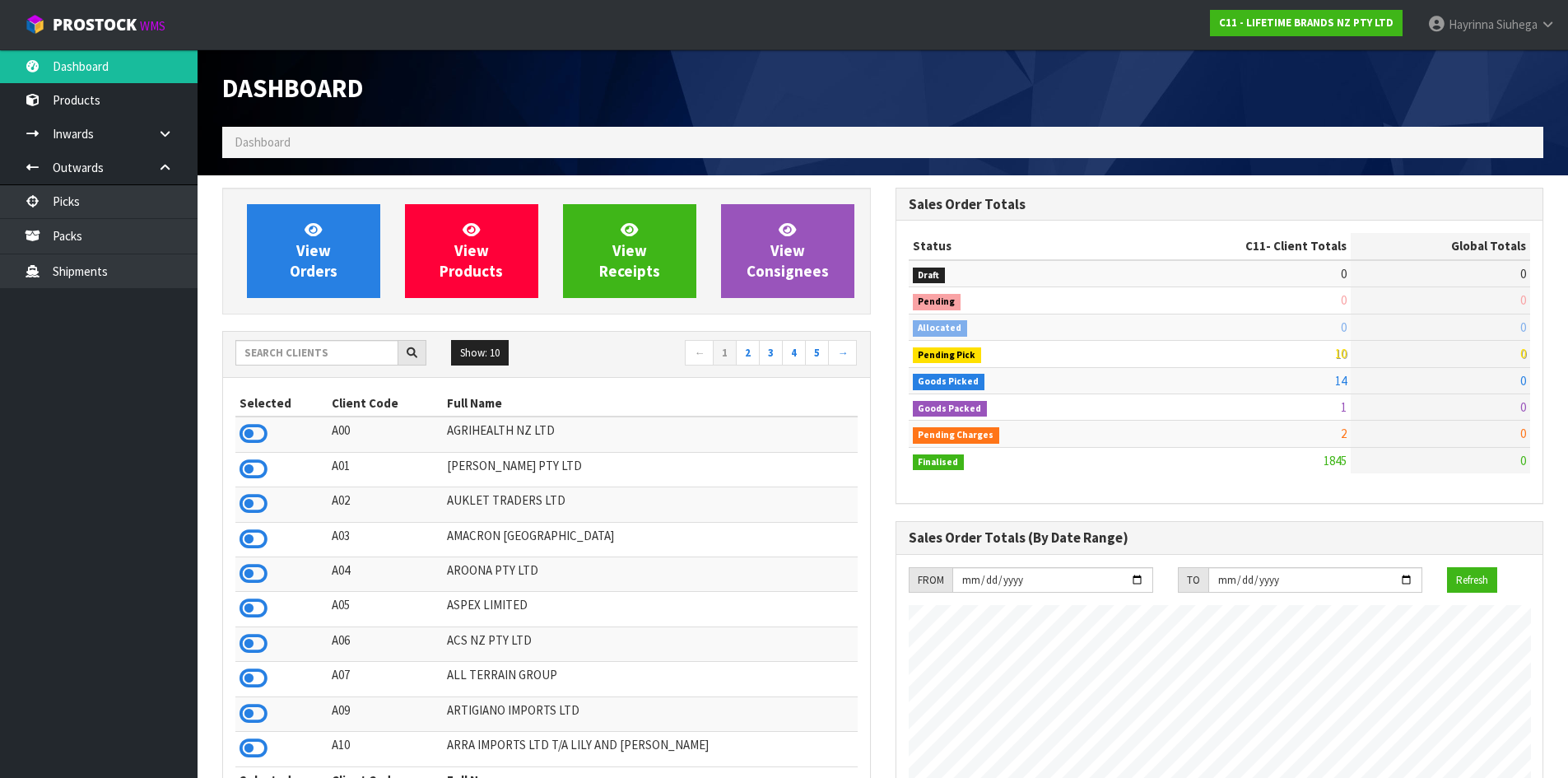
scroll to position [1248, 672]
click at [324, 269] on span "View Orders" at bounding box center [314, 250] width 48 height 62
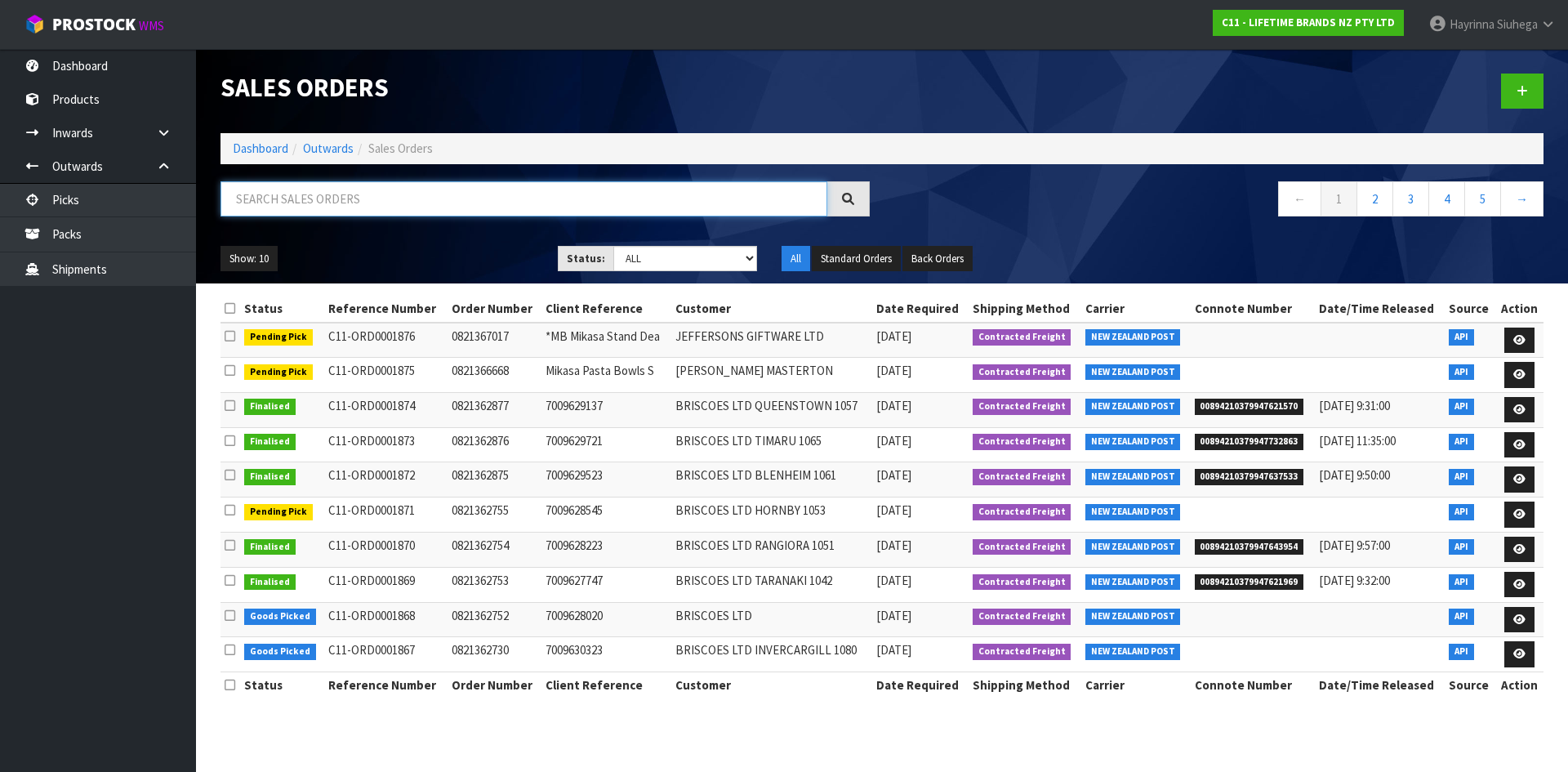
click at [283, 196] on input "text" at bounding box center [524, 199] width 607 height 35
type input "JOB-0411485"
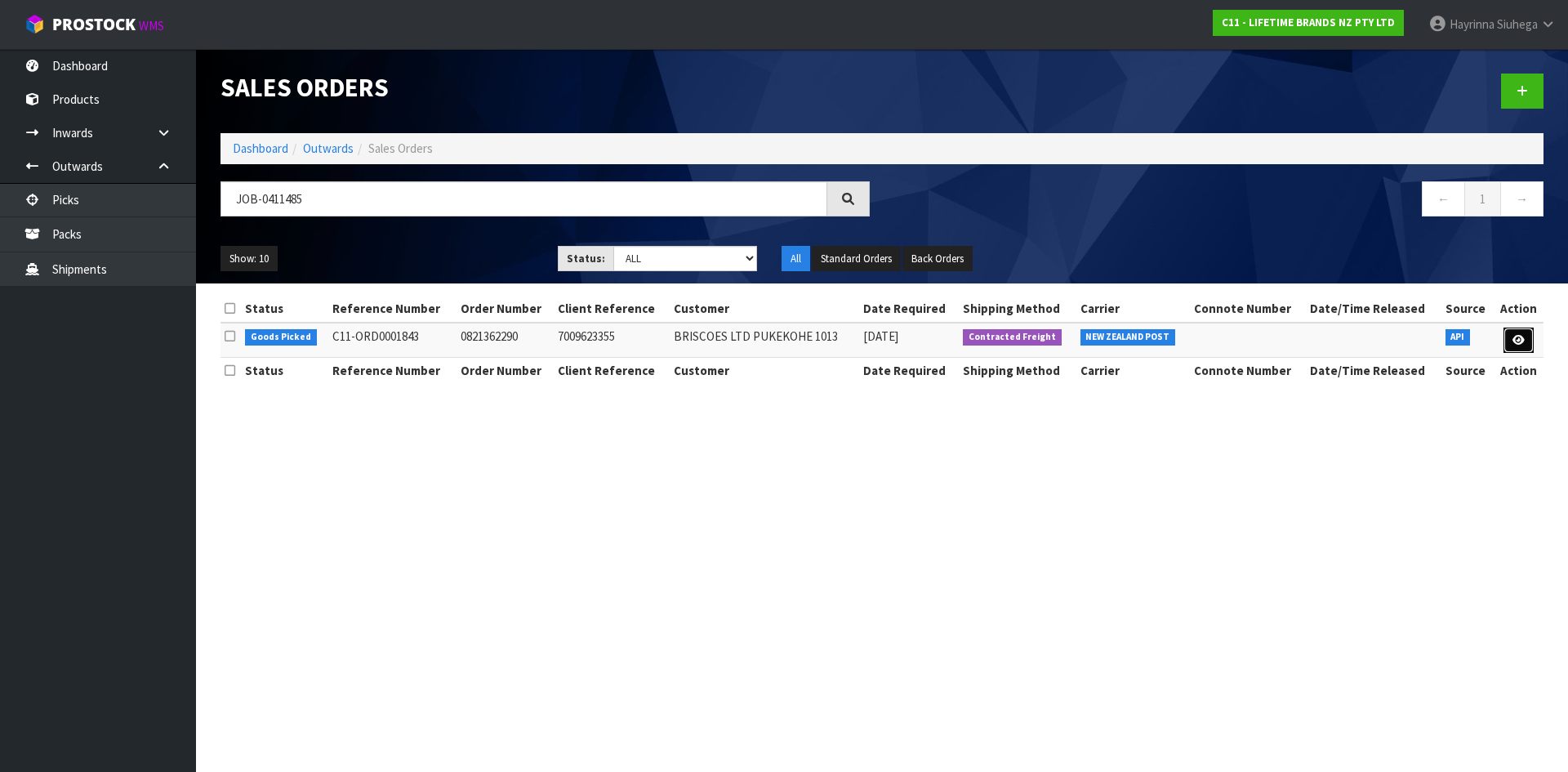
click at [1530, 339] on link at bounding box center [1519, 340] width 30 height 26
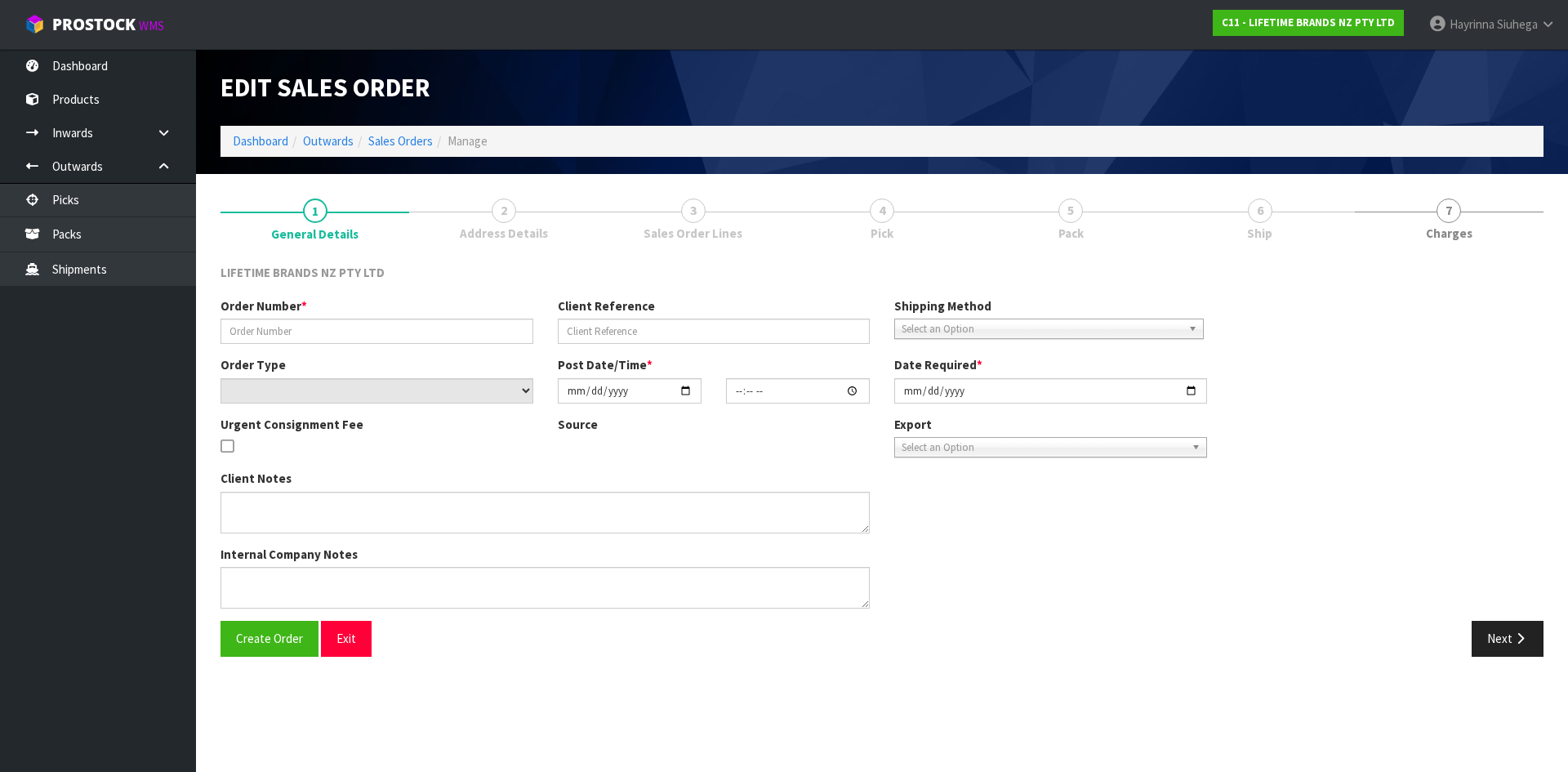
type input "0821362290"
type input "7009623355"
select select "number:0"
type input "[DATE]"
type input "10:54:00.000"
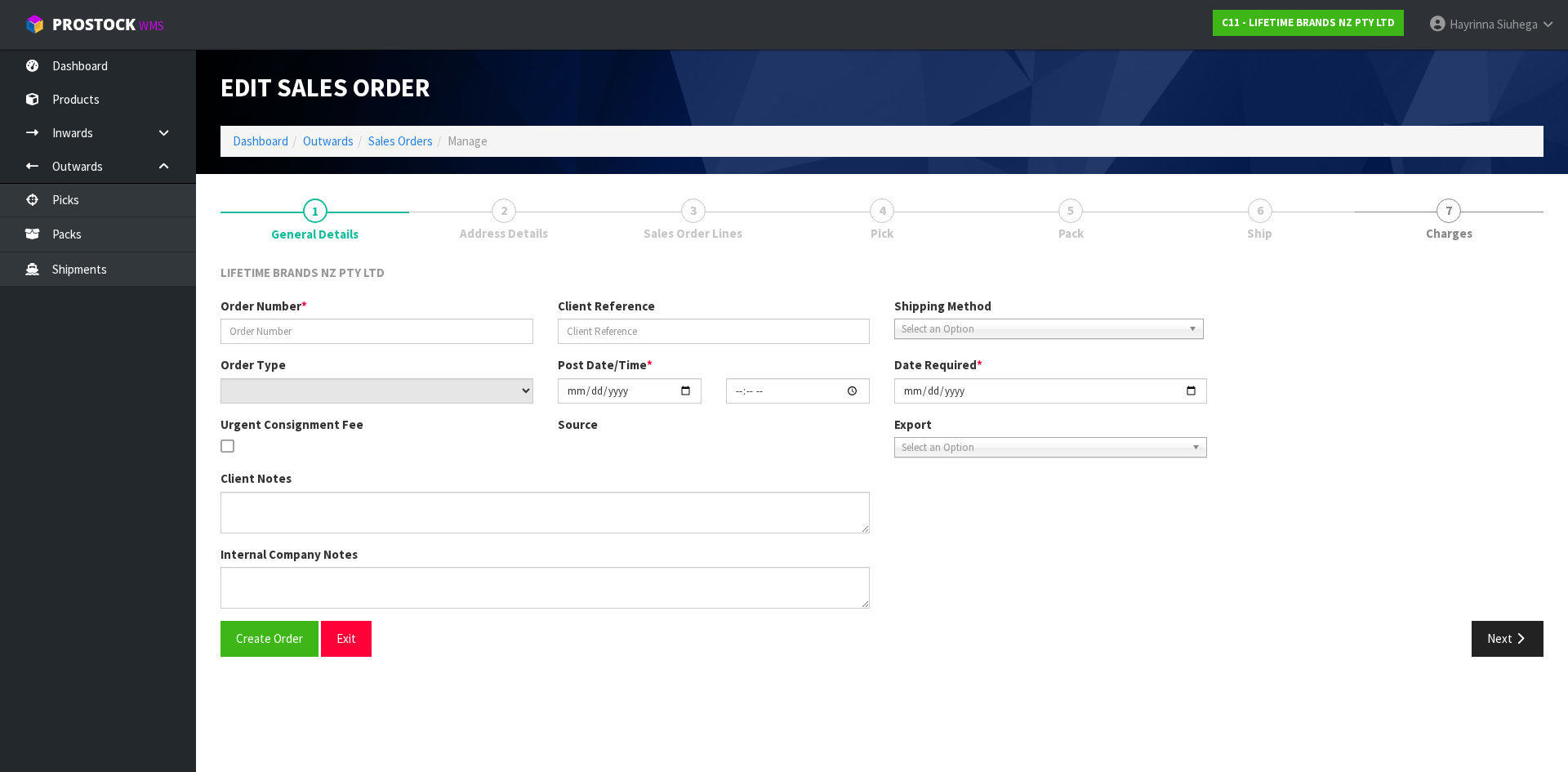
type input "[DATE]"
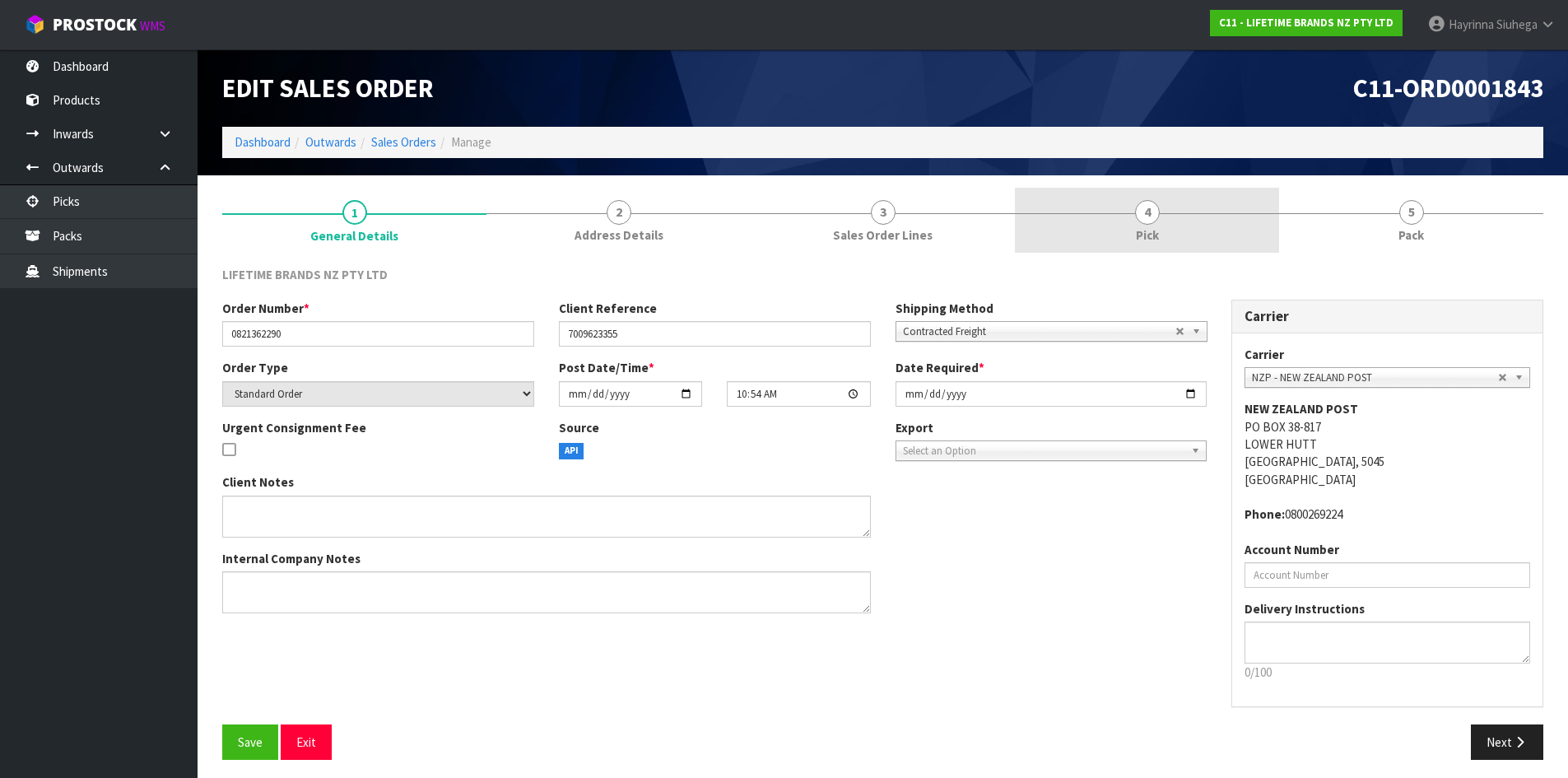
click at [1176, 226] on link "4 Pick" at bounding box center [1147, 220] width 265 height 65
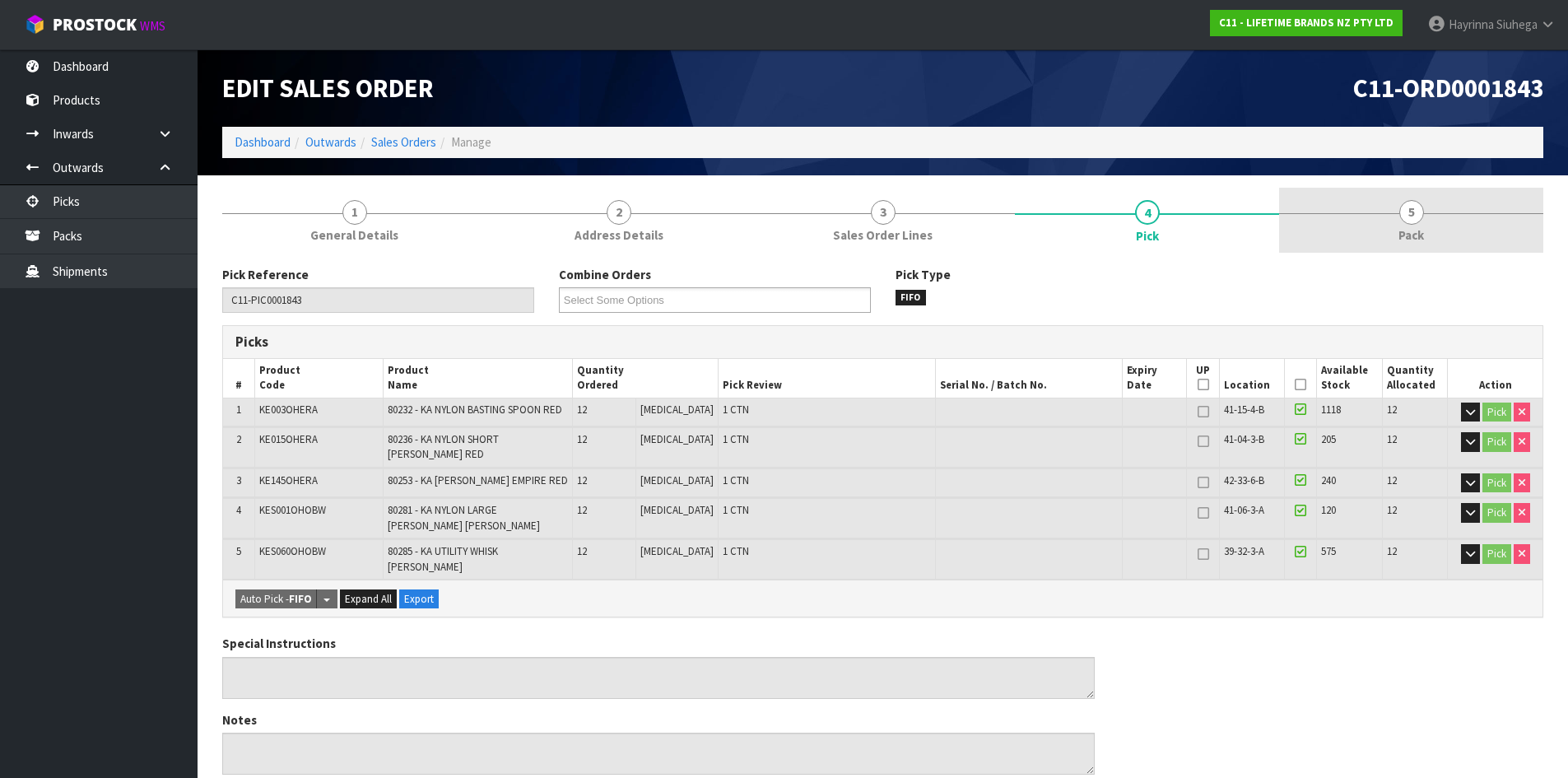
click at [1350, 213] on link "5 Pack" at bounding box center [1411, 220] width 265 height 65
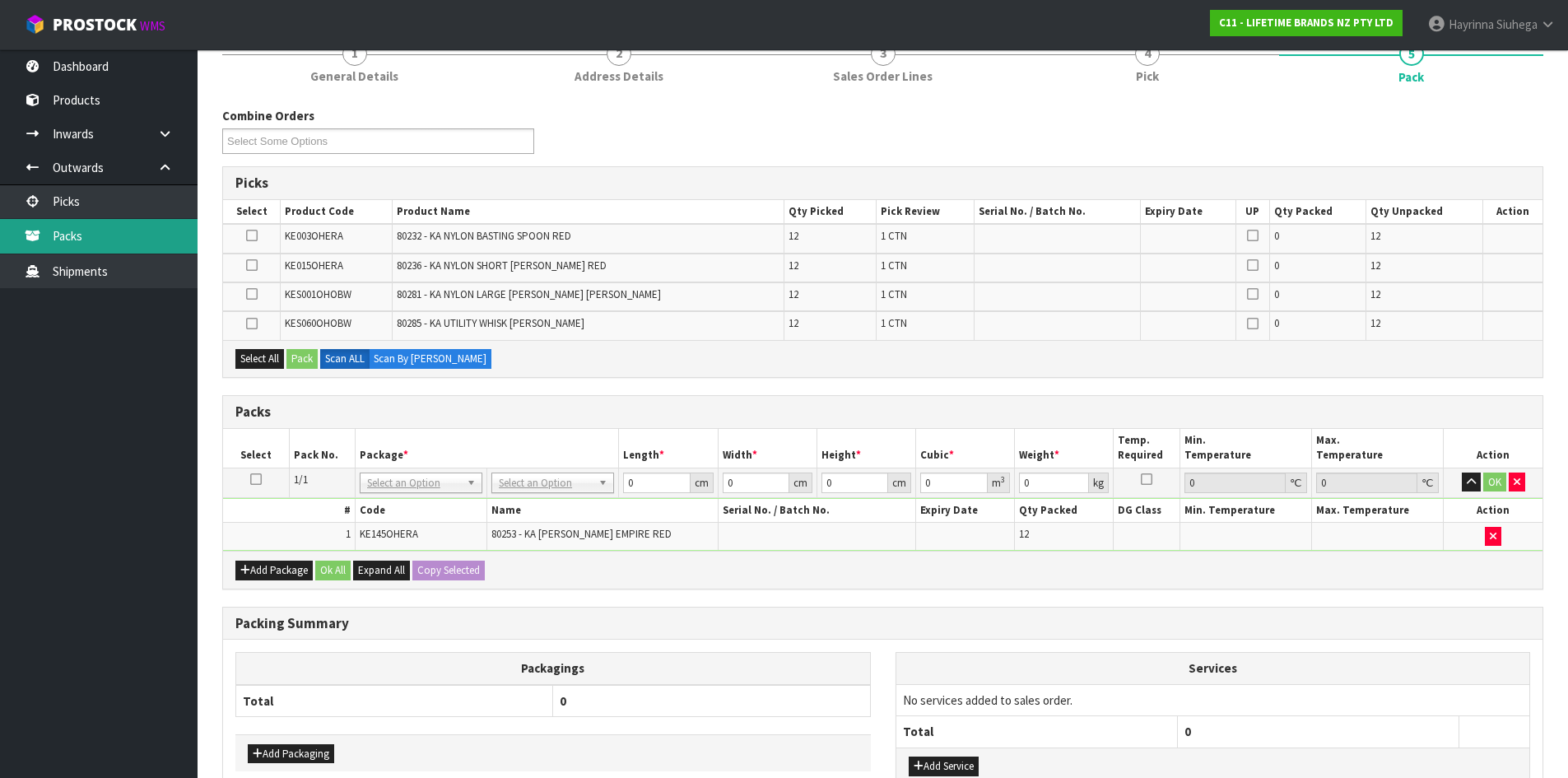
scroll to position [164, 0]
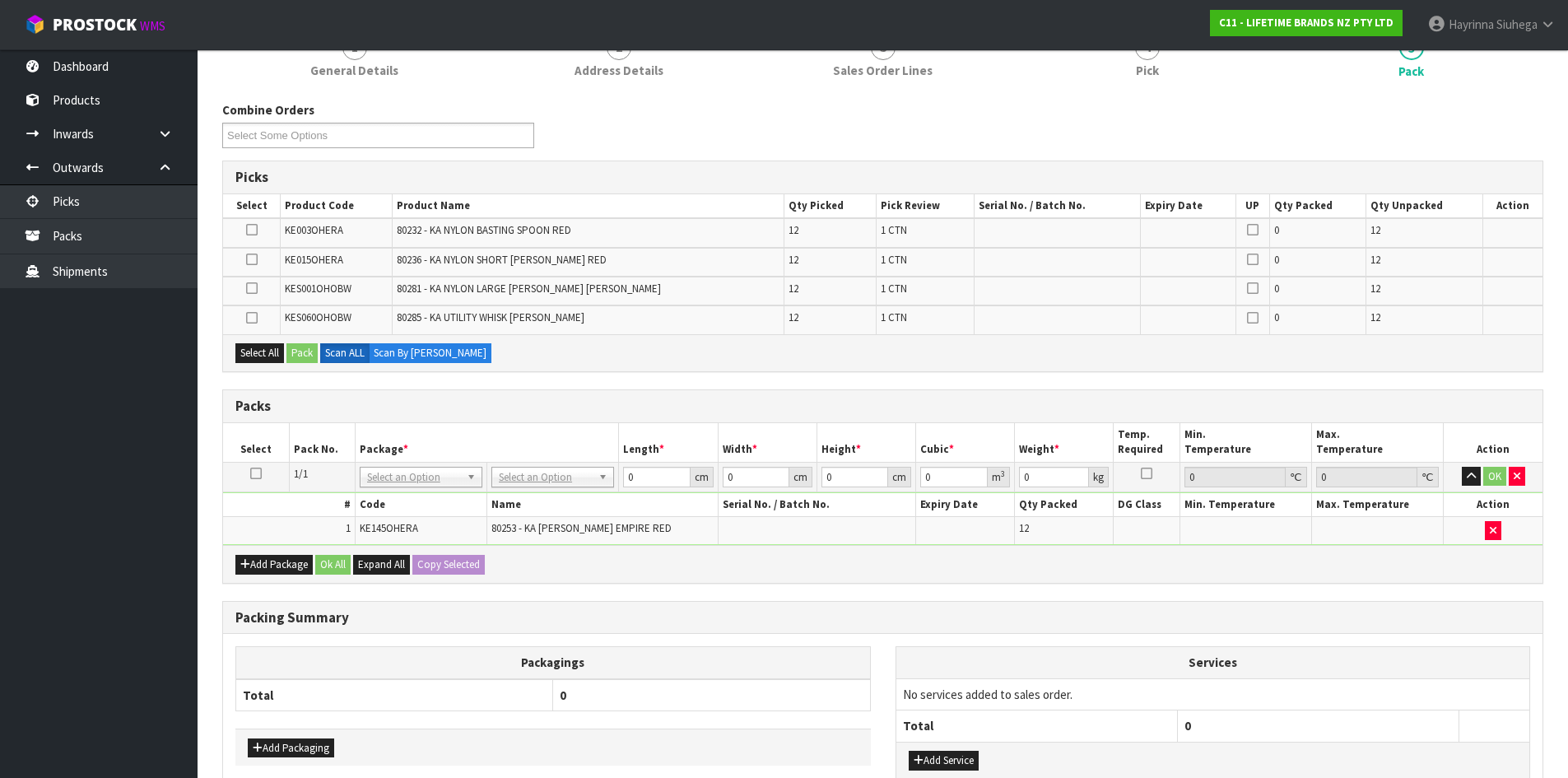
click at [255, 474] on icon at bounding box center [256, 473] width 12 height 1
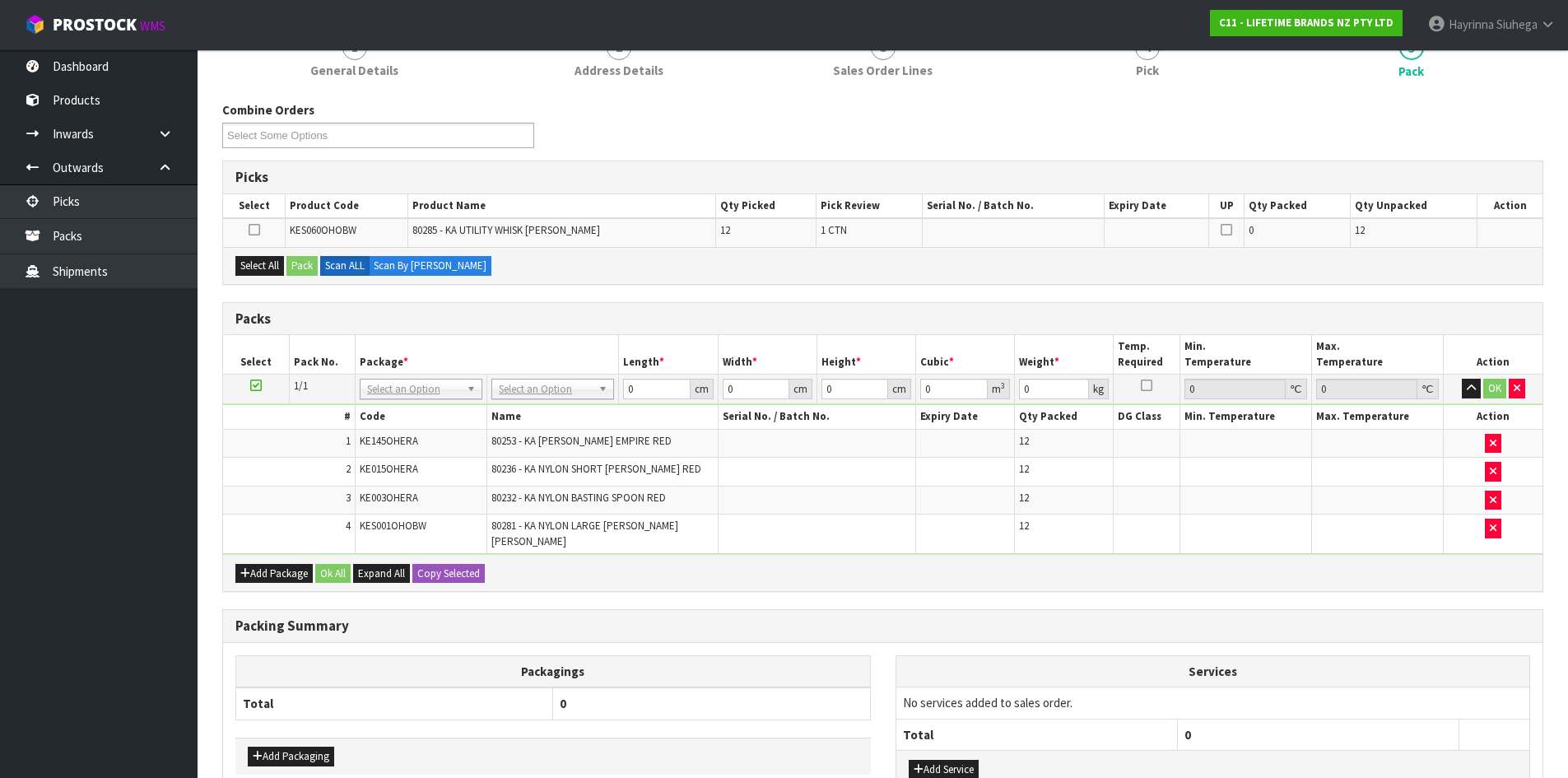
click at [618, 310] on div "Packs" at bounding box center [882, 319] width 1320 height 33
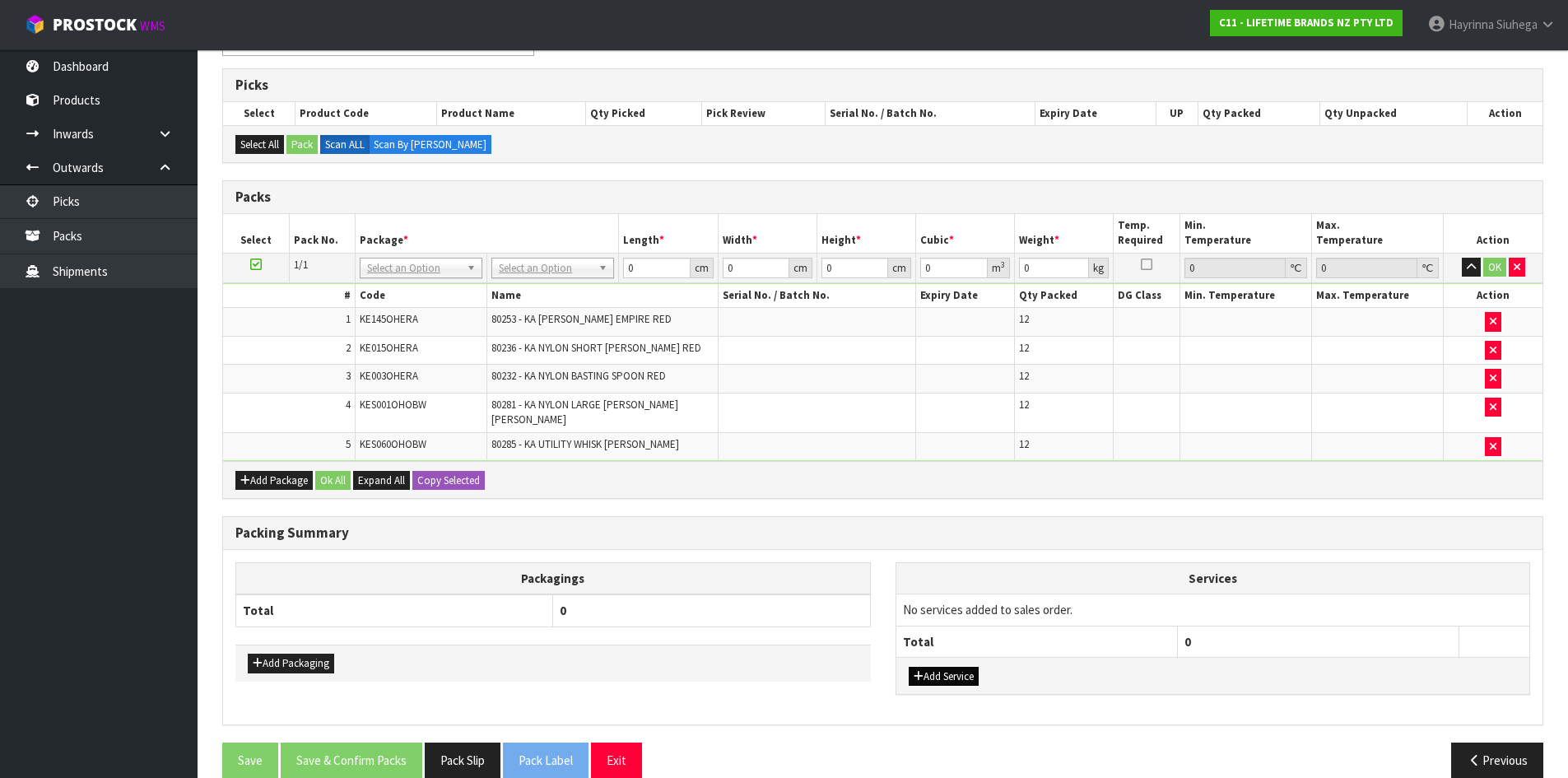
scroll to position [271, 0]
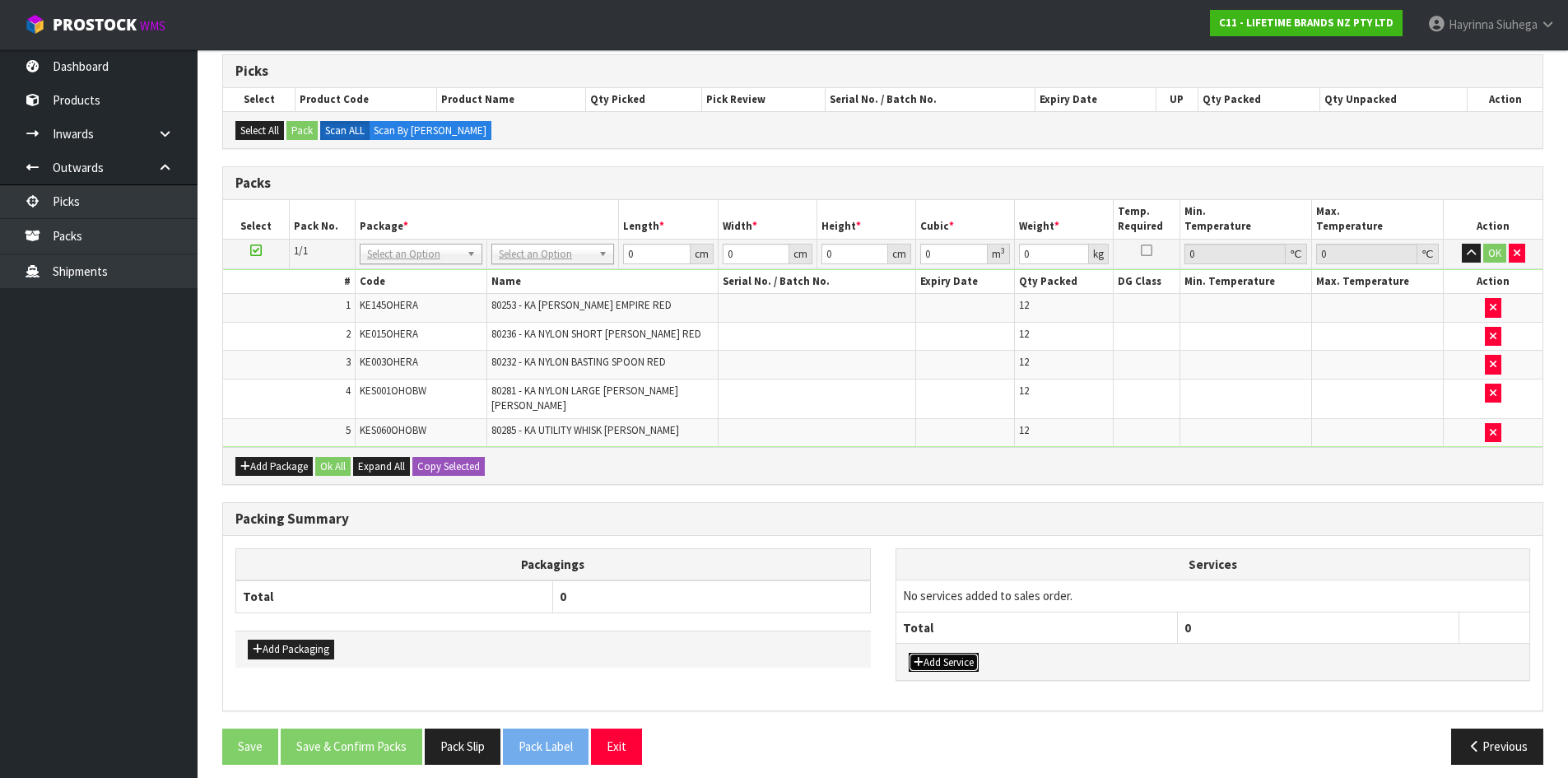
click at [942, 653] on button "Add Service" at bounding box center [944, 662] width 70 height 20
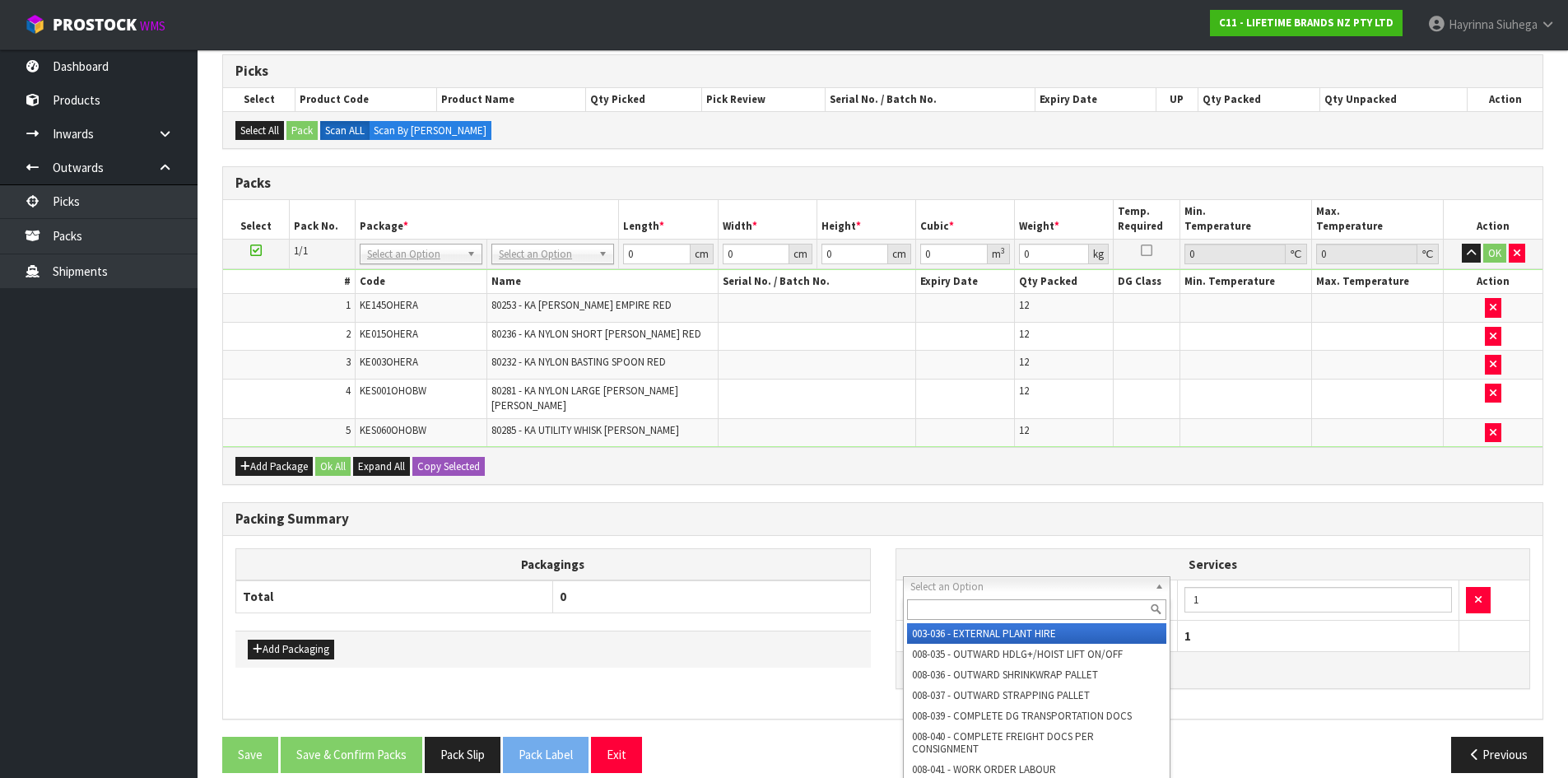
click at [971, 599] on input "text" at bounding box center [1037, 609] width 260 height 20
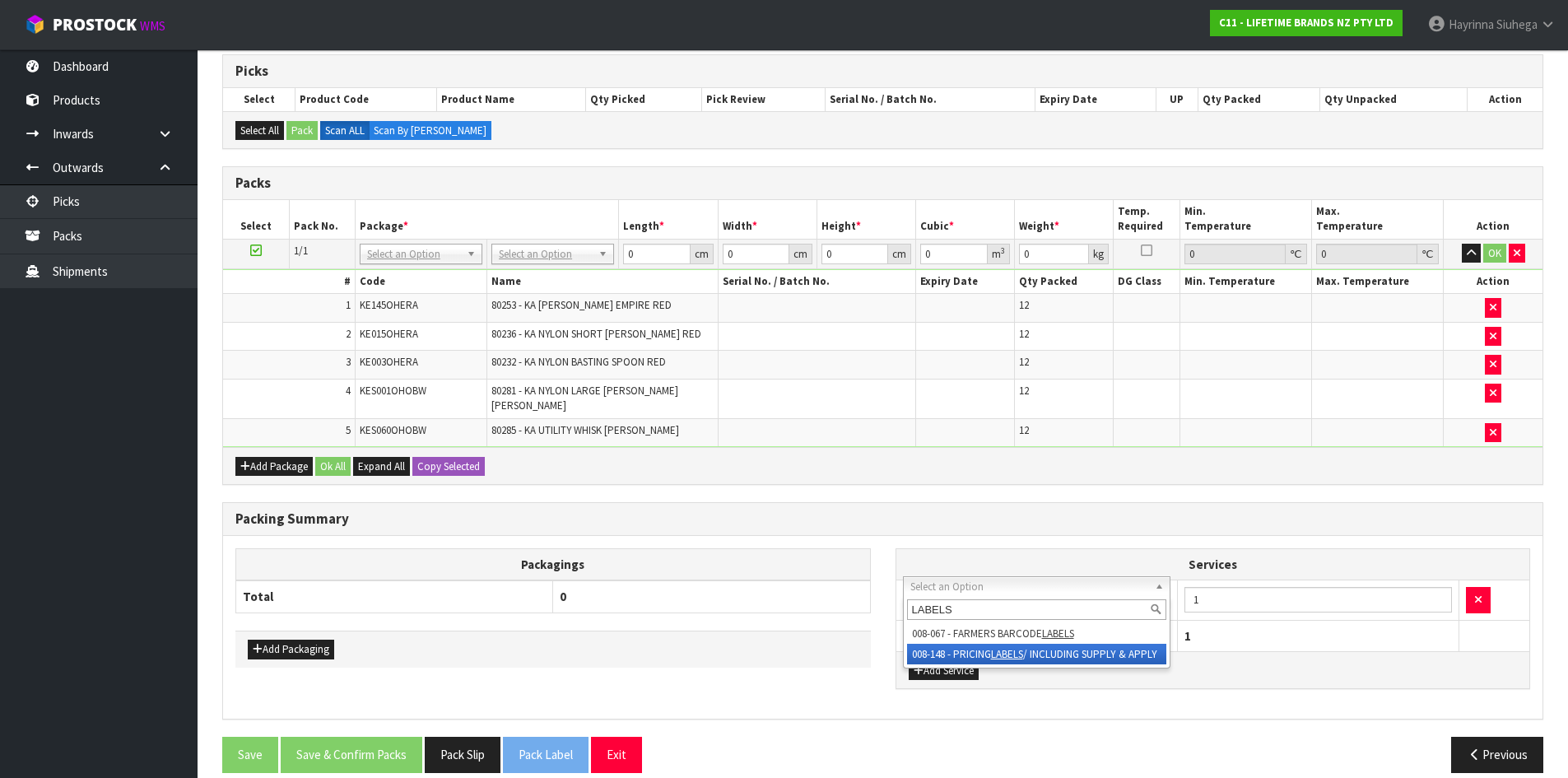
type input "LABELS"
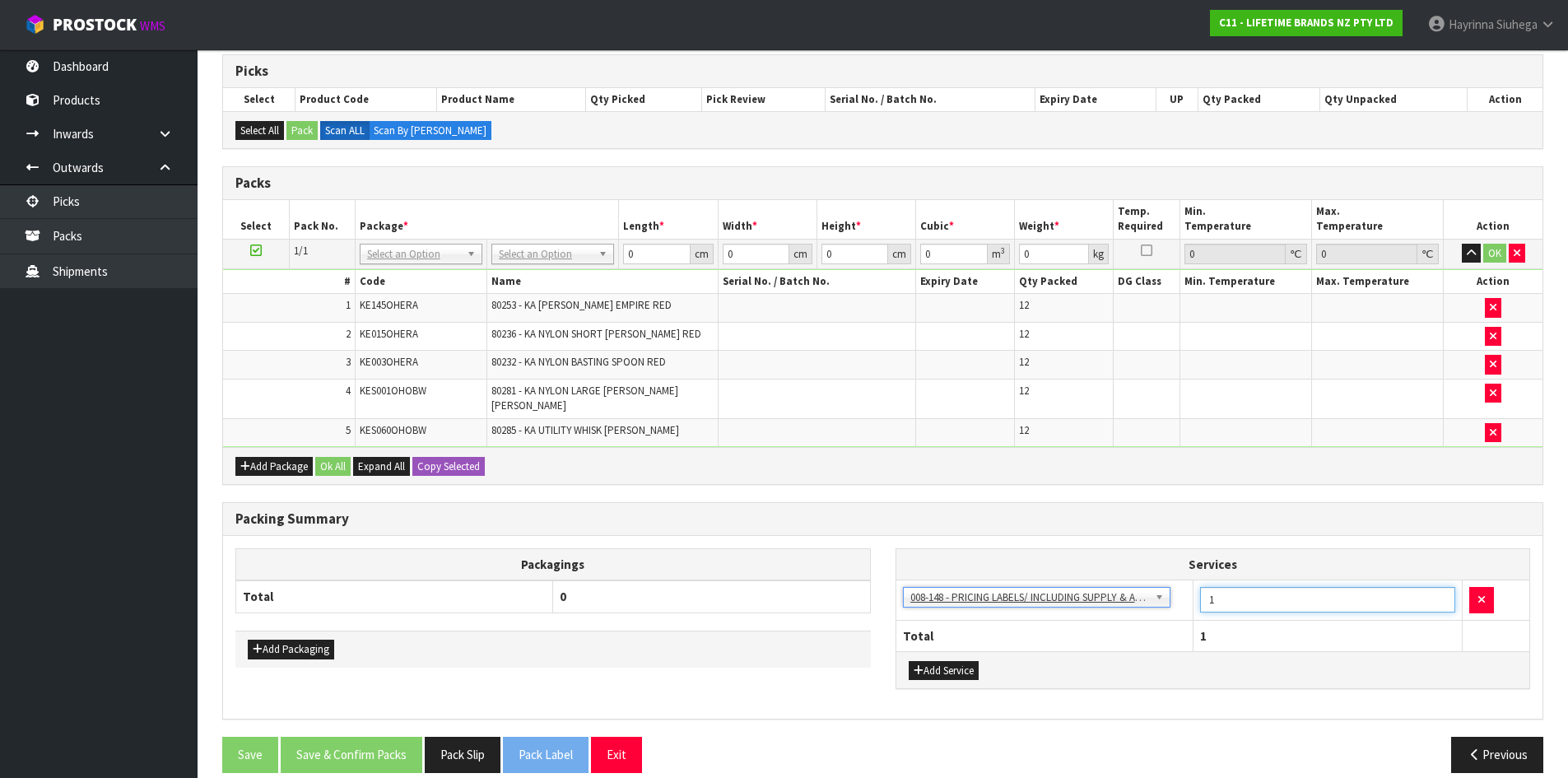
drag, startPoint x: 1246, startPoint y: 597, endPoint x: 1182, endPoint y: 603, distance: 64.3
click at [1195, 603] on td "1" at bounding box center [1328, 600] width 269 height 40
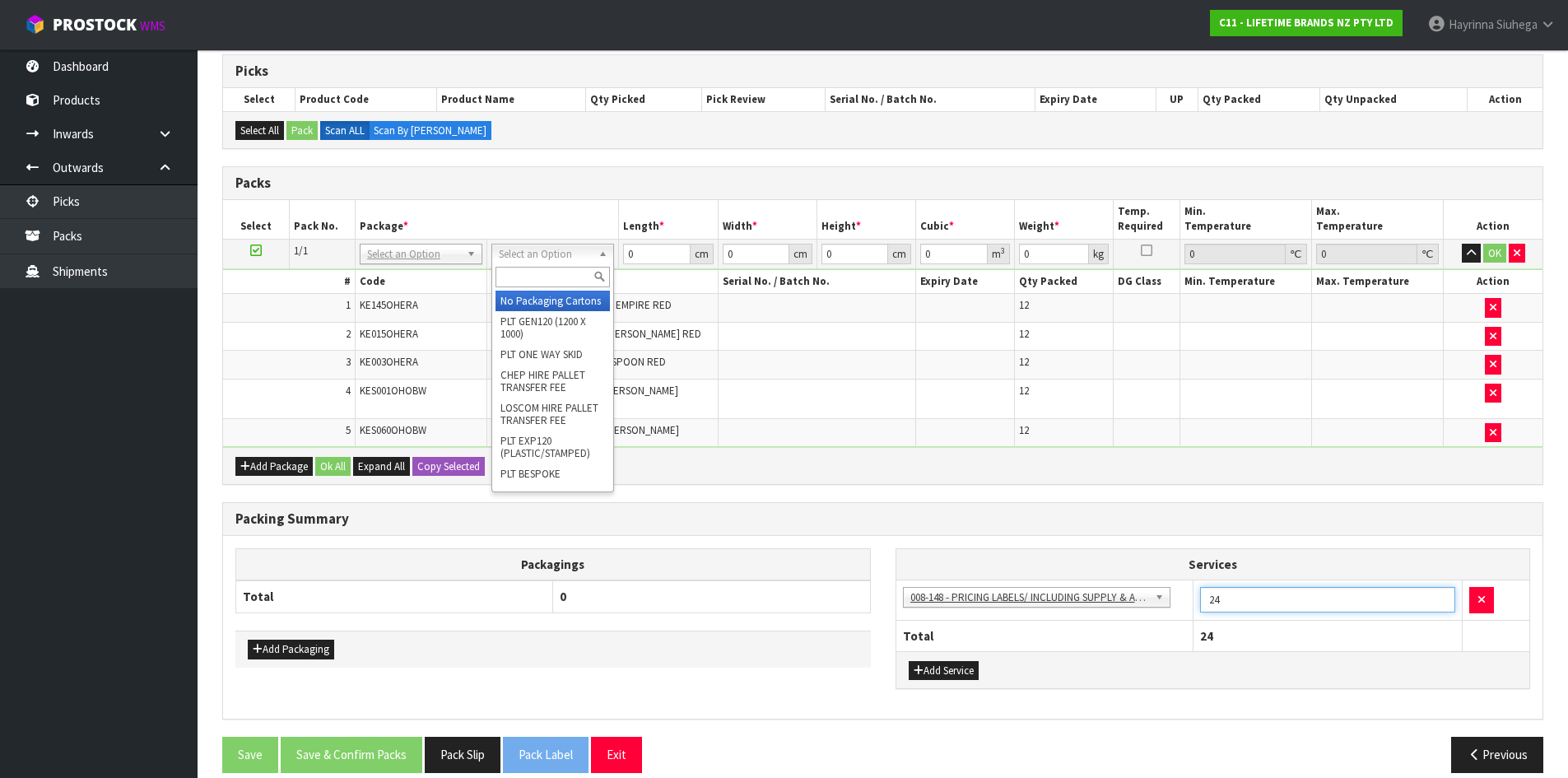
type input "24"
click at [525, 275] on input "text" at bounding box center [552, 277] width 114 height 20
type input "CTN9"
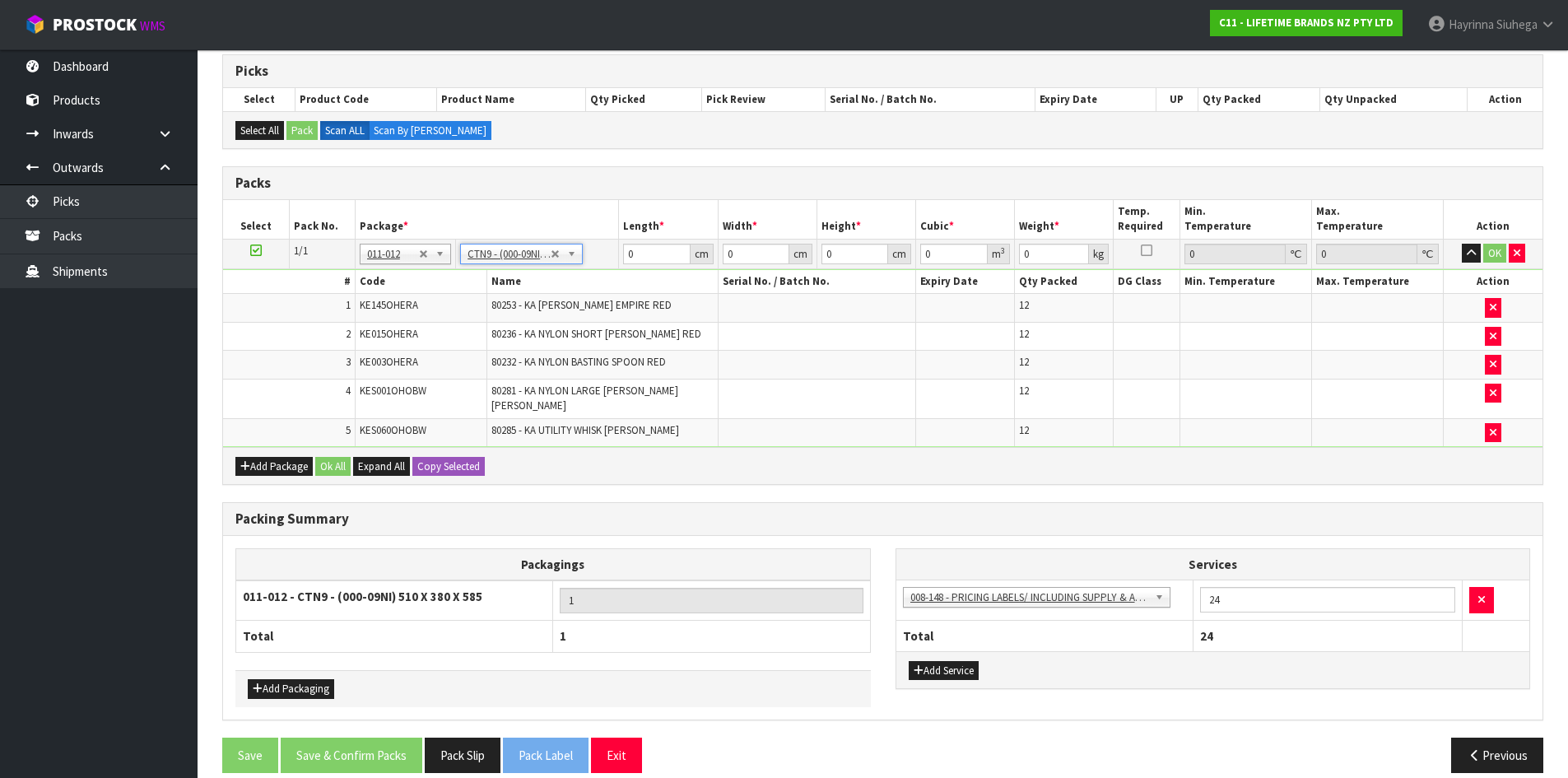
type input "51"
type input "38"
type input "58.5"
type input "0.113373"
type input "10.56"
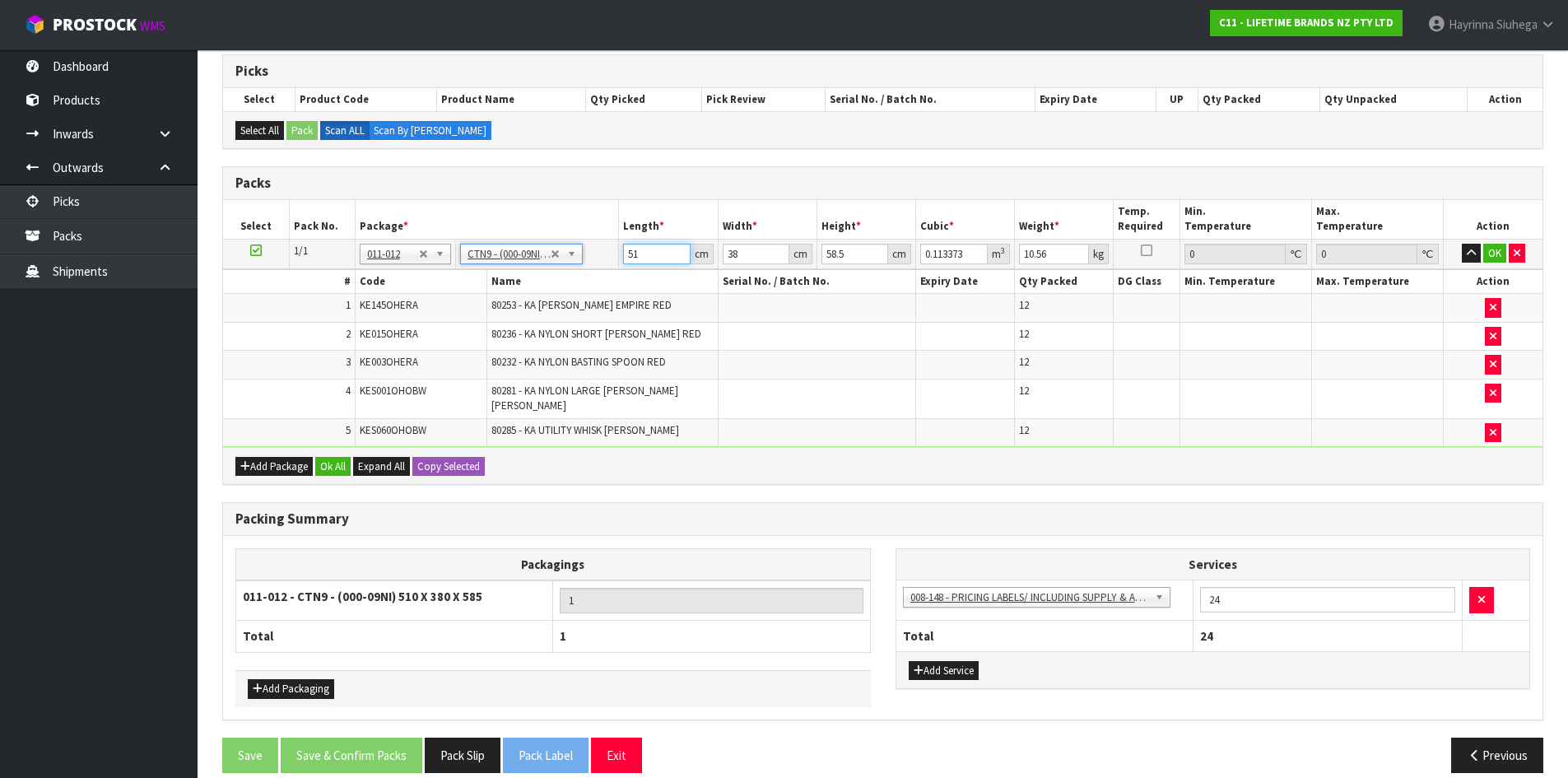
click at [630, 260] on input "51" at bounding box center [656, 254] width 66 height 20
drag, startPoint x: 630, startPoint y: 260, endPoint x: 1524, endPoint y: 250, distance: 894.1
click at [638, 256] on input "51" at bounding box center [656, 254] width 66 height 20
type input "5"
type input "0.011115"
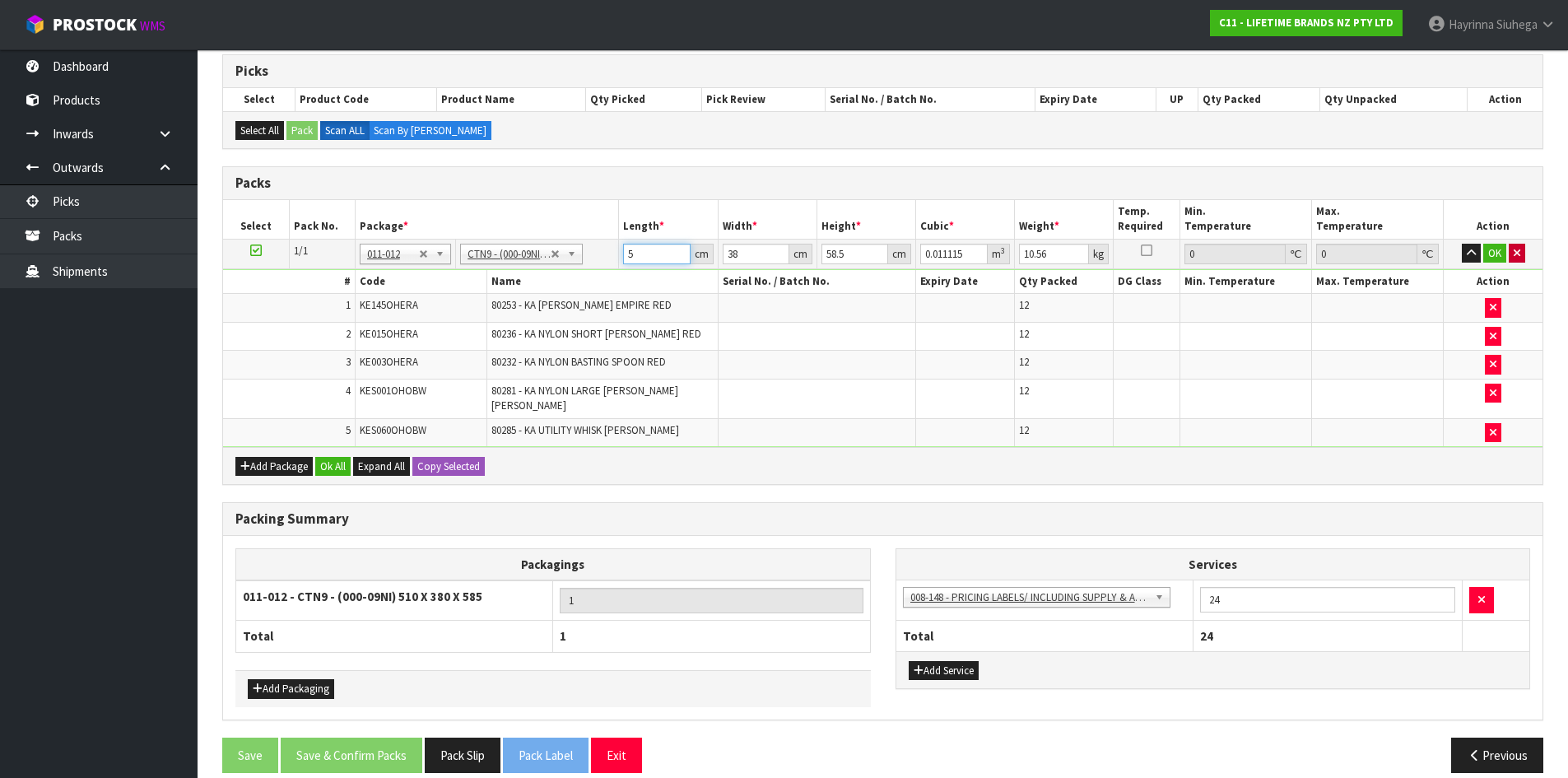
type input "52"
type input "0.115596"
type input "52"
type input "4"
type input "0.012168"
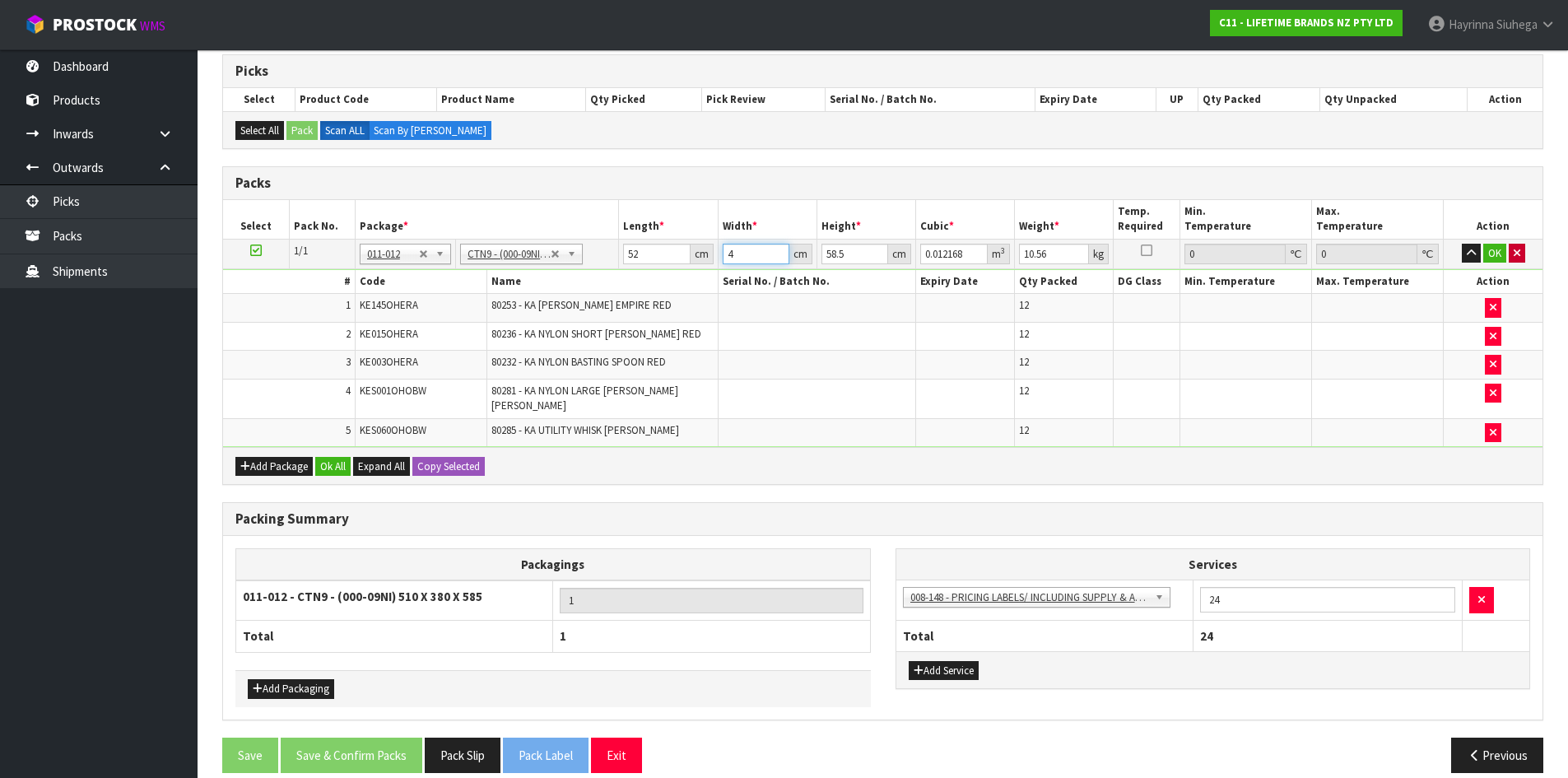
type input "40"
type input "0.12168"
type input "40"
type input "5"
type input "0.0104"
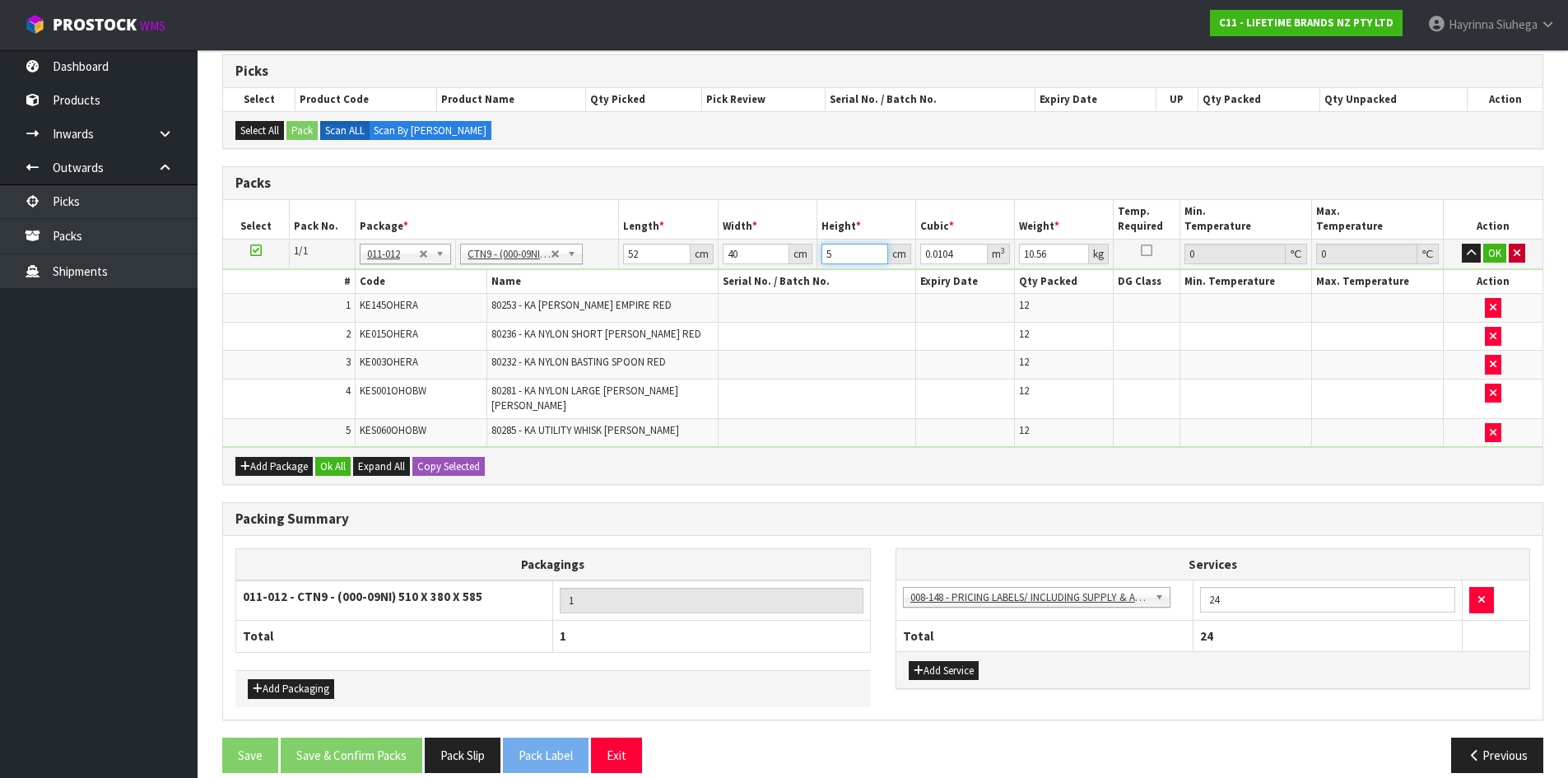
type input "51"
type input "0.10608"
type input "51"
type input "12"
click button "OK" at bounding box center [1494, 253] width 23 height 20
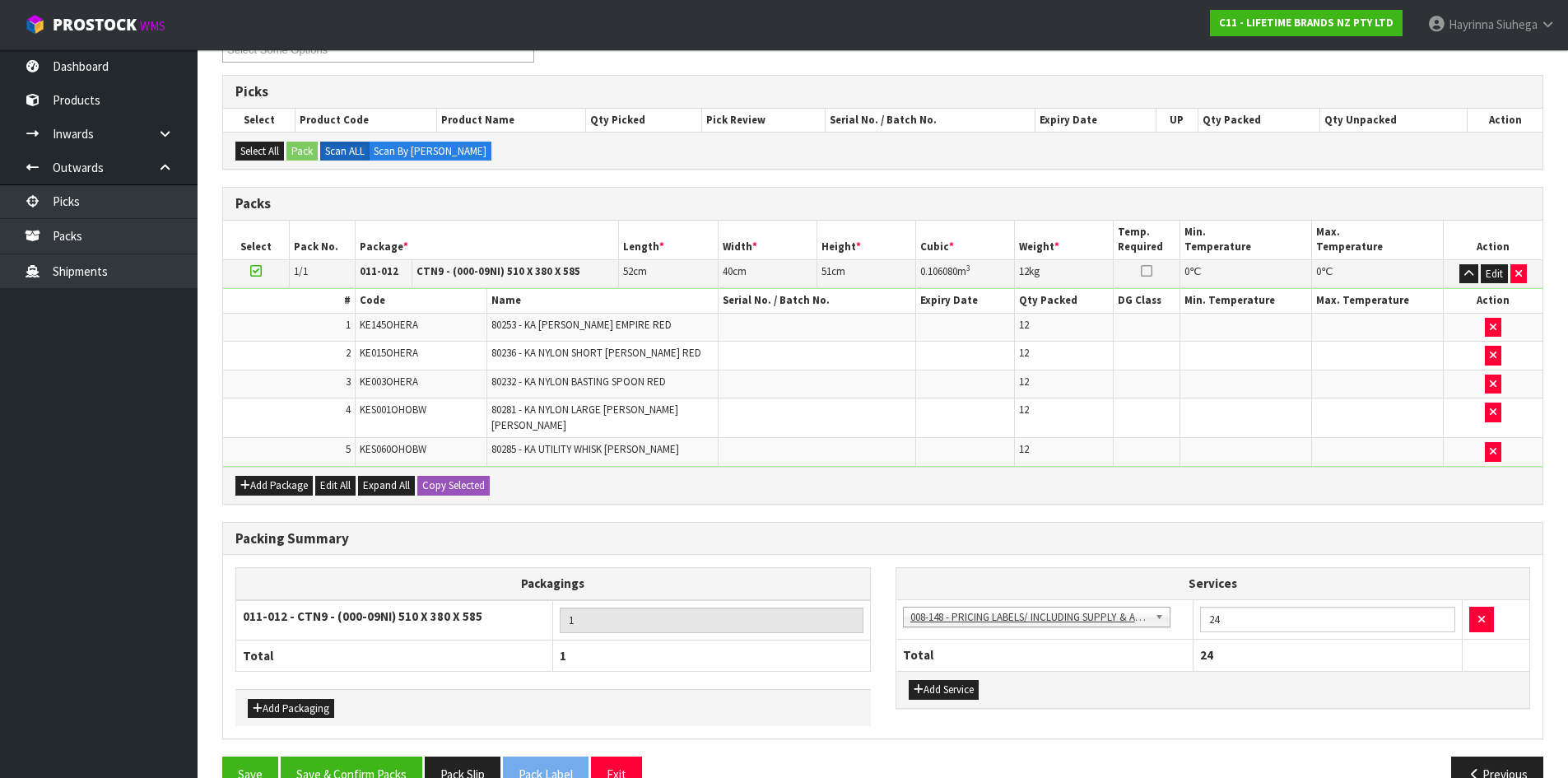
scroll to position [278, 0]
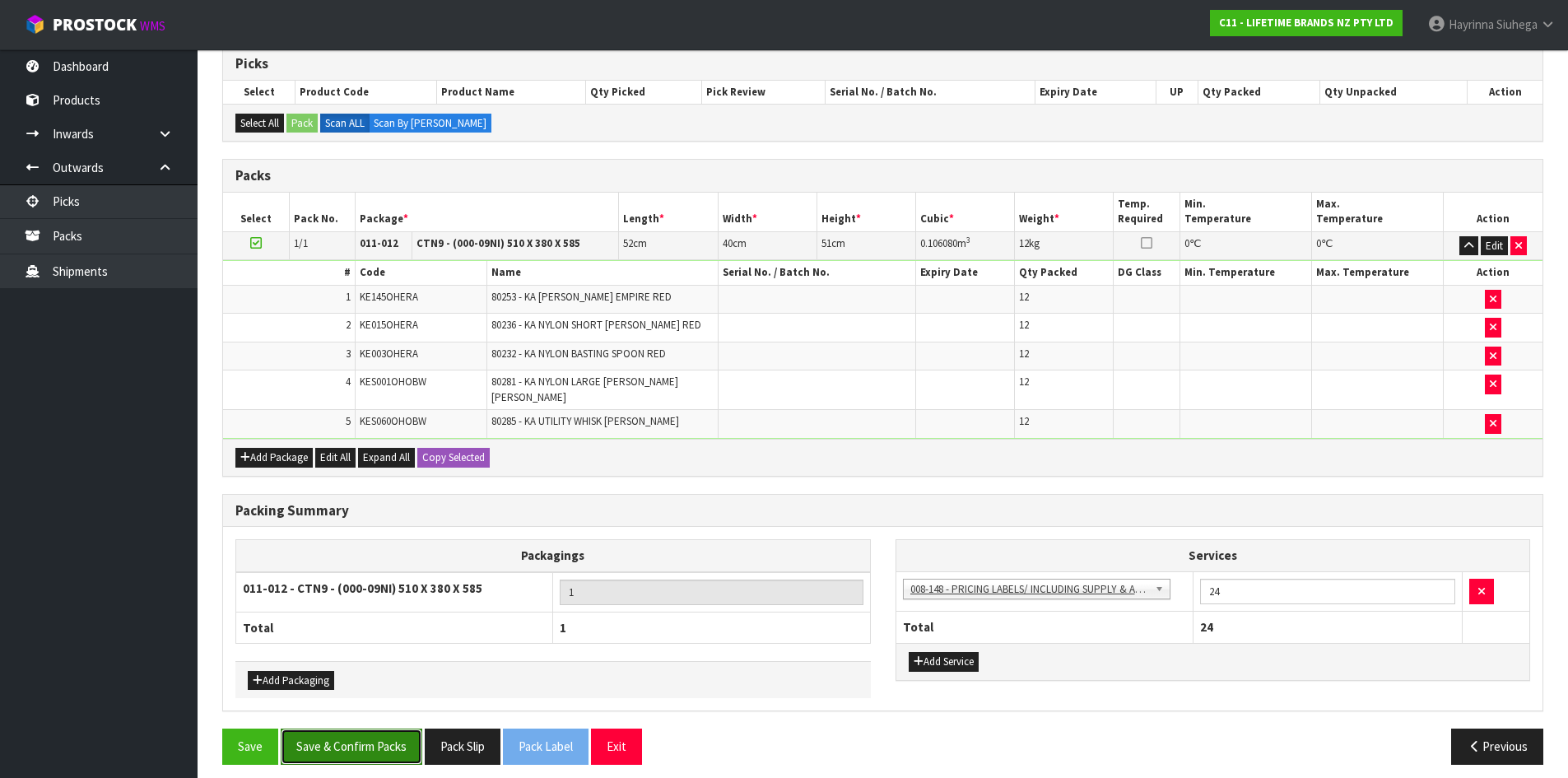
click at [345, 730] on button "Save & Confirm Packs" at bounding box center [351, 747] width 141 height 36
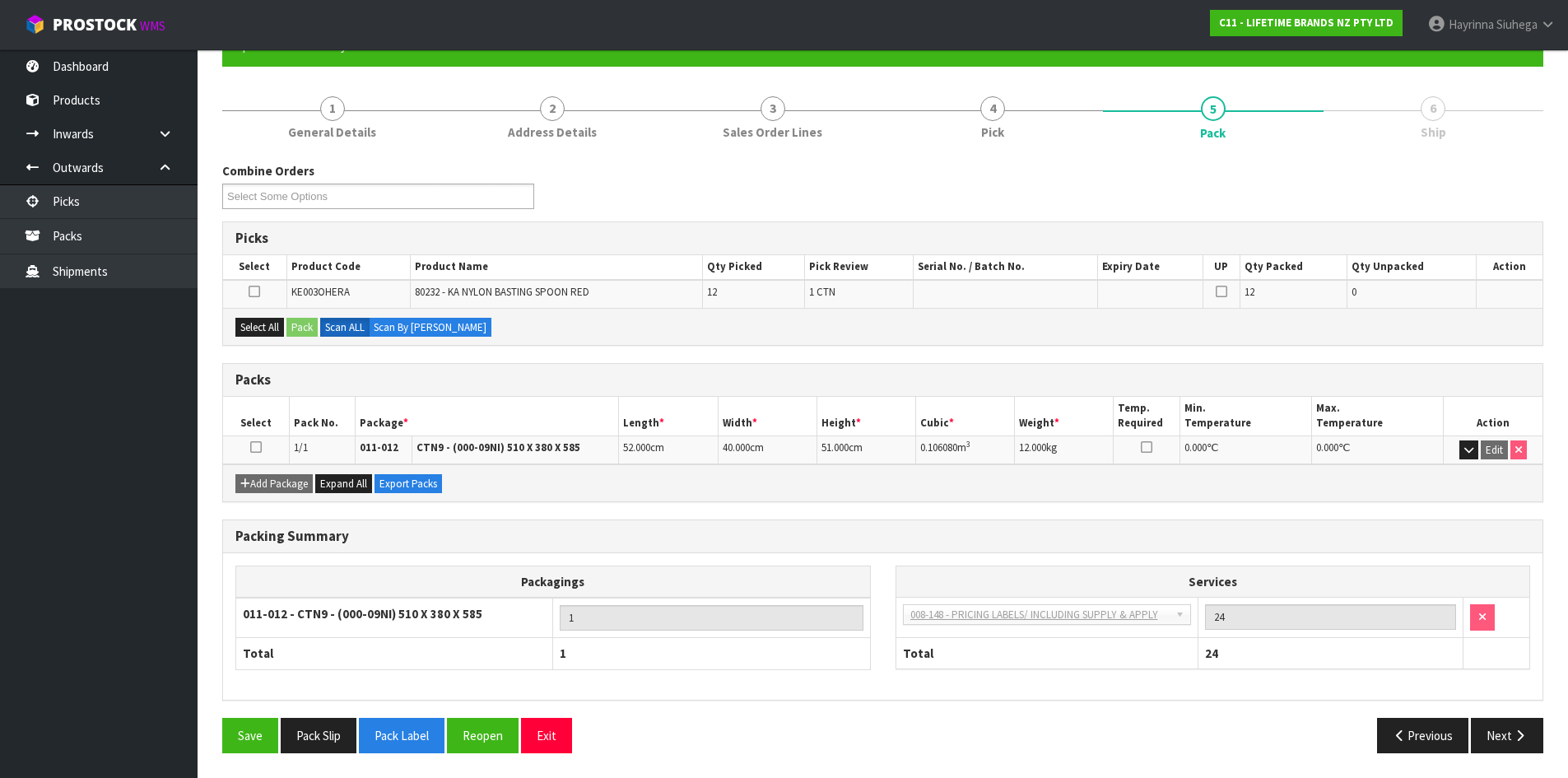
scroll to position [134, 0]
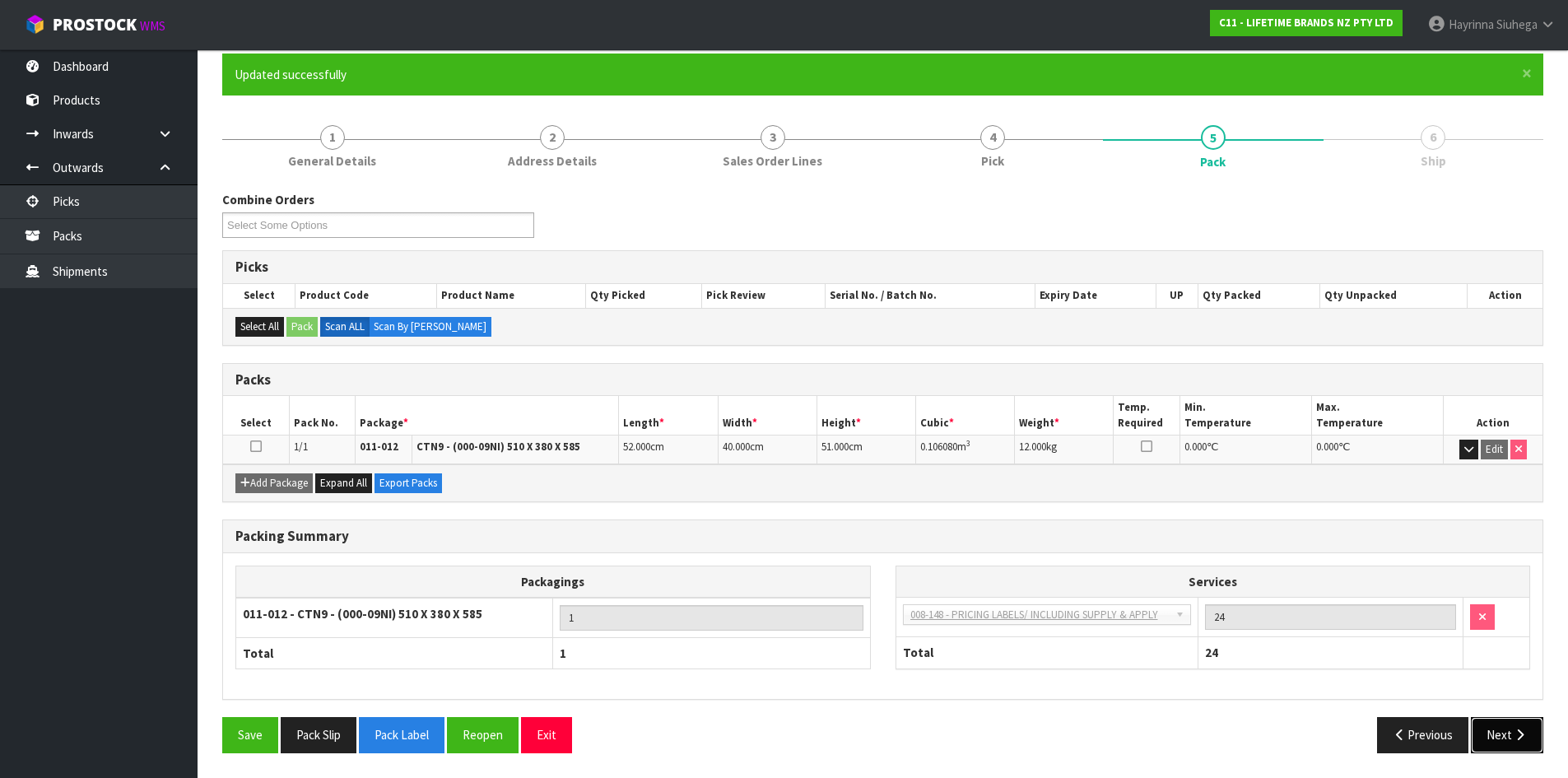
click at [1508, 730] on button "Next" at bounding box center [1507, 735] width 72 height 36
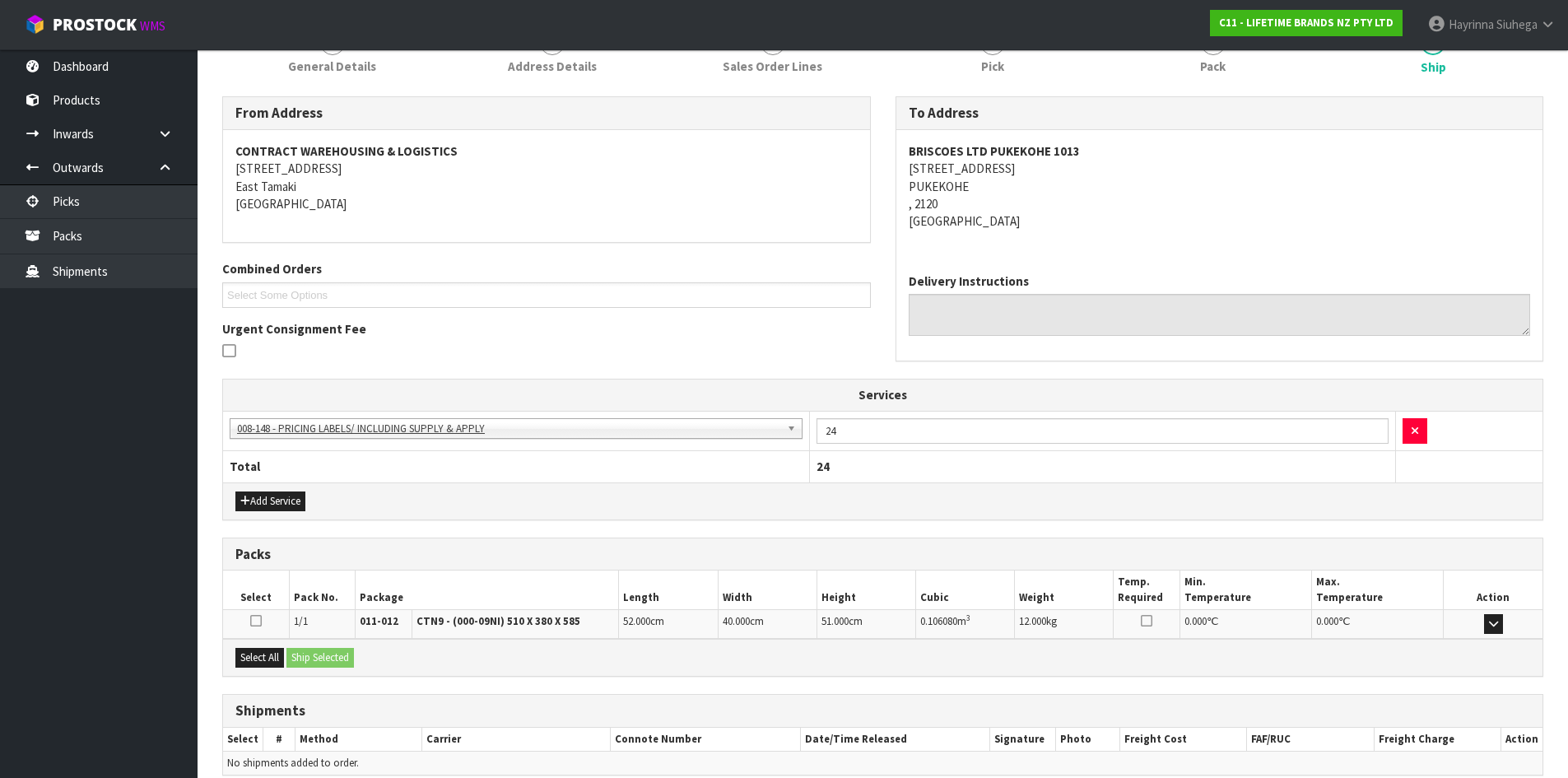
scroll to position [305, 0]
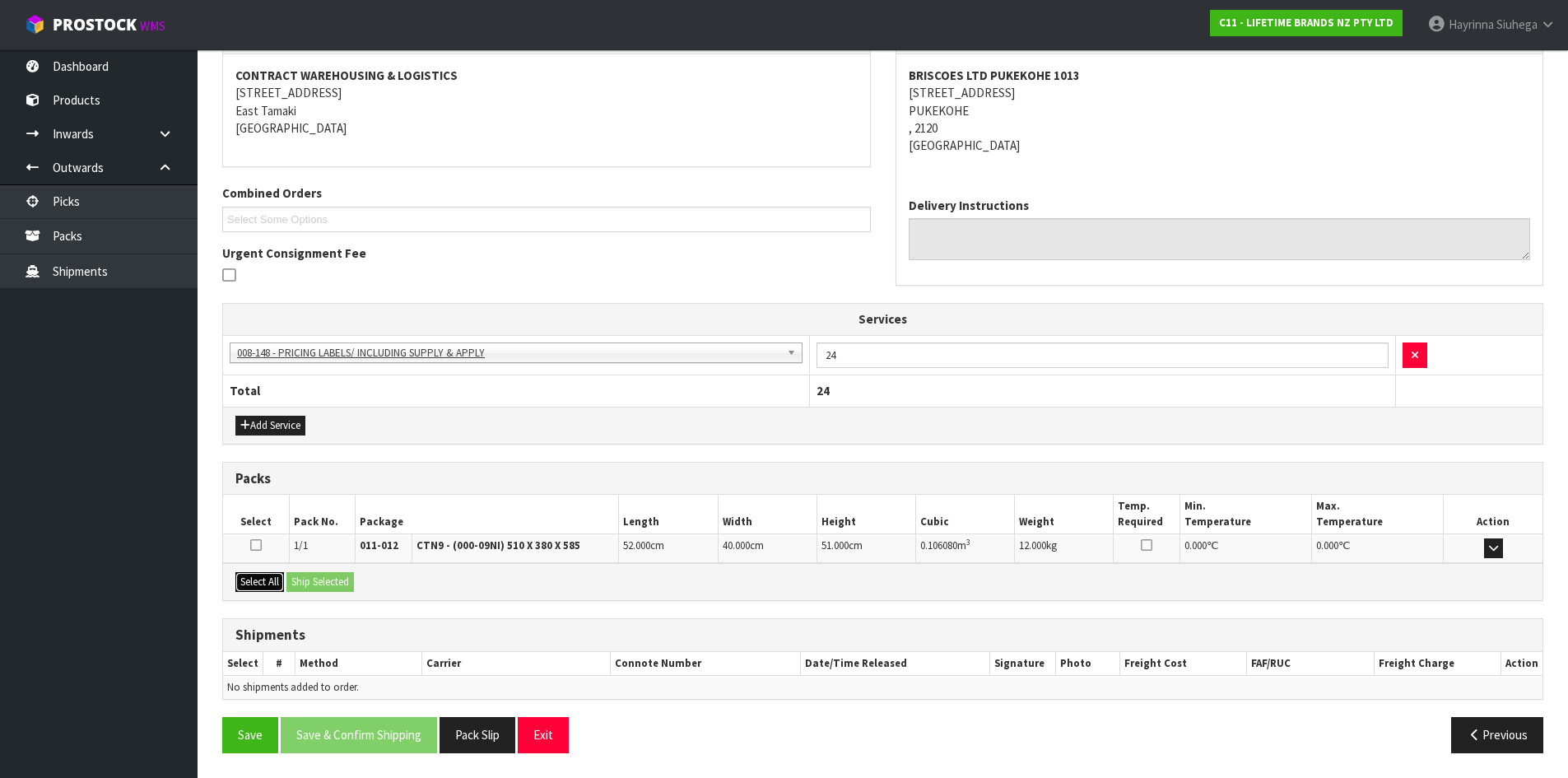
click at [258, 578] on button "Select All" at bounding box center [259, 581] width 48 height 20
click at [333, 580] on button "Ship Selected" at bounding box center [320, 581] width 67 height 20
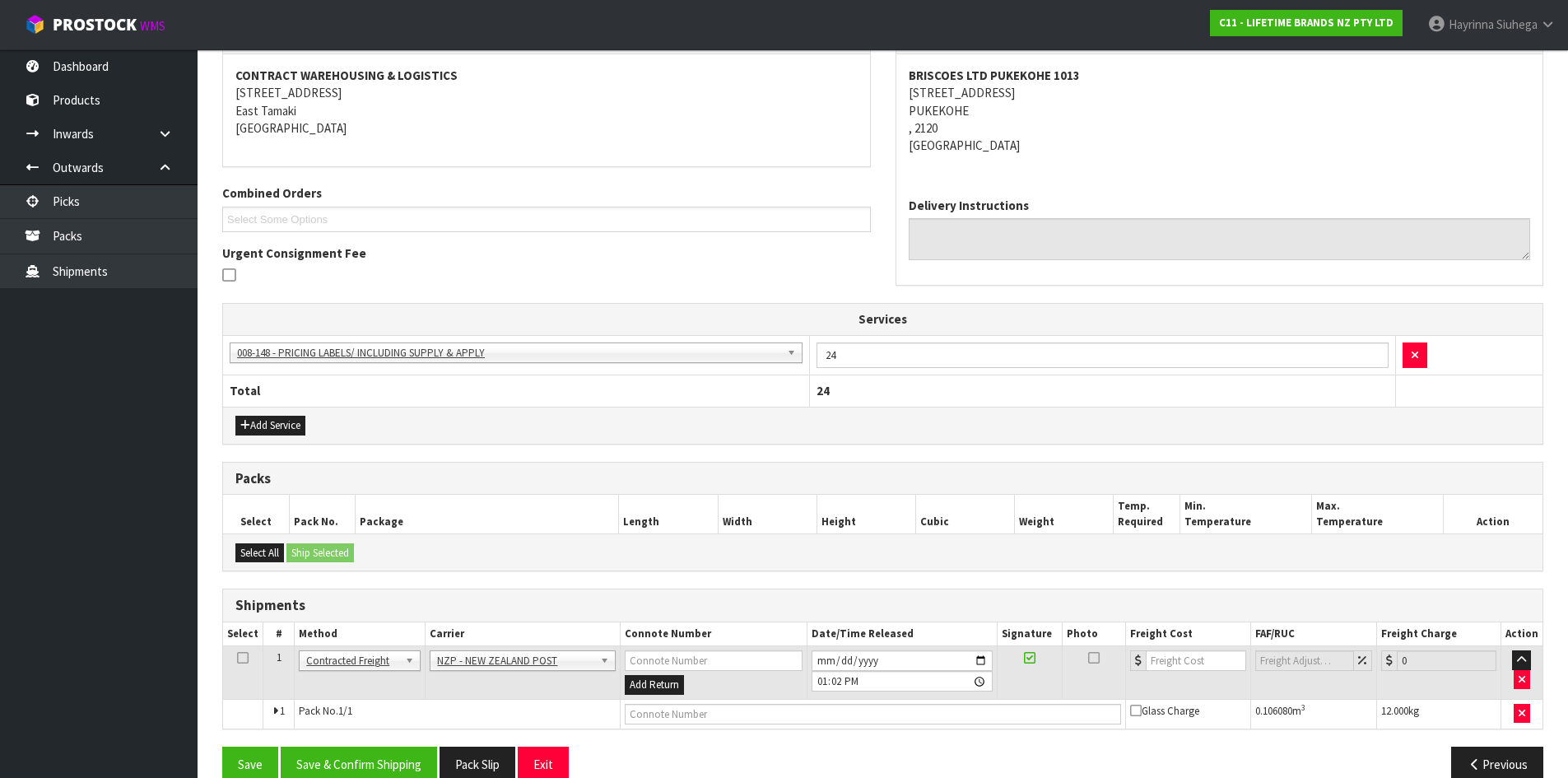
scroll to position [334, 0]
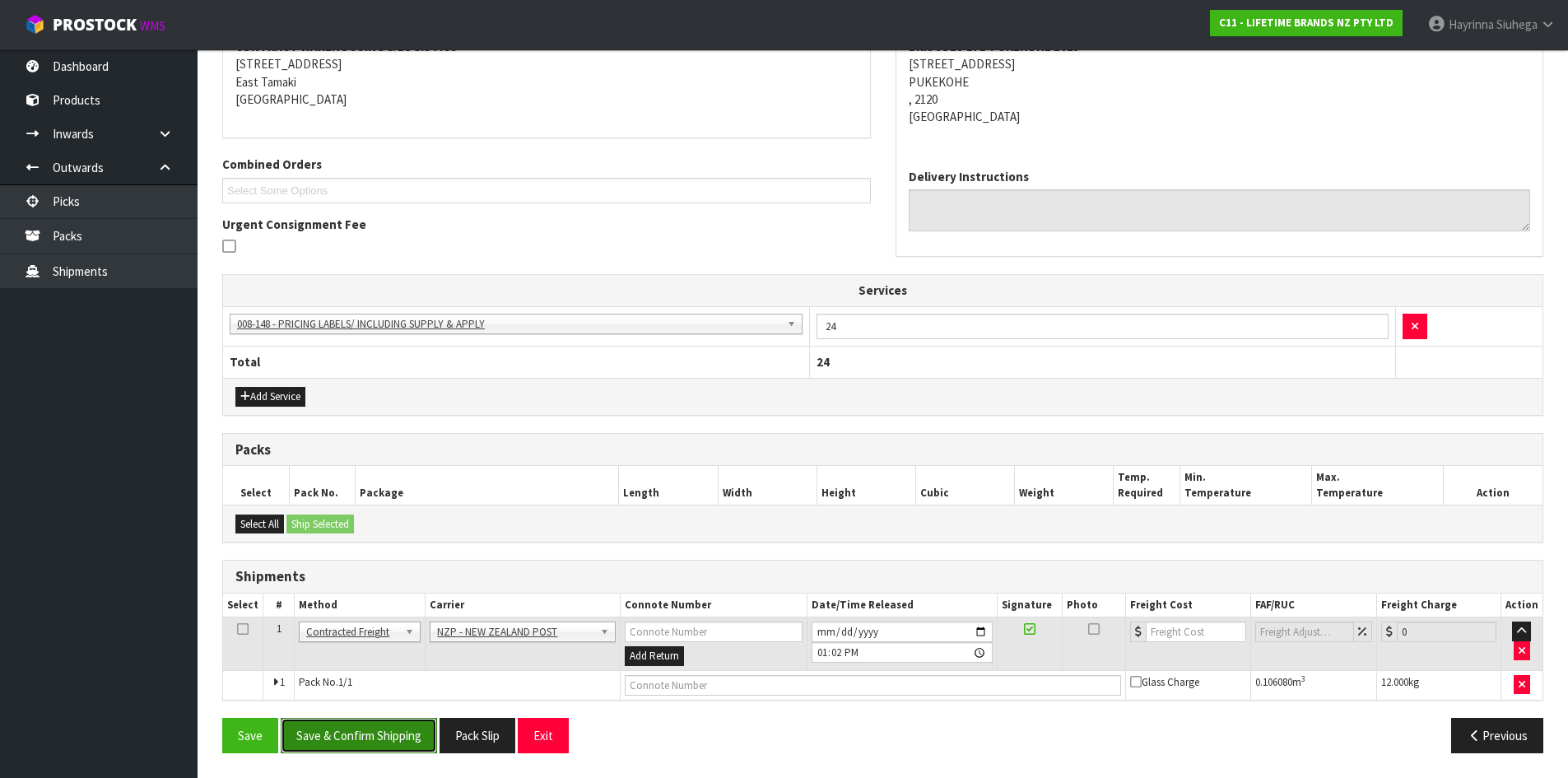
click at [366, 726] on button "Save & Confirm Shipping" at bounding box center [359, 736] width 157 height 36
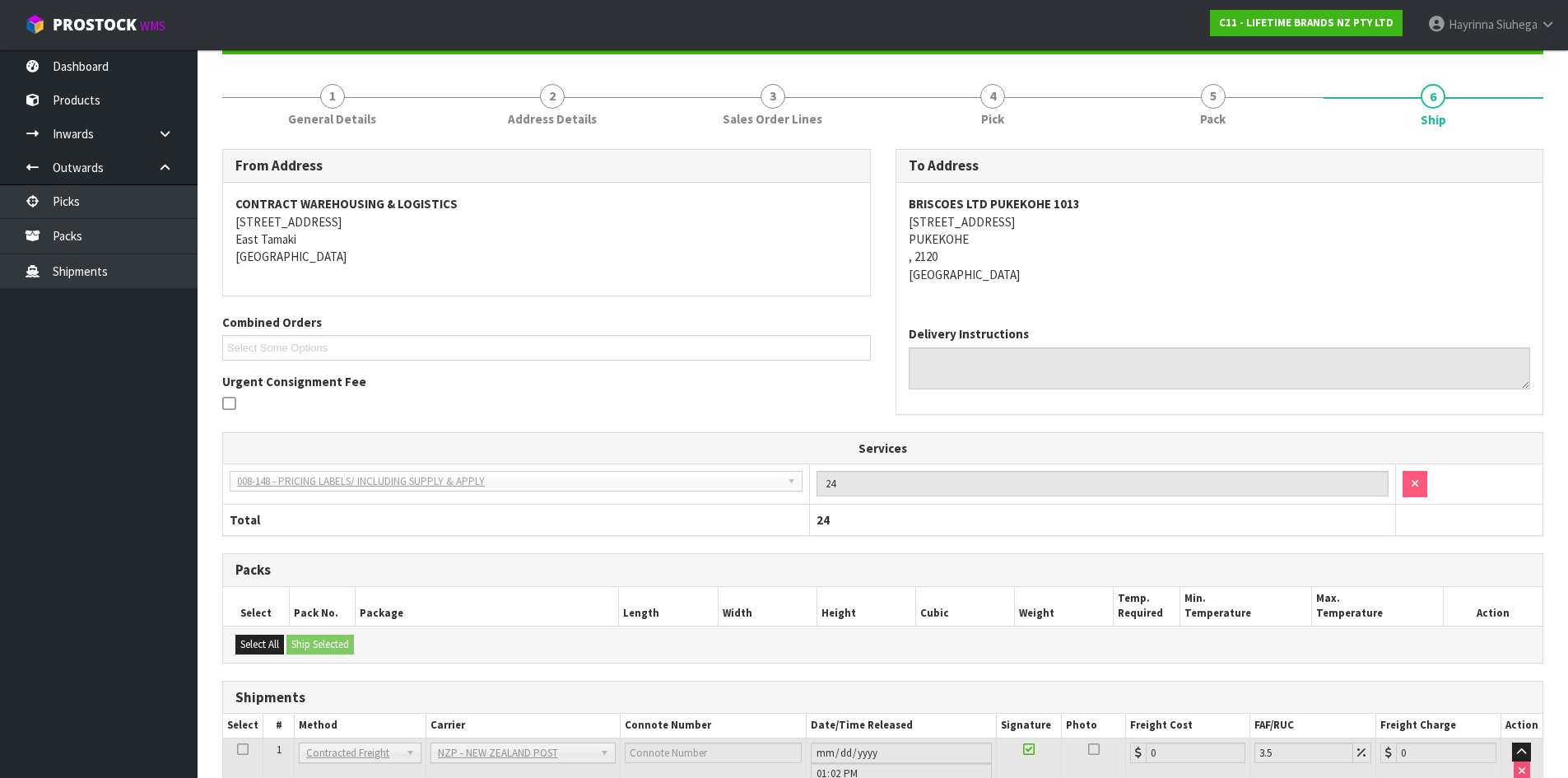
scroll to position [311, 0]
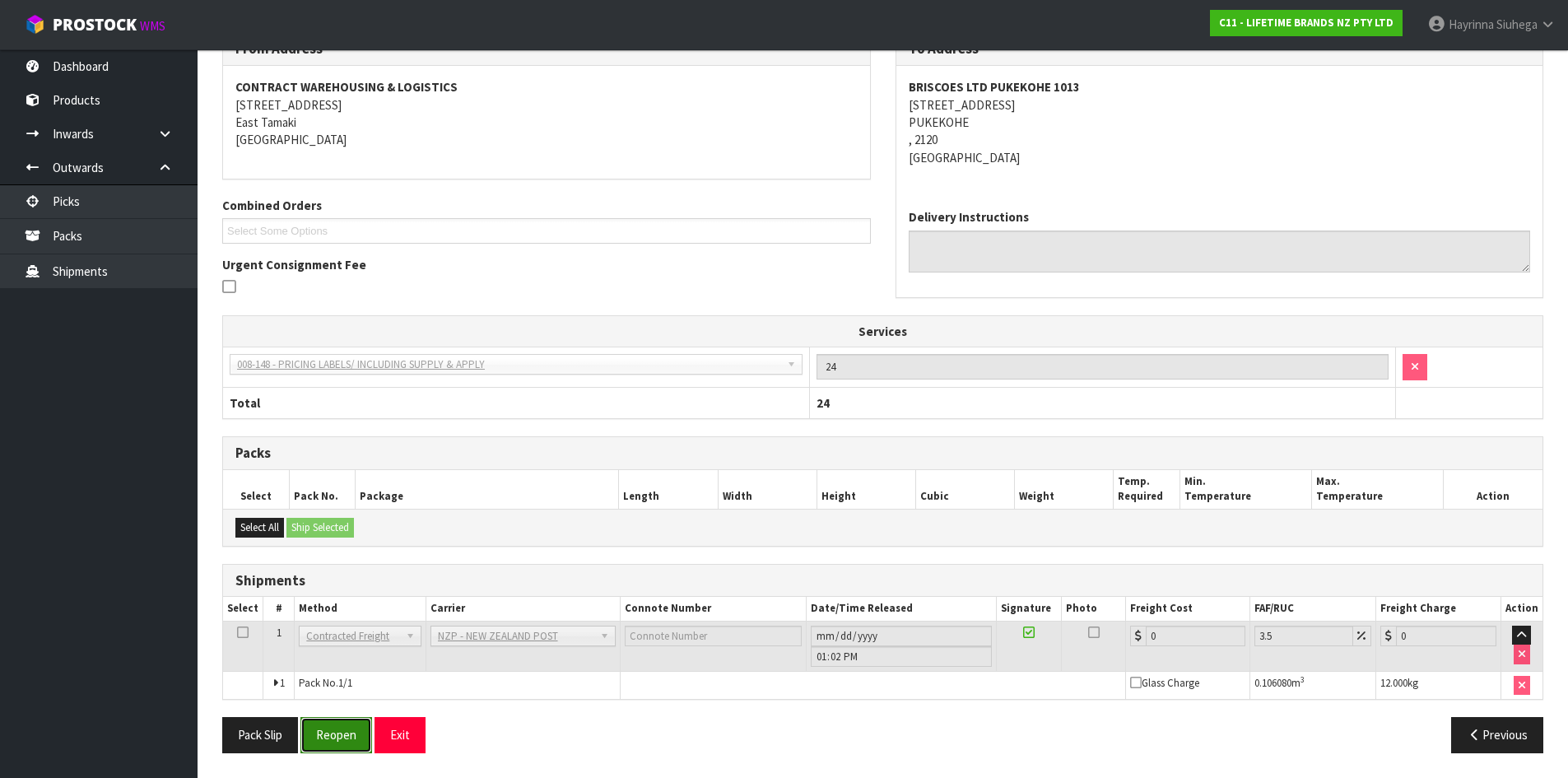
click at [349, 737] on button "Reopen" at bounding box center [336, 735] width 71 height 36
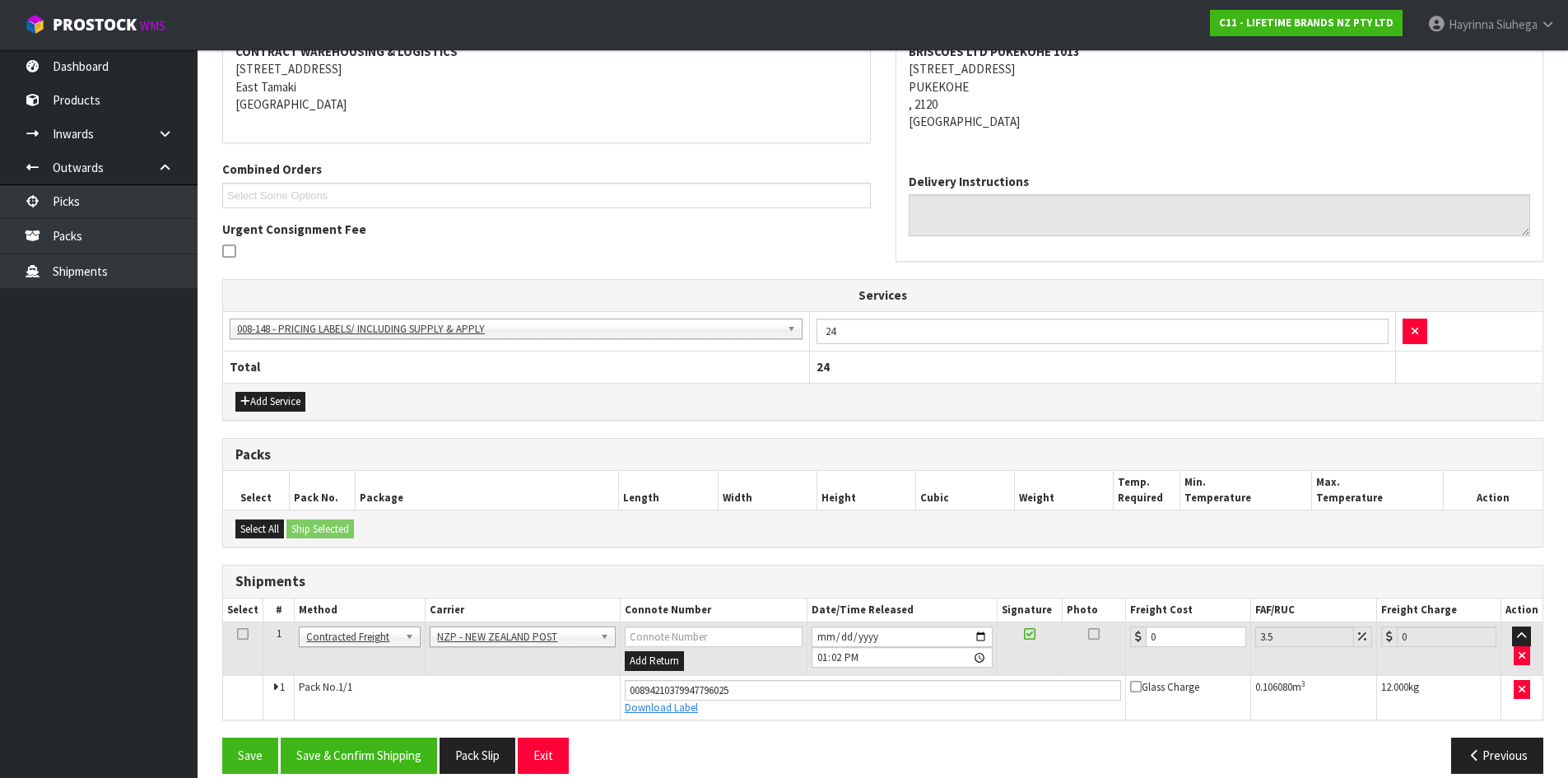
scroll to position [349, 0]
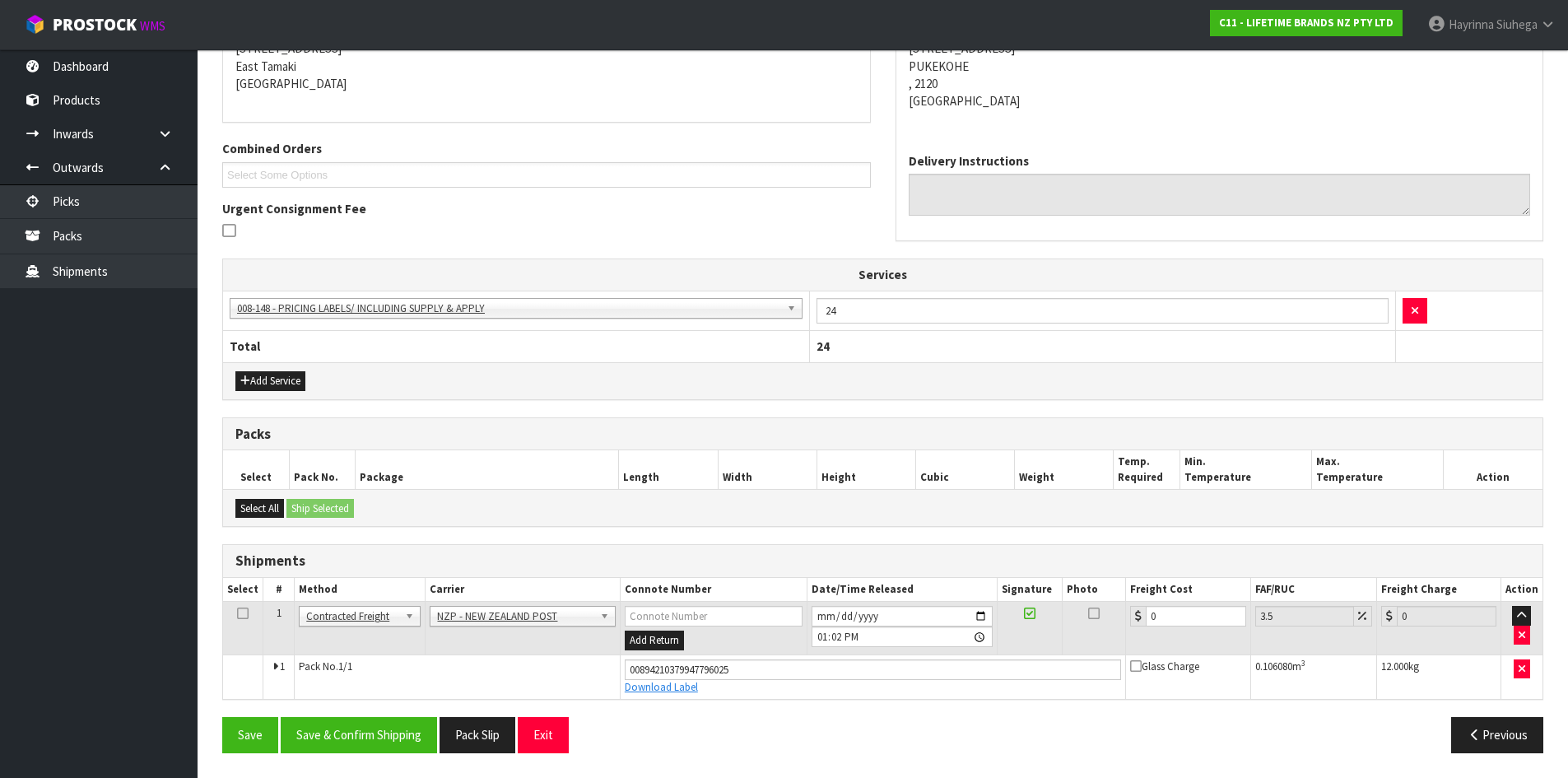
drag, startPoint x: 1188, startPoint y: 605, endPoint x: 1138, endPoint y: 608, distance: 50.1
click at [1138, 608] on td "0" at bounding box center [1188, 628] width 124 height 54
drag, startPoint x: 1171, startPoint y: 623, endPoint x: 1075, endPoint y: 632, distance: 96.4
click at [1074, 633] on tr "1 Client Local Pickup Customer Local Pickup Company Freight Contracted Freight …" at bounding box center [882, 628] width 1320 height 54
type input "4"
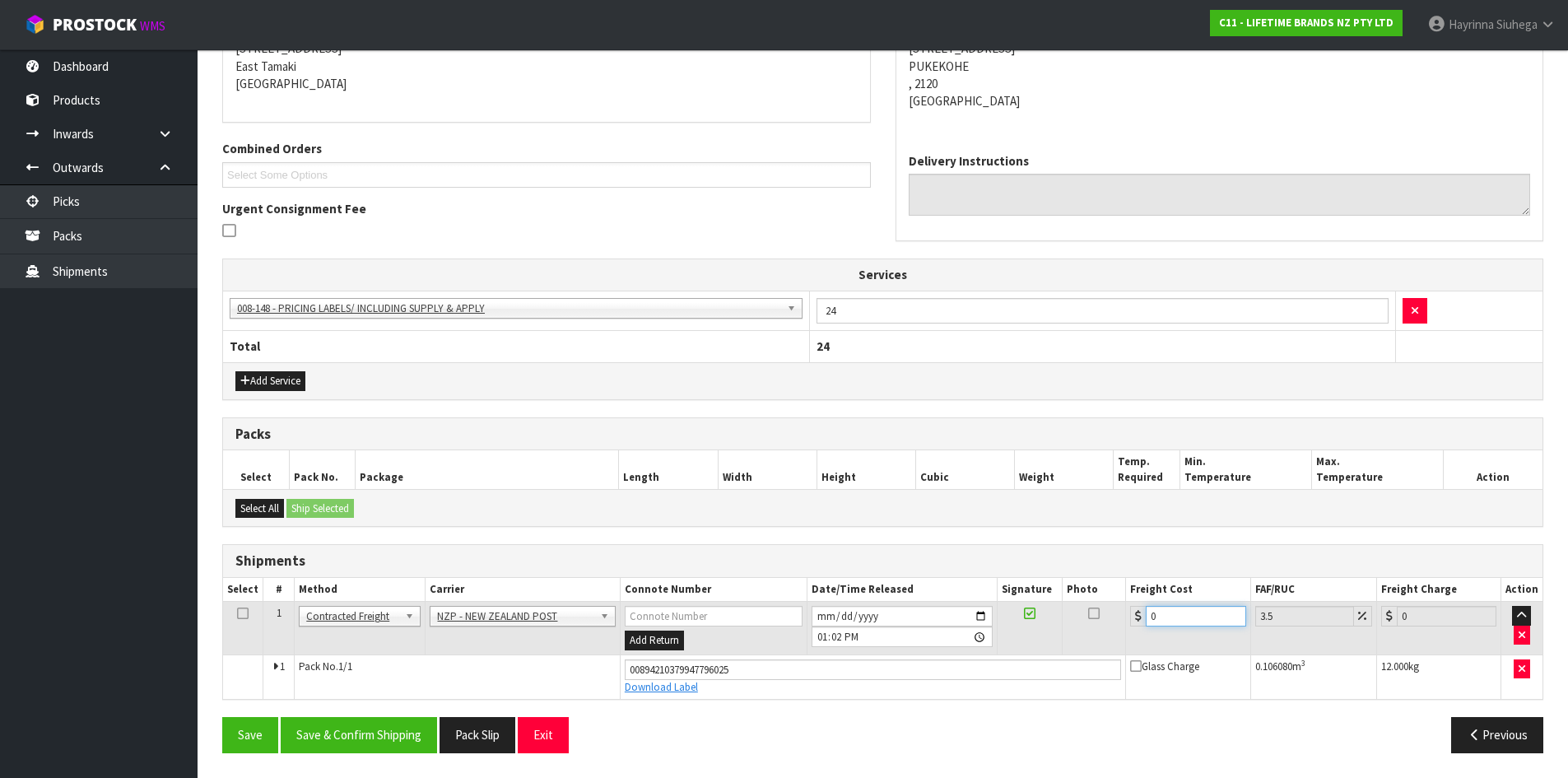
type input "4.14"
type input "4.3"
type input "4.45"
type input "4.33"
type input "4.48"
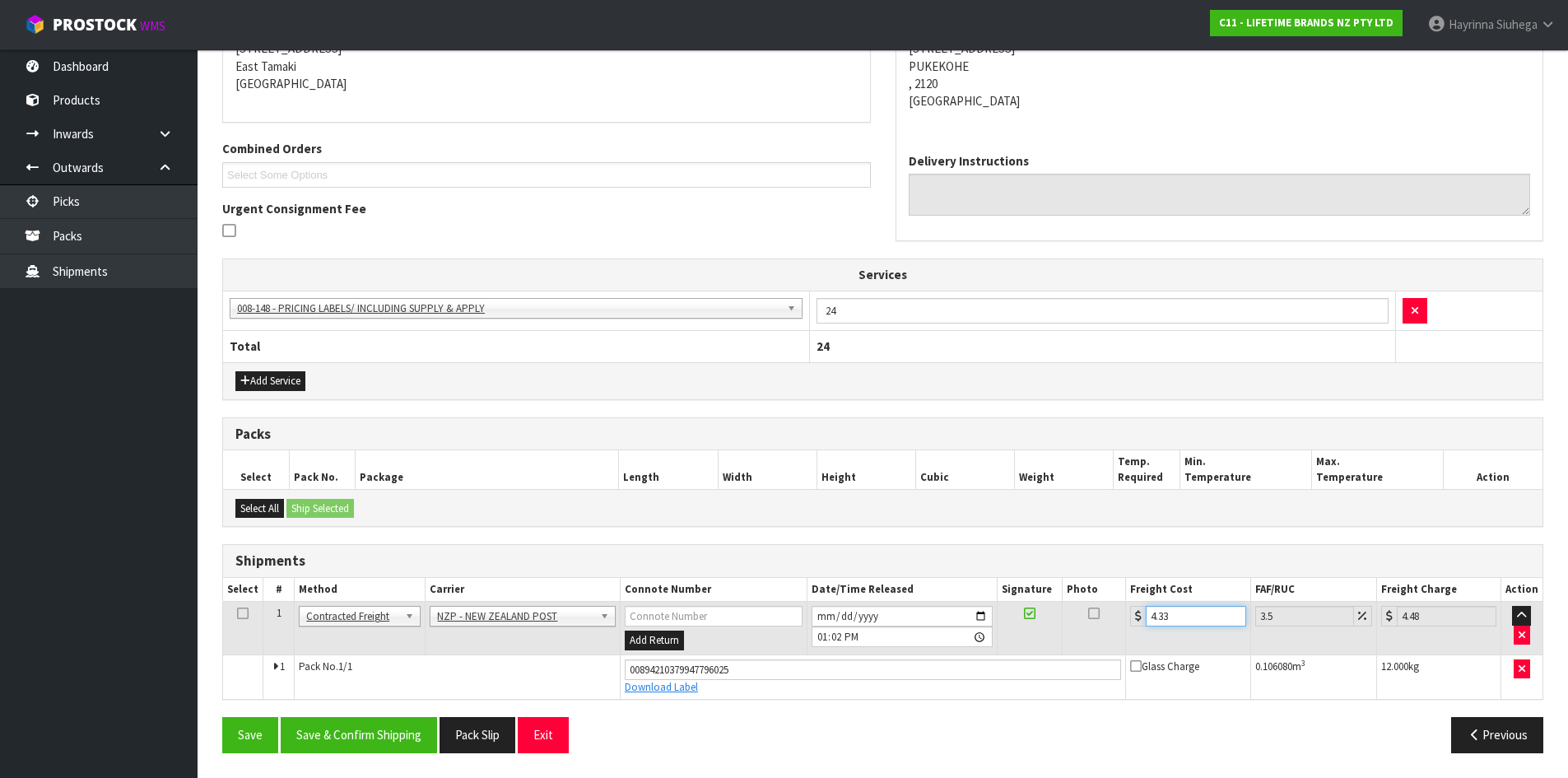
type input "4.33"
click at [222, 718] on button "Save" at bounding box center [250, 735] width 56 height 36
click at [357, 735] on button "Save & Confirm Shipping" at bounding box center [359, 735] width 157 height 36
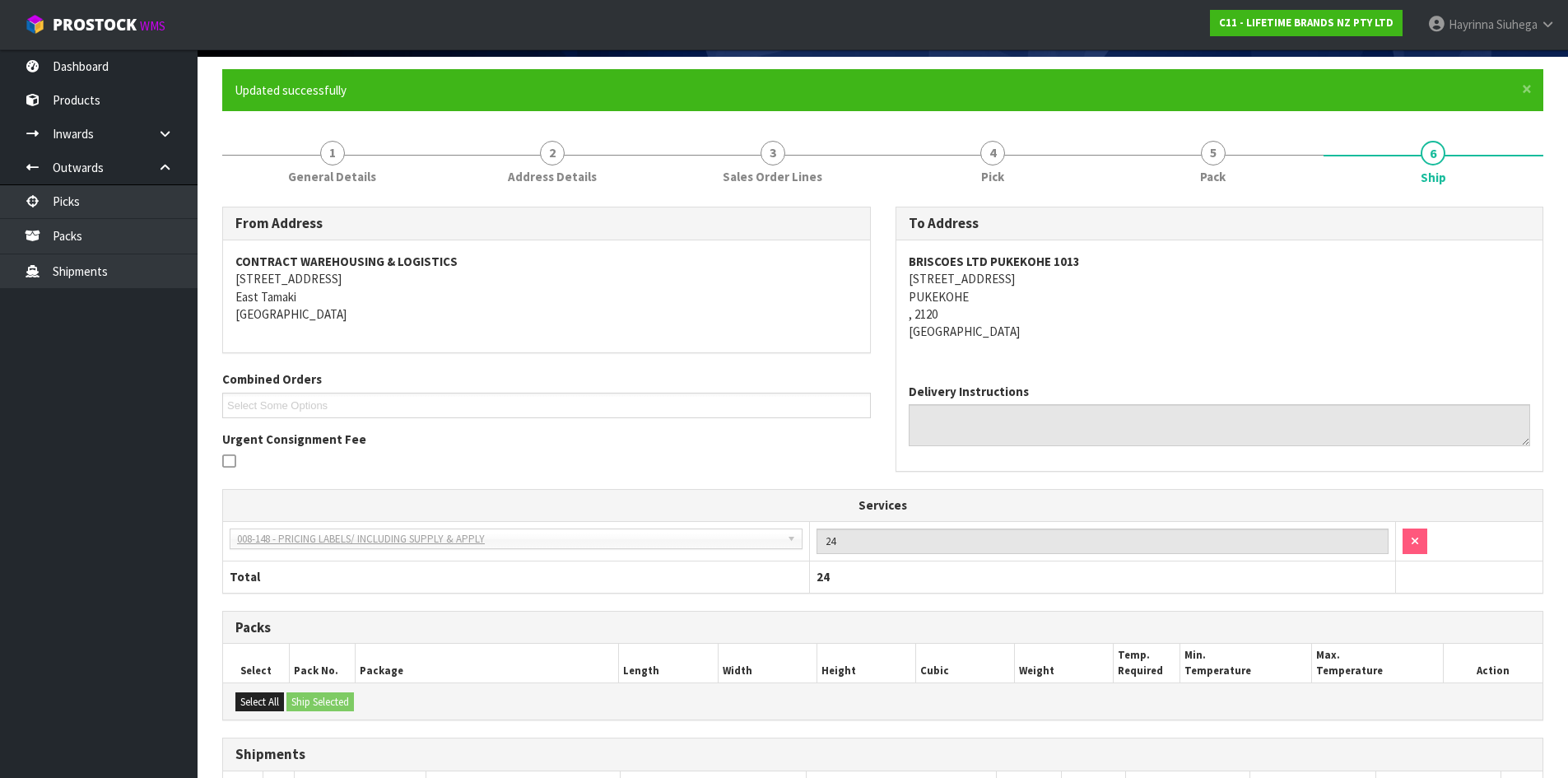
scroll to position [0, 0]
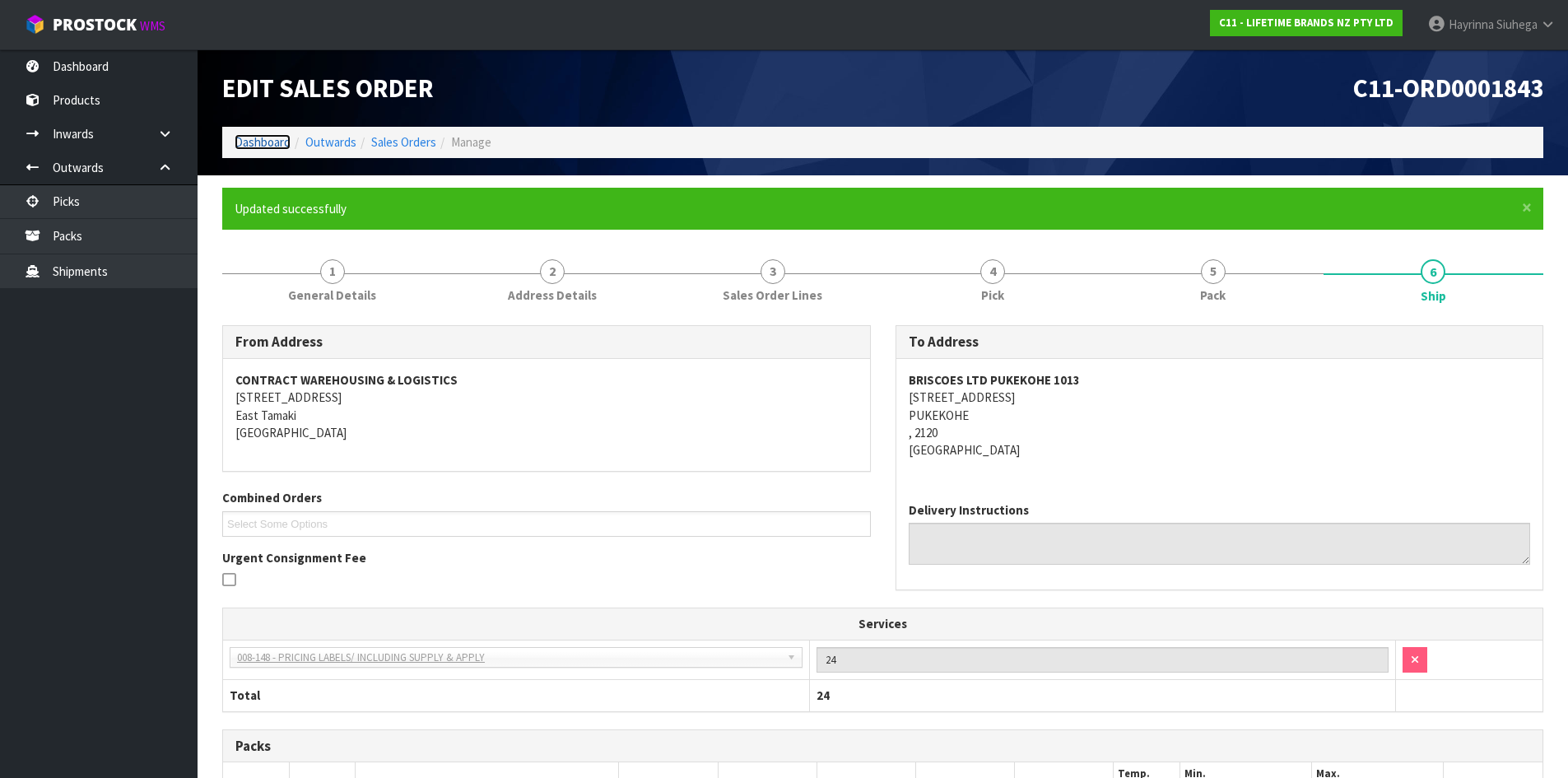
click at [251, 145] on link "Dashboard" at bounding box center [263, 142] width 56 height 15
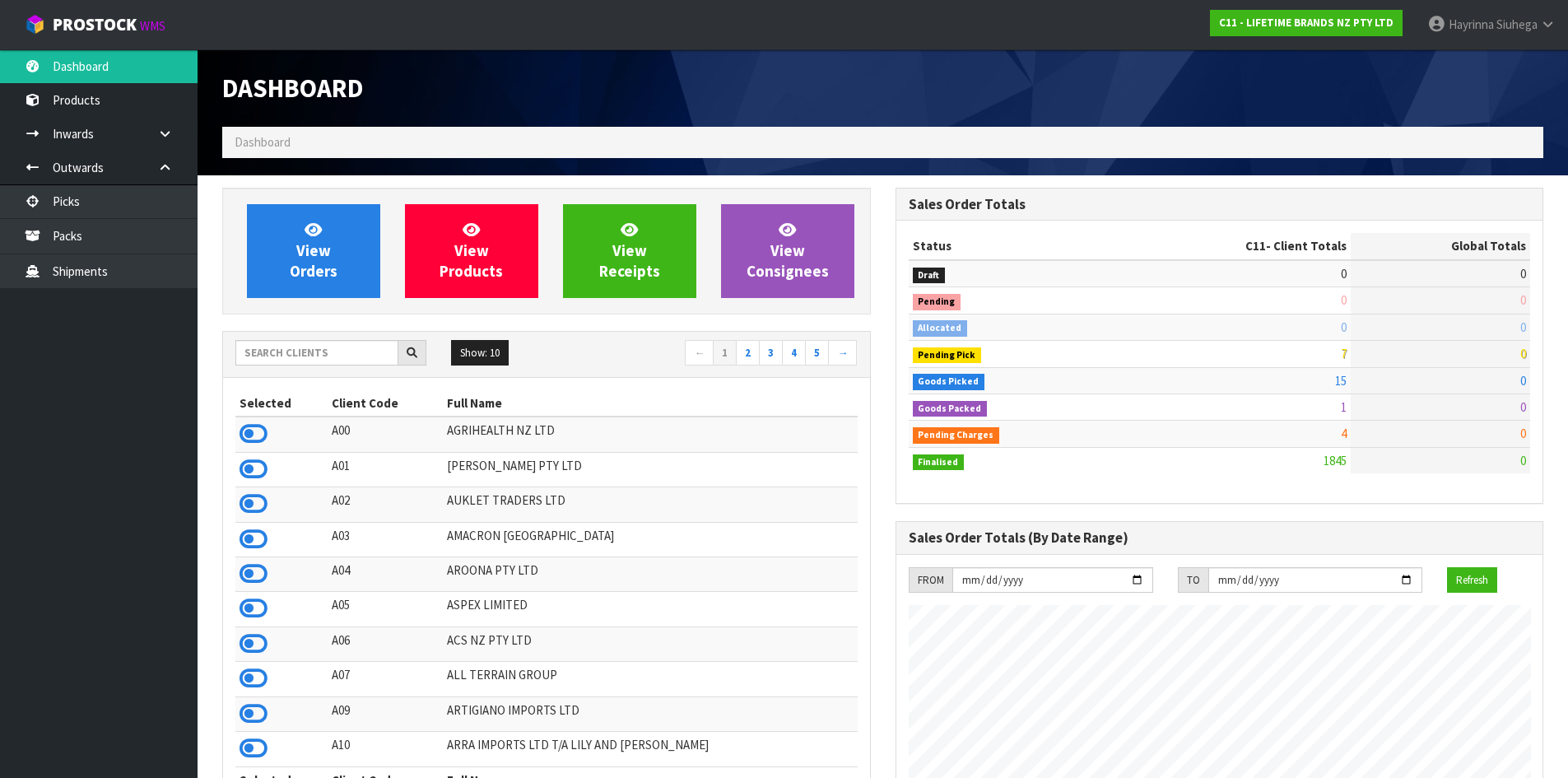
scroll to position [1248, 672]
click at [347, 229] on link "View Orders" at bounding box center [313, 251] width 134 height 94
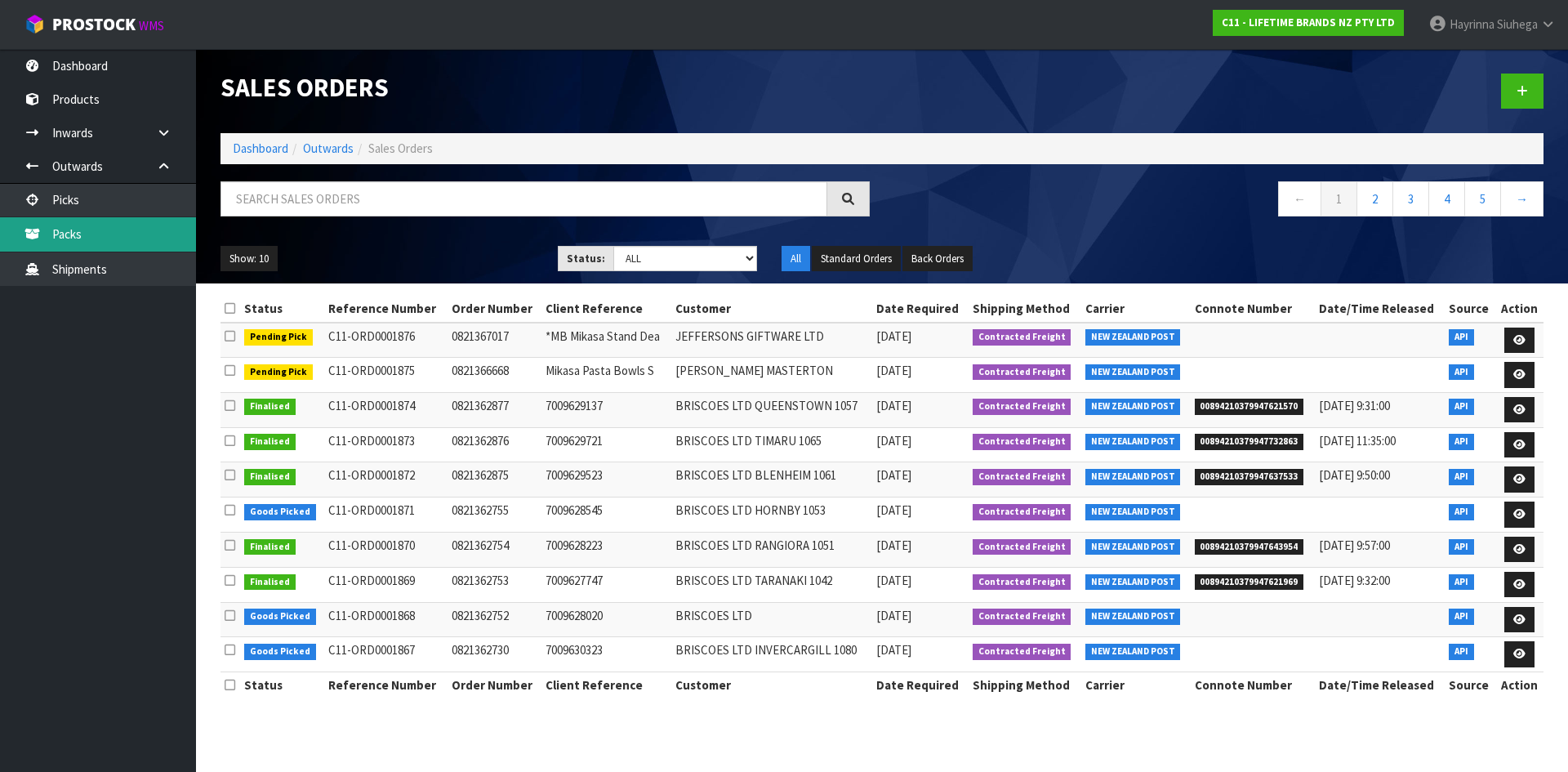
click at [115, 238] on link "Packs" at bounding box center [98, 234] width 196 height 34
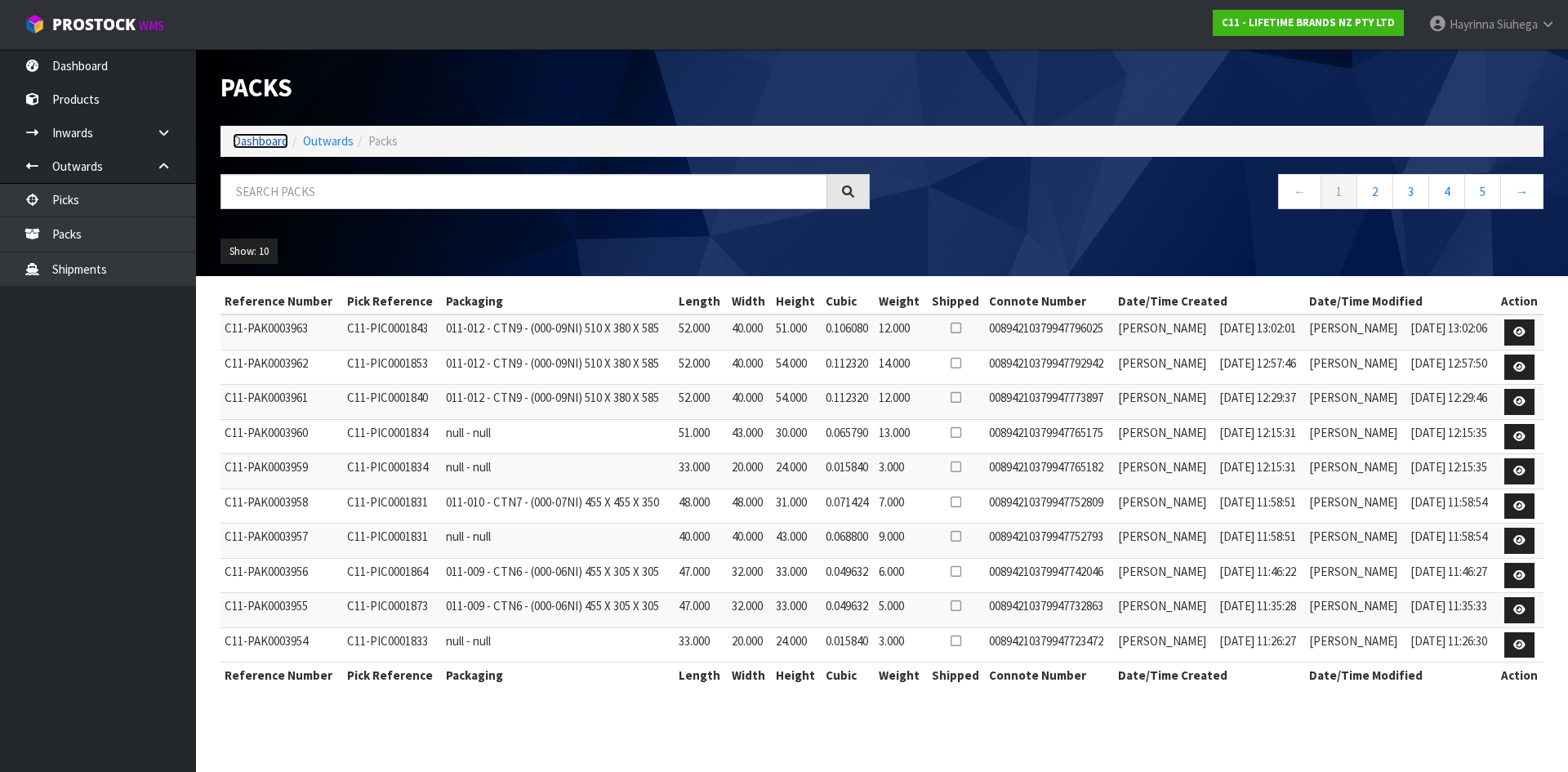
click at [278, 142] on link "Dashboard" at bounding box center [261, 141] width 56 height 15
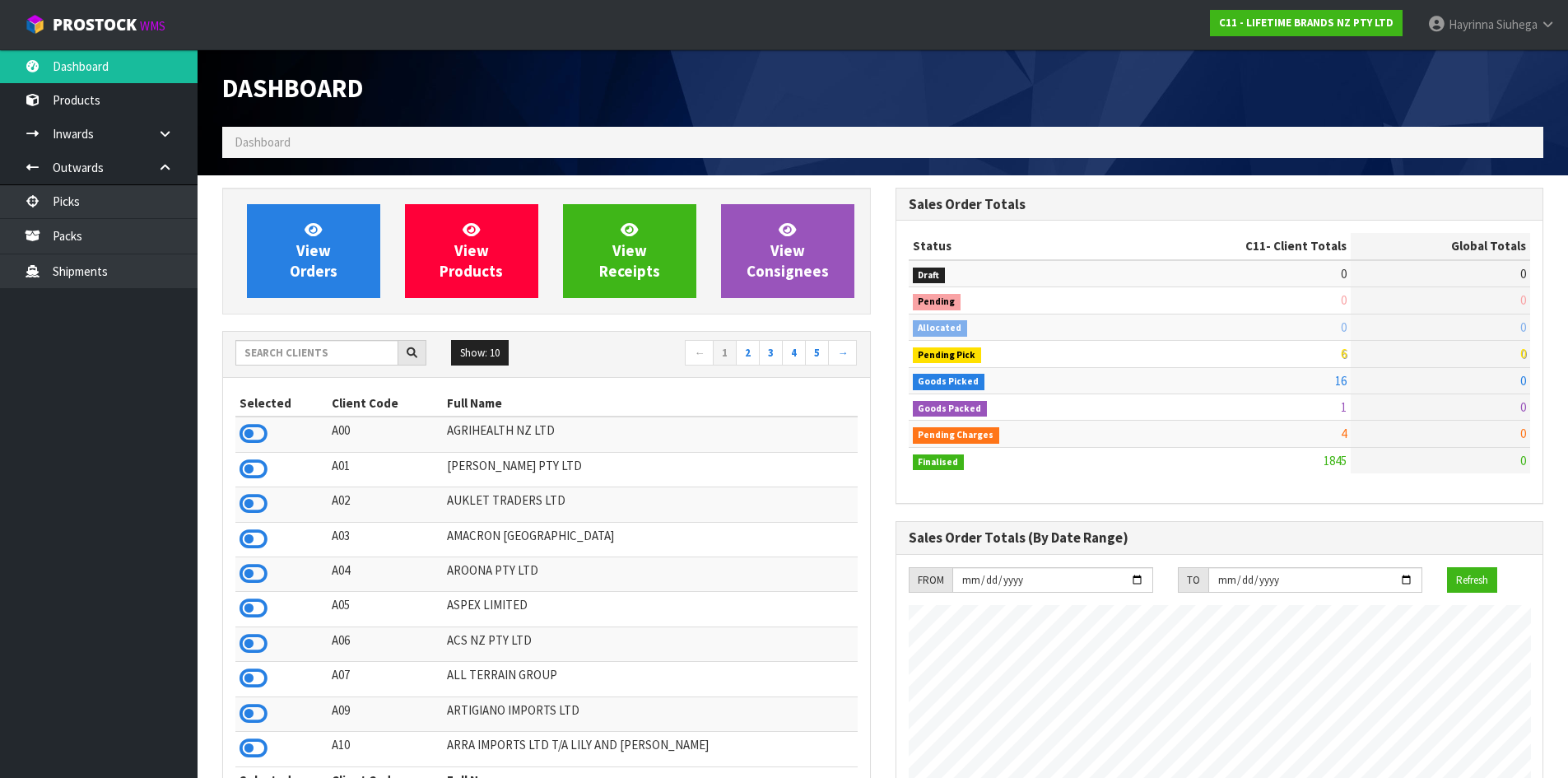
scroll to position [1248, 672]
click at [312, 233] on icon at bounding box center [313, 229] width 17 height 15
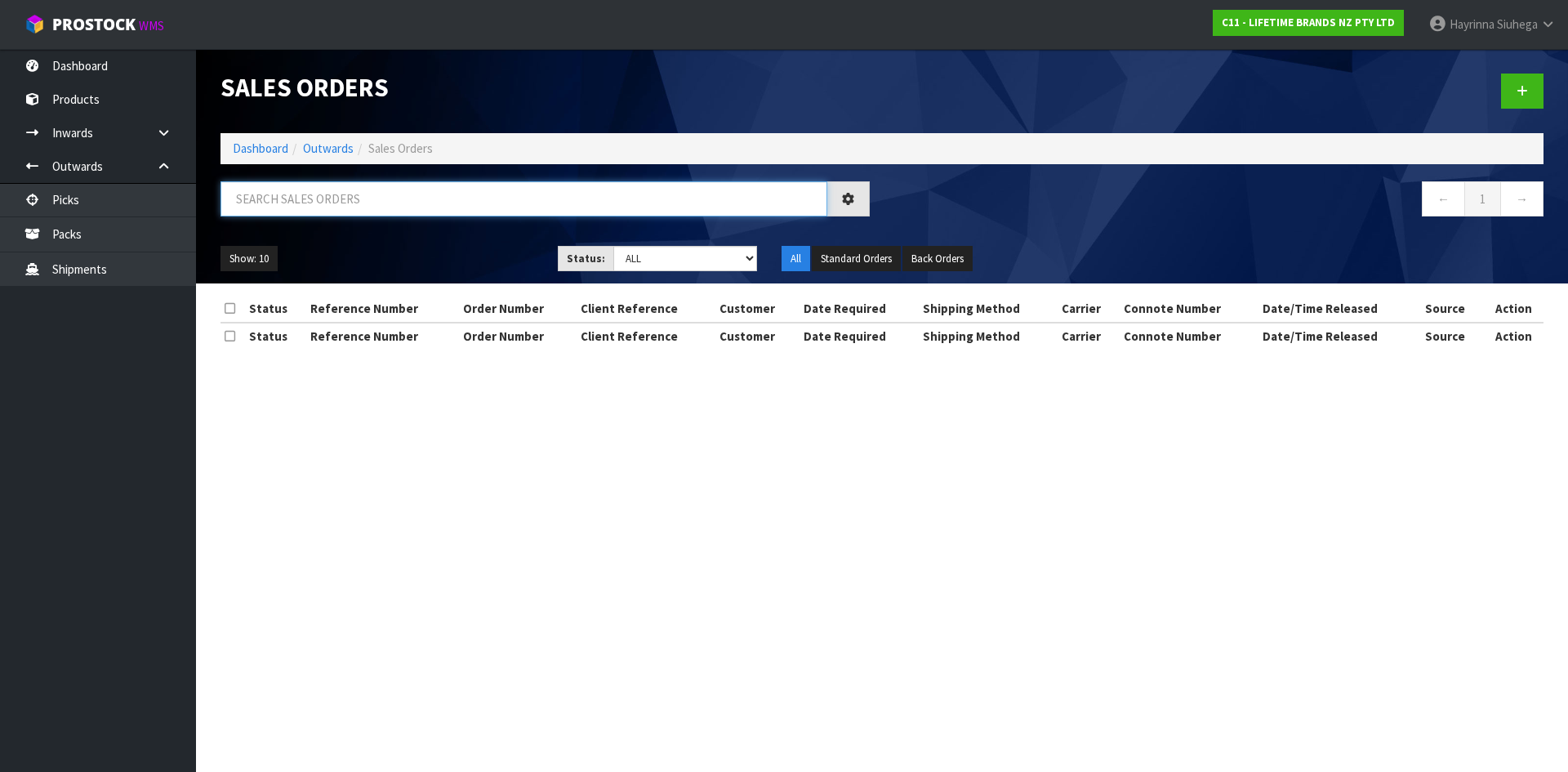
click at [307, 209] on input "text" at bounding box center [524, 199] width 607 height 35
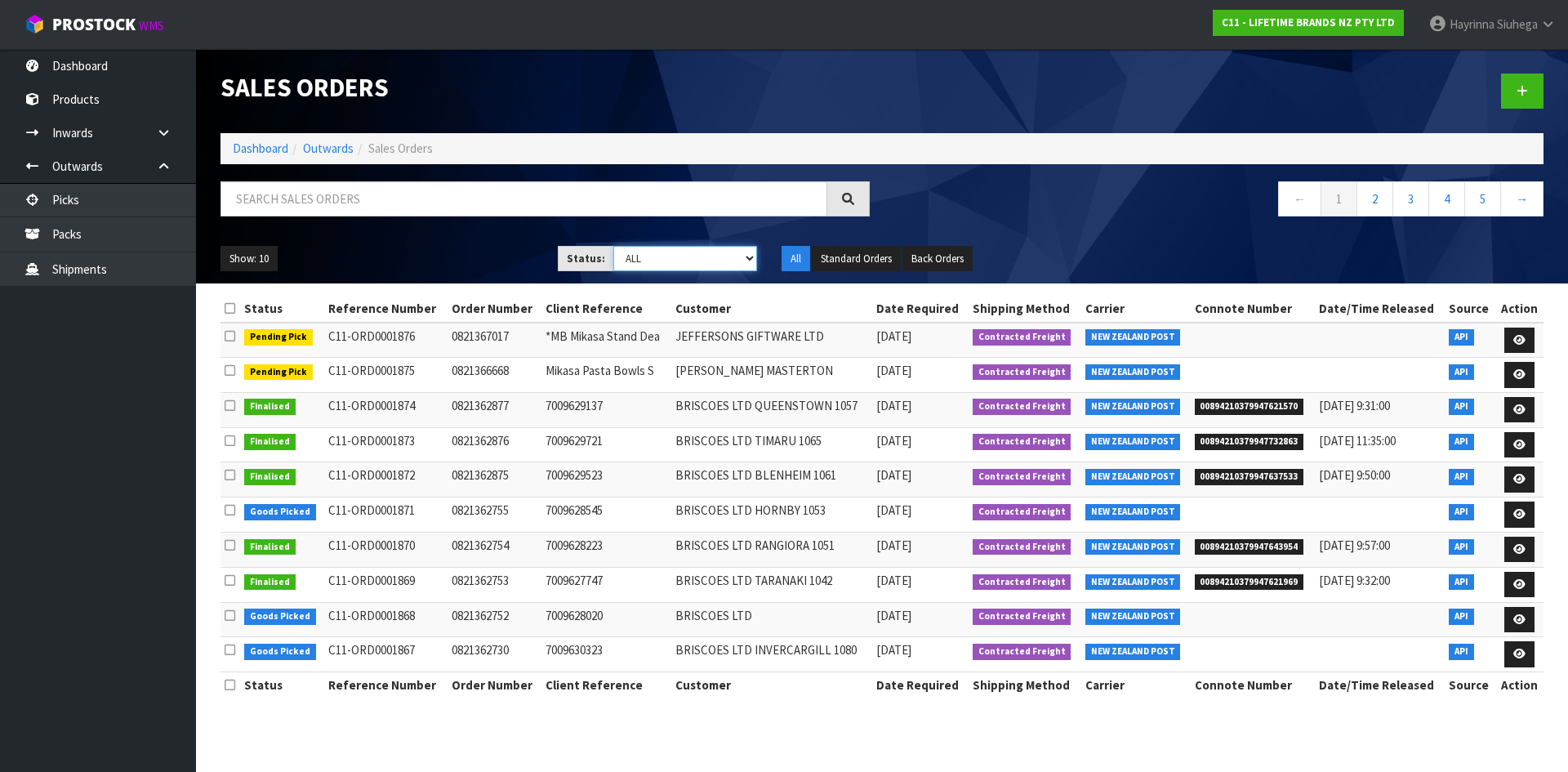
click at [649, 255] on select "Draft Pending Allocated Pending Pick Goods Picked Goods Packed Pending Charges …" at bounding box center [685, 258] width 144 height 25
click at [613, 246] on select "Draft Pending Allocated Pending Pick Goods Picked Goods Packed Pending Charges …" at bounding box center [685, 258] width 144 height 25
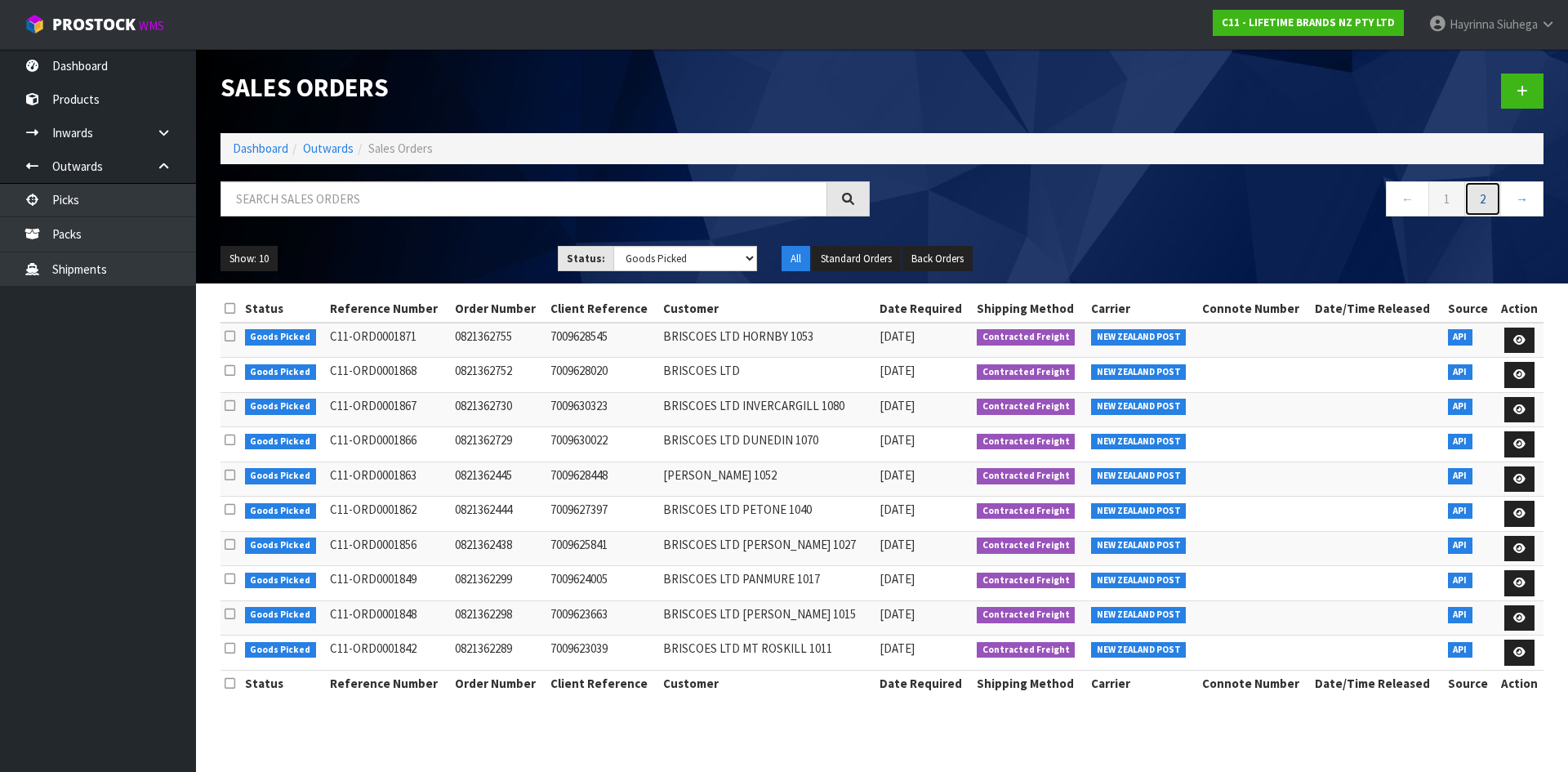
click at [1483, 213] on link "2" at bounding box center [1483, 199] width 37 height 35
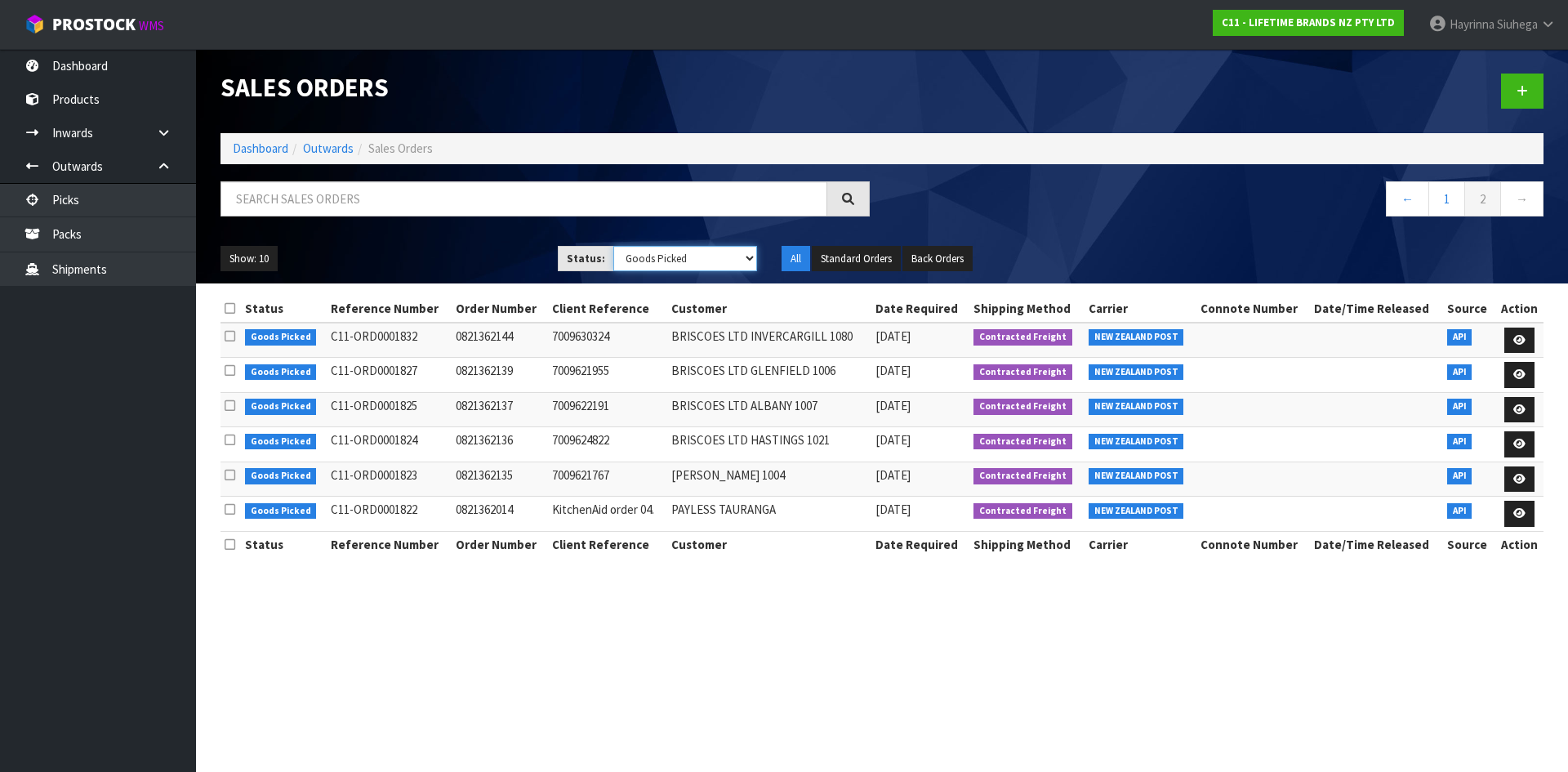
click at [657, 263] on select "Draft Pending Allocated Pending Pick Goods Picked Goods Packed Pending Charges …" at bounding box center [685, 258] width 144 height 25
select select "string:3"
click at [613, 246] on select "Draft Pending Allocated Pending Pick Goods Picked Goods Packed Pending Charges …" at bounding box center [685, 258] width 144 height 25
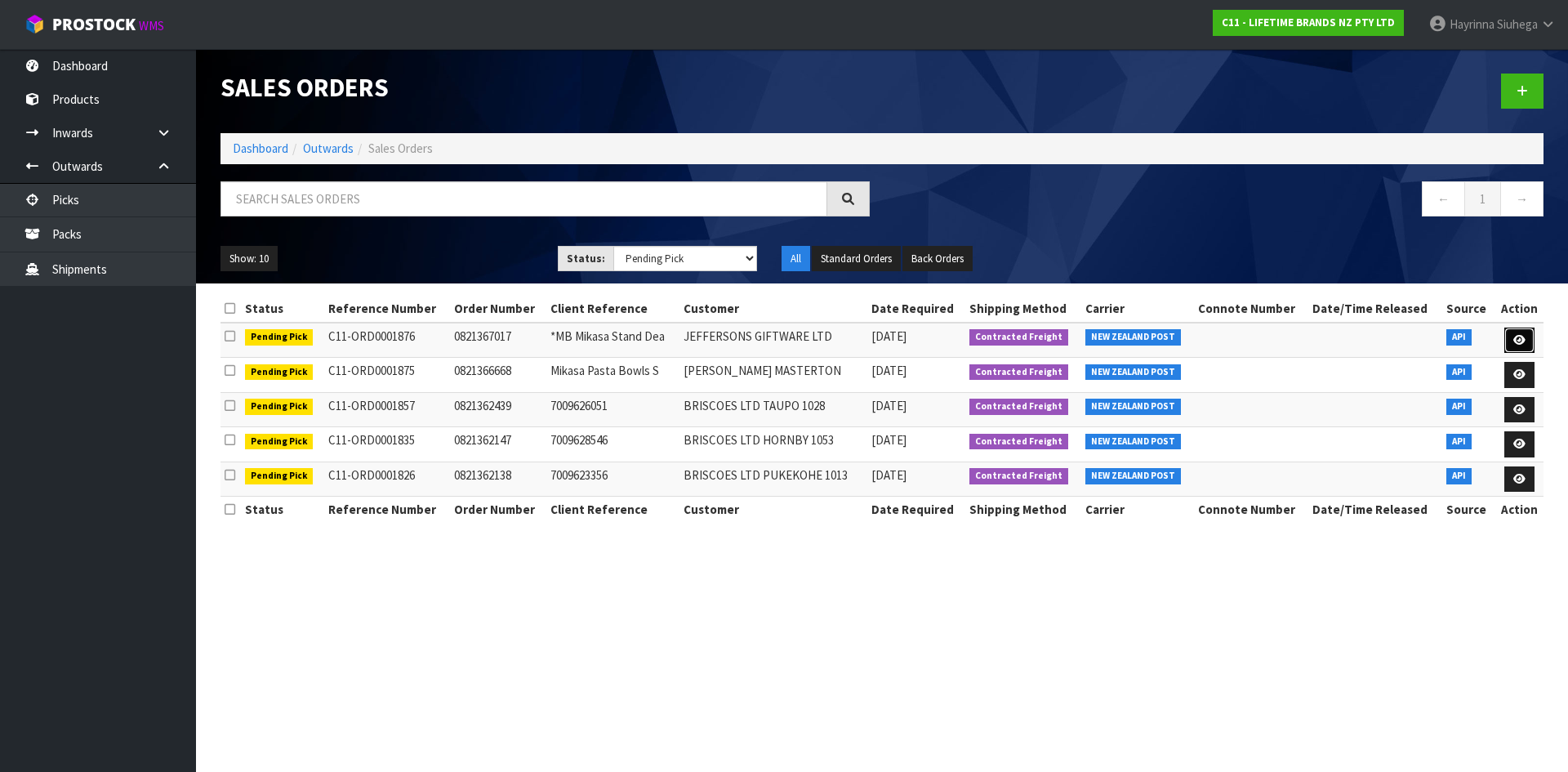
click at [1515, 333] on link at bounding box center [1520, 340] width 30 height 26
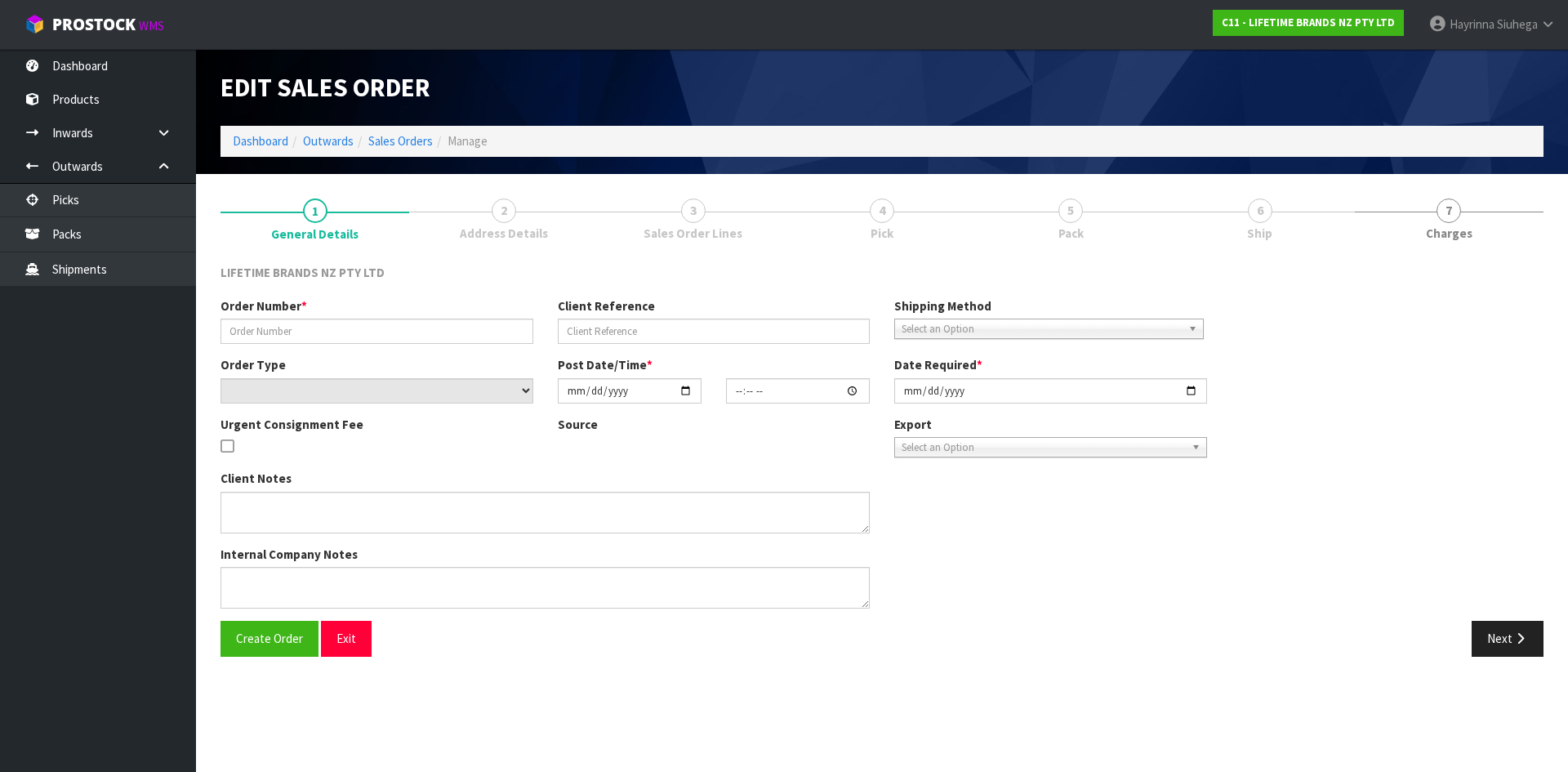
type input "0821367017"
type input "*MB Mikasa Stand Dea"
select select "number:0"
type input "[DATE]"
type input "10:23:53.000"
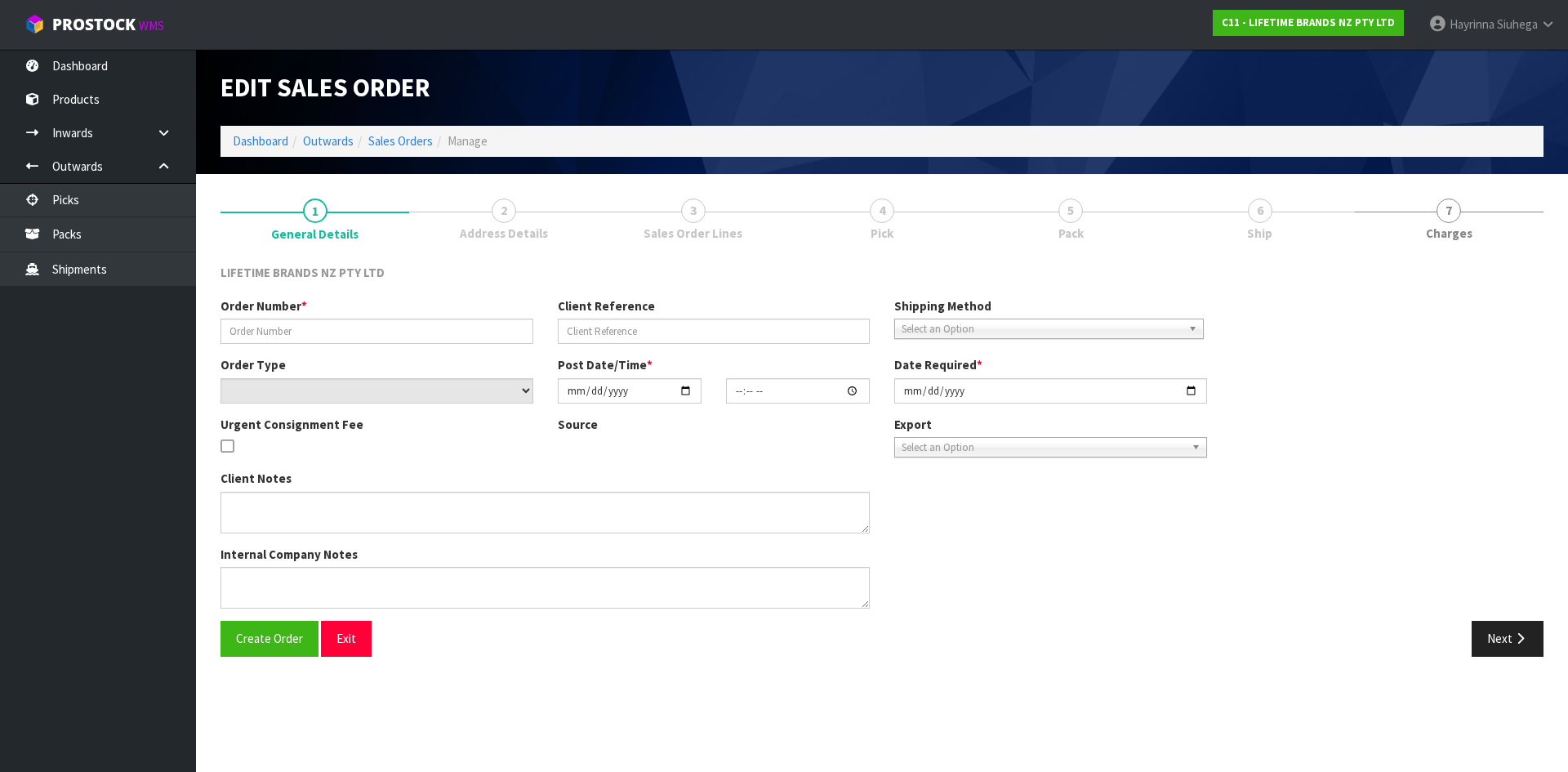
type input "[DATE]"
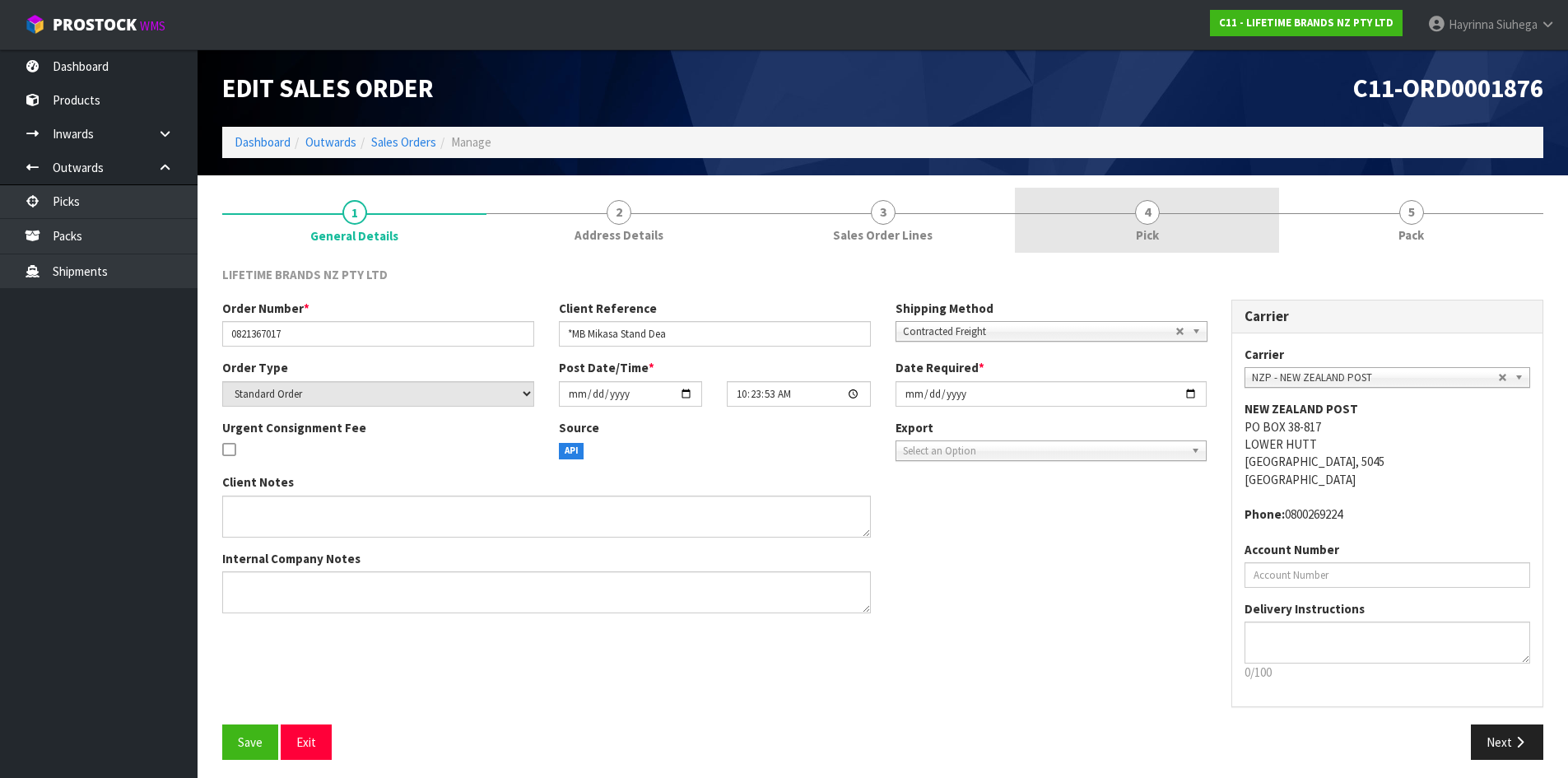
click at [1195, 203] on link "4 Pick" at bounding box center [1147, 220] width 265 height 65
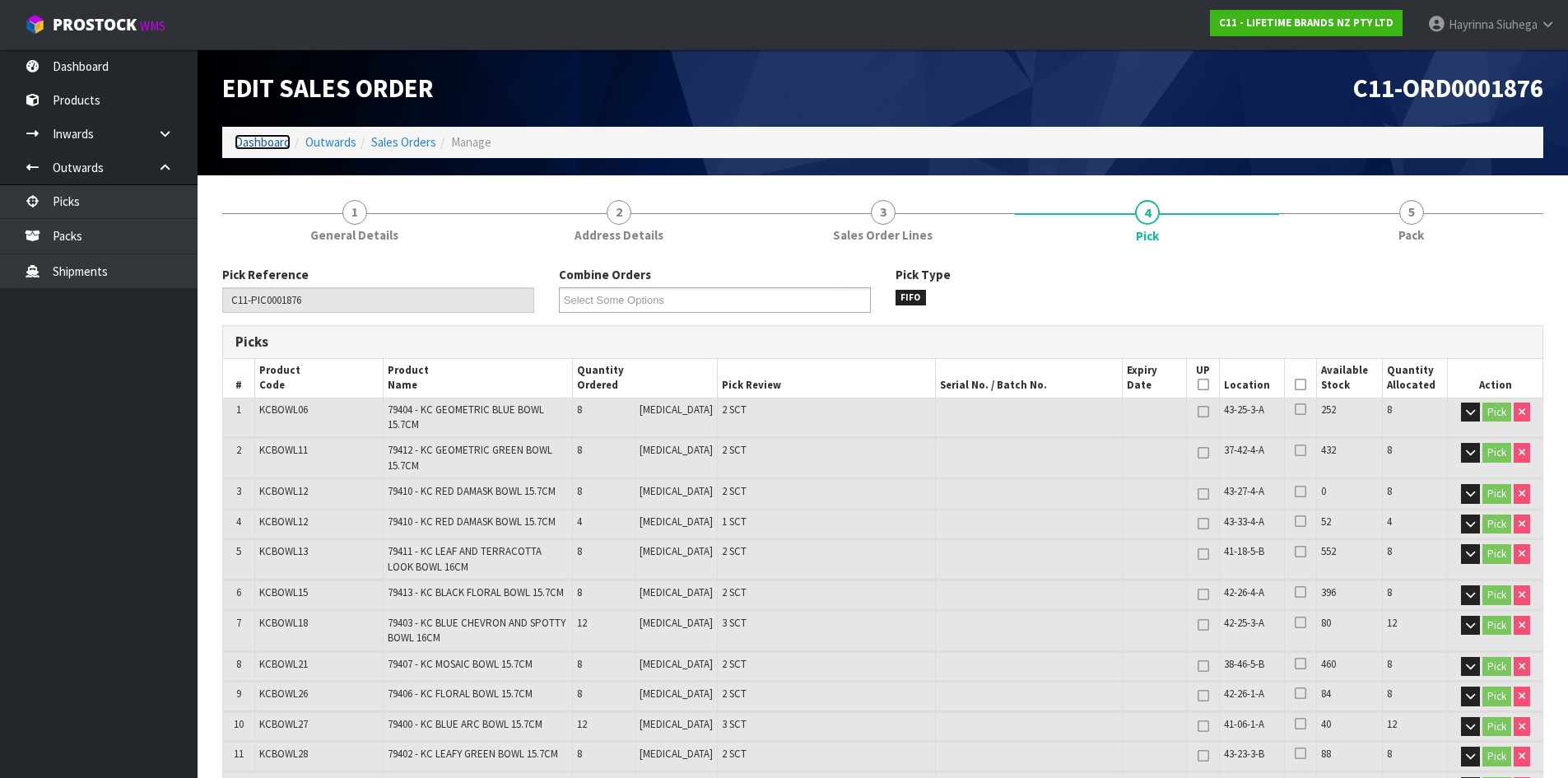
click at [259, 141] on link "Dashboard" at bounding box center [263, 142] width 56 height 15
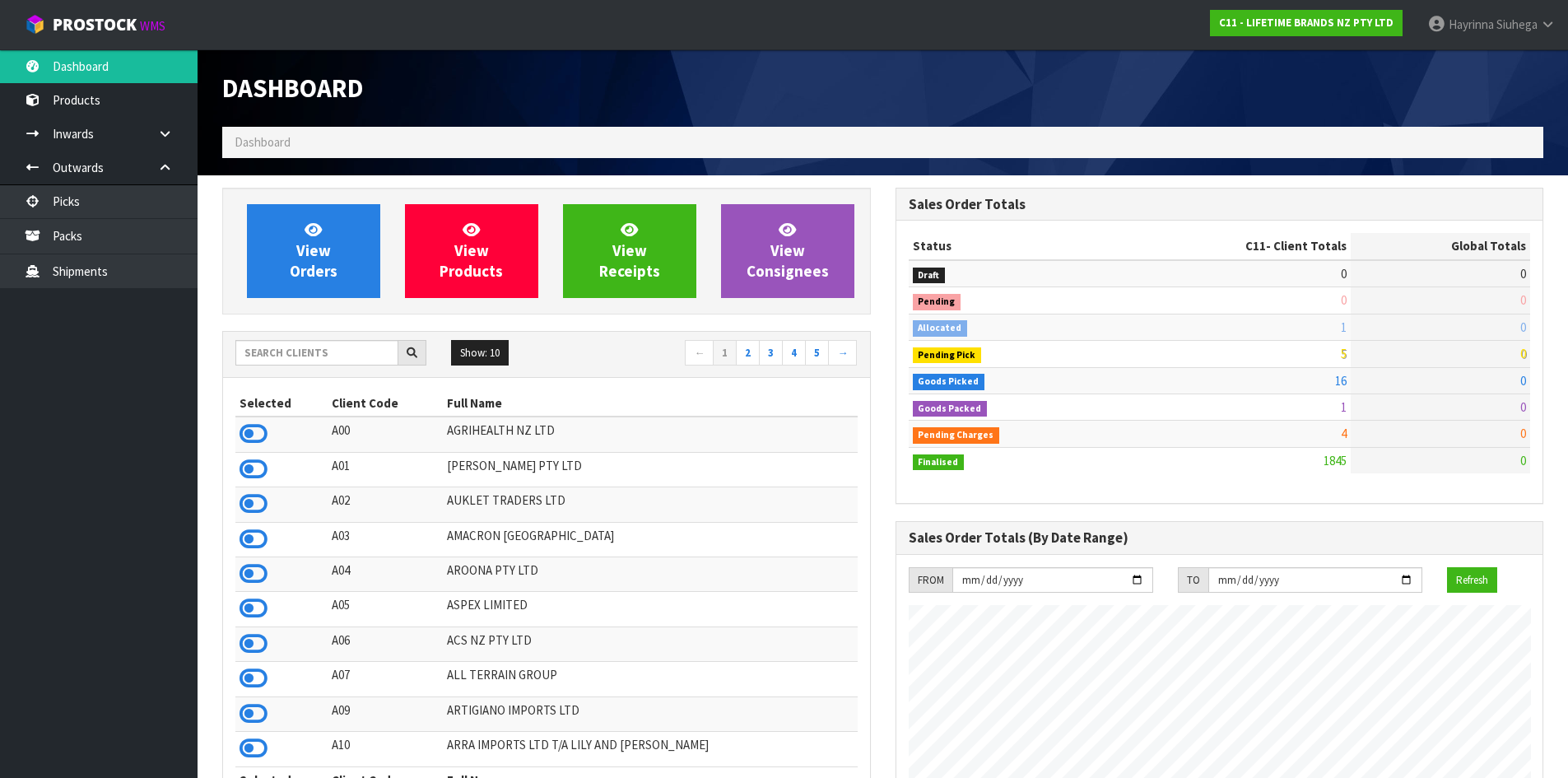
scroll to position [1248, 672]
